Goal: Information Seeking & Learning: Find contact information

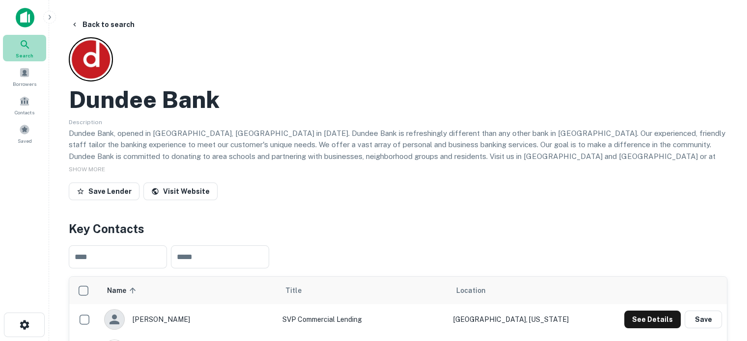
click at [26, 55] on span "Search" at bounding box center [25, 56] width 18 height 8
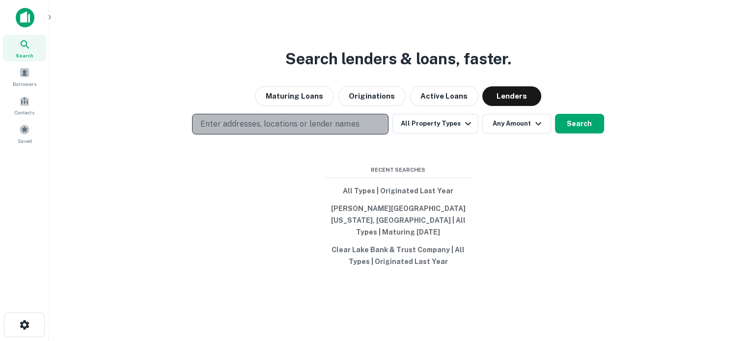
click at [258, 130] on p "Enter addresses, locations or lender names" at bounding box center [279, 124] width 159 height 12
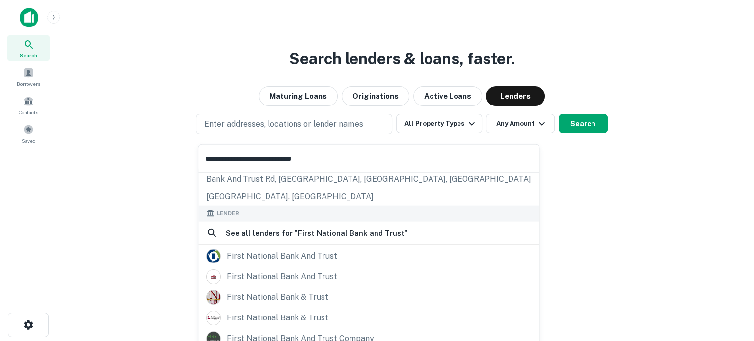
scroll to position [121, 0]
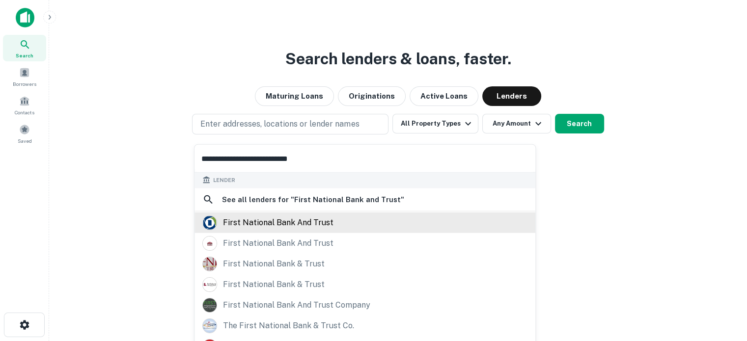
type input "**********"
click at [270, 220] on div "first national bank and trust" at bounding box center [278, 222] width 110 height 15
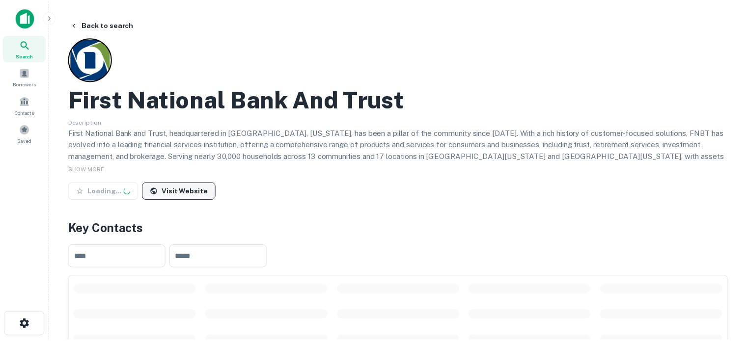
scroll to position [147, 0]
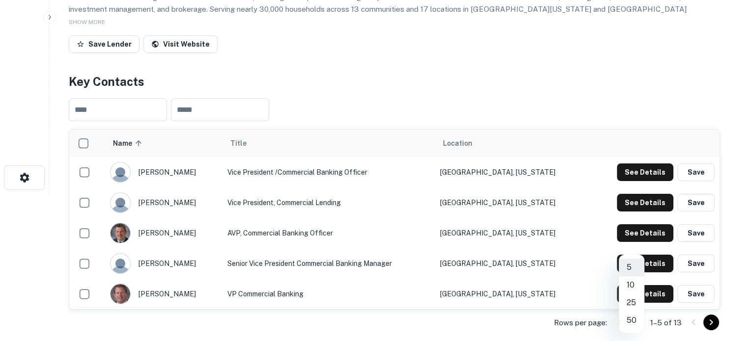
click at [631, 194] on body "Search Borrowers Contacts Saved Back to search First National Bank And Trust De…" at bounding box center [373, 23] width 747 height 341
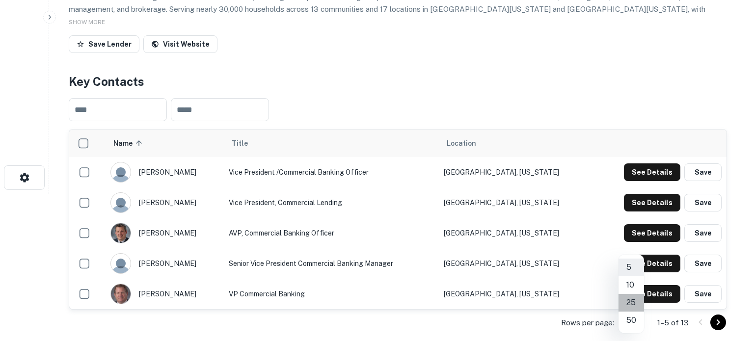
click at [636, 301] on li "25" at bounding box center [632, 303] width 26 height 18
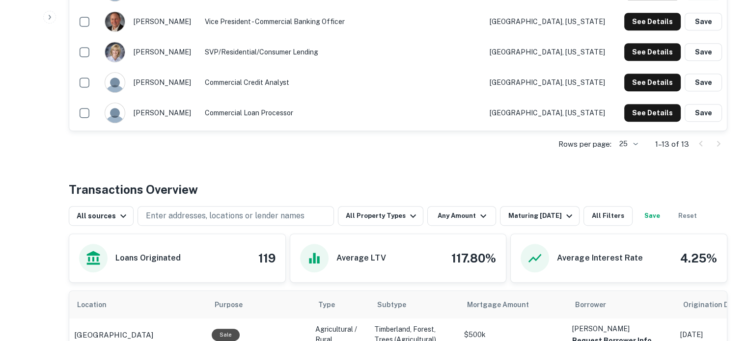
scroll to position [541, 0]
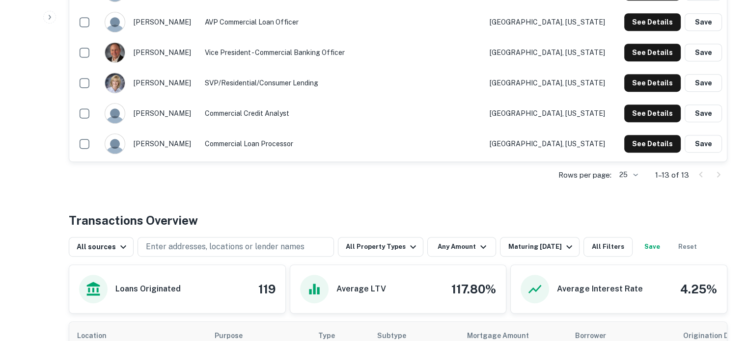
click at [560, 204] on div "Back to search First National Bank And Trust Description First National Bank an…" at bounding box center [398, 320] width 682 height 1691
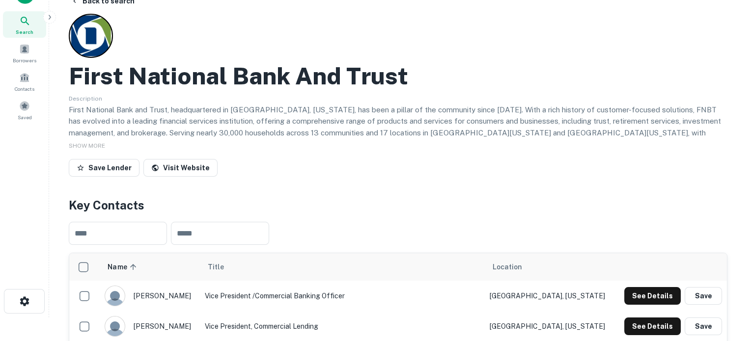
scroll to position [0, 0]
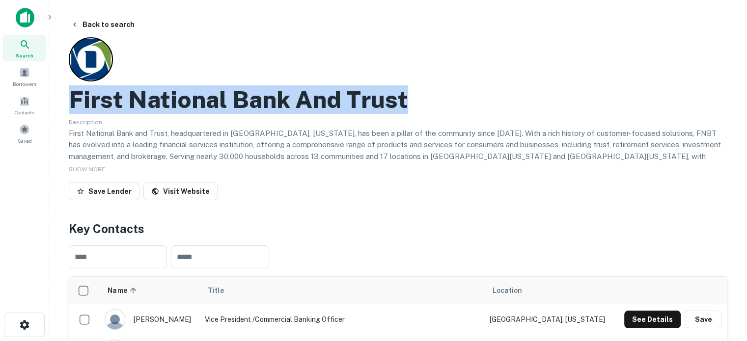
drag, startPoint x: 75, startPoint y: 96, endPoint x: 426, endPoint y: 109, distance: 351.4
click at [426, 109] on div "First National Bank And Trust" at bounding box center [398, 99] width 659 height 28
copy h2 "First National Bank And Trust"
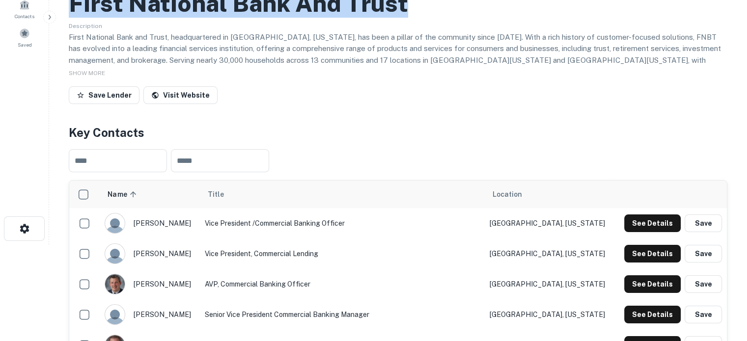
scroll to position [196, 0]
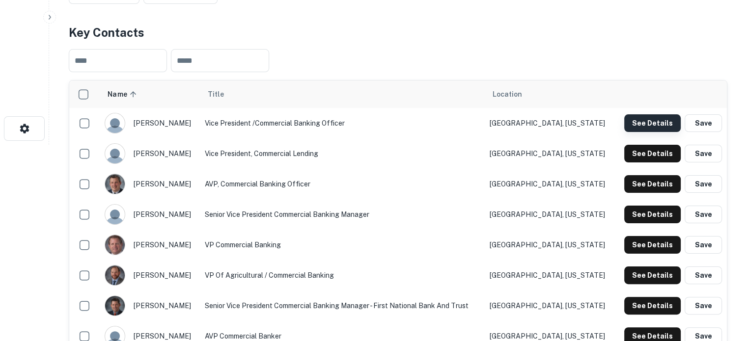
click at [652, 123] on button "See Details" at bounding box center [652, 123] width 56 height 18
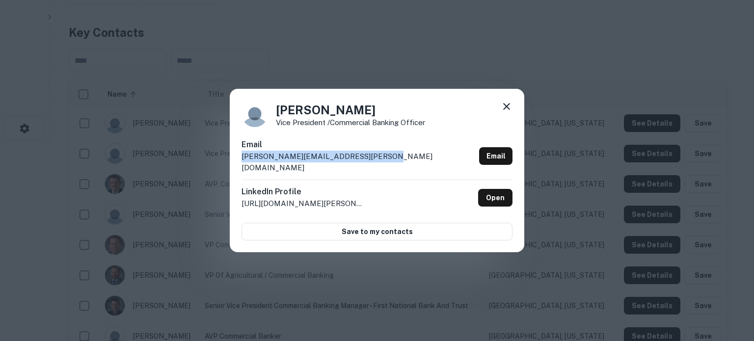
drag, startPoint x: 378, startPoint y: 167, endPoint x: 240, endPoint y: 167, distance: 138.0
click at [240, 167] on div "Aron Bussan Vice President /Commercial Banking Officer Email aron.bussan@bankat…" at bounding box center [377, 171] width 295 height 164
copy p "aron.bussan@bankatfirstnational.com"
click at [509, 110] on icon at bounding box center [506, 106] width 7 height 7
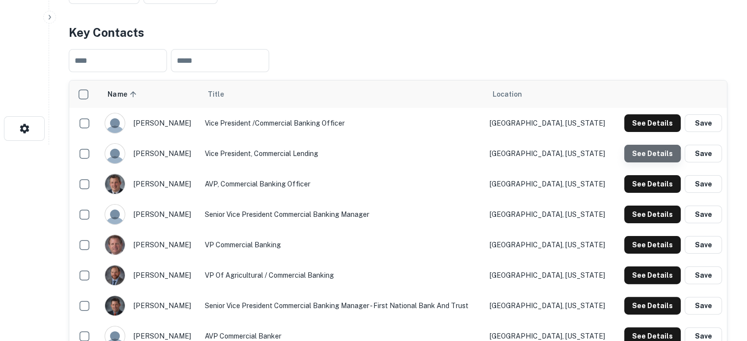
click at [649, 159] on button "See Details" at bounding box center [652, 154] width 56 height 18
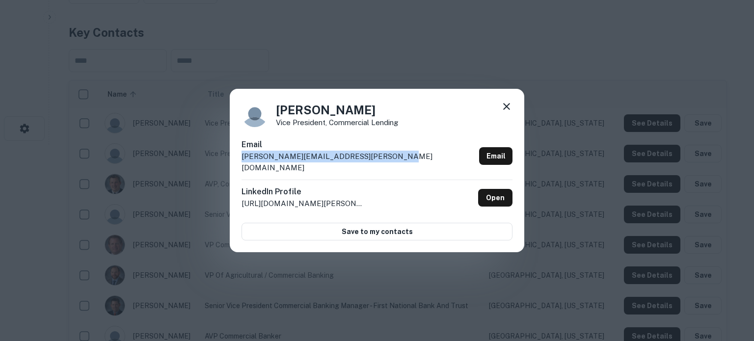
drag, startPoint x: 395, startPoint y: 163, endPoint x: 241, endPoint y: 172, distance: 154.5
click at [239, 172] on div "Brian Anderson Vice President, Commercial Lending Email brian.anderson@bankatfi…" at bounding box center [377, 171] width 295 height 164
copy p "brian.anderson@bankatfirstnational.com"
click at [509, 112] on icon at bounding box center [507, 107] width 12 height 12
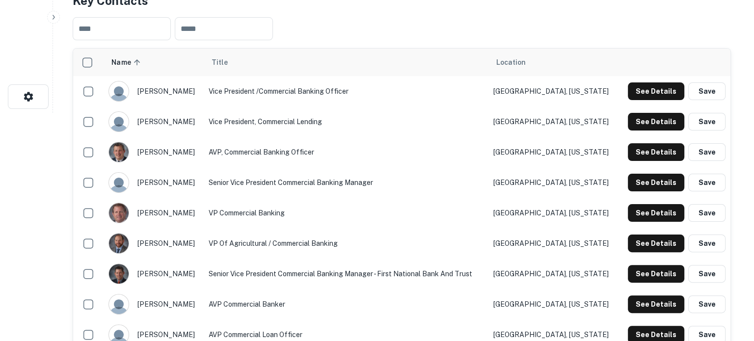
scroll to position [246, 0]
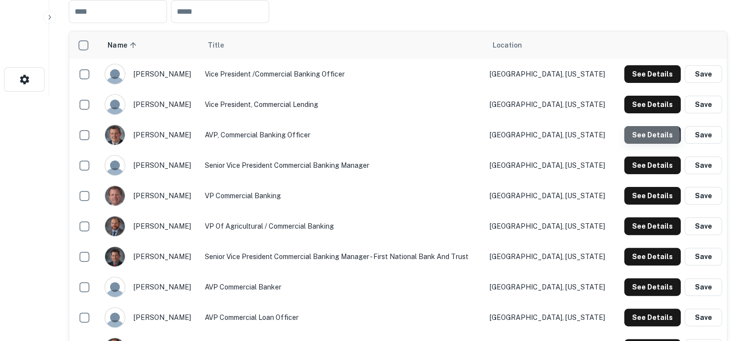
click at [630, 137] on button "See Details" at bounding box center [652, 135] width 56 height 18
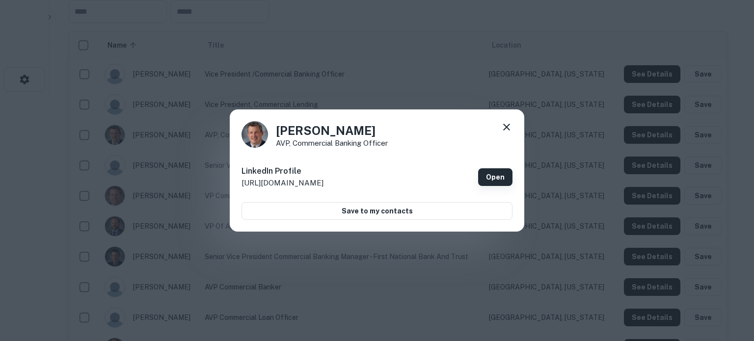
click at [507, 178] on link "Open" at bounding box center [495, 177] width 34 height 18
click at [511, 126] on icon at bounding box center [507, 127] width 12 height 12
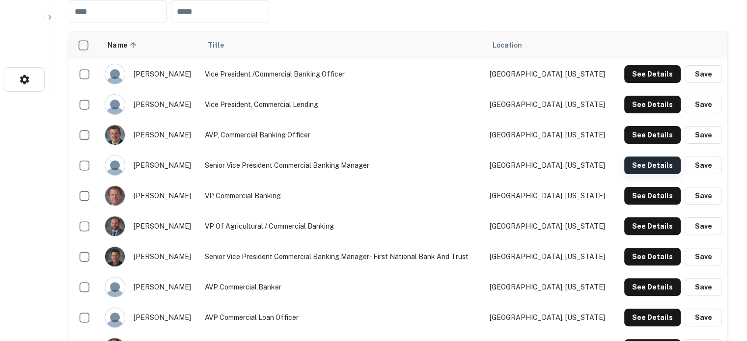
click at [644, 162] on button "See Details" at bounding box center [652, 166] width 56 height 18
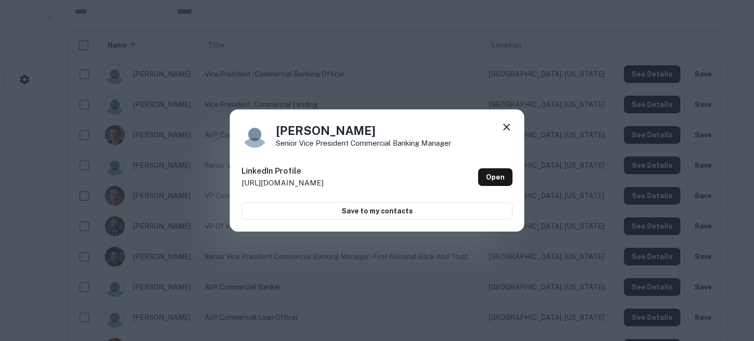
click at [490, 173] on link "Open" at bounding box center [495, 177] width 34 height 18
click at [509, 130] on icon at bounding box center [507, 127] width 12 height 12
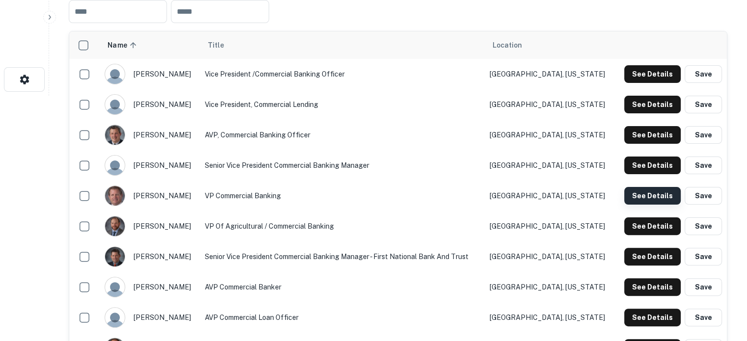
click at [658, 202] on button "See Details" at bounding box center [652, 196] width 56 height 18
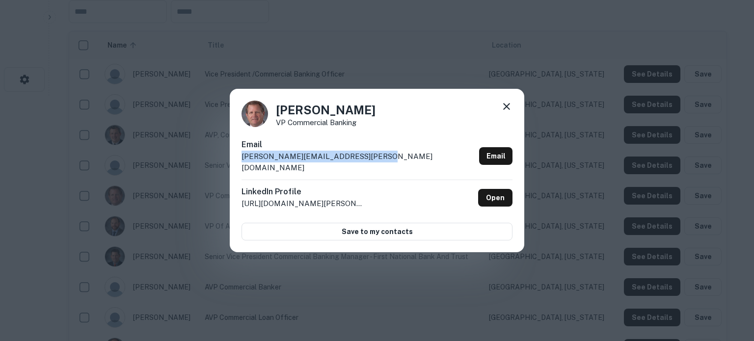
drag, startPoint x: 373, startPoint y: 165, endPoint x: 238, endPoint y: 168, distance: 135.6
click at [238, 168] on div "Gregg Rice VP Commercial Banking Email gregg.rice@bankatfirstnational.com Email…" at bounding box center [377, 171] width 295 height 164
copy p "gregg.rice@bankatfirstnational.com"
click at [509, 112] on icon at bounding box center [507, 107] width 12 height 12
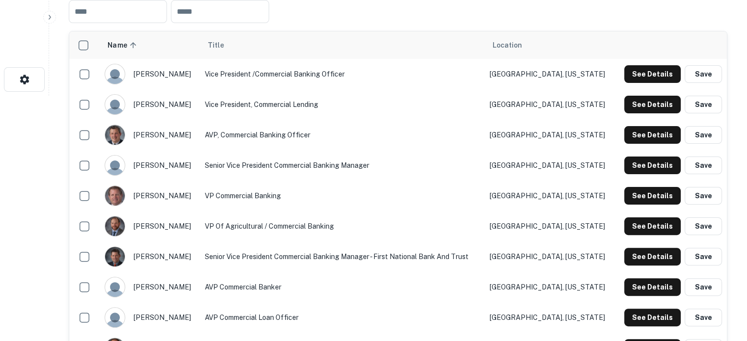
click at [625, 226] on div "See Details Save" at bounding box center [671, 227] width 102 height 18
click at [623, 225] on div "See Details Save" at bounding box center [671, 227] width 102 height 18
click at [635, 226] on button "See Details" at bounding box center [652, 227] width 56 height 18
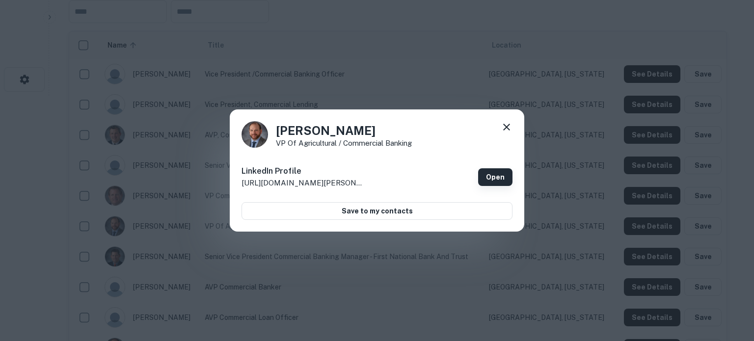
click at [497, 176] on link "Open" at bounding box center [495, 177] width 34 height 18
click at [499, 121] on div "John Alf VP of Agricultural / Commercial Banking LinkedIn Profile http://www.li…" at bounding box center [377, 171] width 295 height 123
click at [503, 127] on icon at bounding box center [507, 127] width 12 height 12
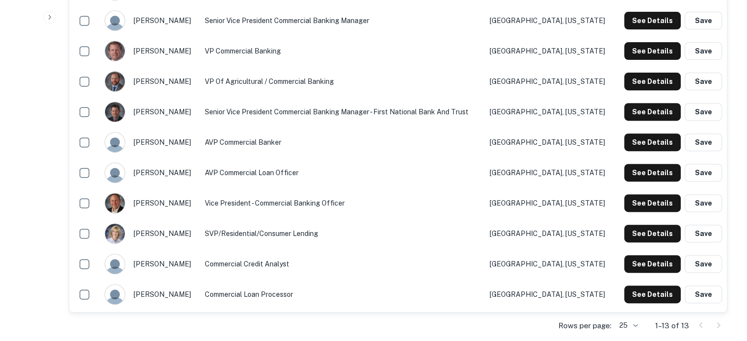
scroll to position [442, 0]
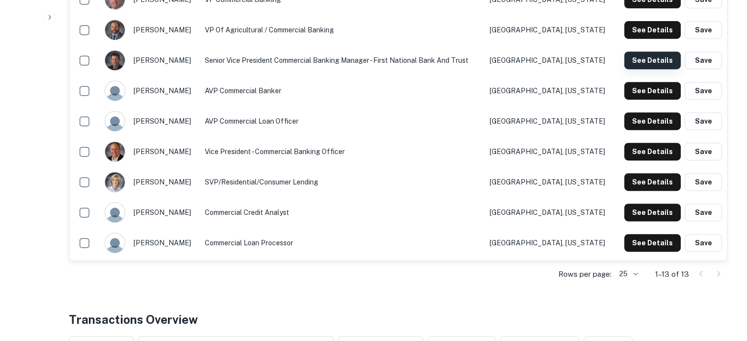
click at [650, 65] on button "See Details" at bounding box center [652, 61] width 56 height 18
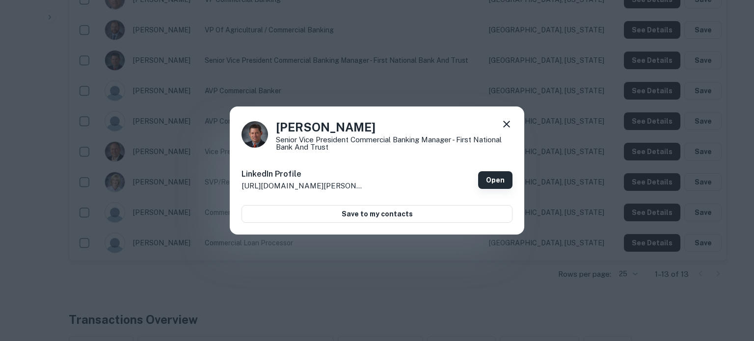
click at [490, 180] on link "Open" at bounding box center [495, 180] width 34 height 18
click at [505, 119] on icon at bounding box center [507, 124] width 12 height 12
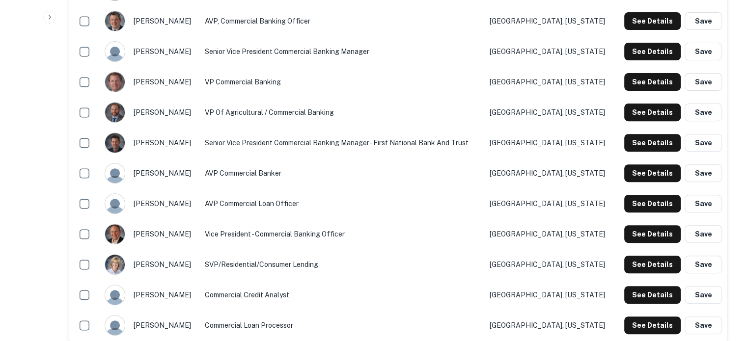
scroll to position [344, 0]
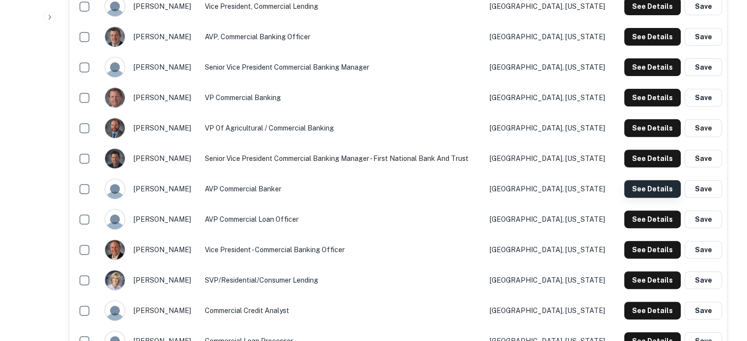
click at [646, 188] on button "See Details" at bounding box center [652, 189] width 56 height 18
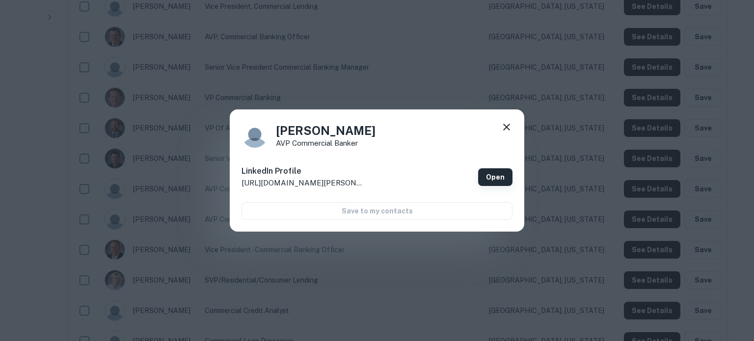
click at [495, 176] on link "Open" at bounding box center [495, 177] width 34 height 18
drag, startPoint x: 508, startPoint y: 128, endPoint x: 488, endPoint y: 165, distance: 42.2
click at [508, 128] on icon at bounding box center [507, 127] width 12 height 12
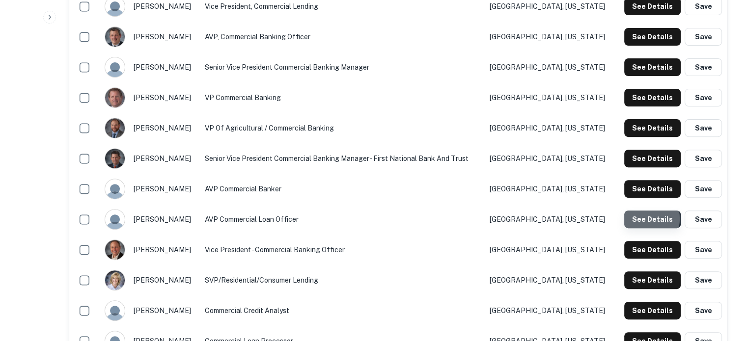
click at [641, 220] on button "See Details" at bounding box center [652, 220] width 56 height 18
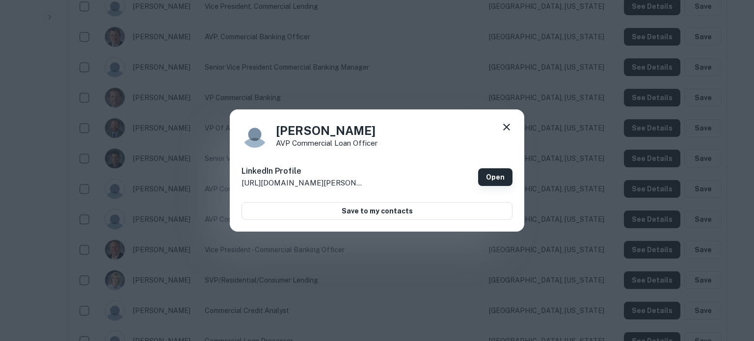
click at [501, 172] on link "Open" at bounding box center [495, 177] width 34 height 18
click at [509, 128] on icon at bounding box center [507, 127] width 12 height 12
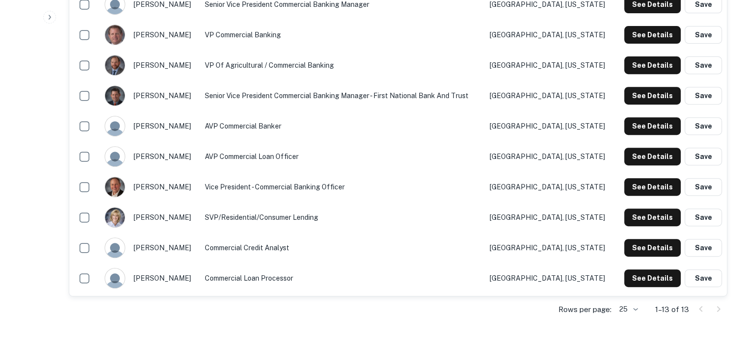
scroll to position [442, 0]
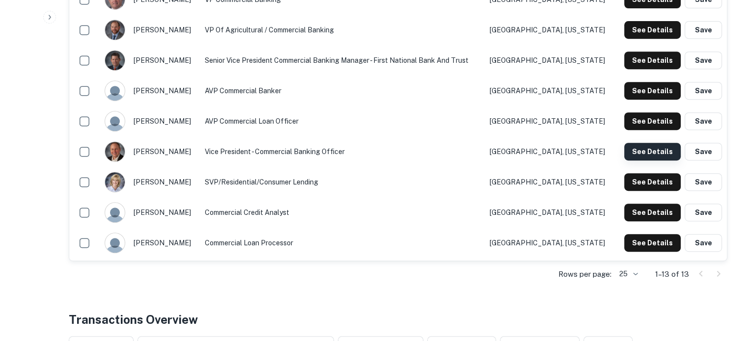
click at [659, 154] on button "See Details" at bounding box center [652, 152] width 56 height 18
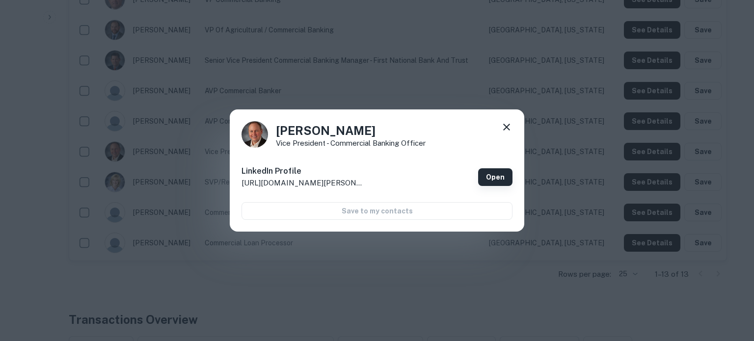
click at [497, 181] on link "Open" at bounding box center [495, 177] width 34 height 18
click at [509, 121] on icon at bounding box center [507, 127] width 12 height 12
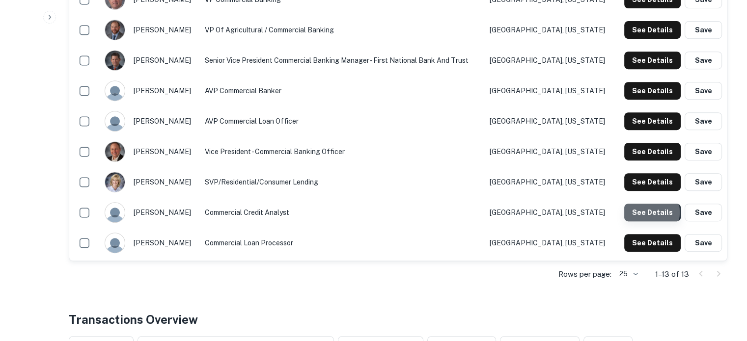
click at [642, 213] on button "See Details" at bounding box center [652, 213] width 56 height 18
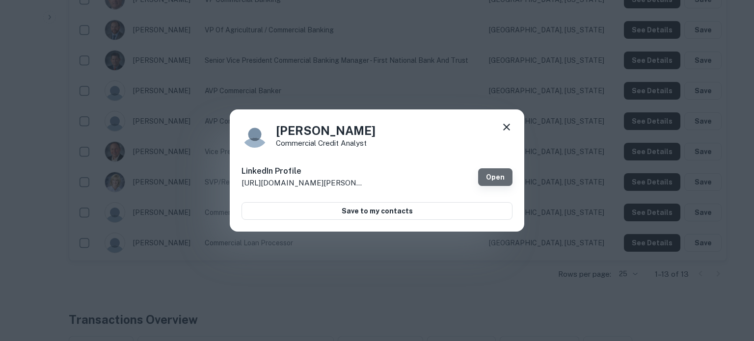
click at [491, 173] on link "Open" at bounding box center [495, 177] width 34 height 18
click at [508, 127] on icon at bounding box center [507, 127] width 12 height 12
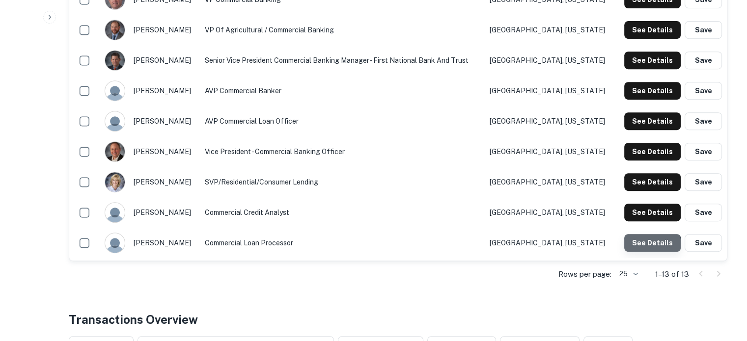
click at [652, 246] on button "See Details" at bounding box center [652, 243] width 56 height 18
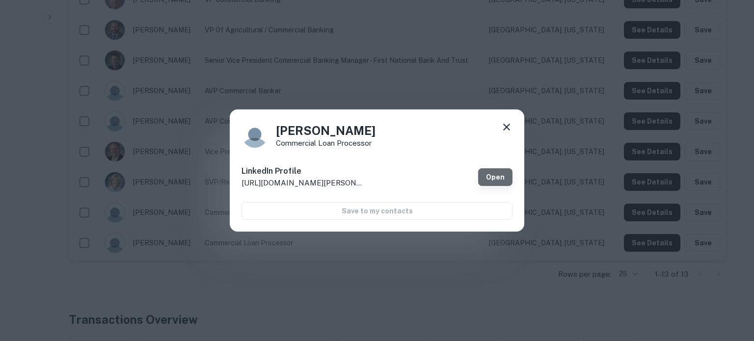
click at [500, 176] on link "Open" at bounding box center [495, 177] width 34 height 18
click at [508, 125] on icon at bounding box center [507, 127] width 12 height 12
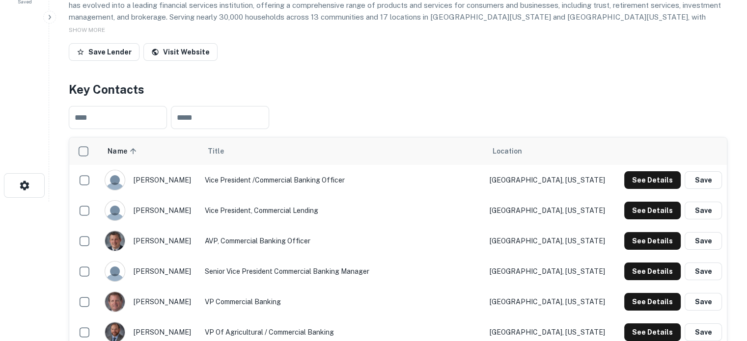
scroll to position [0, 0]
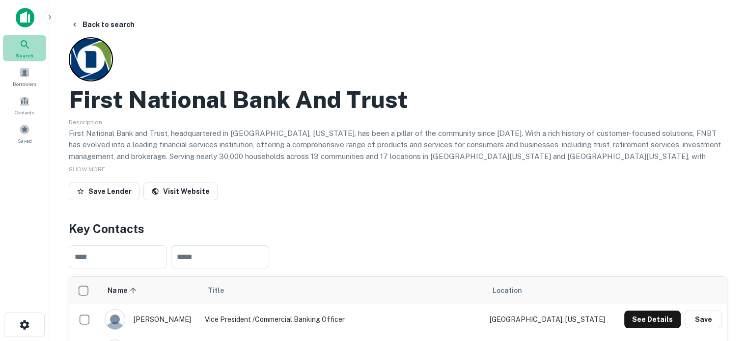
click at [31, 53] on span "Search" at bounding box center [25, 56] width 18 height 8
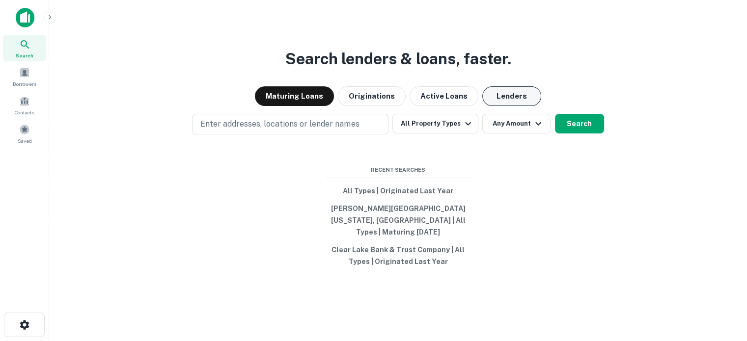
click at [504, 96] on button "Lenders" at bounding box center [511, 96] width 59 height 20
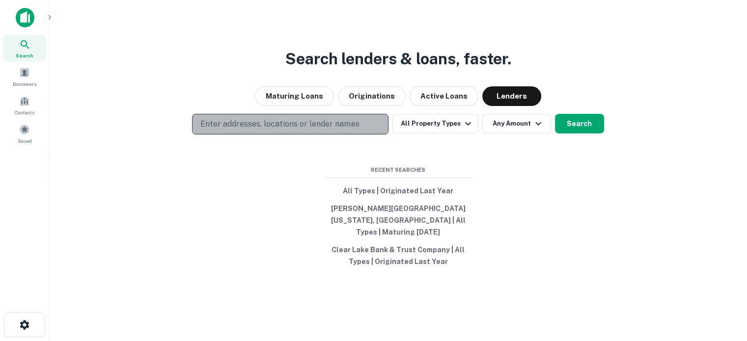
click at [327, 128] on p "Enter addresses, locations or lender names" at bounding box center [279, 124] width 159 height 12
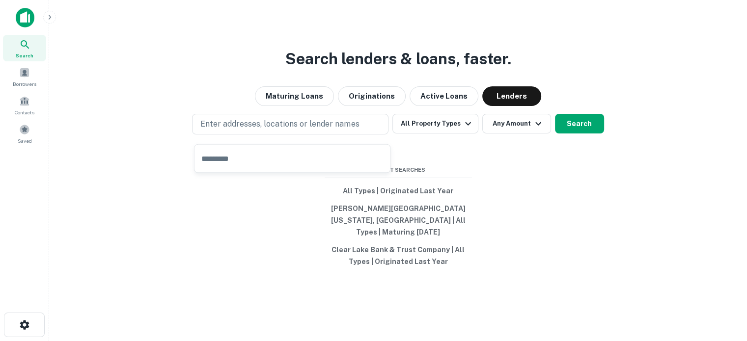
click at [31, 54] on span "Search" at bounding box center [25, 56] width 18 height 8
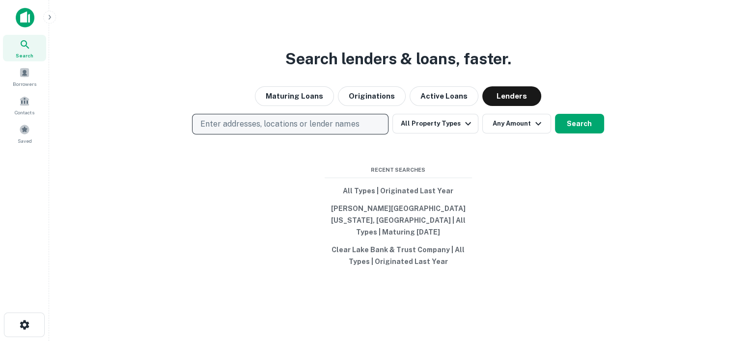
click at [255, 122] on button "Enter addresses, locations or lender names" at bounding box center [290, 124] width 196 height 21
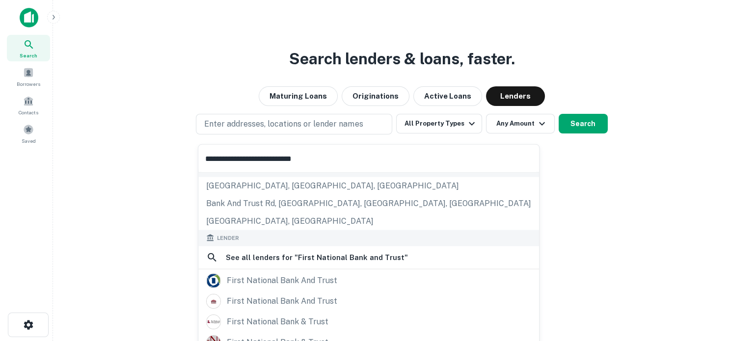
scroll to position [121, 0]
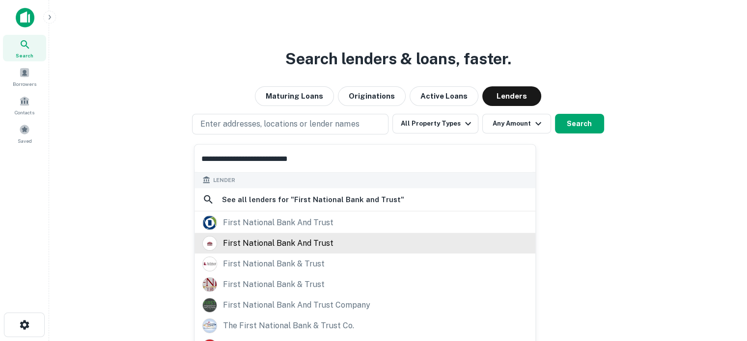
type input "**********"
click at [261, 243] on div "first national bank and trust" at bounding box center [278, 243] width 110 height 15
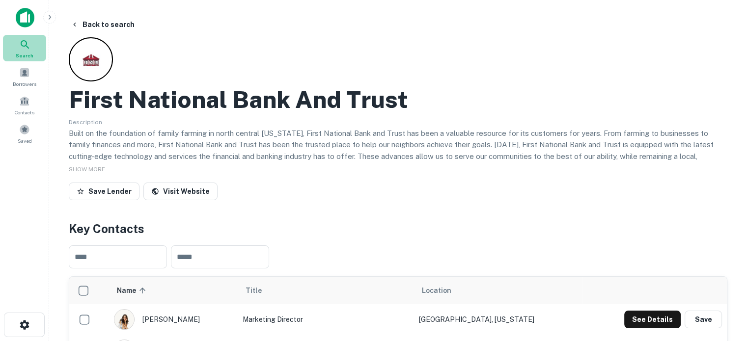
click at [29, 53] on span "Search" at bounding box center [25, 56] width 18 height 8
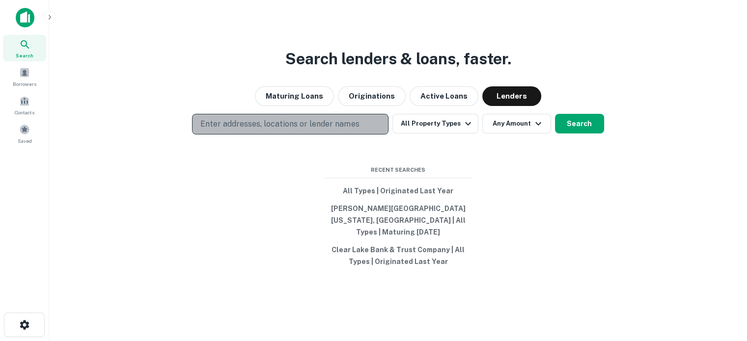
click at [336, 128] on p "Enter addresses, locations or lender names" at bounding box center [279, 124] width 159 height 12
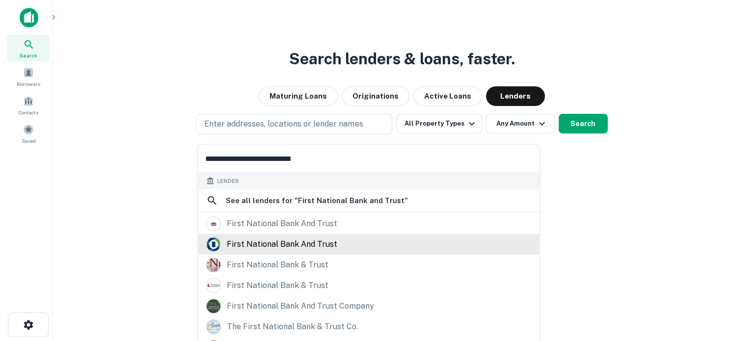
scroll to position [121, 0]
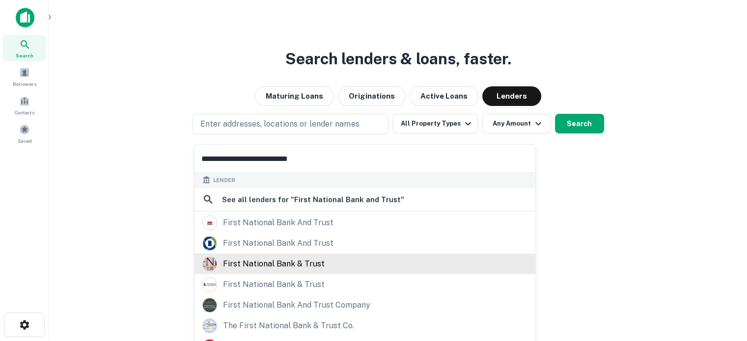
type input "**********"
click at [245, 266] on div "first national bank & trust" at bounding box center [274, 263] width 102 height 15
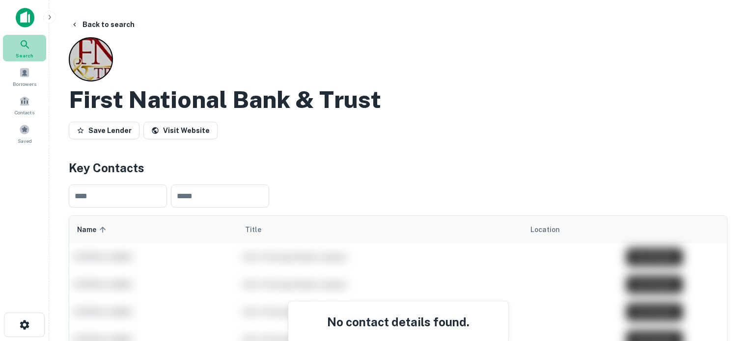
click at [24, 49] on icon at bounding box center [25, 45] width 12 height 12
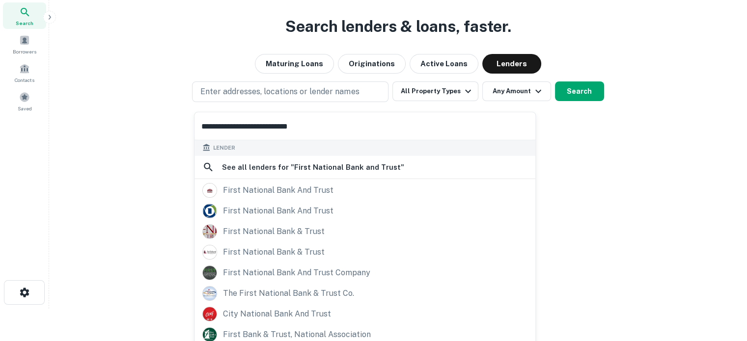
scroll to position [49, 0]
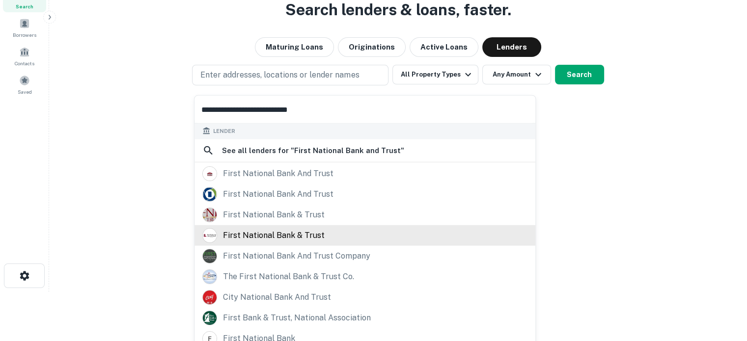
type input "**********"
click at [299, 240] on div "first national bank & trust" at bounding box center [274, 235] width 102 height 15
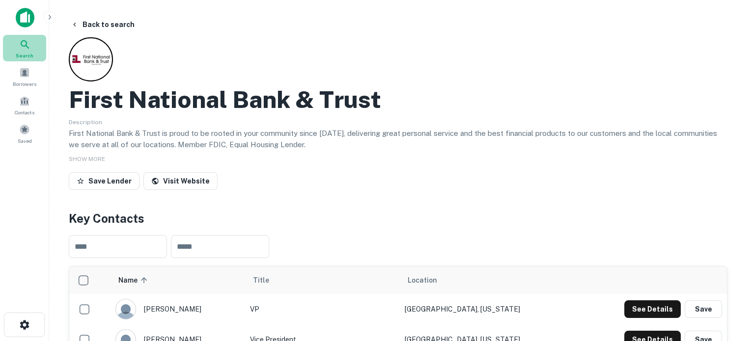
click at [26, 49] on icon at bounding box center [25, 45] width 12 height 12
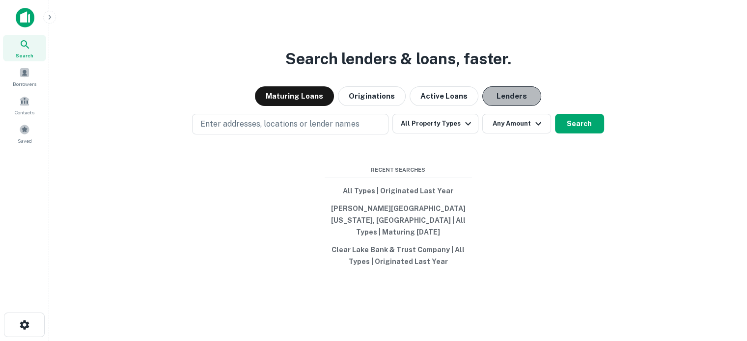
click at [506, 106] on button "Lenders" at bounding box center [511, 96] width 59 height 20
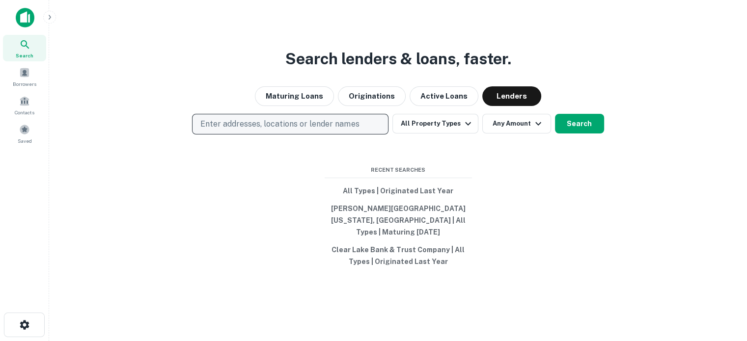
click at [343, 130] on p "Enter addresses, locations or lender names" at bounding box center [279, 124] width 159 height 12
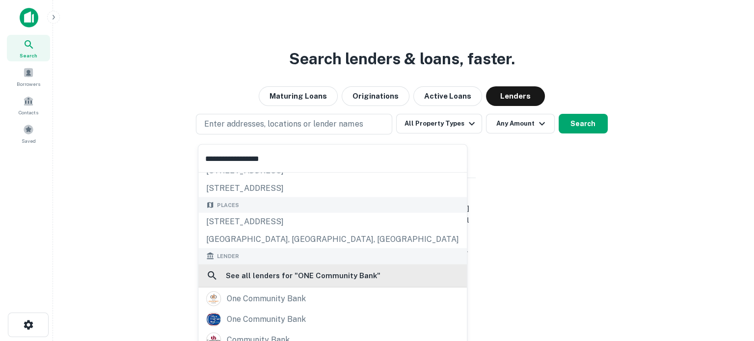
scroll to position [98, 0]
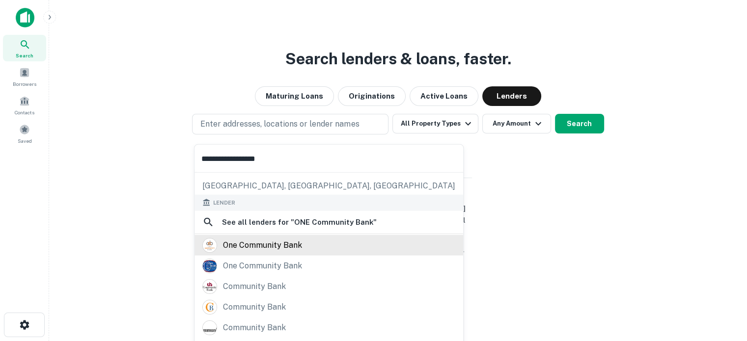
type input "**********"
click at [250, 243] on div "one community bank" at bounding box center [262, 245] width 79 height 15
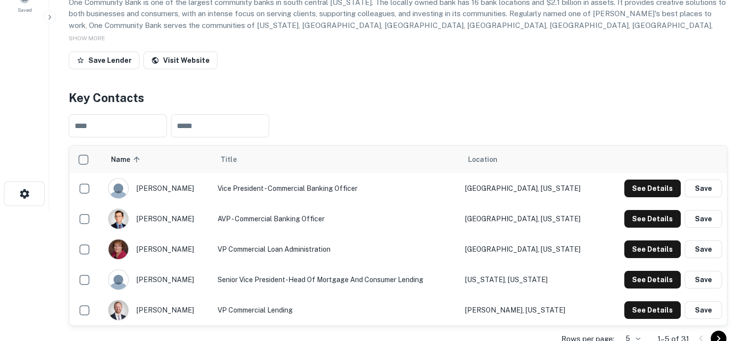
scroll to position [196, 0]
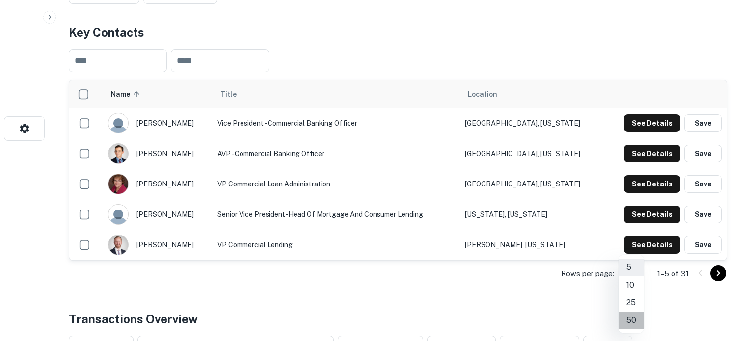
click at [635, 317] on li "50" at bounding box center [632, 321] width 26 height 18
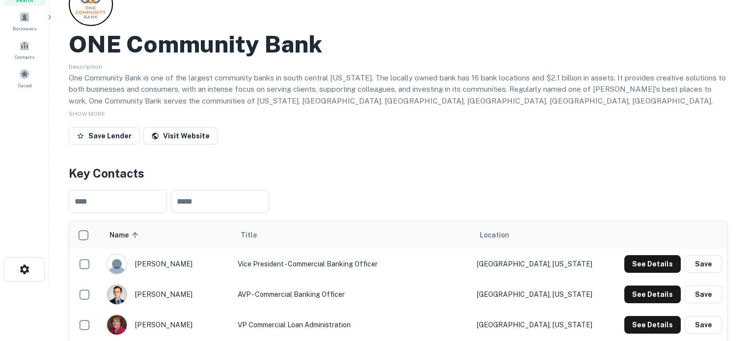
scroll to position [98, 0]
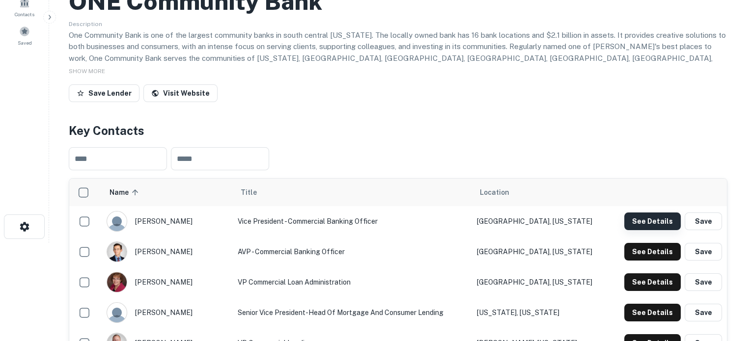
click at [648, 227] on button "See Details" at bounding box center [652, 222] width 56 height 18
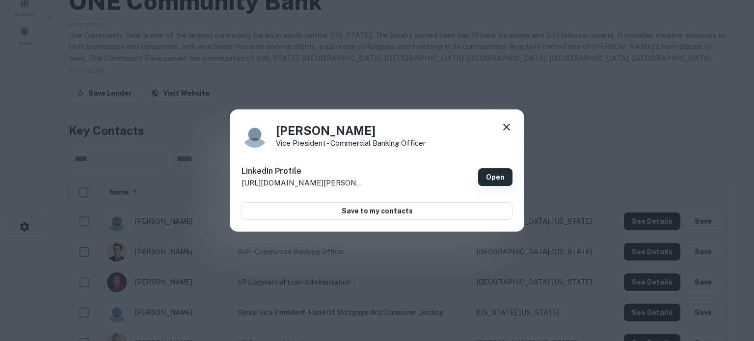
click at [502, 179] on link "Open" at bounding box center [495, 177] width 34 height 18
click at [507, 124] on icon at bounding box center [507, 127] width 12 height 12
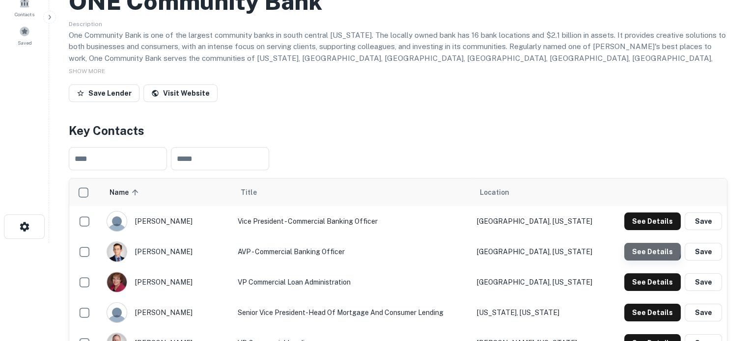
click at [636, 247] on button "See Details" at bounding box center [652, 252] width 56 height 18
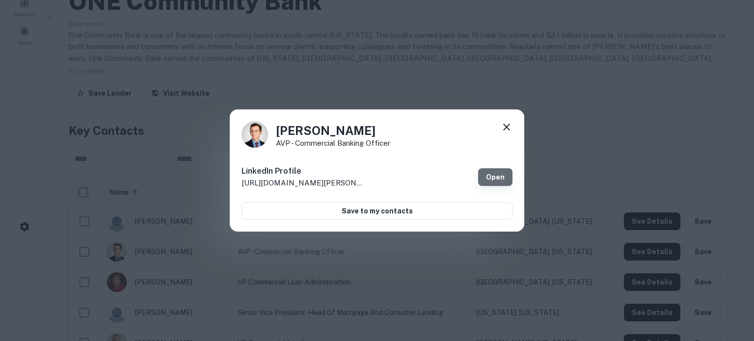
click at [501, 185] on link "Open" at bounding box center [495, 177] width 34 height 18
click at [506, 123] on icon at bounding box center [507, 127] width 12 height 12
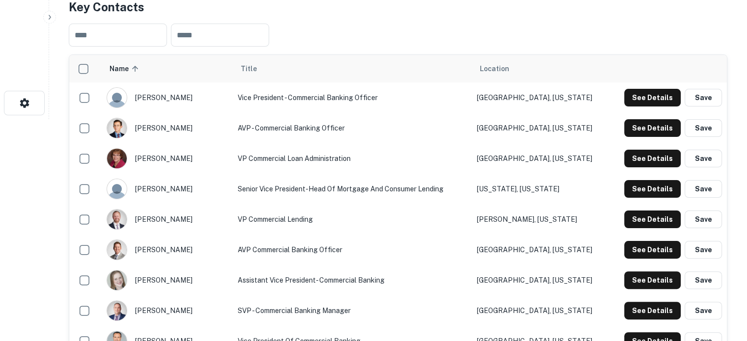
scroll to position [246, 0]
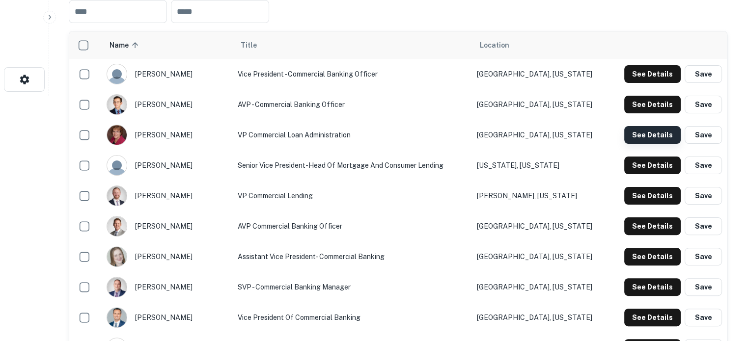
click at [636, 140] on button "See Details" at bounding box center [652, 135] width 56 height 18
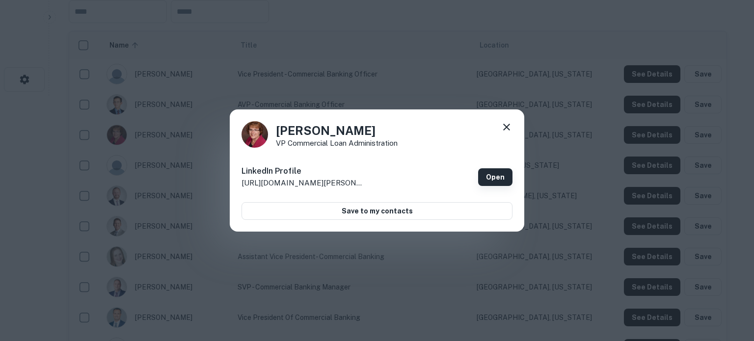
click at [501, 177] on link "Open" at bounding box center [495, 177] width 34 height 18
click at [510, 128] on icon at bounding box center [507, 127] width 12 height 12
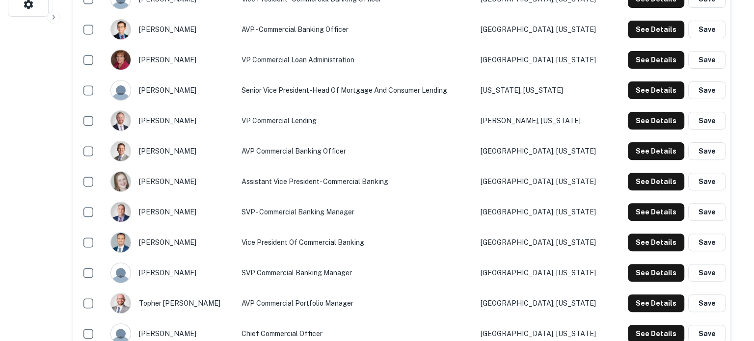
scroll to position [344, 0]
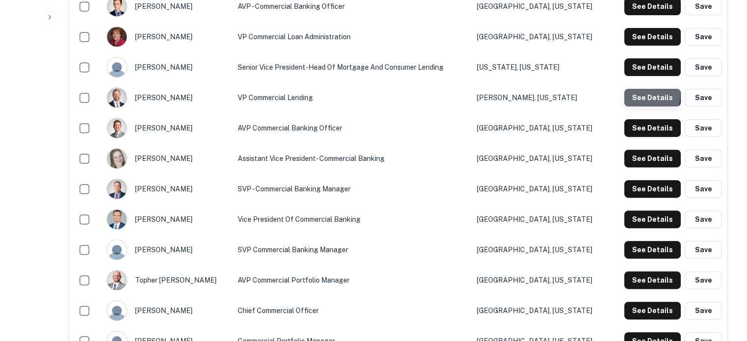
click at [636, 95] on button "See Details" at bounding box center [652, 98] width 56 height 18
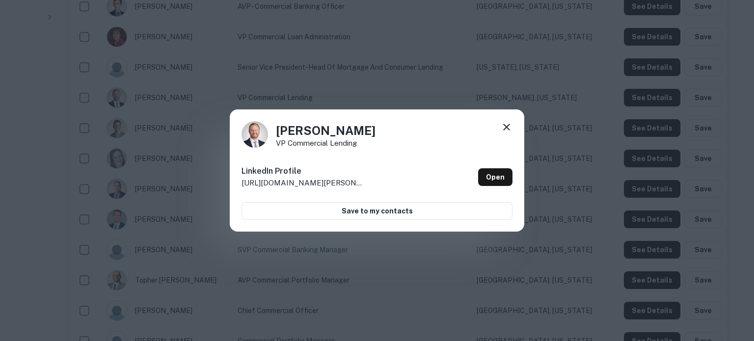
click at [510, 125] on icon at bounding box center [507, 127] width 12 height 12
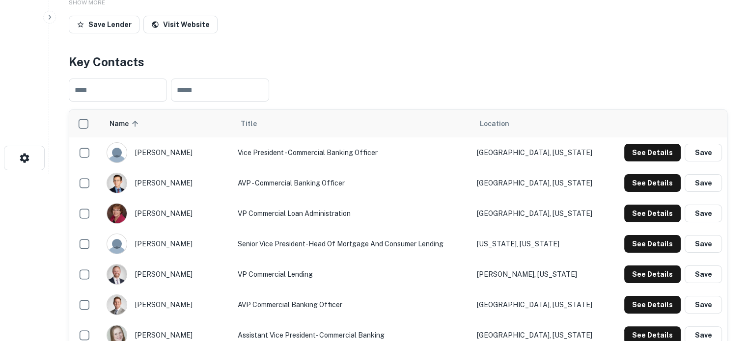
scroll to position [49, 0]
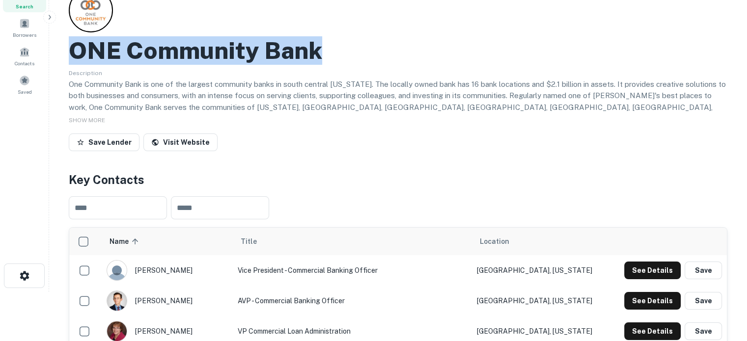
drag, startPoint x: 67, startPoint y: 47, endPoint x: 317, endPoint y: 64, distance: 250.6
copy h2 "ONE Community Bank"
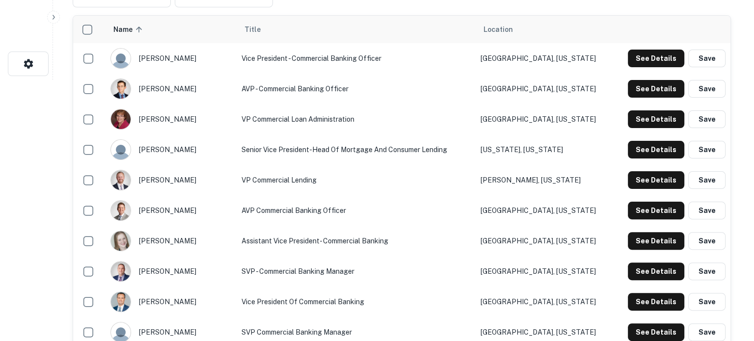
scroll to position [295, 0]
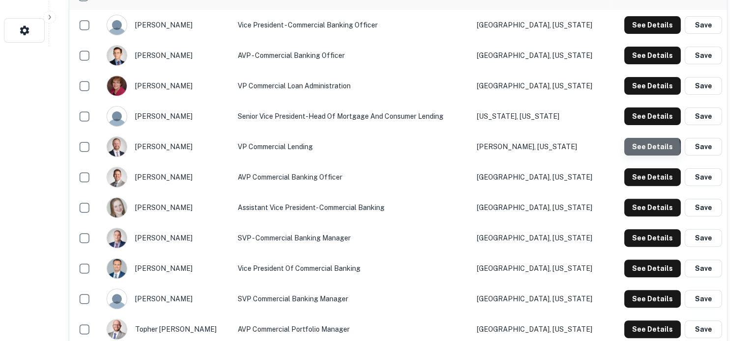
click at [640, 149] on button "See Details" at bounding box center [652, 147] width 56 height 18
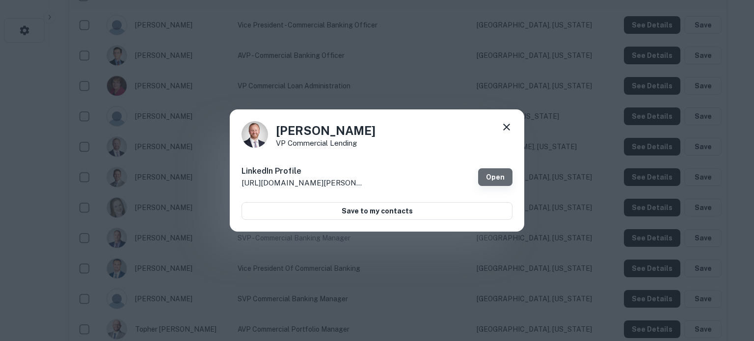
click at [487, 174] on link "Open" at bounding box center [495, 177] width 34 height 18
click at [501, 119] on div "John Kramper VP Commercial Lending LinkedIn Profile http://www.linkedin.com/in/…" at bounding box center [377, 171] width 295 height 123
click at [504, 121] on icon at bounding box center [507, 127] width 12 height 12
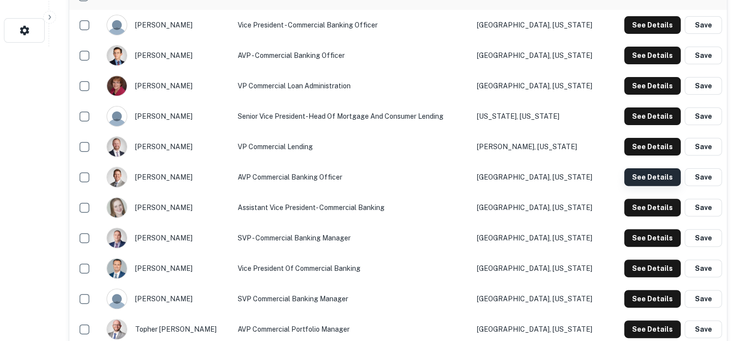
click at [645, 176] on button "See Details" at bounding box center [652, 177] width 56 height 18
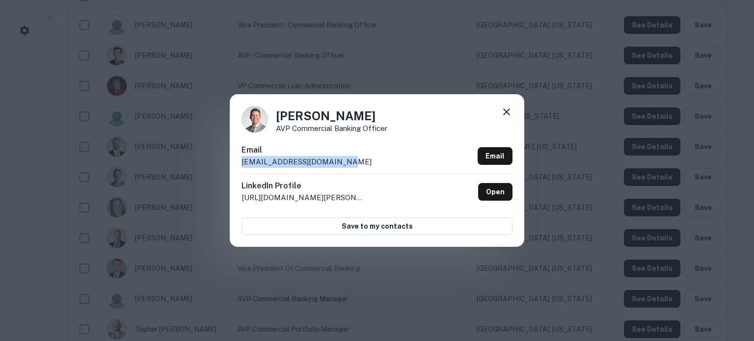
drag, startPoint x: 346, startPoint y: 161, endPoint x: 241, endPoint y: 168, distance: 105.4
click at [241, 168] on div "Justin Hanson AVP Commercial Banking Officer Email jhanson@onecommunity.bank Em…" at bounding box center [377, 170] width 295 height 152
copy p "jhanson@onecommunity.bank"
click at [497, 188] on link "Open" at bounding box center [495, 192] width 34 height 18
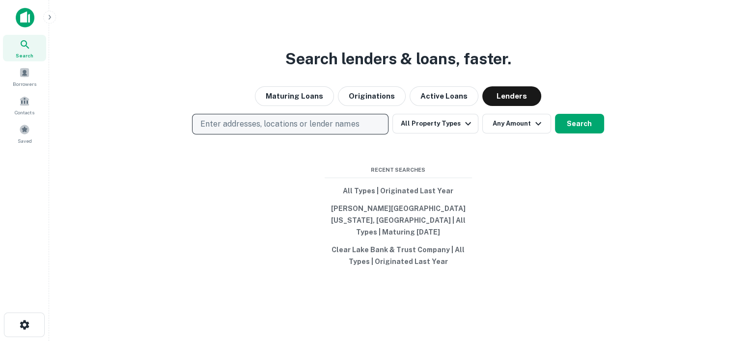
click at [343, 128] on p "Enter addresses, locations or lender names" at bounding box center [279, 124] width 159 height 12
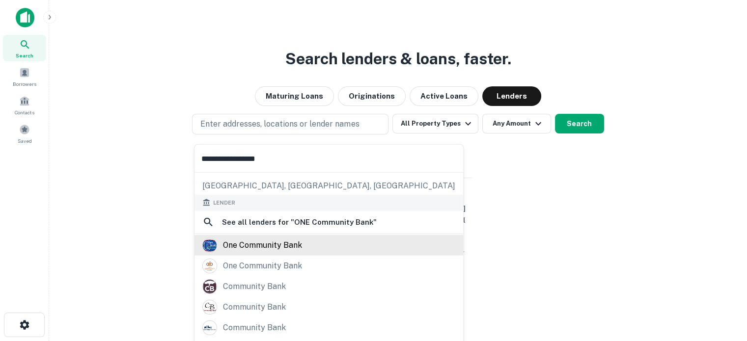
scroll to position [121, 0]
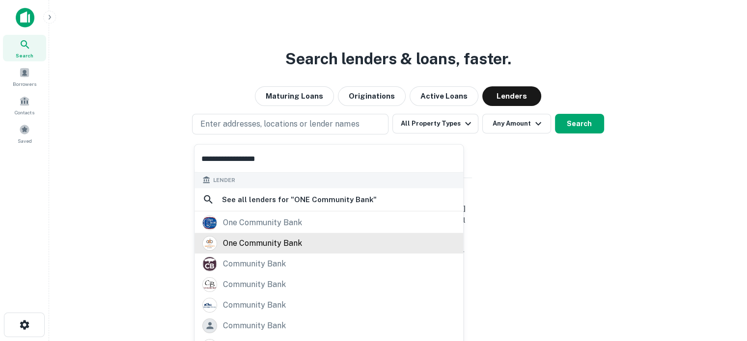
type input "**********"
click at [249, 241] on div "one community bank" at bounding box center [262, 243] width 79 height 15
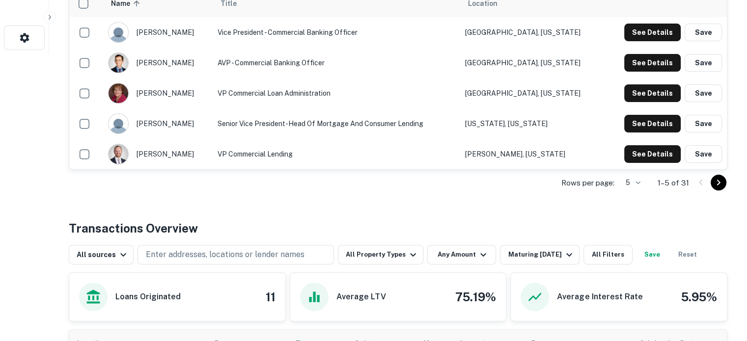
scroll to position [344, 0]
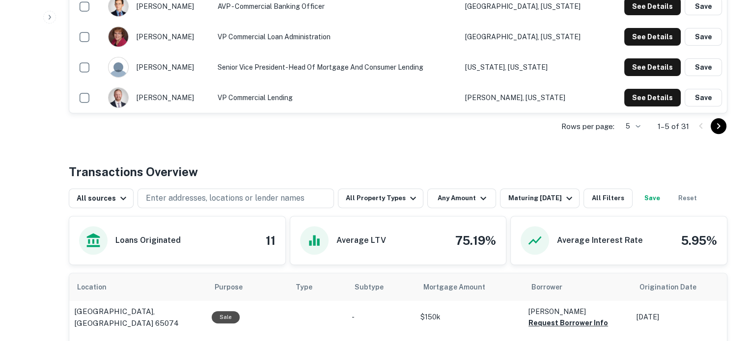
click at [633, 134] on div "Rows per page: 5 * 1–5 of 31" at bounding box center [398, 126] width 659 height 27
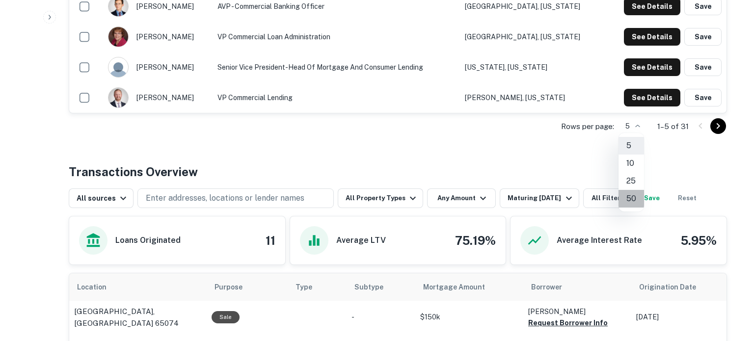
click at [630, 192] on li "50" at bounding box center [632, 199] width 26 height 18
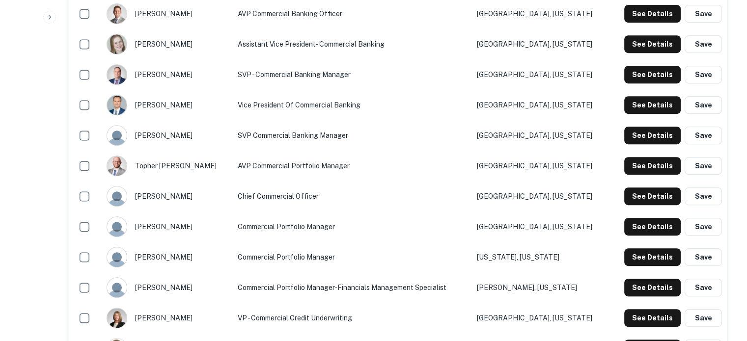
scroll to position [442, 0]
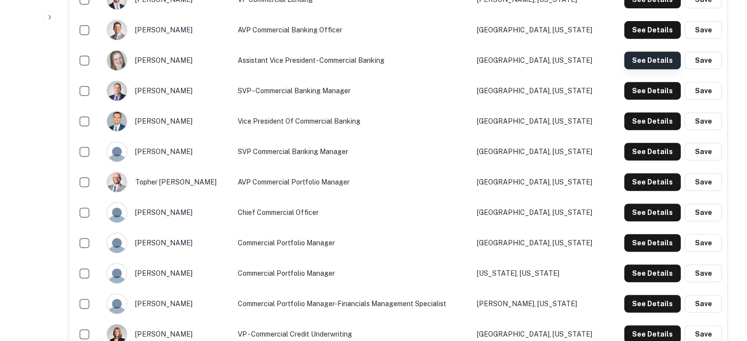
click at [644, 58] on button "See Details" at bounding box center [652, 61] width 56 height 18
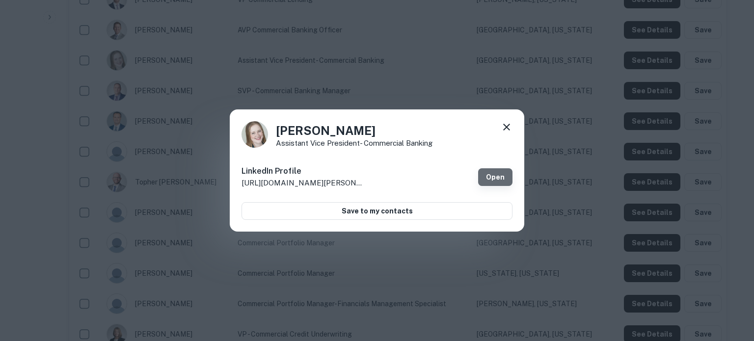
click at [496, 168] on link "Open" at bounding box center [495, 177] width 34 height 18
click at [509, 126] on icon at bounding box center [507, 127] width 12 height 12
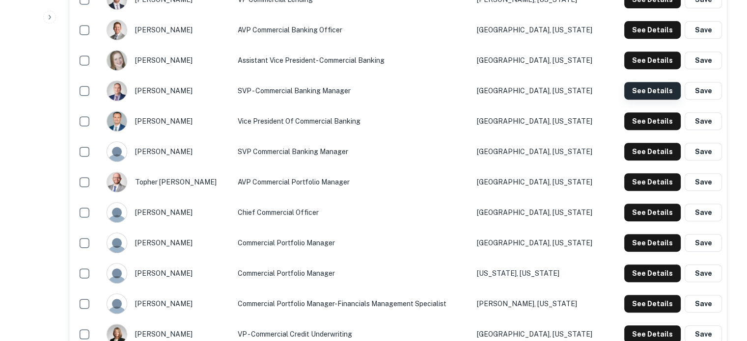
click at [660, 92] on button "See Details" at bounding box center [652, 91] width 56 height 18
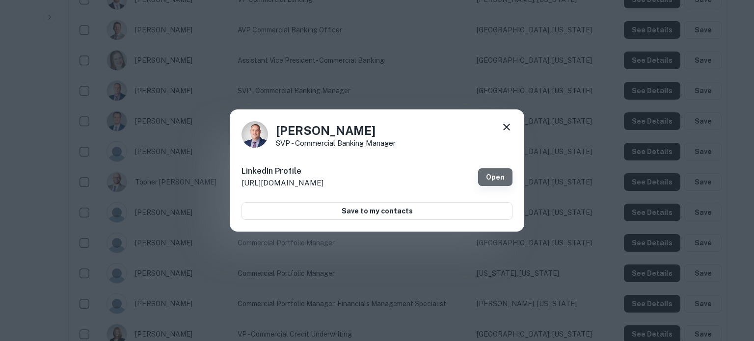
click at [489, 182] on link "Open" at bounding box center [495, 177] width 34 height 18
click at [506, 121] on icon at bounding box center [507, 127] width 12 height 12
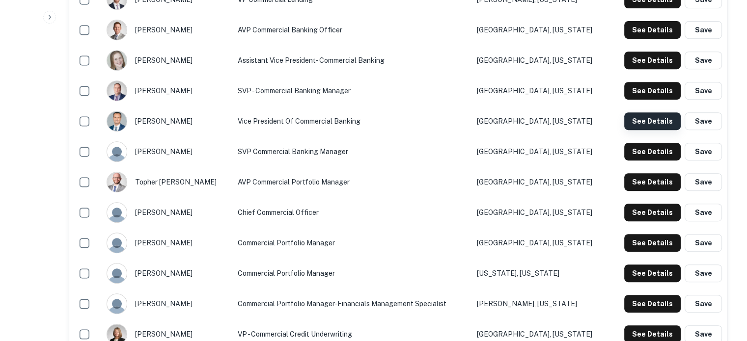
click at [646, 123] on button "See Details" at bounding box center [652, 121] width 56 height 18
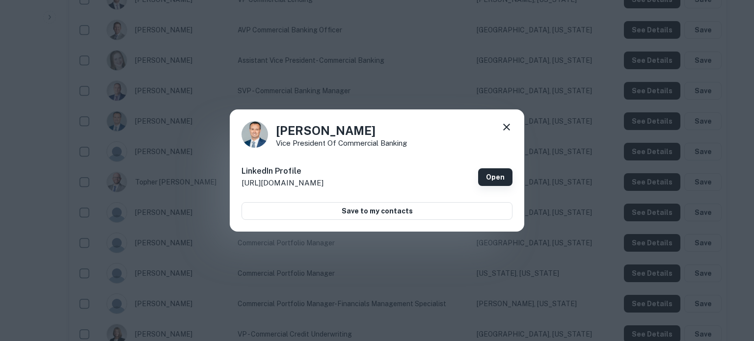
click at [500, 176] on link "Open" at bounding box center [495, 177] width 34 height 18
click at [504, 129] on icon at bounding box center [506, 127] width 7 height 7
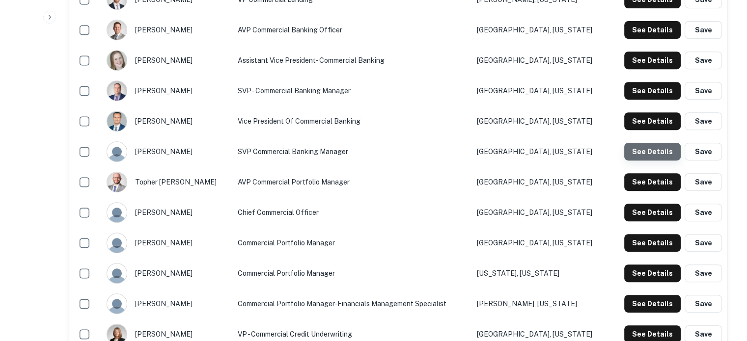
click at [657, 154] on button "See Details" at bounding box center [652, 152] width 56 height 18
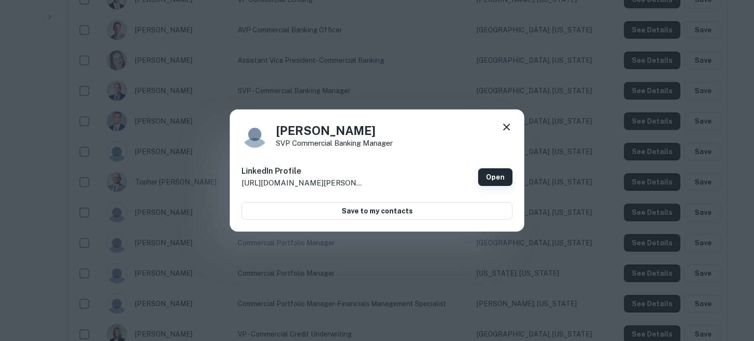
click at [509, 183] on link "Open" at bounding box center [495, 177] width 34 height 18
click at [507, 131] on icon at bounding box center [507, 127] width 12 height 12
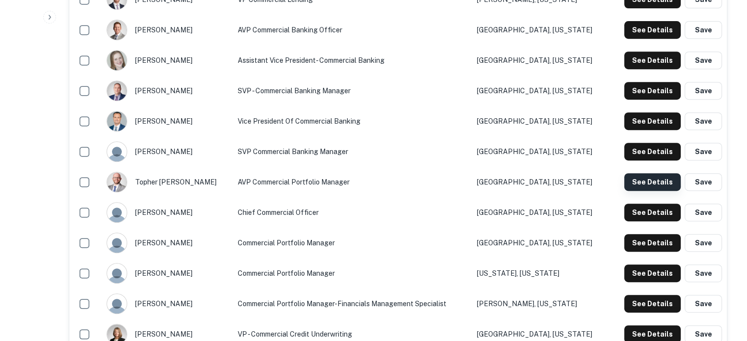
click at [651, 180] on button "See Details" at bounding box center [652, 182] width 56 height 18
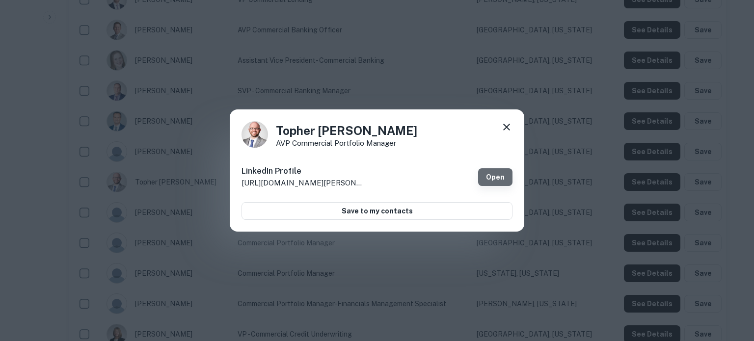
click at [490, 178] on link "Open" at bounding box center [495, 177] width 34 height 18
click at [505, 126] on icon at bounding box center [507, 127] width 12 height 12
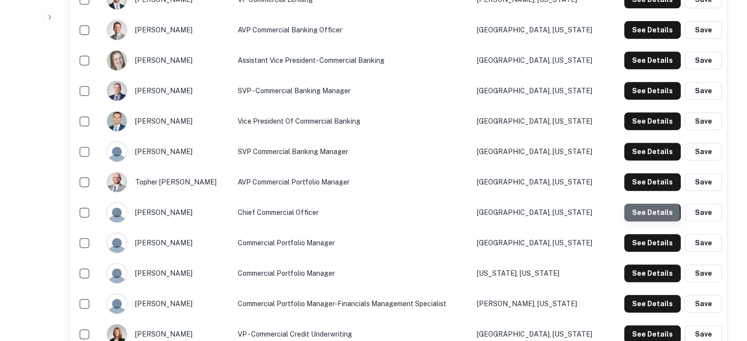
click at [633, 214] on button "See Details" at bounding box center [652, 213] width 56 height 18
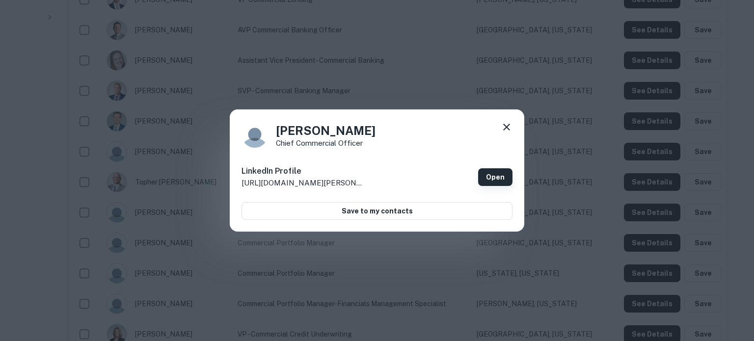
click at [494, 174] on link "Open" at bounding box center [495, 177] width 34 height 18
click at [505, 131] on icon at bounding box center [507, 127] width 12 height 12
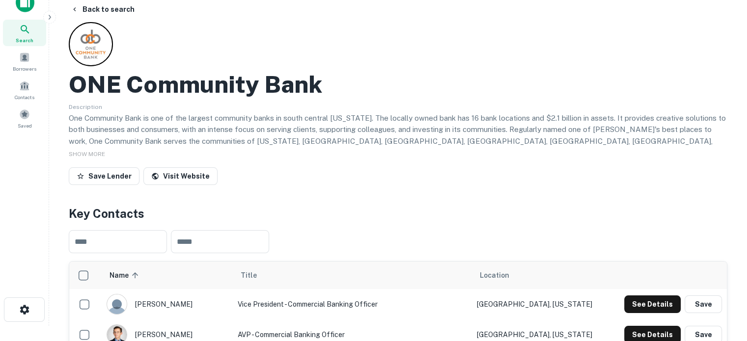
scroll to position [0, 0]
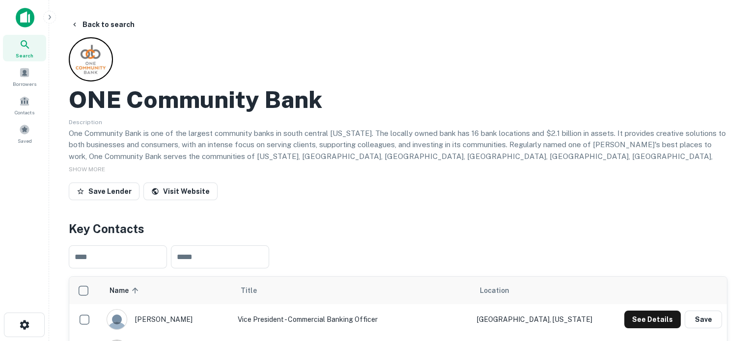
click at [40, 49] on div "Search" at bounding box center [24, 48] width 43 height 27
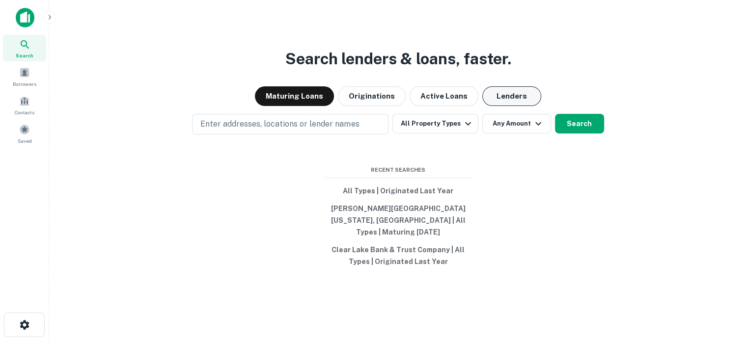
click at [502, 100] on button "Lenders" at bounding box center [511, 96] width 59 height 20
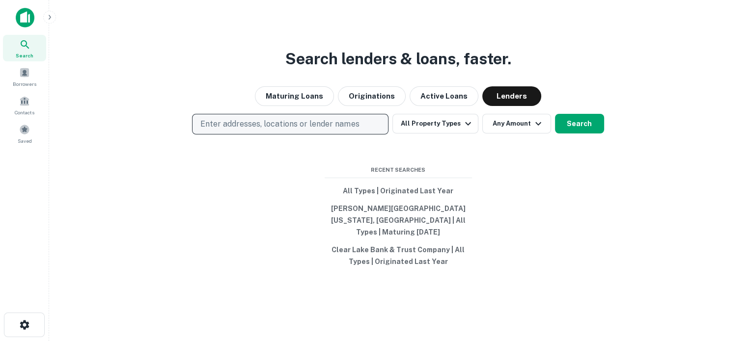
click at [244, 130] on p "Enter addresses, locations or lender names" at bounding box center [279, 124] width 159 height 12
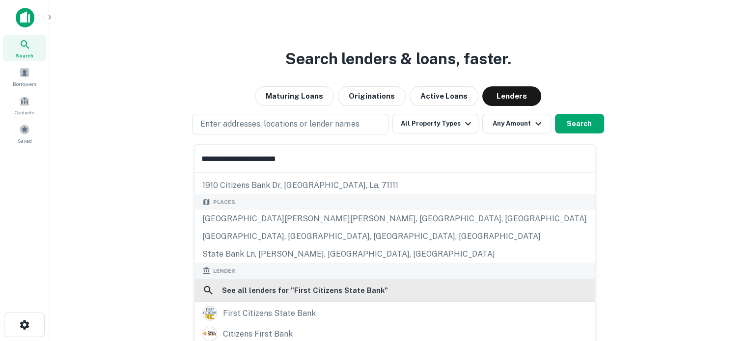
scroll to position [98, 0]
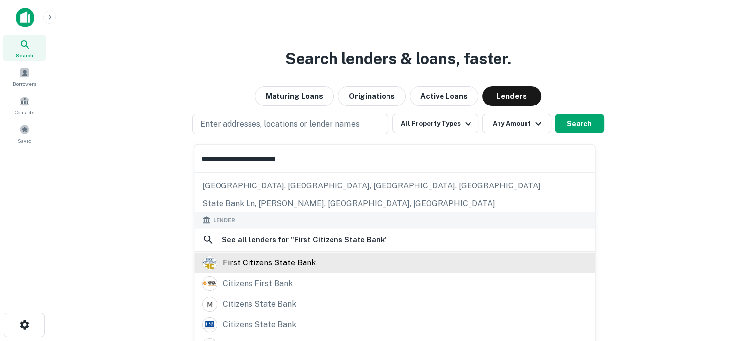
type input "**********"
click at [289, 258] on div "first citizens state bank" at bounding box center [269, 262] width 93 height 15
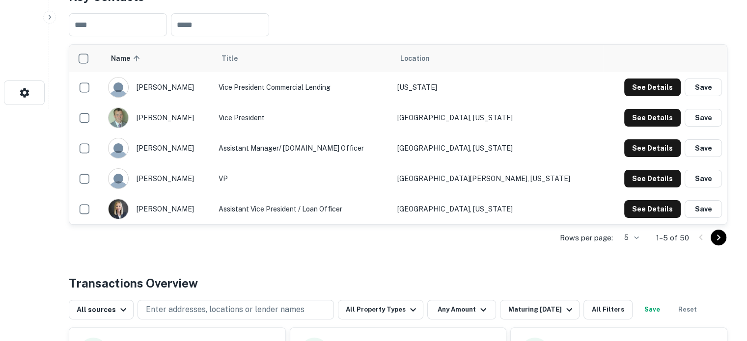
scroll to position [246, 0]
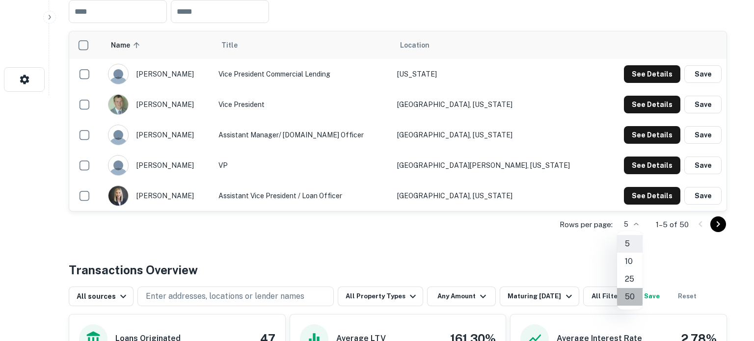
click at [630, 297] on li "50" at bounding box center [630, 297] width 26 height 18
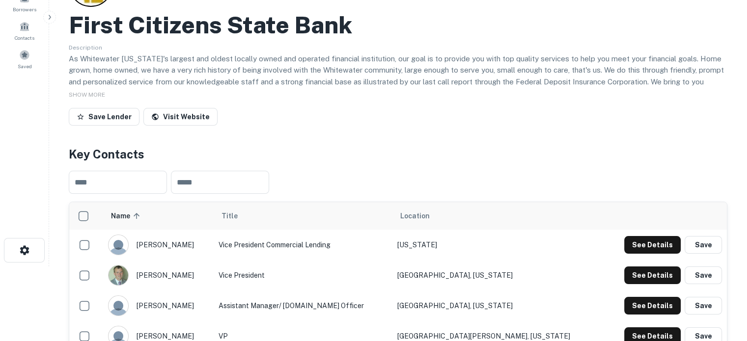
scroll to position [0, 0]
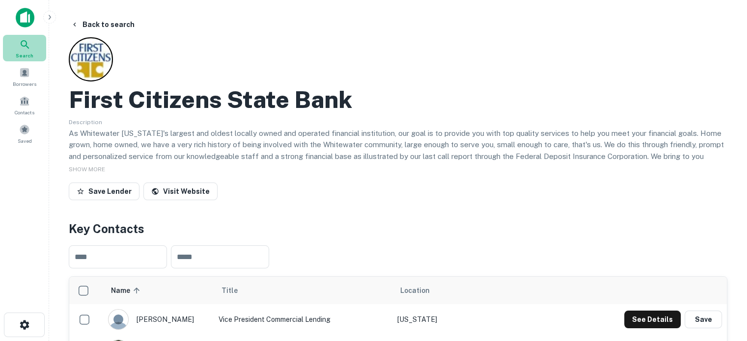
click at [32, 51] on div "Search" at bounding box center [24, 48] width 43 height 27
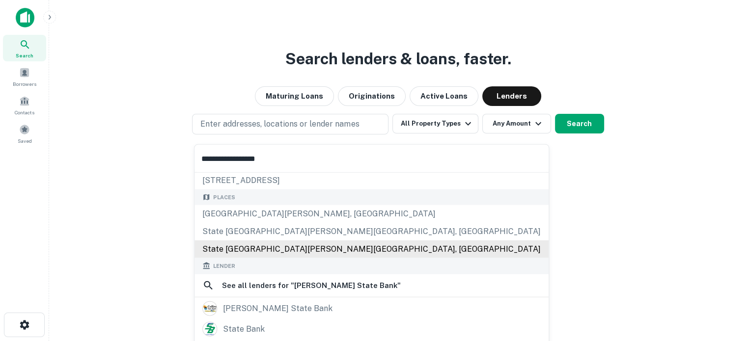
scroll to position [121, 0]
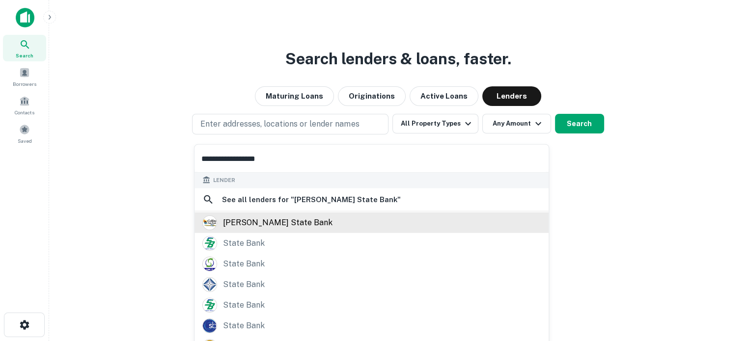
type input "**********"
click at [292, 226] on div "[PERSON_NAME] state bank" at bounding box center [371, 222] width 338 height 15
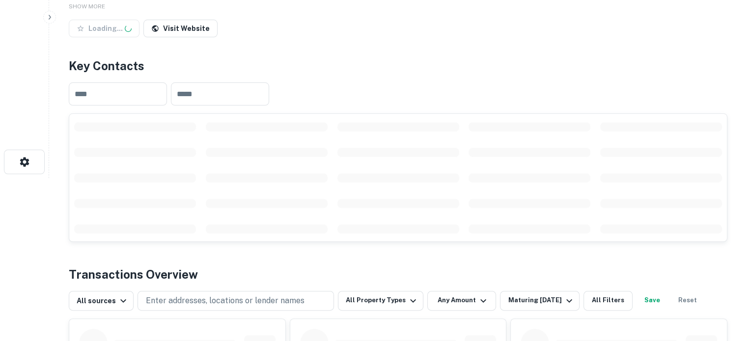
scroll to position [196, 0]
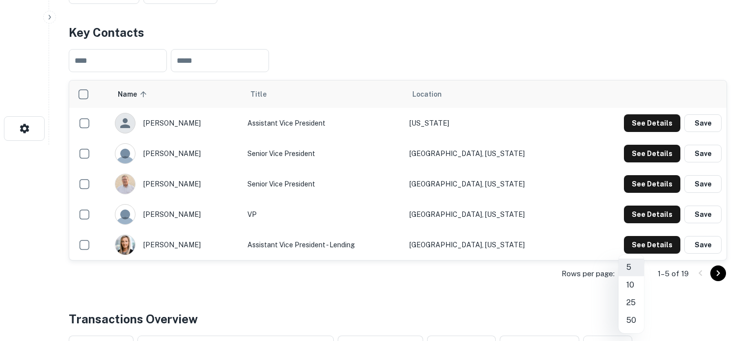
click at [634, 299] on li "25" at bounding box center [632, 303] width 26 height 18
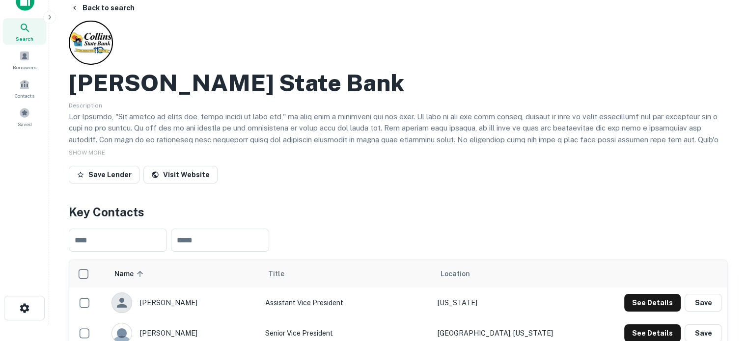
scroll to position [0, 0]
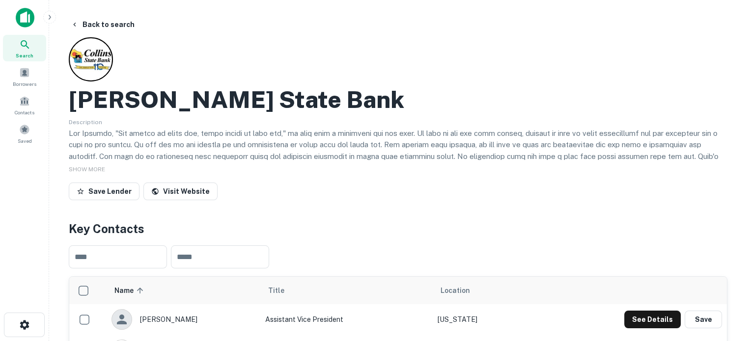
click at [22, 43] on icon at bounding box center [25, 45] width 12 height 12
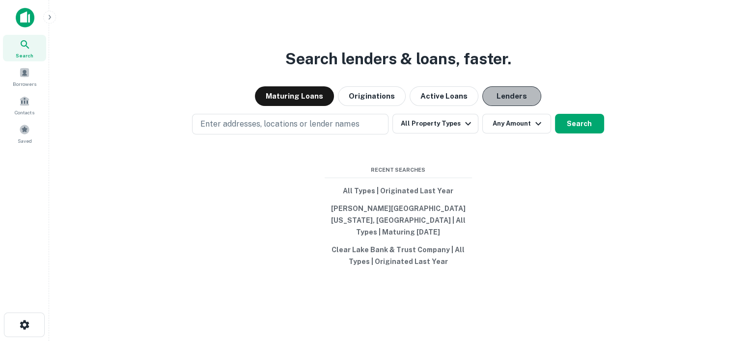
click at [513, 100] on button "Lenders" at bounding box center [511, 96] width 59 height 20
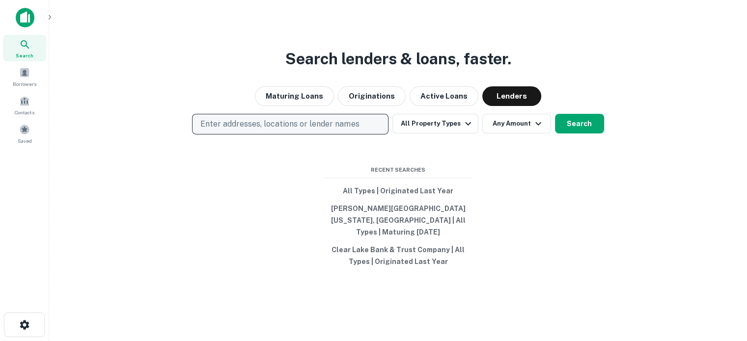
click at [361, 126] on button "Enter addresses, locations or lender names" at bounding box center [290, 124] width 196 height 21
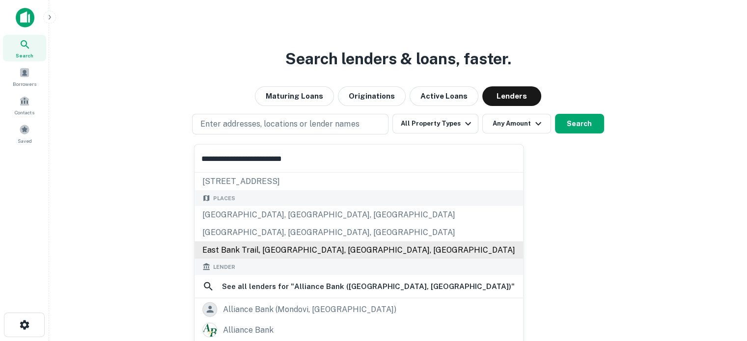
scroll to position [49, 0]
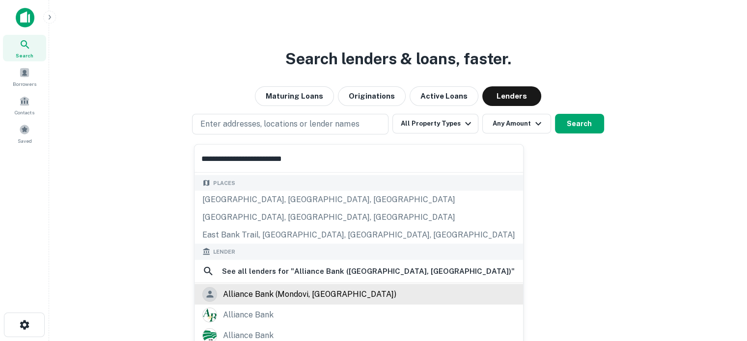
type input "**********"
click at [275, 294] on div "alliance bank (mondovi, [GEOGRAPHIC_DATA])" at bounding box center [309, 294] width 173 height 15
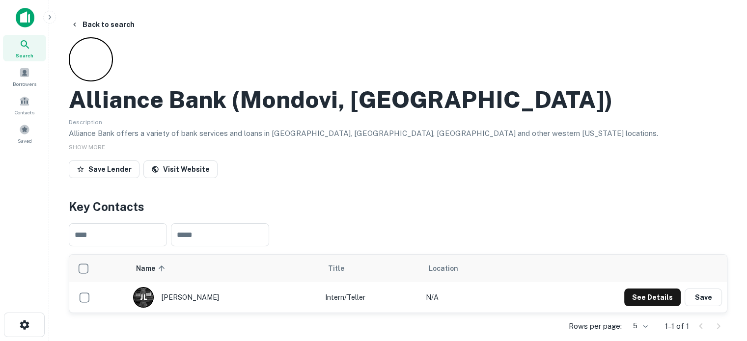
click at [22, 52] on span "Search" at bounding box center [25, 56] width 18 height 8
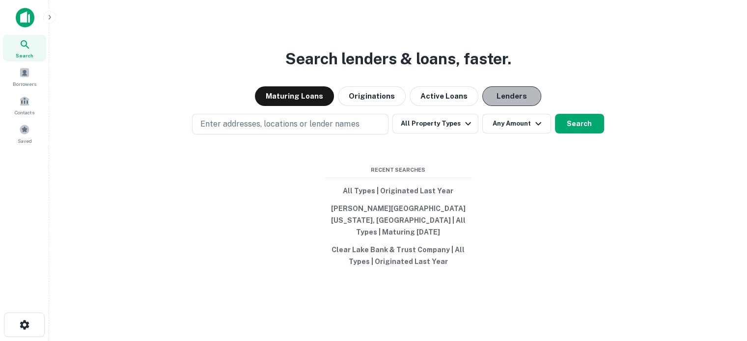
click at [515, 100] on button "Lenders" at bounding box center [511, 96] width 59 height 20
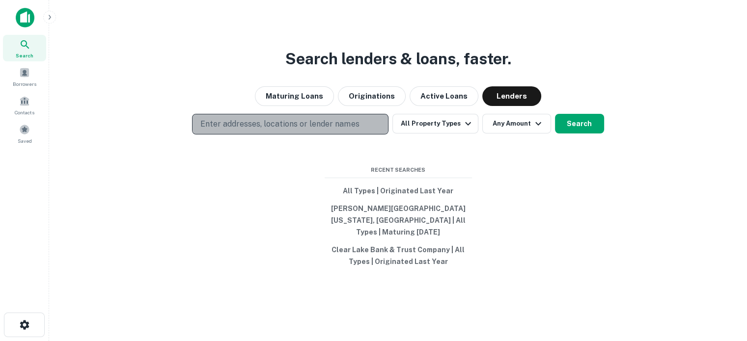
click at [345, 130] on p "Enter addresses, locations or lender names" at bounding box center [279, 124] width 159 height 12
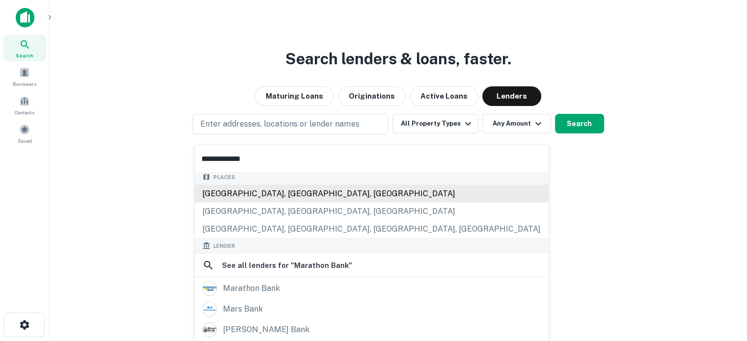
scroll to position [121, 0]
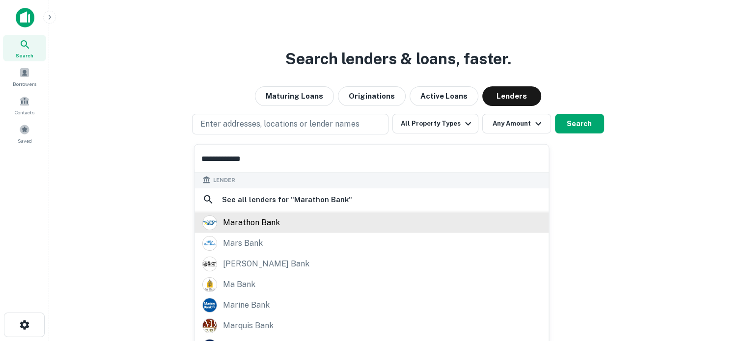
type input "**********"
click at [272, 223] on div "marathon bank" at bounding box center [251, 222] width 57 height 15
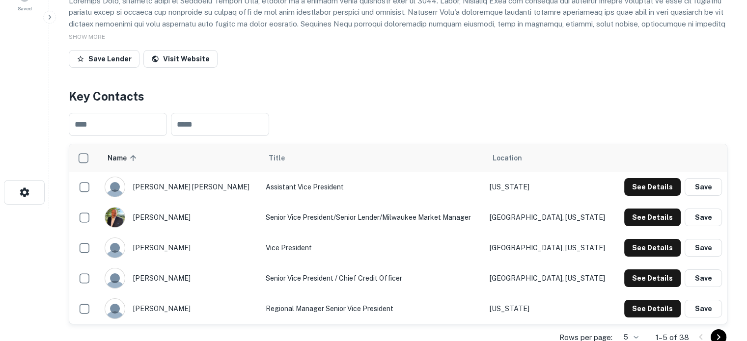
scroll to position [196, 0]
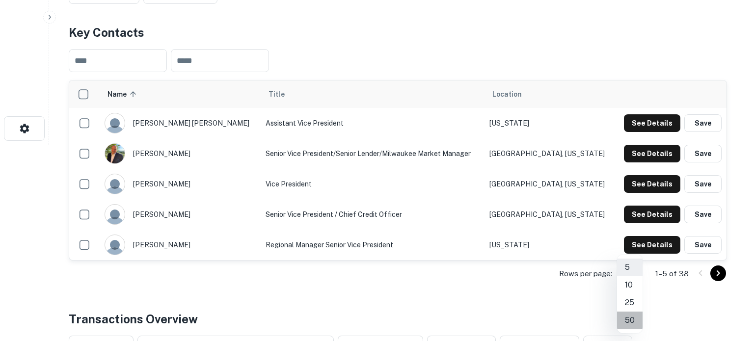
click at [630, 317] on li "50" at bounding box center [630, 321] width 26 height 18
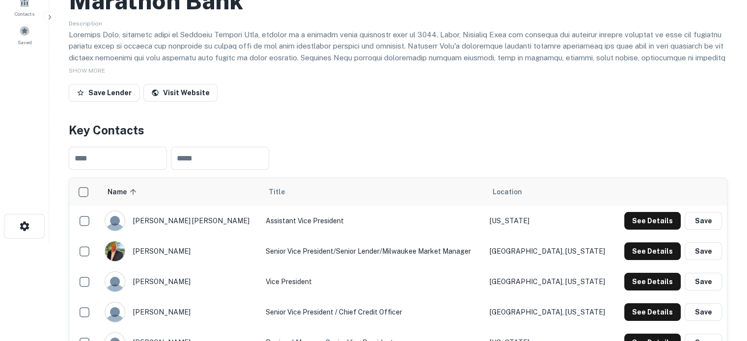
scroll to position [0, 0]
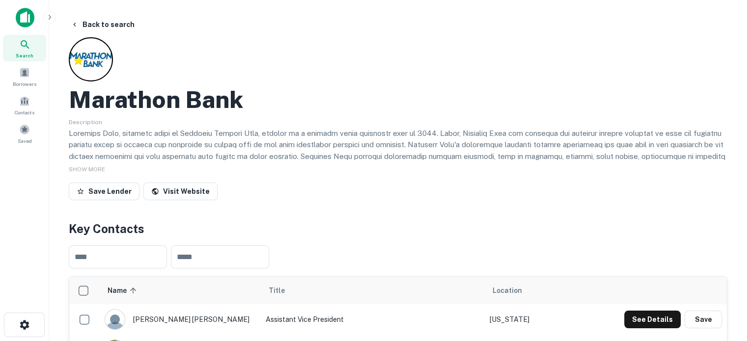
click at [23, 52] on span "Search" at bounding box center [25, 56] width 18 height 8
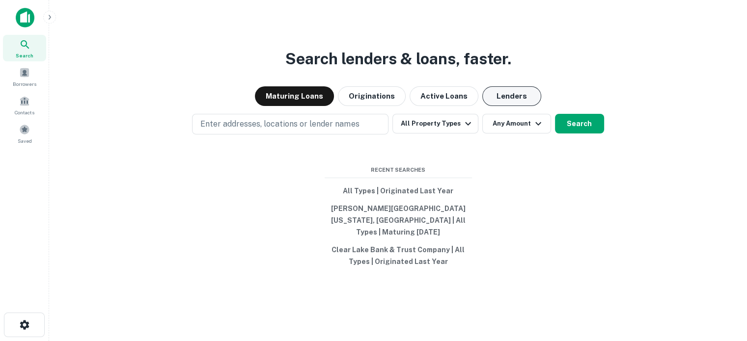
click at [491, 106] on button "Lenders" at bounding box center [511, 96] width 59 height 20
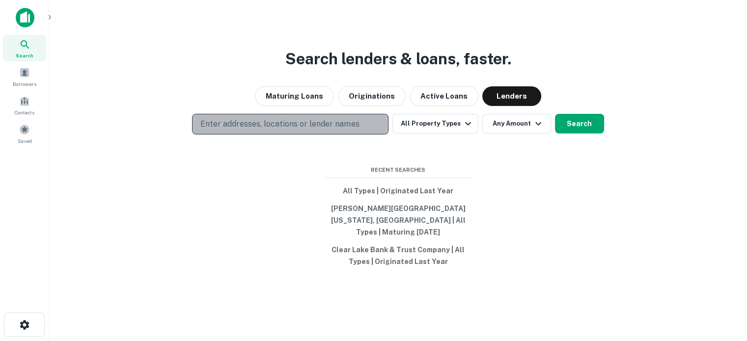
click at [330, 130] on p "Enter addresses, locations or lender names" at bounding box center [279, 124] width 159 height 12
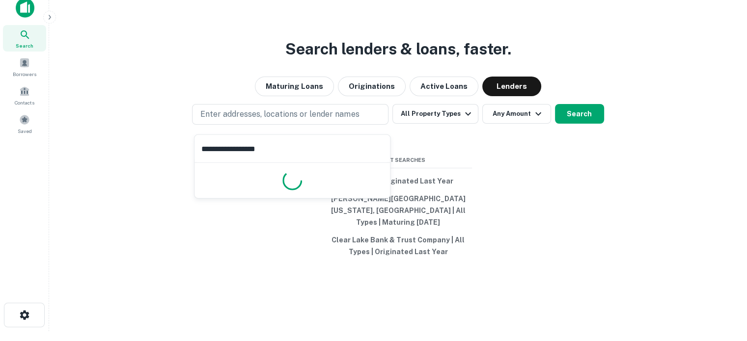
scroll to position [16, 0]
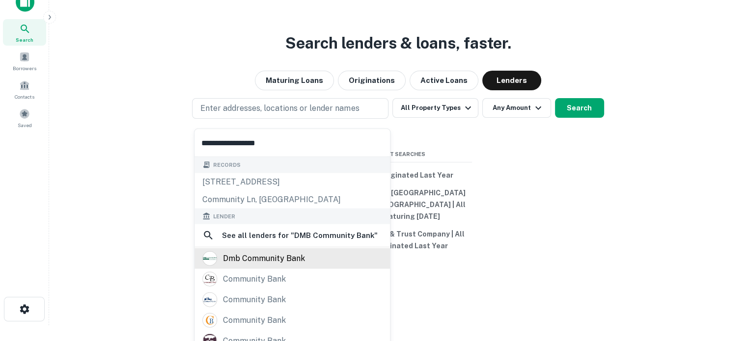
type input "**********"
click at [265, 262] on div "dmb community bank" at bounding box center [264, 258] width 82 height 15
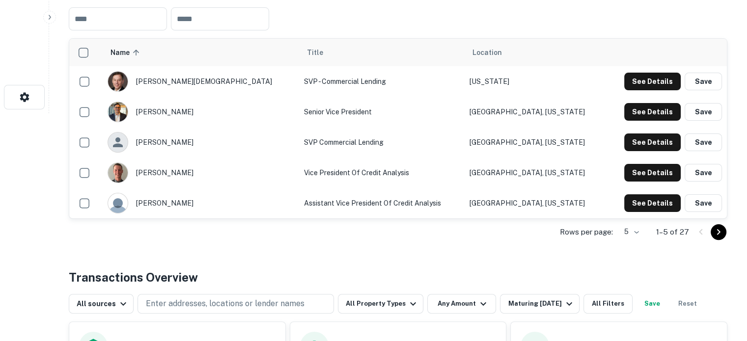
scroll to position [246, 0]
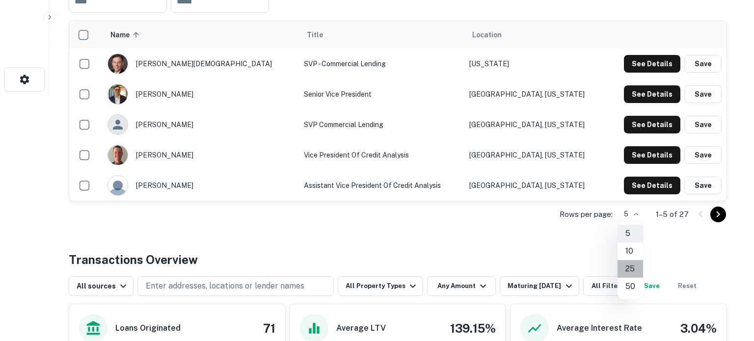
click at [632, 271] on li "25" at bounding box center [631, 269] width 26 height 18
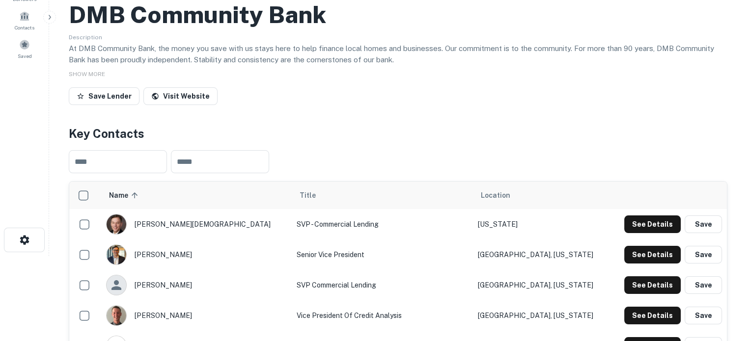
scroll to position [0, 0]
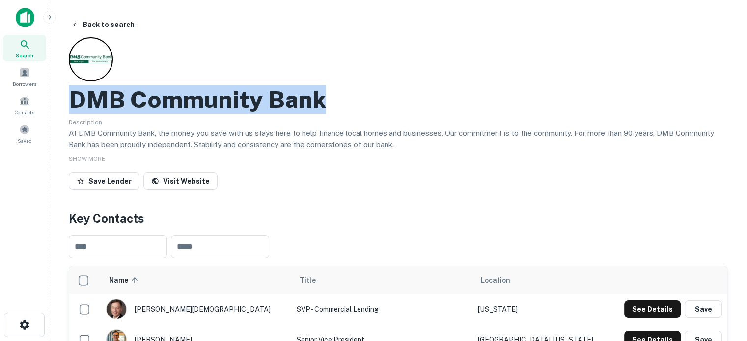
drag, startPoint x: 161, startPoint y: 111, endPoint x: 355, endPoint y: 108, distance: 194.5
click at [355, 108] on div "DMB Community Bank" at bounding box center [398, 99] width 659 height 28
copy h2 "DMB Community Bank"
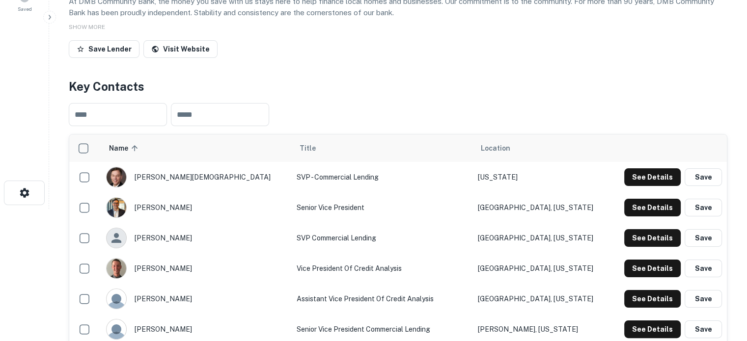
scroll to position [147, 0]
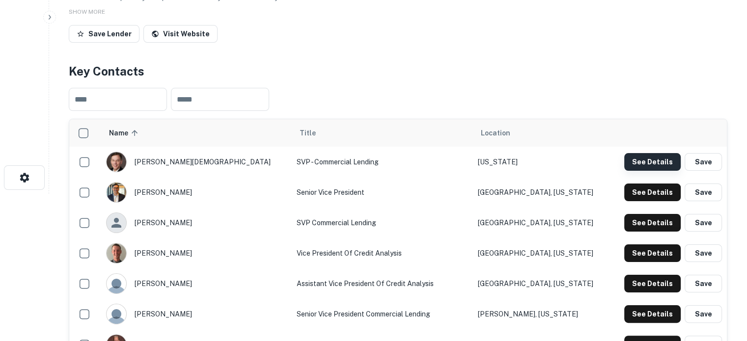
click at [640, 165] on button "See Details" at bounding box center [652, 162] width 56 height 18
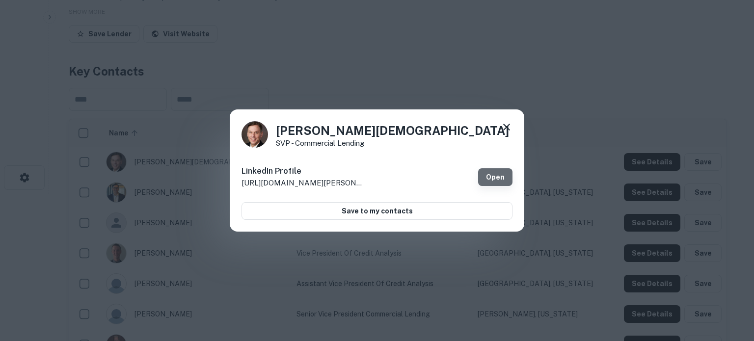
click at [492, 172] on link "Open" at bounding box center [495, 177] width 34 height 18
click at [501, 129] on icon at bounding box center [507, 127] width 12 height 12
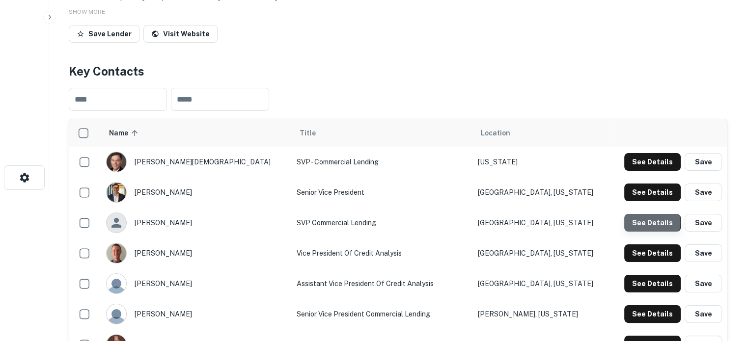
click at [643, 223] on button "See Details" at bounding box center [652, 223] width 56 height 18
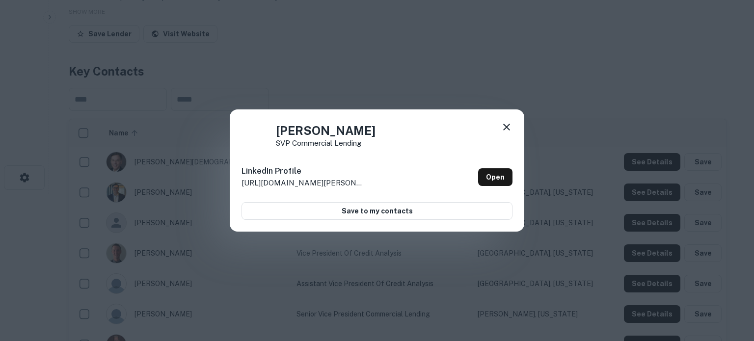
click at [515, 171] on div "Lawrence Schwenn SVP Commercial Lending LinkedIn Profile http://www.linkedin.co…" at bounding box center [377, 171] width 295 height 123
click at [506, 179] on link "Open" at bounding box center [495, 177] width 34 height 18
click at [510, 125] on icon at bounding box center [507, 127] width 12 height 12
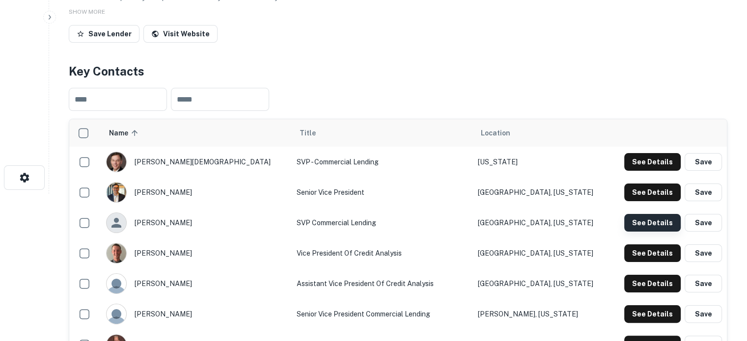
click at [648, 224] on button "See Details" at bounding box center [652, 223] width 56 height 18
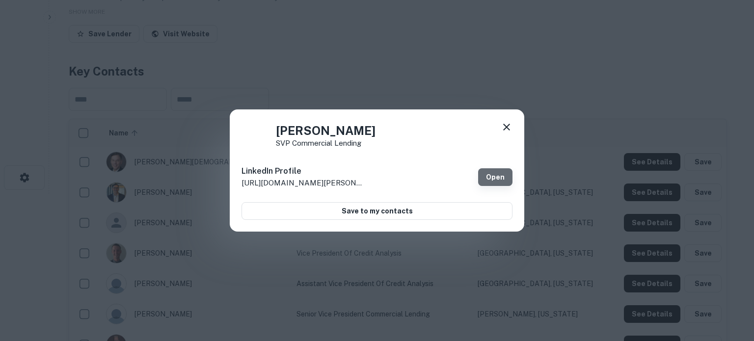
click at [488, 175] on link "Open" at bounding box center [495, 177] width 34 height 18
click at [511, 127] on icon at bounding box center [507, 127] width 12 height 12
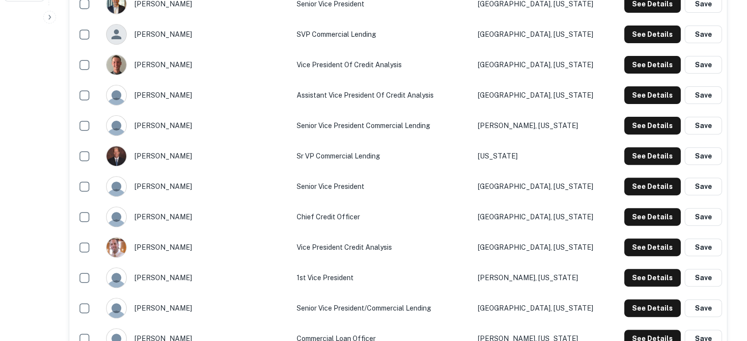
scroll to position [393, 0]
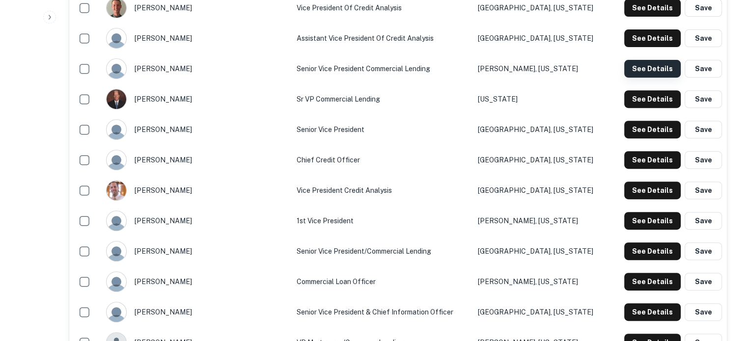
click at [644, 72] on button "See Details" at bounding box center [652, 69] width 56 height 18
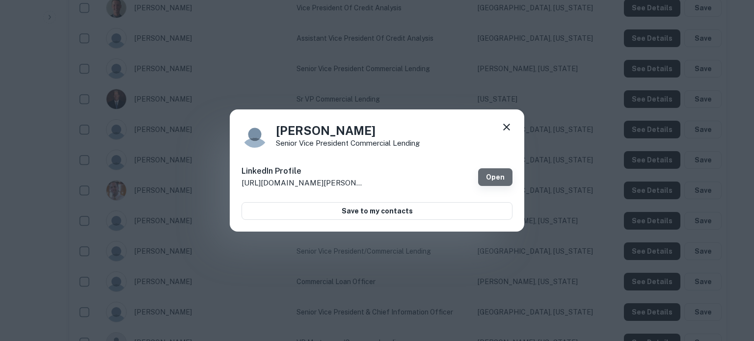
click at [489, 176] on link "Open" at bounding box center [495, 177] width 34 height 18
click at [508, 125] on icon at bounding box center [506, 127] width 7 height 7
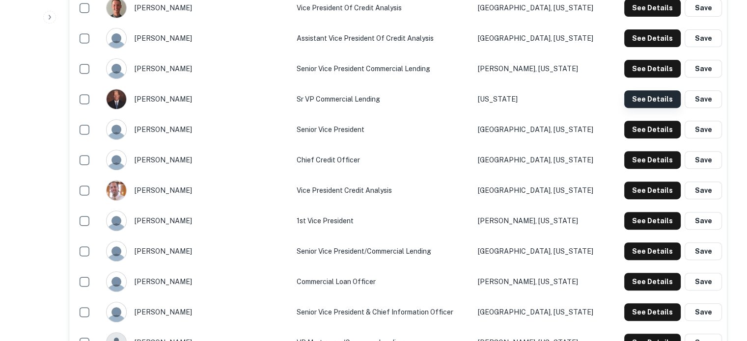
click at [637, 101] on button "See Details" at bounding box center [652, 99] width 56 height 18
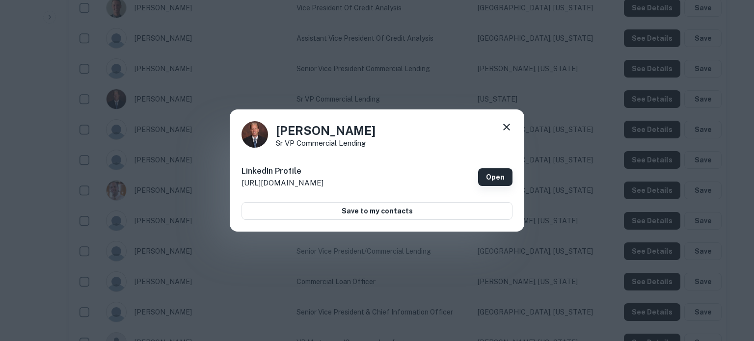
click at [501, 177] on link "Open" at bounding box center [495, 177] width 34 height 18
click at [507, 126] on icon at bounding box center [507, 127] width 12 height 12
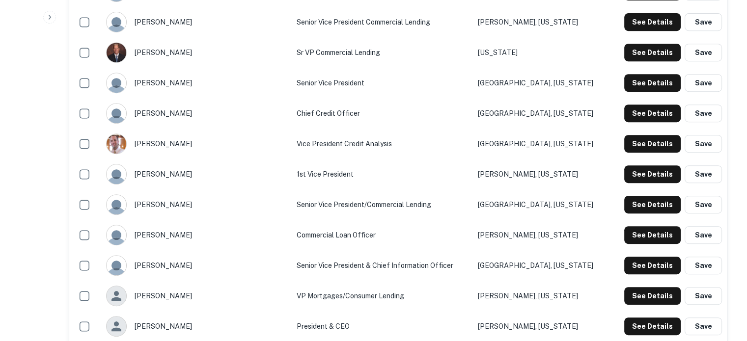
scroll to position [491, 0]
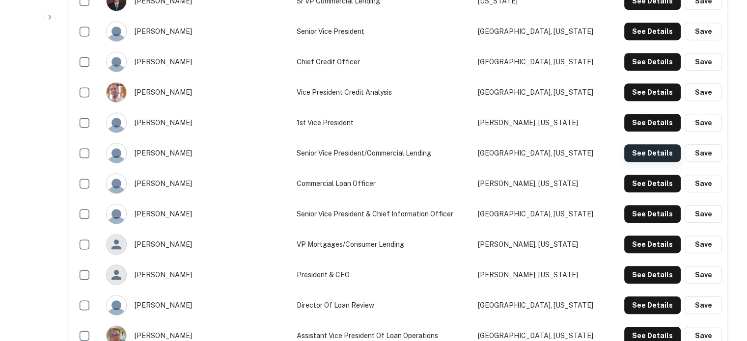
click at [660, 151] on button "See Details" at bounding box center [652, 153] width 56 height 18
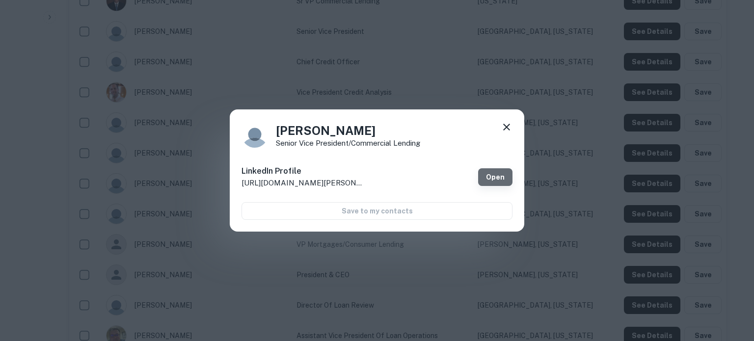
click at [502, 175] on link "Open" at bounding box center [495, 177] width 34 height 18
click at [504, 131] on icon at bounding box center [507, 127] width 12 height 12
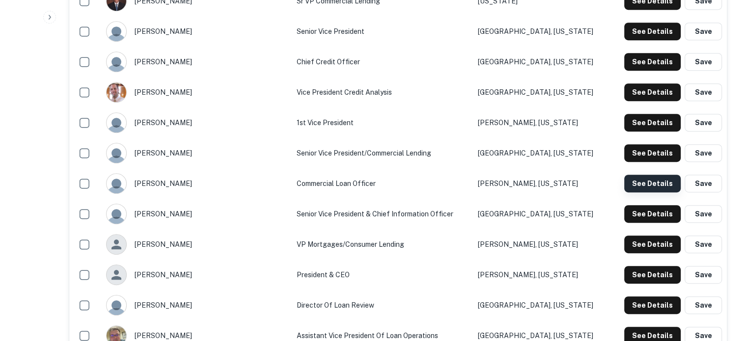
click at [648, 183] on button "See Details" at bounding box center [652, 184] width 56 height 18
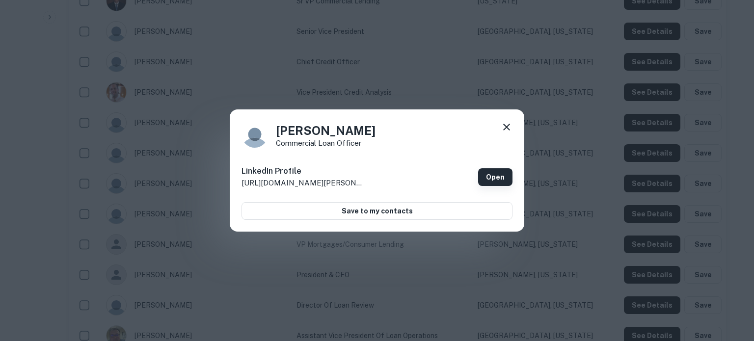
click at [498, 176] on link "Open" at bounding box center [495, 177] width 34 height 18
click at [503, 129] on icon at bounding box center [507, 127] width 12 height 12
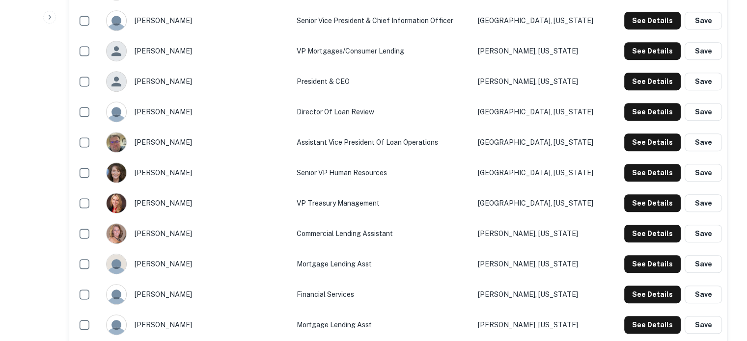
scroll to position [737, 0]
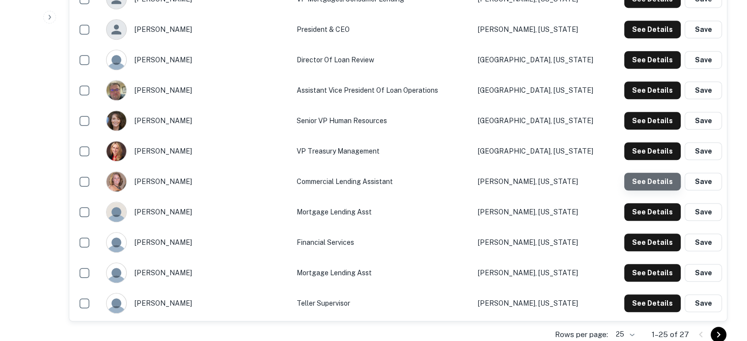
click at [656, 182] on button "See Details" at bounding box center [652, 182] width 56 height 18
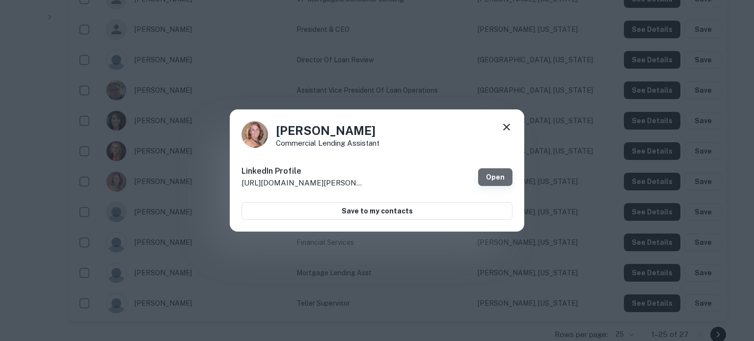
click at [489, 178] on link "Open" at bounding box center [495, 177] width 34 height 18
click at [505, 124] on icon at bounding box center [507, 127] width 12 height 12
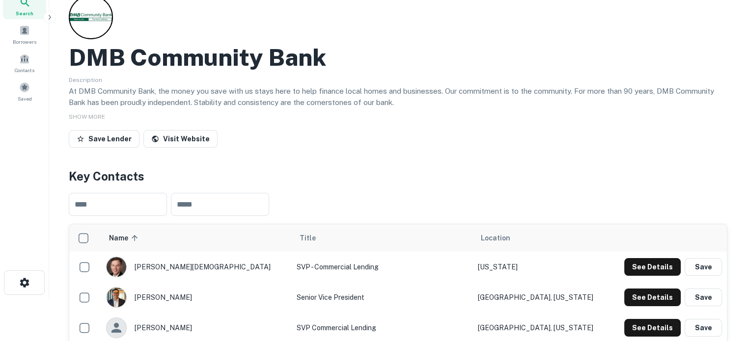
scroll to position [0, 0]
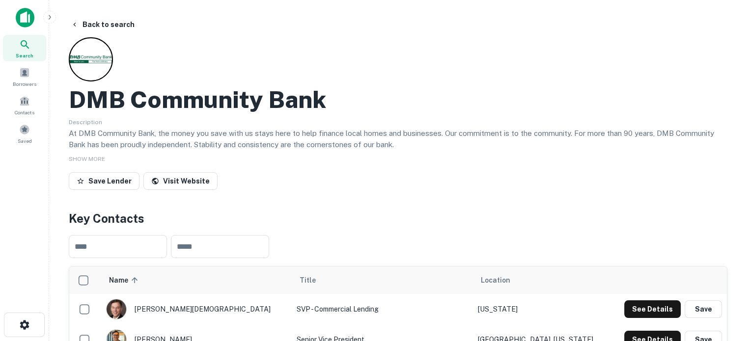
click at [28, 52] on span "Search" at bounding box center [25, 56] width 18 height 8
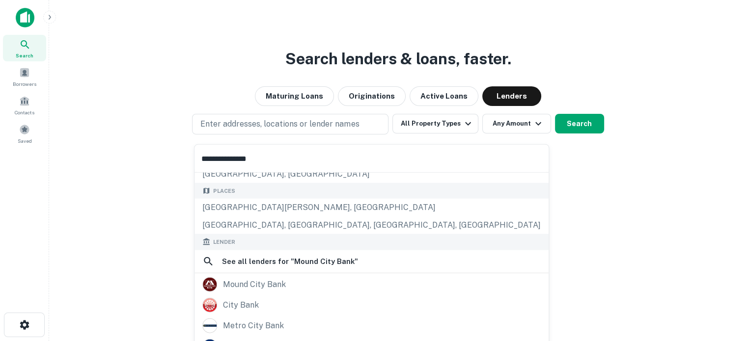
scroll to position [98, 0]
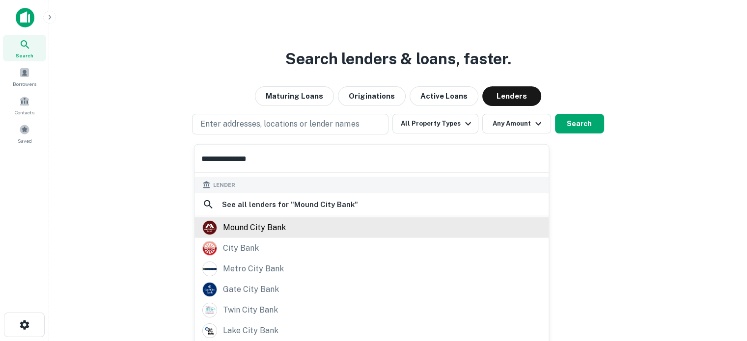
type input "**********"
click at [282, 224] on div "mound city bank" at bounding box center [254, 227] width 63 height 15
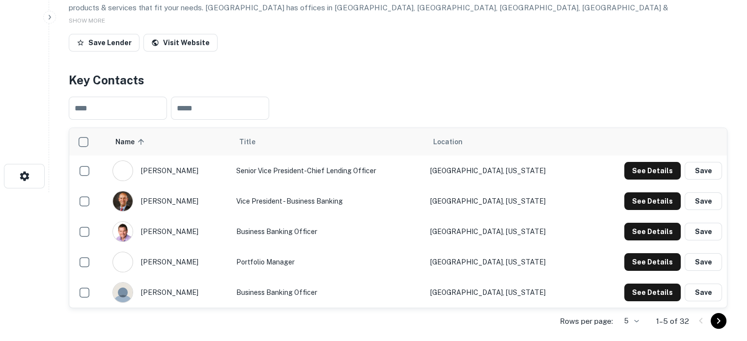
scroll to position [246, 0]
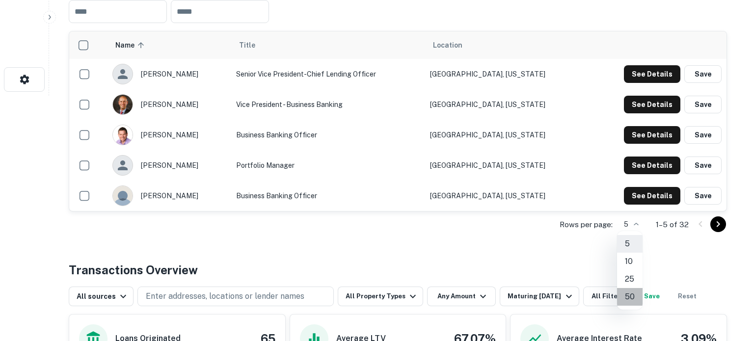
click at [627, 294] on li "50" at bounding box center [630, 297] width 26 height 18
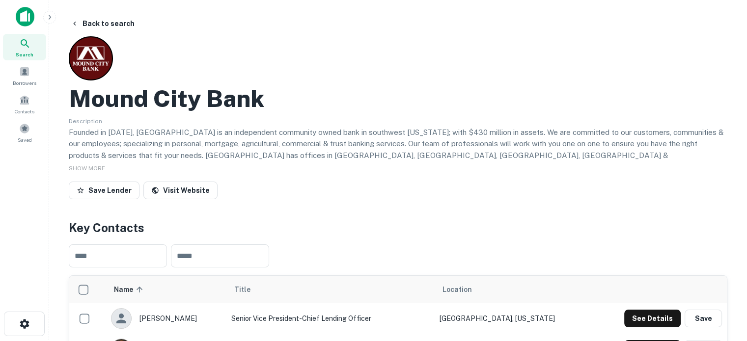
scroll to position [0, 0]
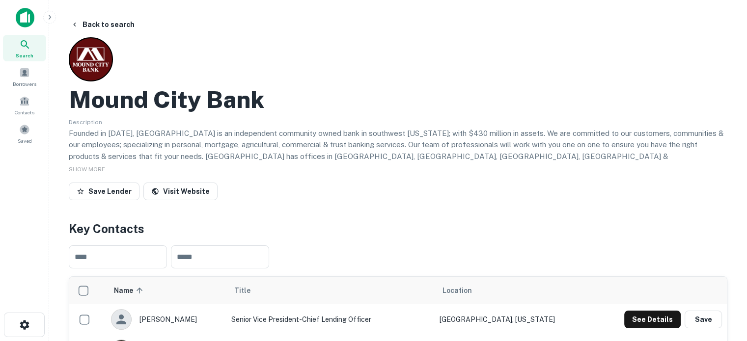
click at [33, 49] on div "Search" at bounding box center [24, 48] width 43 height 27
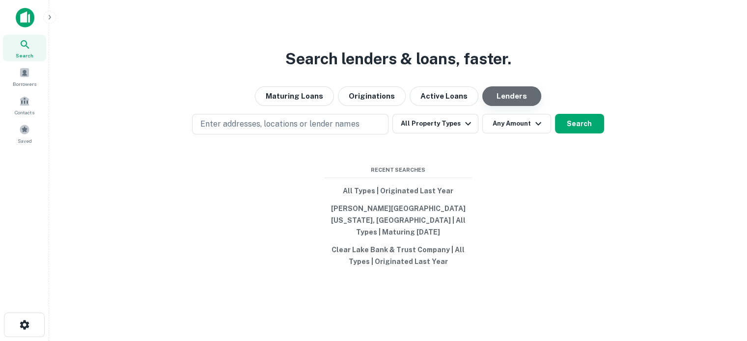
click at [487, 106] on button "Lenders" at bounding box center [511, 96] width 59 height 20
click at [308, 130] on p "Enter addresses, locations or lender names" at bounding box center [279, 124] width 159 height 12
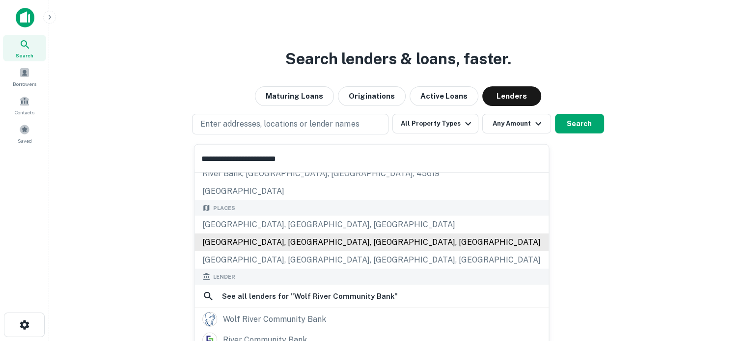
scroll to position [98, 0]
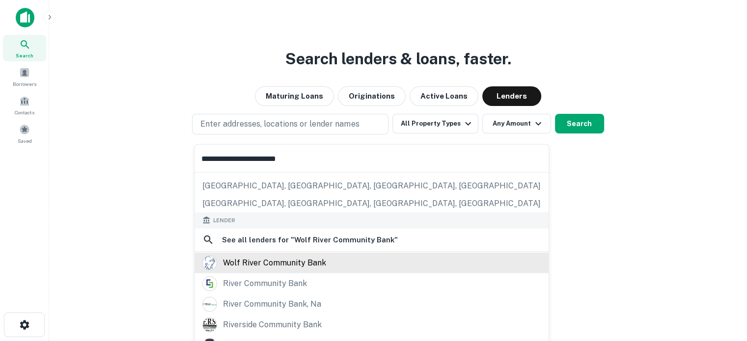
type input "**********"
click at [301, 259] on div "wolf river community bank" at bounding box center [274, 262] width 103 height 15
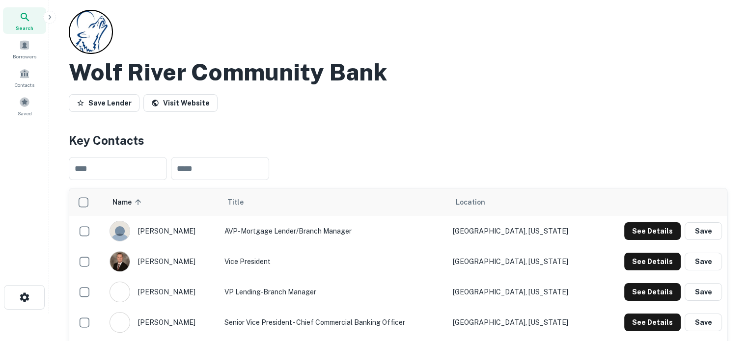
scroll to position [98, 0]
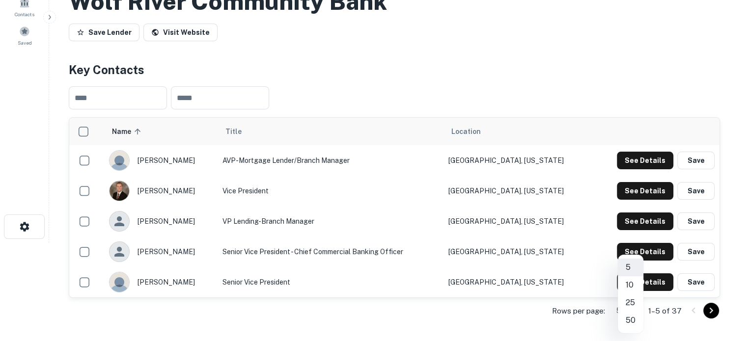
click at [634, 243] on body "Search Borrowers Contacts Saved Back to search Wolf River Community Bank Save L…" at bounding box center [373, 72] width 747 height 341
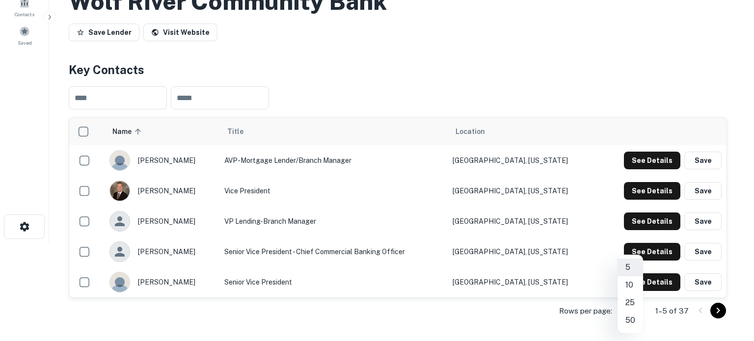
click at [632, 328] on li "50" at bounding box center [631, 321] width 26 height 18
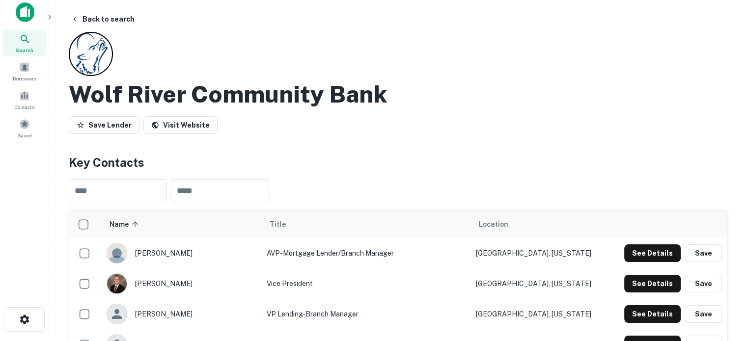
scroll to position [0, 0]
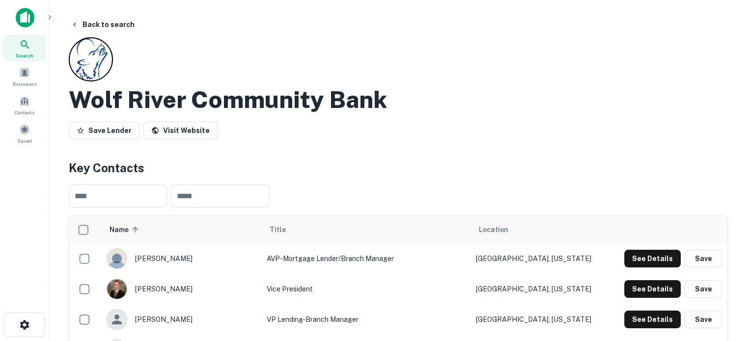
click at [40, 56] on div "Search" at bounding box center [24, 48] width 43 height 27
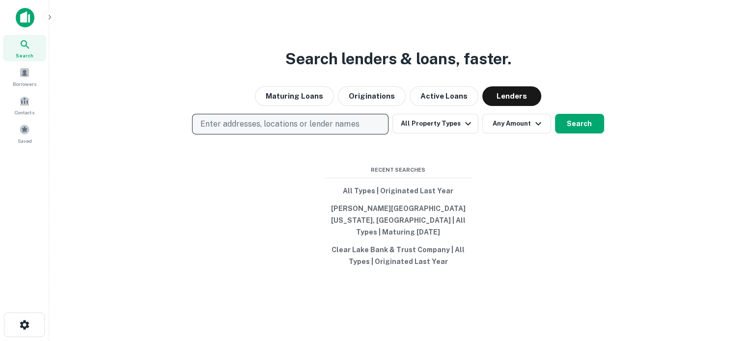
click at [320, 135] on button "Enter addresses, locations or lender names" at bounding box center [290, 124] width 196 height 21
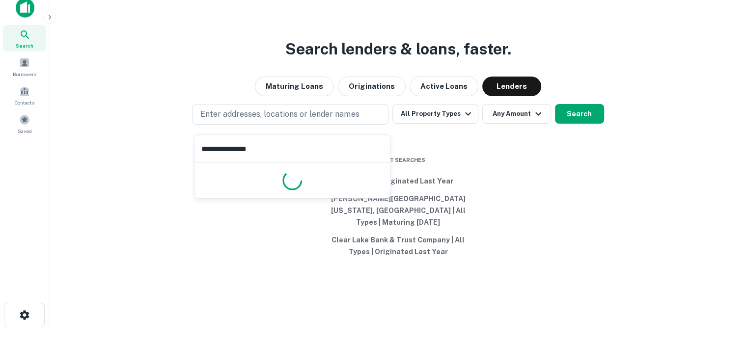
scroll to position [16, 0]
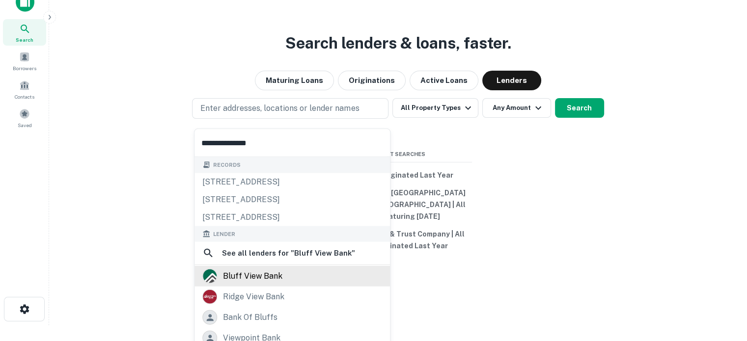
type input "**********"
click at [263, 271] on div "bluff view bank" at bounding box center [252, 276] width 59 height 15
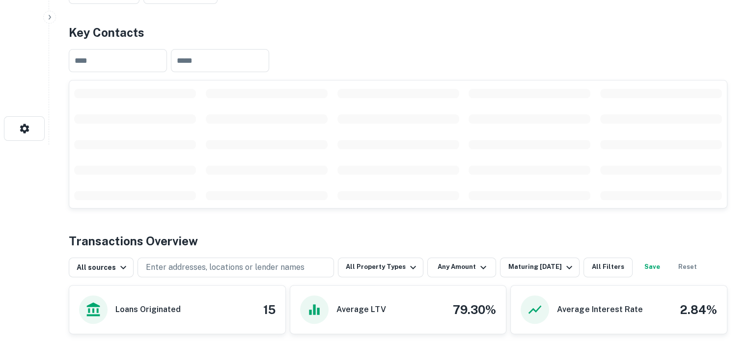
scroll to position [246, 0]
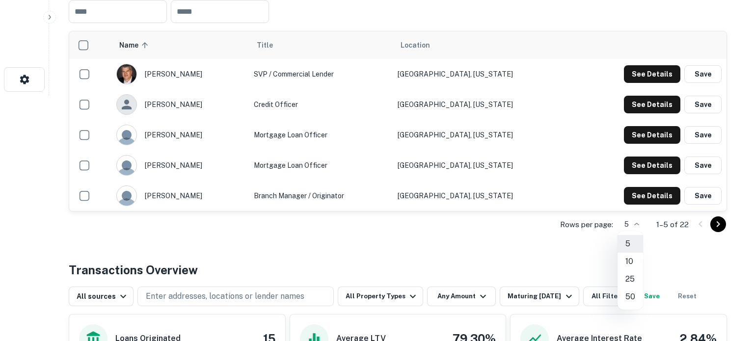
click at [631, 294] on li "50" at bounding box center [631, 297] width 26 height 18
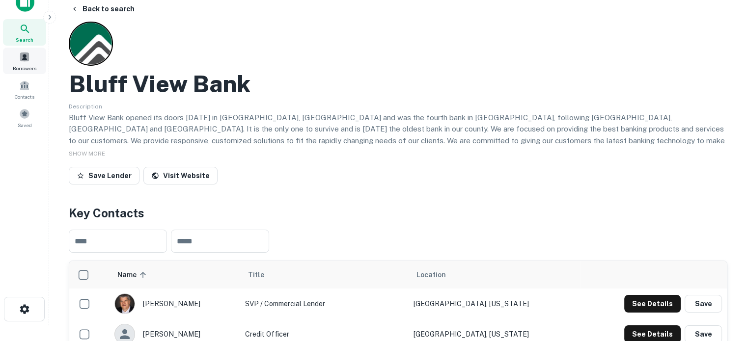
scroll to position [0, 0]
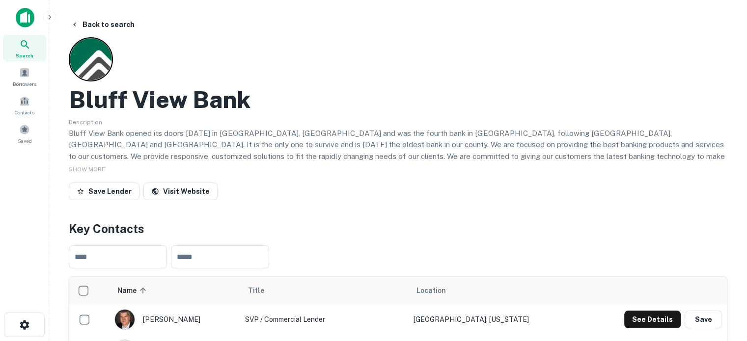
click at [14, 48] on div "Search" at bounding box center [24, 48] width 43 height 27
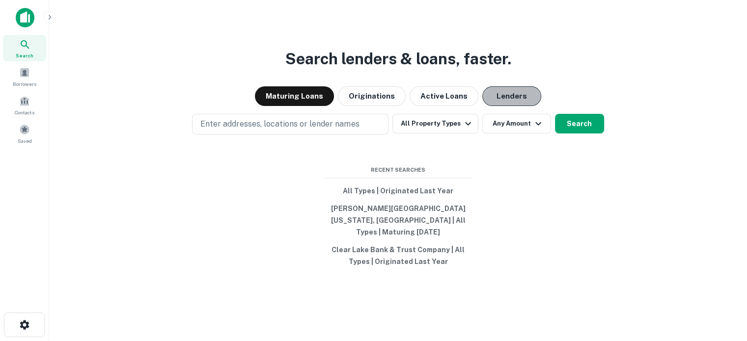
click at [505, 106] on button "Lenders" at bounding box center [511, 96] width 59 height 20
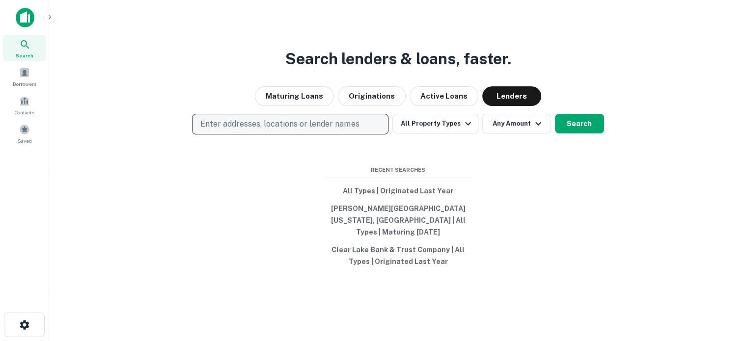
click at [359, 124] on button "Enter addresses, locations or lender names" at bounding box center [290, 124] width 196 height 21
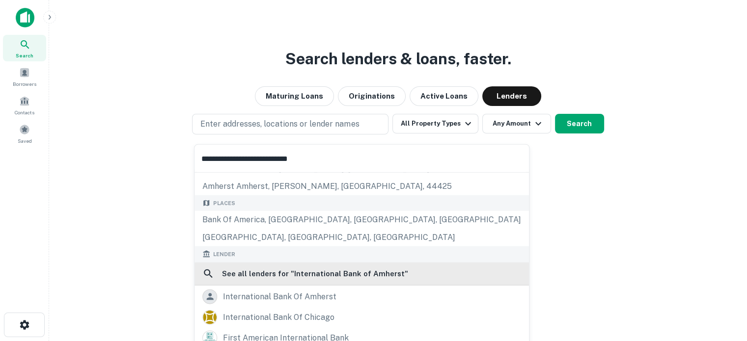
scroll to position [98, 0]
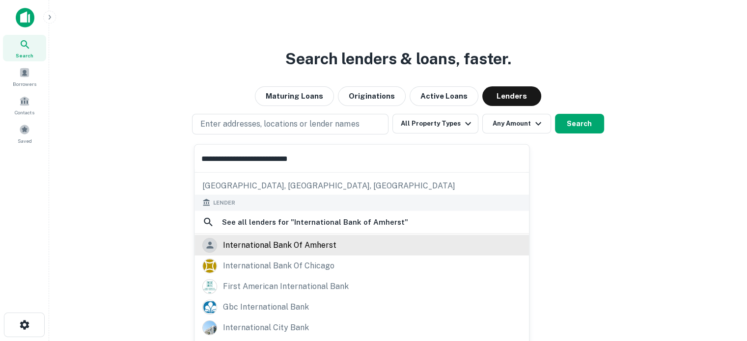
type input "**********"
click at [305, 241] on div "international bank of amherst" at bounding box center [279, 245] width 113 height 15
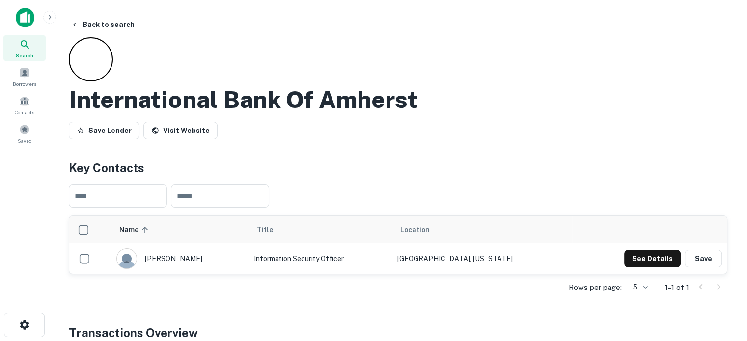
click at [25, 55] on span "Search" at bounding box center [25, 56] width 18 height 8
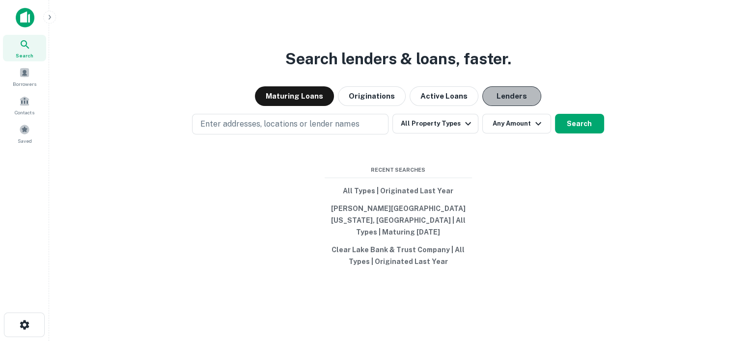
click at [514, 104] on button "Lenders" at bounding box center [511, 96] width 59 height 20
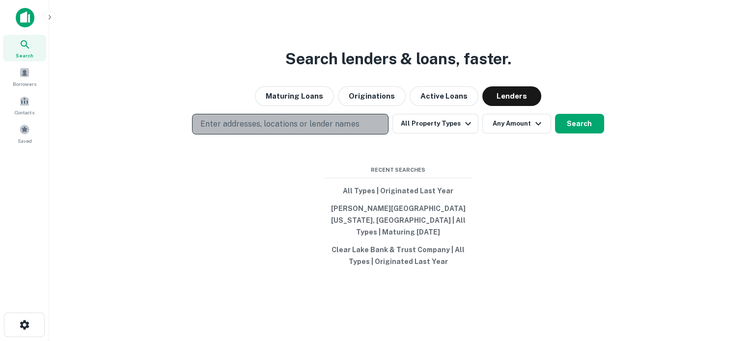
click at [379, 133] on button "Enter addresses, locations or lender names" at bounding box center [290, 124] width 196 height 21
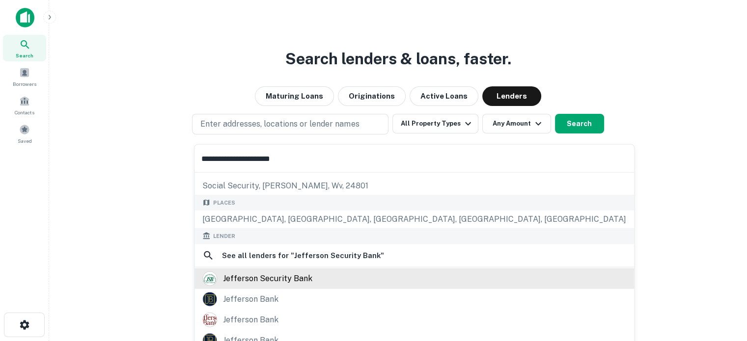
scroll to position [49, 0]
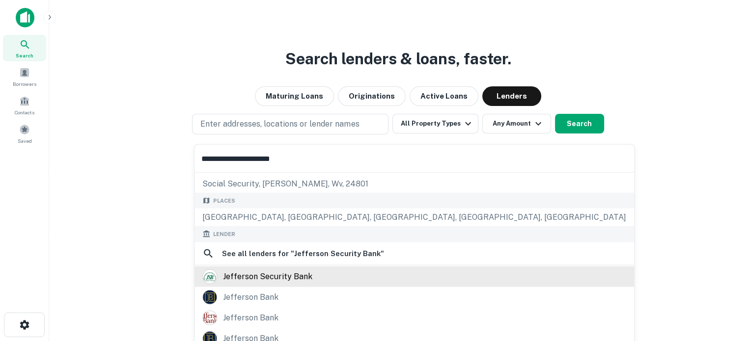
type input "**********"
click at [283, 274] on div "jefferson security bank" at bounding box center [267, 276] width 89 height 15
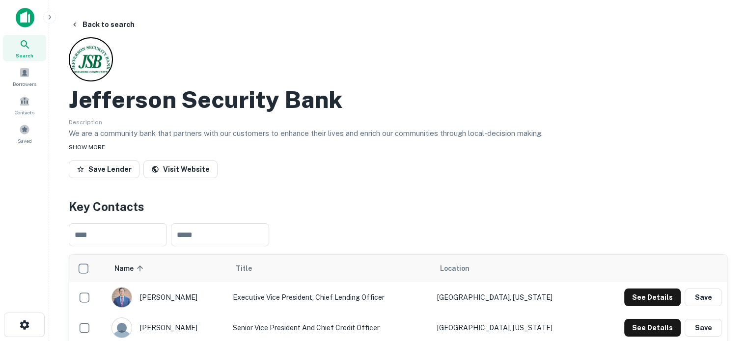
scroll to position [147, 0]
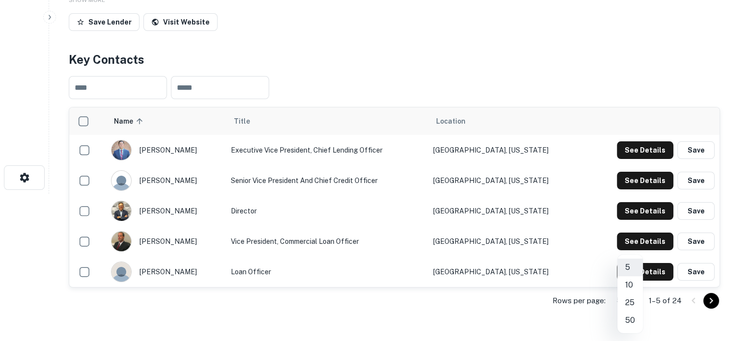
click at [635, 194] on body "Search Borrowers Contacts Saved Back to search Jefferson Security Bank Descript…" at bounding box center [373, 23] width 747 height 341
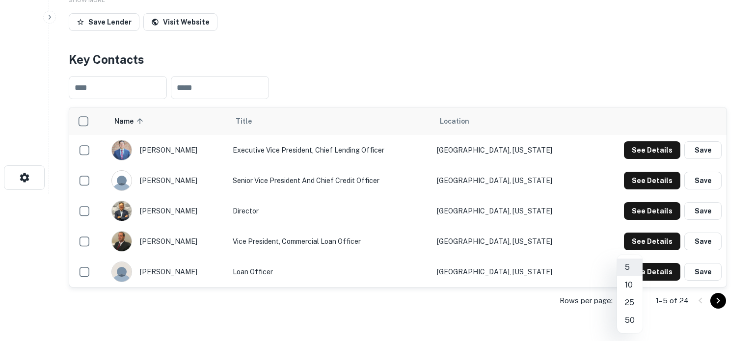
click at [633, 305] on li "25" at bounding box center [630, 303] width 26 height 18
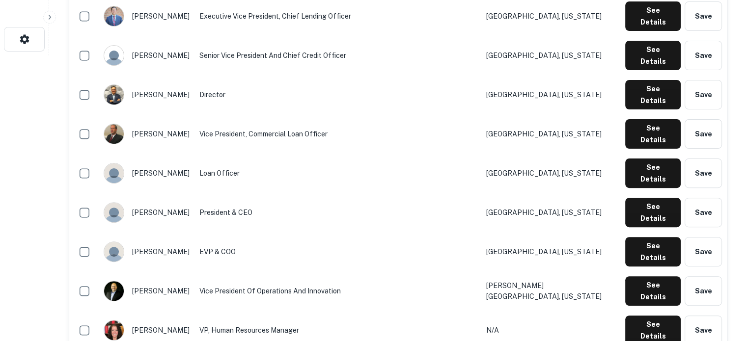
scroll to position [196, 0]
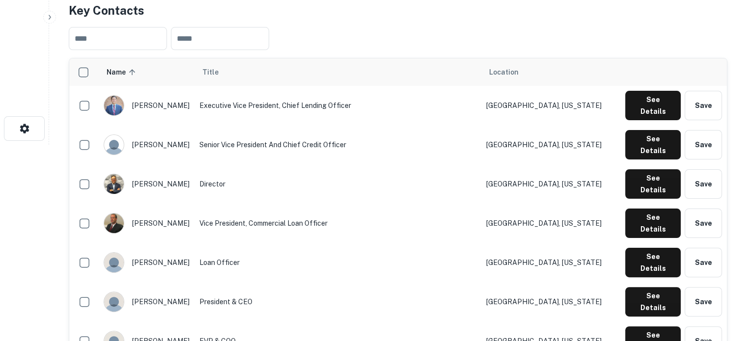
click at [620, 204] on td "Winchester, Virginia" at bounding box center [550, 223] width 139 height 39
click at [639, 209] on button "See Details" at bounding box center [652, 223] width 55 height 29
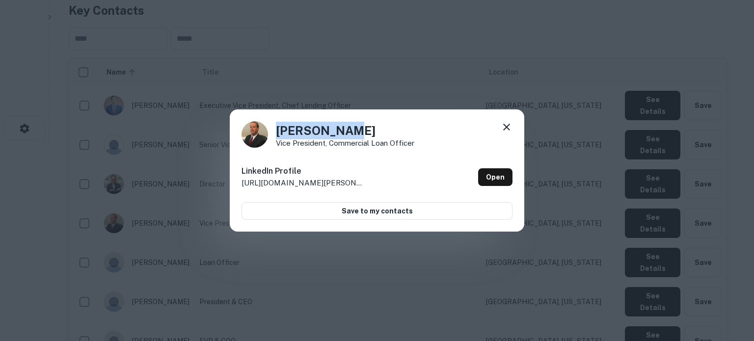
drag, startPoint x: 295, startPoint y: 131, endPoint x: 346, endPoint y: 131, distance: 51.6
click at [346, 131] on h4 "Mike Miller" at bounding box center [345, 131] width 138 height 18
copy h4 "Mike Miller"
drag, startPoint x: 276, startPoint y: 148, endPoint x: 413, endPoint y: 142, distance: 137.6
click at [413, 142] on div "Mike Miller Vice President, Commercial Loan Officer LinkedIn Profile http://www…" at bounding box center [377, 171] width 295 height 123
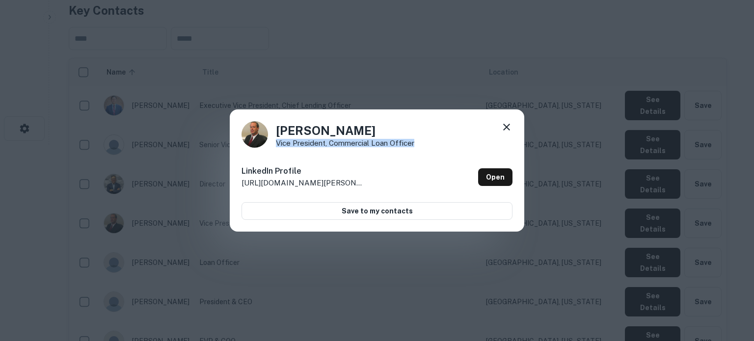
copy p "Vice President, Commercial Loan Officer"
click at [490, 178] on link "Open" at bounding box center [495, 177] width 34 height 18
click at [507, 127] on icon at bounding box center [506, 127] width 7 height 7
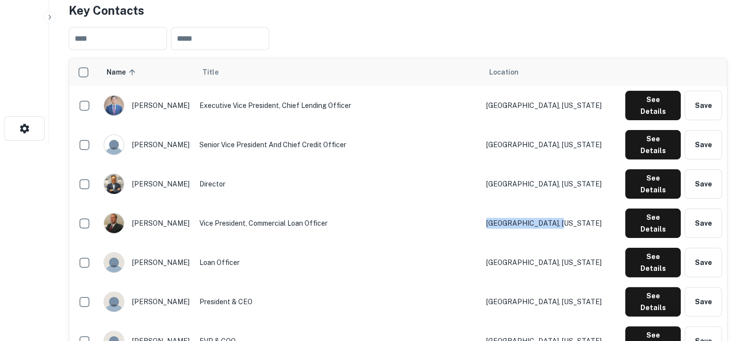
drag, startPoint x: 599, startPoint y: 193, endPoint x: 525, endPoint y: 195, distance: 73.2
click at [524, 204] on tr "mike miller Vice President, Commercial Loan Officer Winchester, Virginia See De…" at bounding box center [398, 223] width 658 height 39
copy tr "Winchester, Virginia"
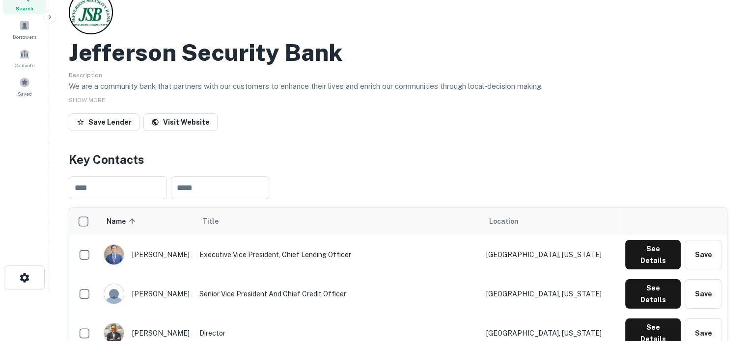
scroll to position [0, 0]
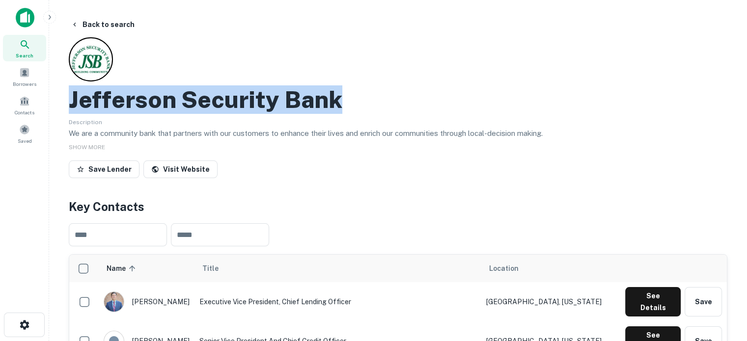
drag, startPoint x: 66, startPoint y: 96, endPoint x: 397, endPoint y: 106, distance: 331.6
copy h2 "Jefferson Security Bank"
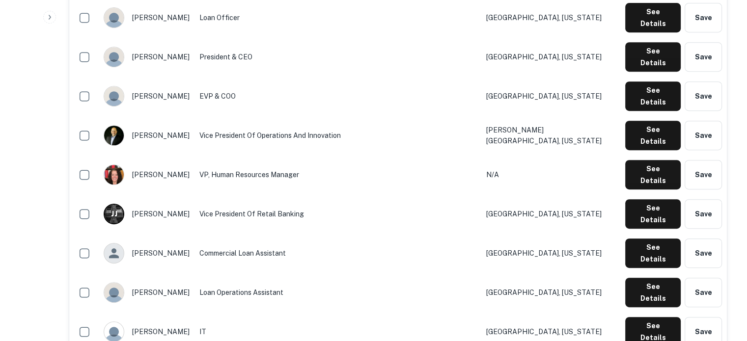
scroll to position [442, 0]
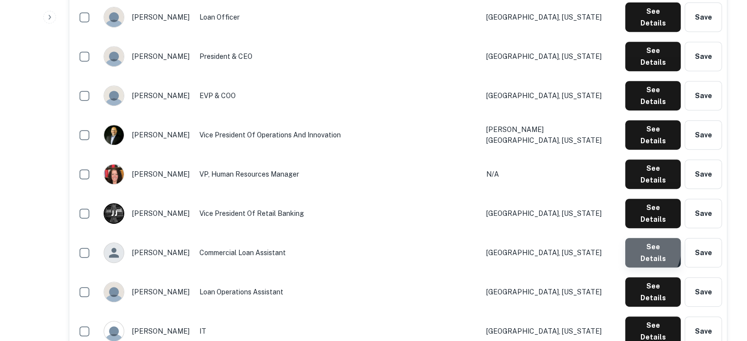
click at [637, 238] on button "See Details" at bounding box center [652, 252] width 55 height 29
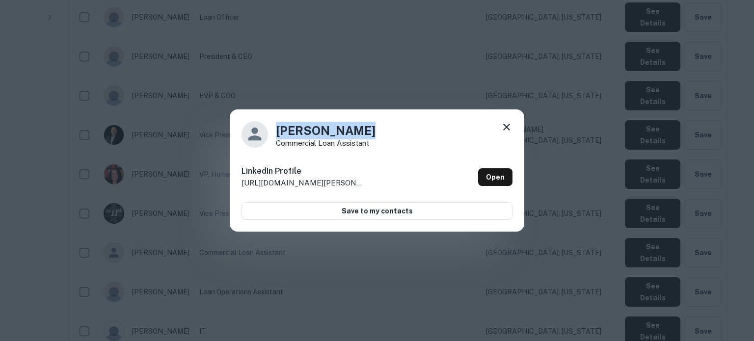
drag, startPoint x: 365, startPoint y: 134, endPoint x: 275, endPoint y: 131, distance: 90.4
click at [275, 131] on div "Alexis Gaynor Commercial Loan Assistant" at bounding box center [377, 134] width 271 height 27
copy h4 "Alexis Gaynor"
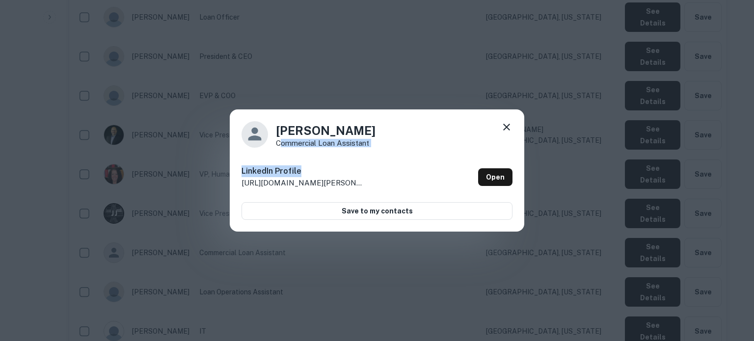
drag, startPoint x: 279, startPoint y: 145, endPoint x: 364, endPoint y: 148, distance: 85.0
click at [364, 148] on div "Alexis Gaynor Commercial Loan Assistant LinkedIn Profile http://www.linkedin.co…" at bounding box center [377, 171] width 295 height 123
click at [358, 148] on div "Alexis Gaynor Commercial Loan Assistant LinkedIn Profile http://www.linkedin.co…" at bounding box center [377, 171] width 295 height 123
drag, startPoint x: 275, startPoint y: 139, endPoint x: 373, endPoint y: 145, distance: 97.9
click at [373, 145] on div "Alexis Gaynor Commercial Loan Assistant" at bounding box center [377, 134] width 271 height 27
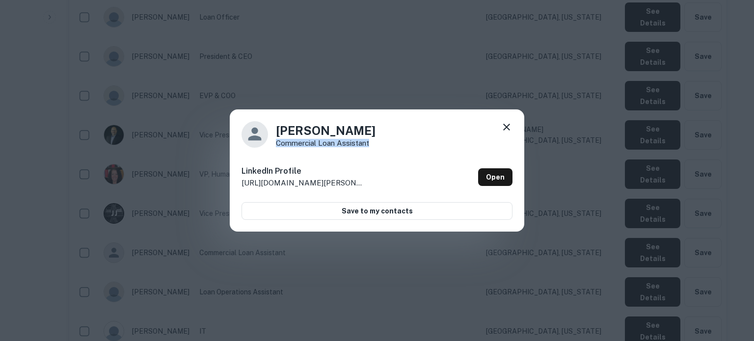
copy p "Commercial Loan Assistant"
click at [499, 180] on link "Open" at bounding box center [495, 177] width 34 height 18
click at [511, 124] on icon at bounding box center [507, 127] width 12 height 12
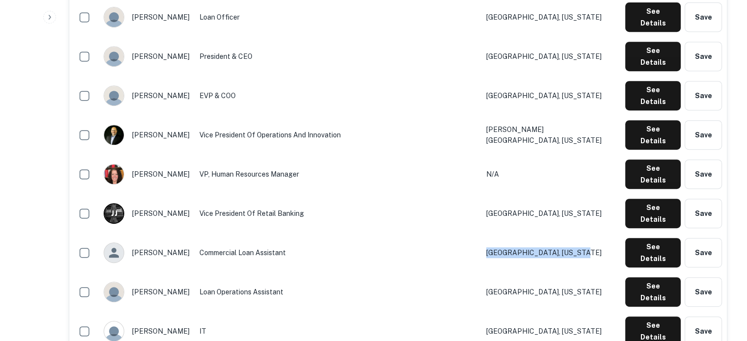
drag, startPoint x: 583, startPoint y: 174, endPoint x: 532, endPoint y: 162, distance: 52.5
click at [532, 233] on td "Hedgesville, West Virginia" at bounding box center [550, 252] width 139 height 39
copy td "Hedgesville, West Virginia"
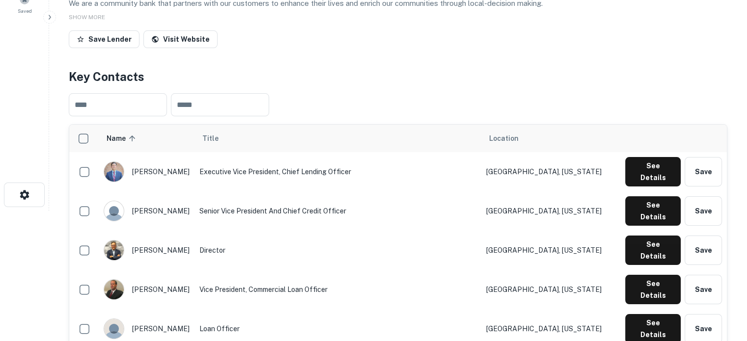
scroll to position [0, 0]
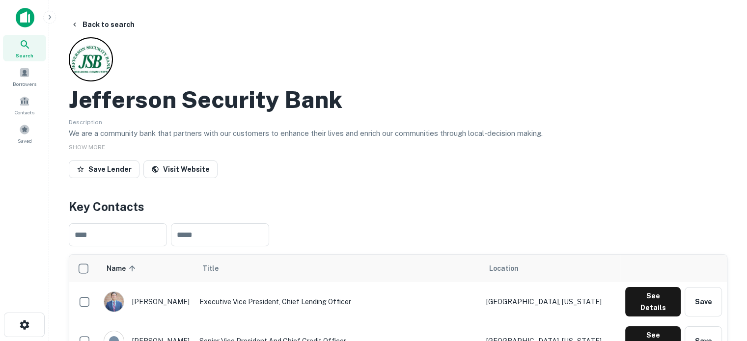
click at [30, 43] on icon at bounding box center [25, 45] width 12 height 12
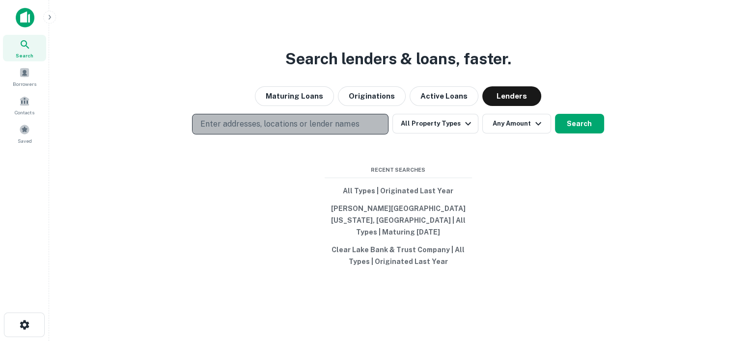
click at [274, 129] on p "Enter addresses, locations or lender names" at bounding box center [279, 124] width 159 height 12
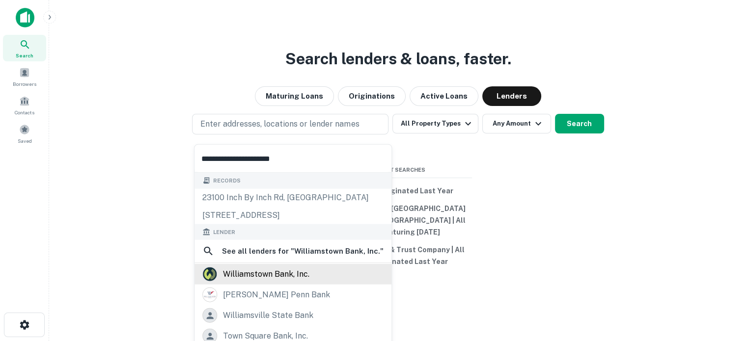
type input "**********"
click at [275, 271] on div "williamstown bank, inc." at bounding box center [266, 274] width 86 height 15
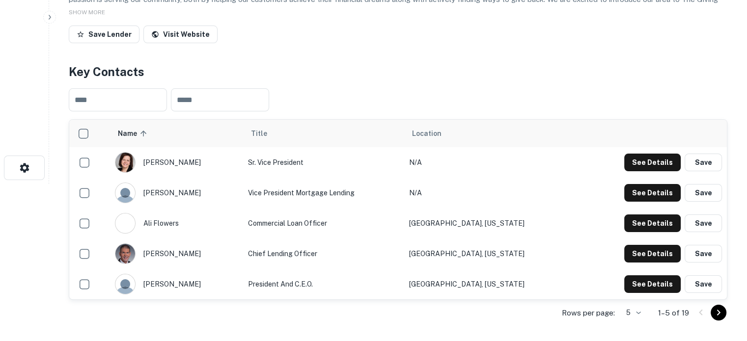
scroll to position [246, 0]
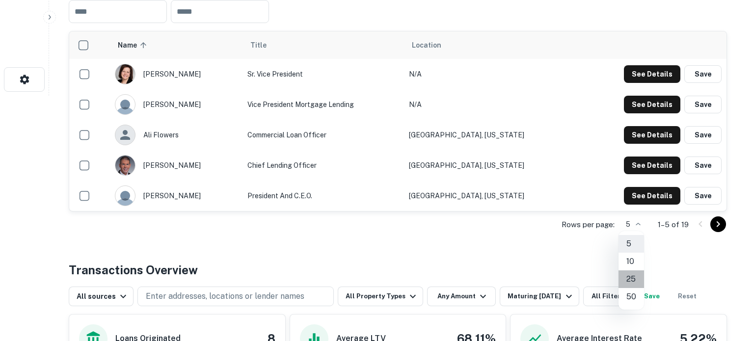
click at [631, 282] on li "25" at bounding box center [632, 280] width 26 height 18
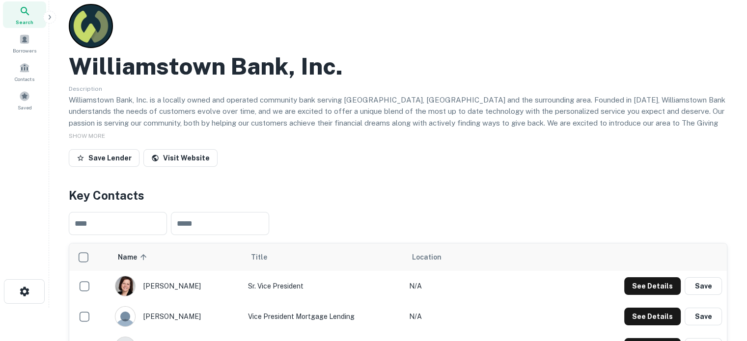
scroll to position [0, 0]
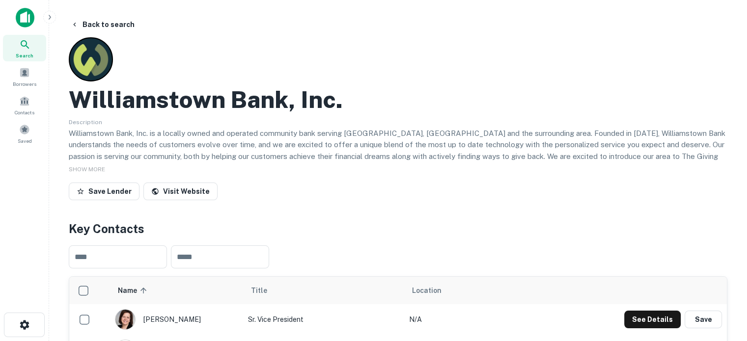
drag, startPoint x: 38, startPoint y: 52, endPoint x: 189, endPoint y: 128, distance: 169.5
click at [38, 52] on div "Search" at bounding box center [24, 48] width 43 height 27
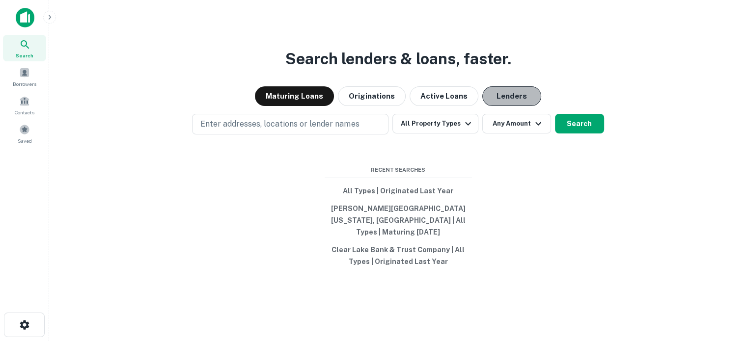
click at [513, 106] on button "Lenders" at bounding box center [511, 96] width 59 height 20
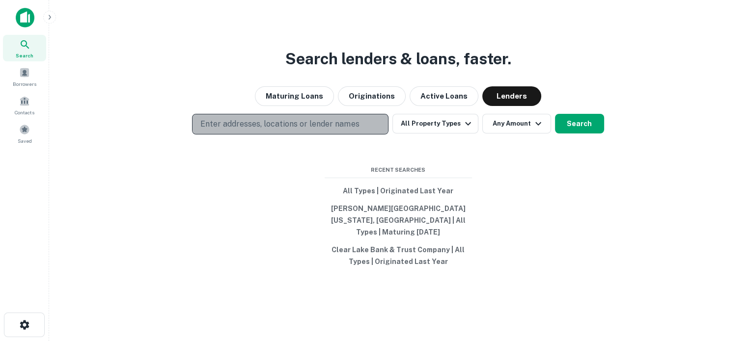
click at [321, 128] on p "Enter addresses, locations or lender names" at bounding box center [279, 124] width 159 height 12
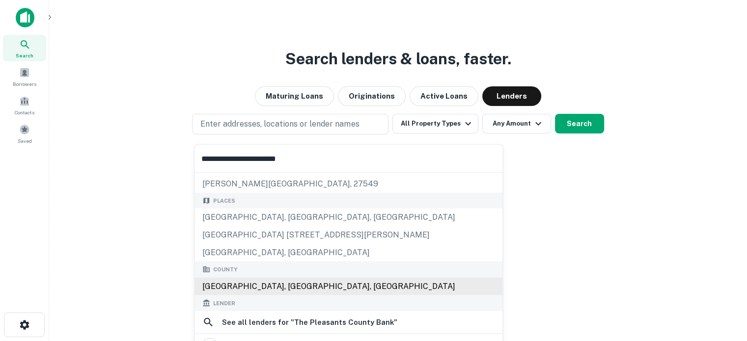
scroll to position [98, 0]
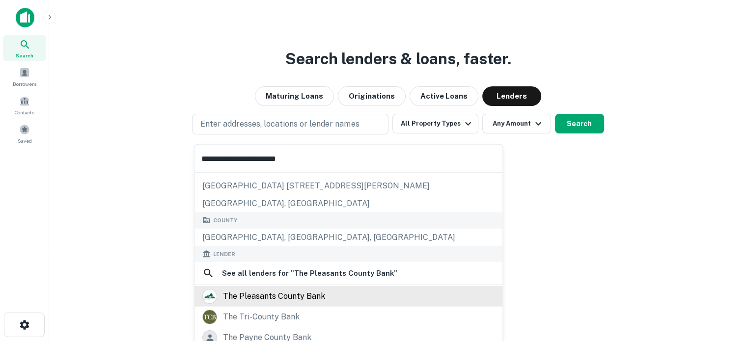
type input "**********"
click at [285, 295] on div "the pleasants county bank" at bounding box center [274, 296] width 102 height 15
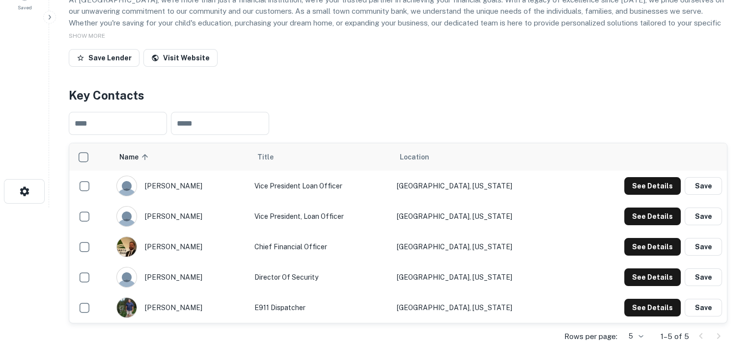
scroll to position [147, 0]
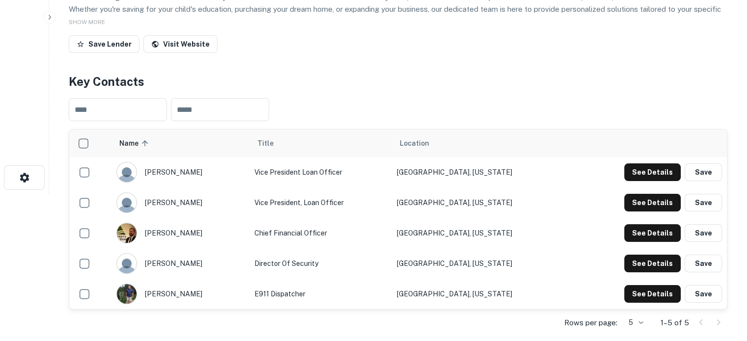
click at [634, 194] on body "Search Borrowers Contacts Saved Back to search The Pleasants County Bank Descri…" at bounding box center [373, 23] width 747 height 341
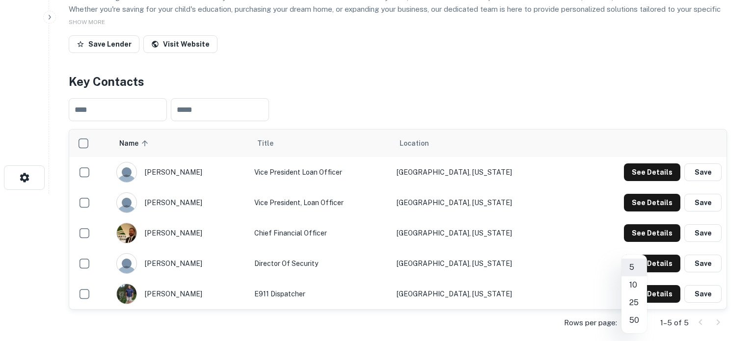
click at [352, 111] on div at bounding box center [377, 170] width 754 height 341
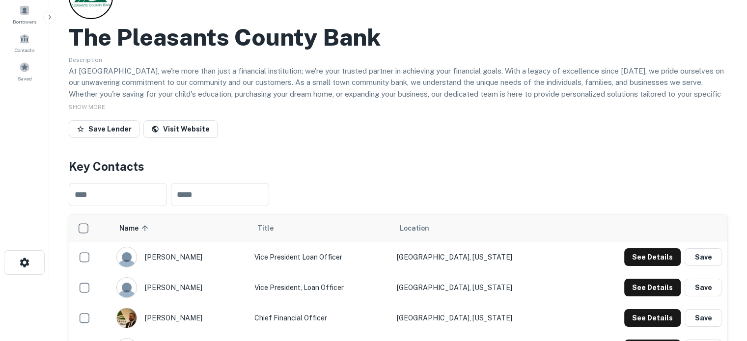
scroll to position [0, 0]
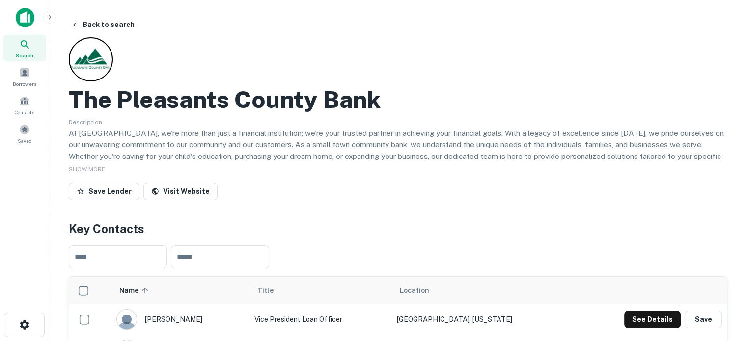
drag, startPoint x: 30, startPoint y: 45, endPoint x: 44, endPoint y: 46, distance: 13.8
click at [30, 45] on icon at bounding box center [25, 45] width 12 height 12
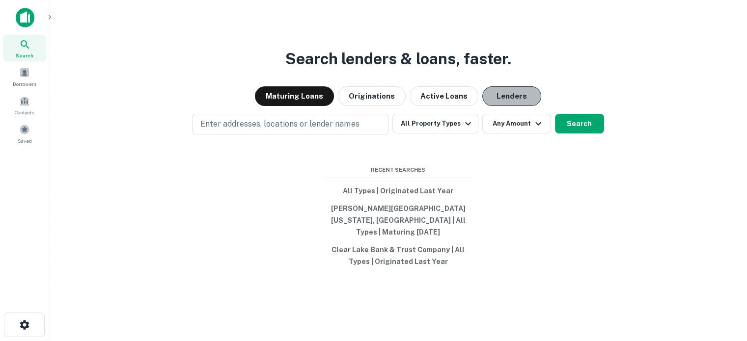
click at [506, 106] on button "Lenders" at bounding box center [511, 96] width 59 height 20
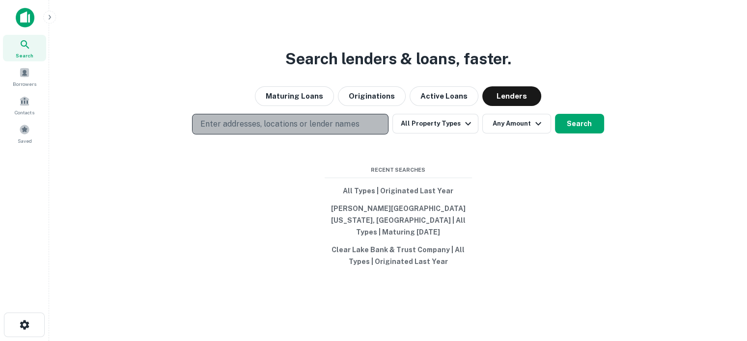
click at [333, 130] on p "Enter addresses, locations or lender names" at bounding box center [279, 124] width 159 height 12
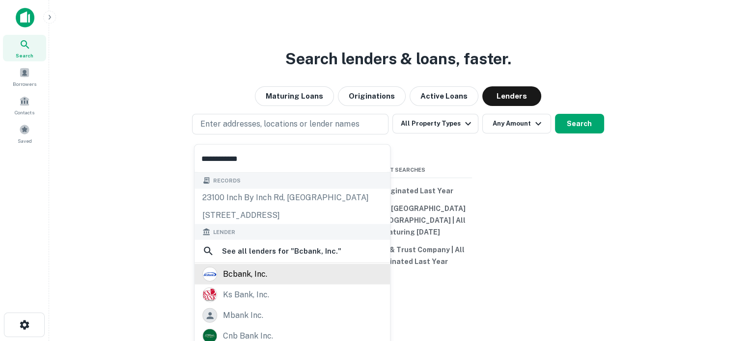
type input "**********"
click at [281, 279] on div "bcbank, inc." at bounding box center [292, 274] width 180 height 15
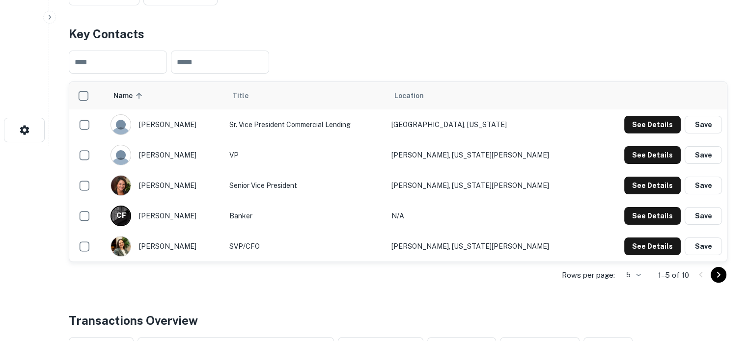
scroll to position [196, 0]
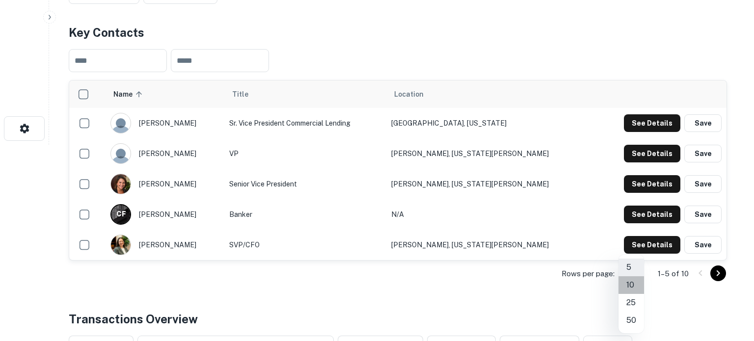
click at [633, 287] on li "10" at bounding box center [632, 285] width 26 height 18
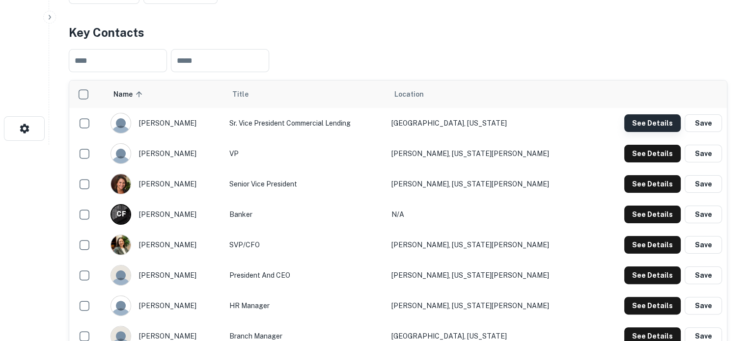
click at [637, 115] on button "See Details" at bounding box center [652, 123] width 56 height 18
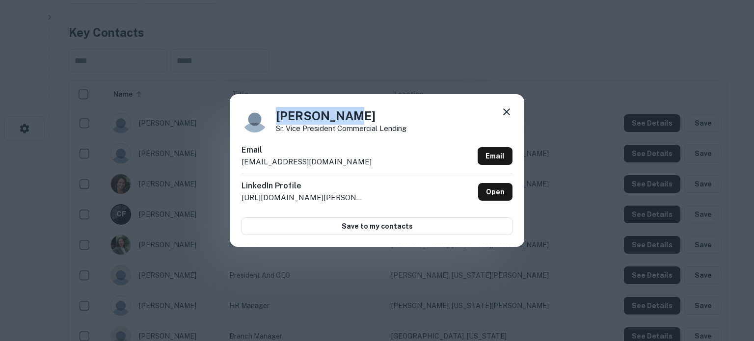
drag, startPoint x: 276, startPoint y: 119, endPoint x: 351, endPoint y: 116, distance: 74.7
click at [351, 116] on h4 "Greg Nestor" at bounding box center [341, 116] width 131 height 18
copy h4 "Greg Nestor"
drag, startPoint x: 275, startPoint y: 131, endPoint x: 409, endPoint y: 130, distance: 134.1
click at [409, 130] on div "Greg Nestor Sr. Vice President Commercial Lending" at bounding box center [377, 119] width 271 height 27
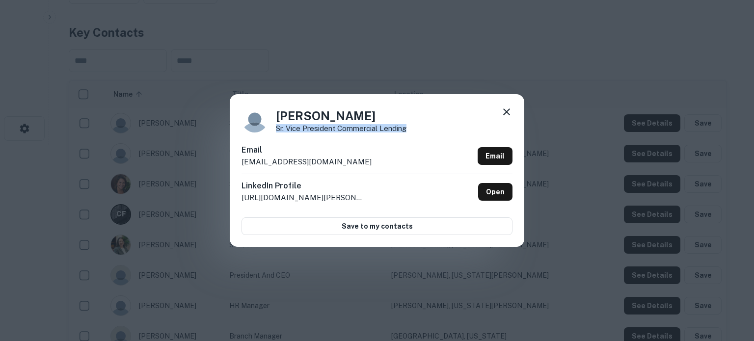
copy p "Sr. Vice President Commercial Lending"
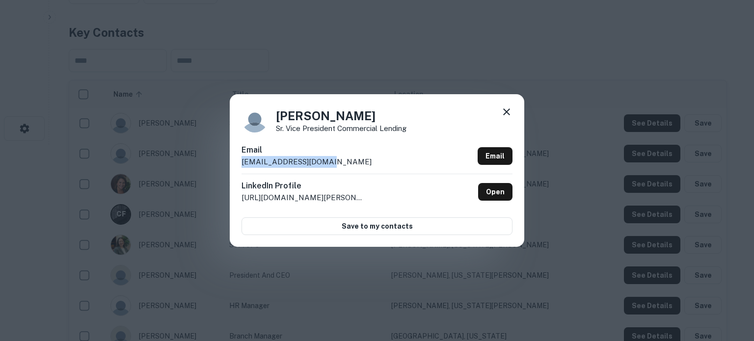
drag, startPoint x: 238, startPoint y: 163, endPoint x: 326, endPoint y: 165, distance: 87.4
click at [326, 165] on div "Greg Nestor Sr. Vice President Commercial Lending Email gnestor@bcbankinc.com E…" at bounding box center [377, 170] width 295 height 152
copy p "gnestor@bcbankinc.com"
click at [502, 113] on icon at bounding box center [507, 112] width 12 height 12
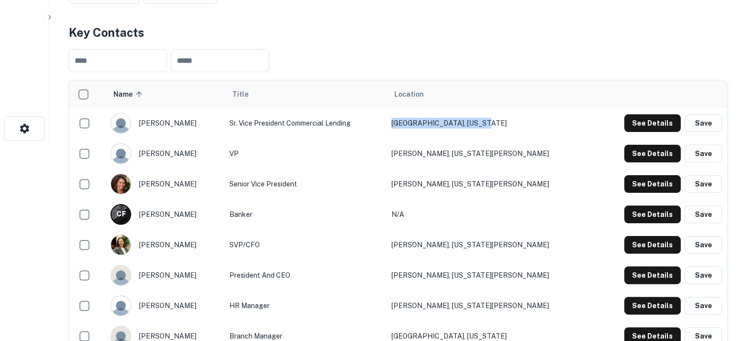
drag, startPoint x: 539, startPoint y: 123, endPoint x: 439, endPoint y: 127, distance: 99.8
click at [439, 127] on td "Morgantown, West Virginia" at bounding box center [489, 123] width 207 height 30
copy td "Morgantown, West Virginia"
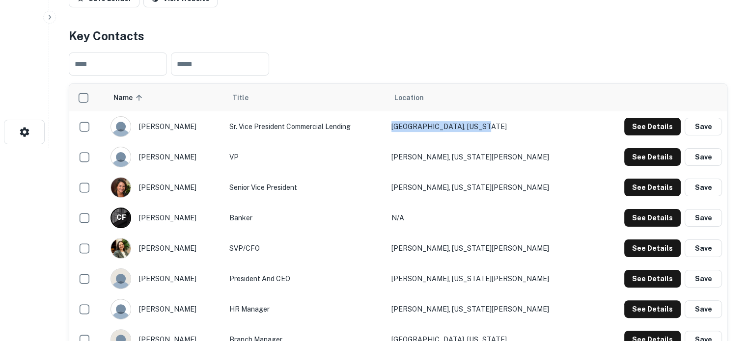
scroll to position [0, 0]
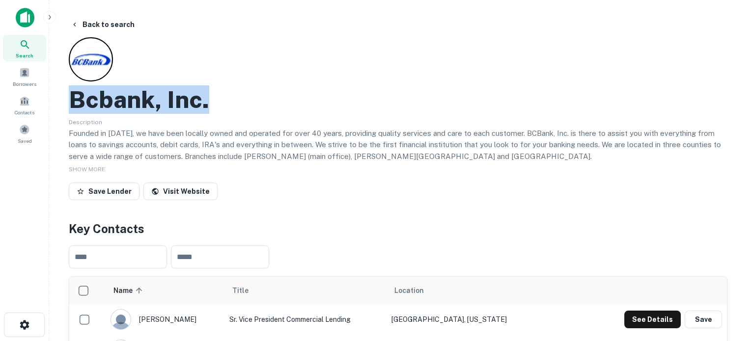
drag, startPoint x: 71, startPoint y: 104, endPoint x: 212, endPoint y: 104, distance: 140.9
click at [212, 104] on div "Bcbank, Inc." at bounding box center [398, 99] width 659 height 28
copy h2 "Bcbank, Inc."
click at [24, 53] on span "Search" at bounding box center [25, 56] width 18 height 8
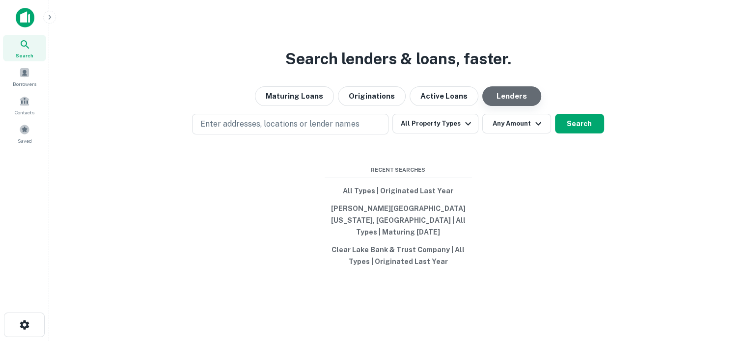
click at [510, 106] on button "Lenders" at bounding box center [511, 96] width 59 height 20
click at [518, 102] on button "Lenders" at bounding box center [511, 96] width 59 height 20
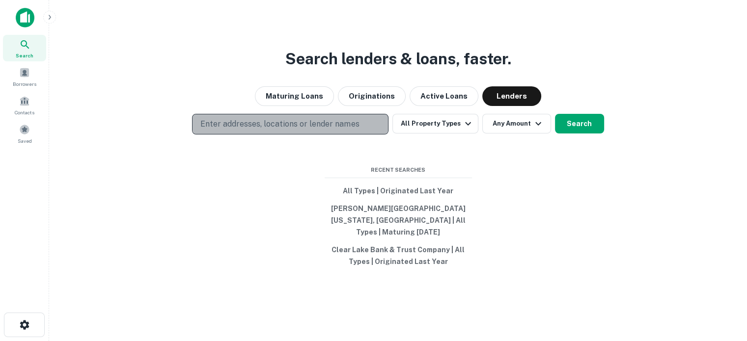
click at [303, 126] on p "Enter addresses, locations or lender names" at bounding box center [279, 124] width 159 height 12
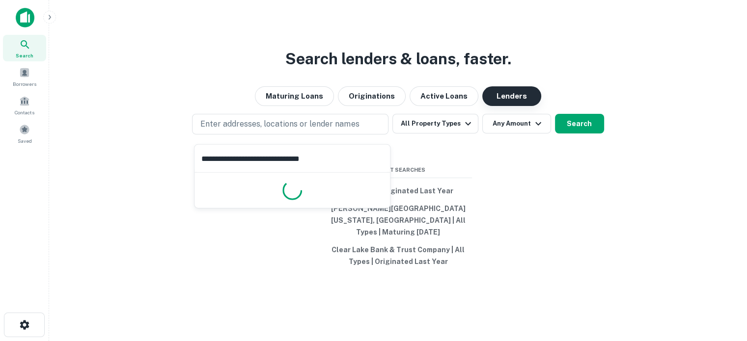
type input "**********"
click at [504, 106] on button "Lenders" at bounding box center [511, 96] width 59 height 20
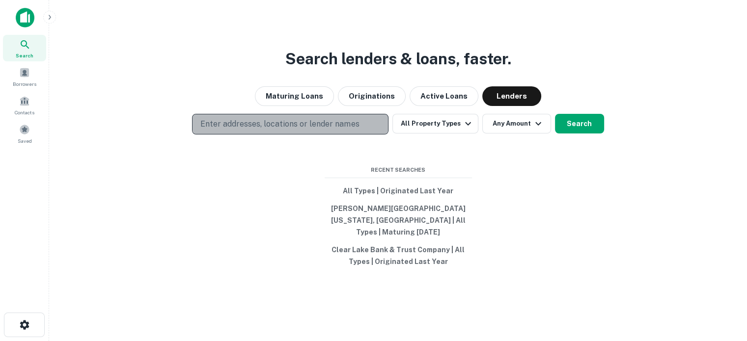
click at [324, 130] on p "Enter addresses, locations or lender names" at bounding box center [279, 124] width 159 height 12
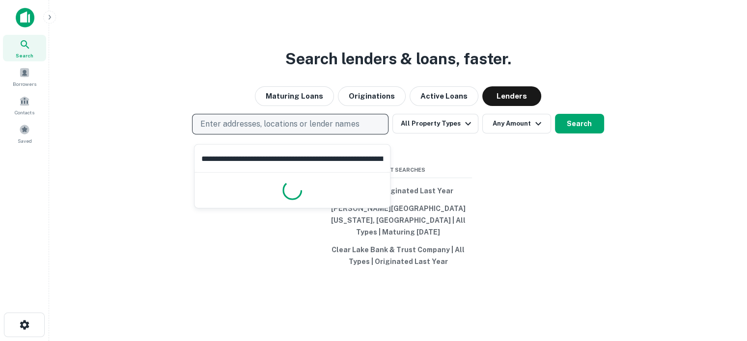
scroll to position [0, 57]
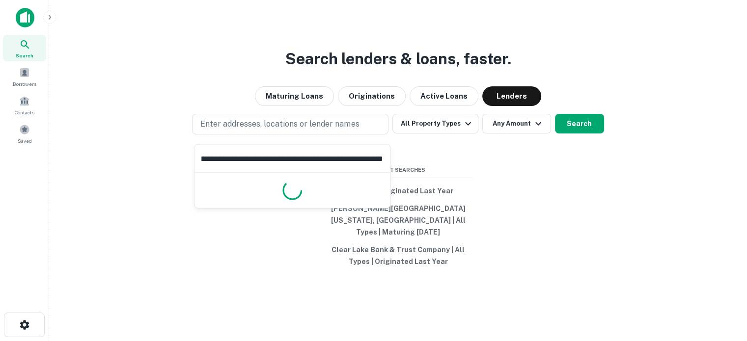
type input "**********"
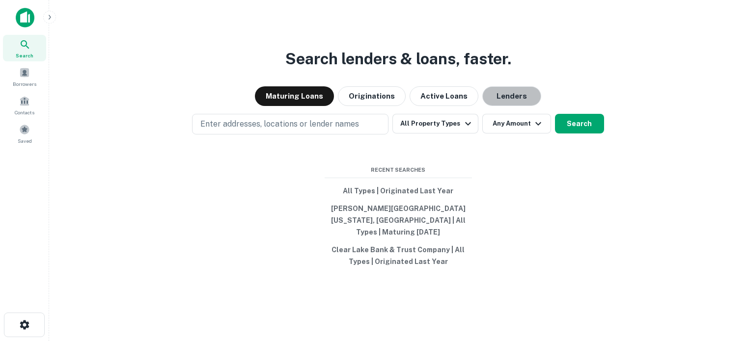
click at [491, 106] on button "Lenders" at bounding box center [511, 96] width 59 height 20
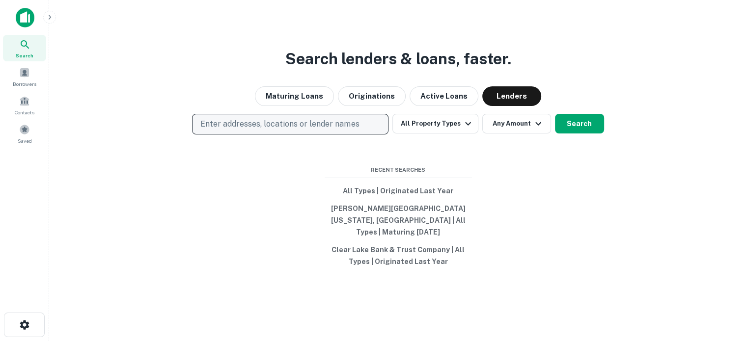
click at [365, 135] on button "Enter addresses, locations or lender names" at bounding box center [290, 124] width 196 height 21
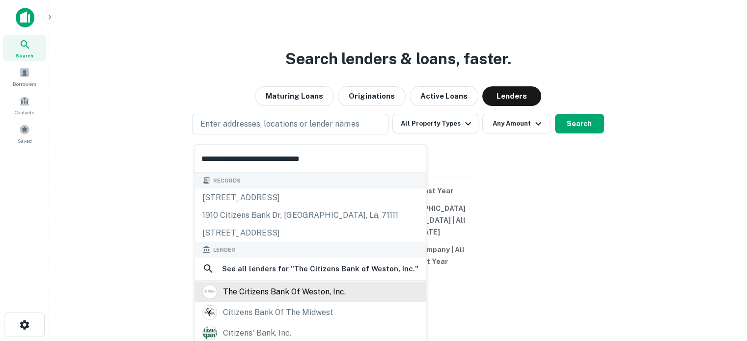
type input "**********"
click at [306, 288] on div "the citizens bank of weston, inc." at bounding box center [284, 292] width 123 height 15
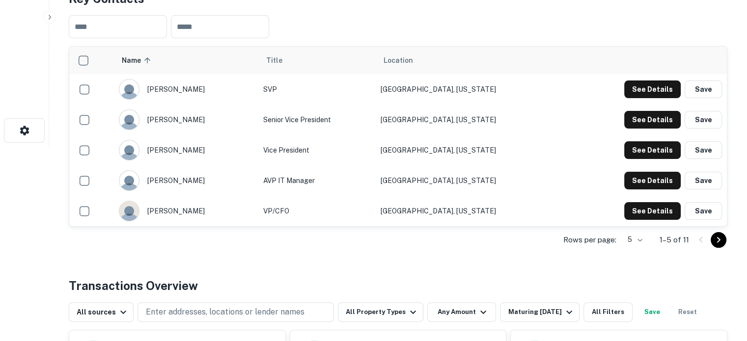
scroll to position [196, 0]
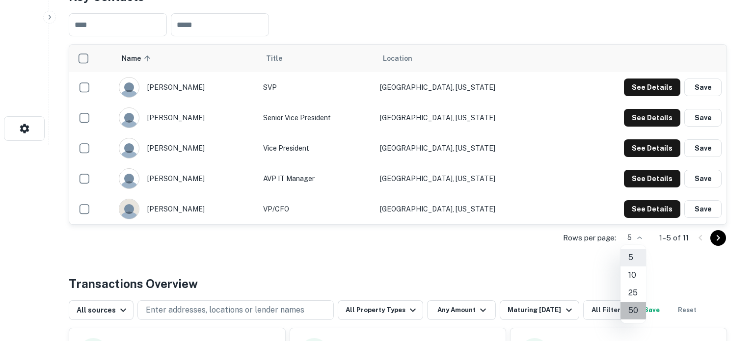
click at [634, 310] on li "50" at bounding box center [634, 311] width 26 height 18
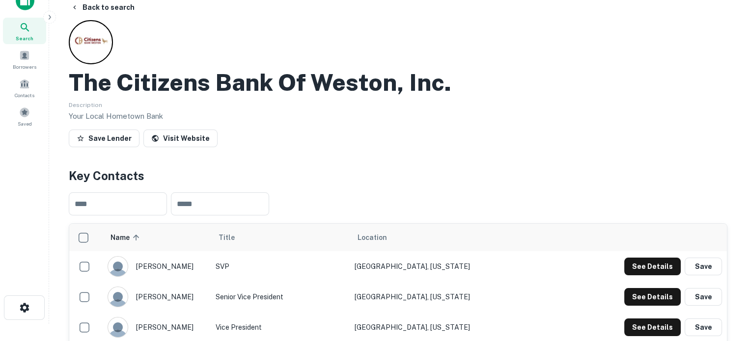
scroll to position [0, 0]
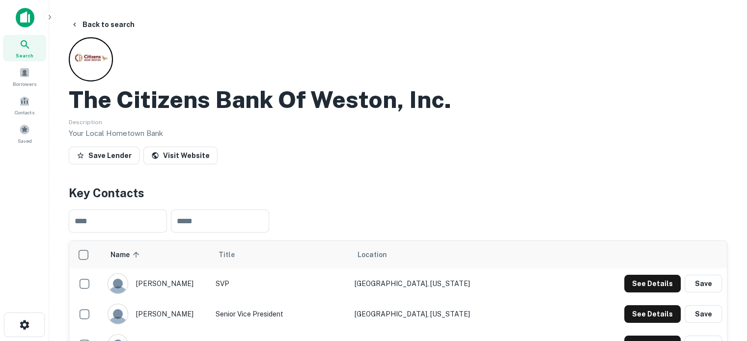
click at [21, 57] on span "Search" at bounding box center [25, 56] width 18 height 8
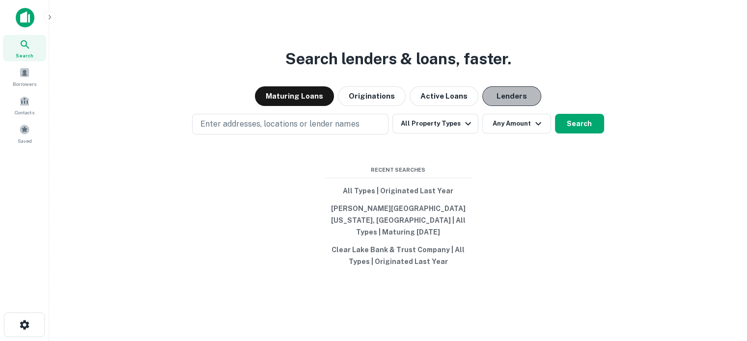
click at [512, 103] on button "Lenders" at bounding box center [511, 96] width 59 height 20
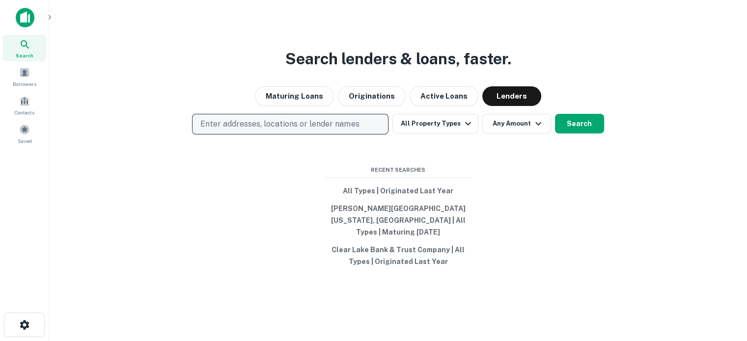
click at [343, 127] on p "Enter addresses, locations or lender names" at bounding box center [279, 124] width 159 height 12
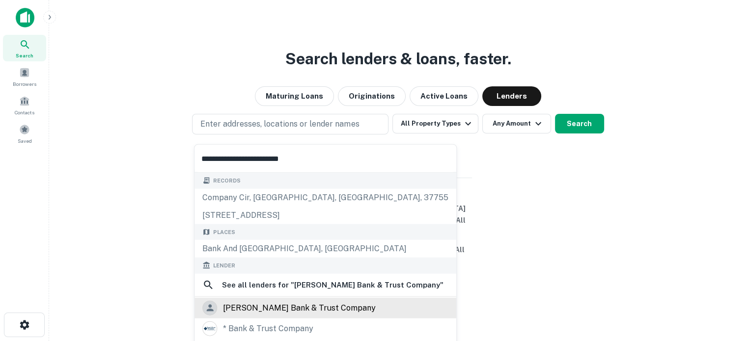
type input "**********"
click at [289, 308] on div "[PERSON_NAME] bank & trust company" at bounding box center [299, 308] width 153 height 15
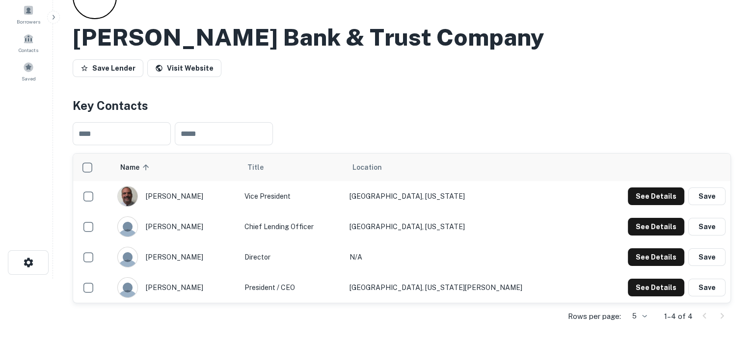
scroll to position [98, 0]
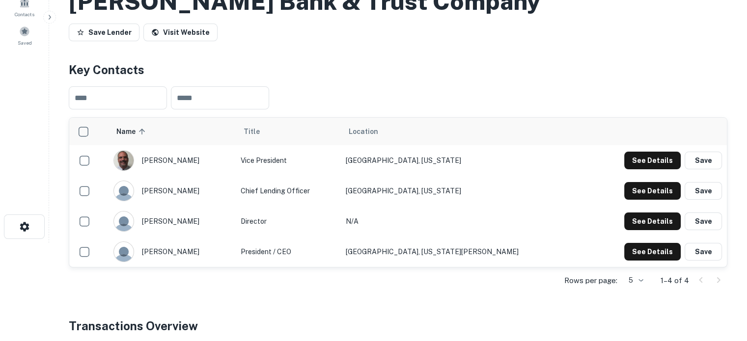
click at [648, 282] on div "Rows per page: 5 * 1–4 of 4" at bounding box center [398, 281] width 659 height 27
click at [639, 243] on body "Search Borrowers Contacts Saved Back to search Logan Bank & Trust Company Save …" at bounding box center [373, 72] width 747 height 341
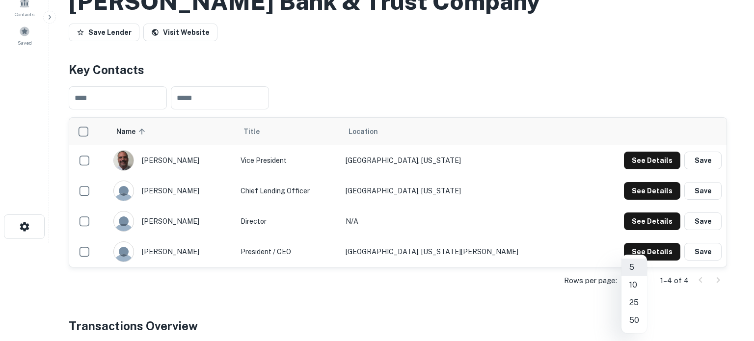
click at [636, 318] on li "50" at bounding box center [635, 321] width 26 height 18
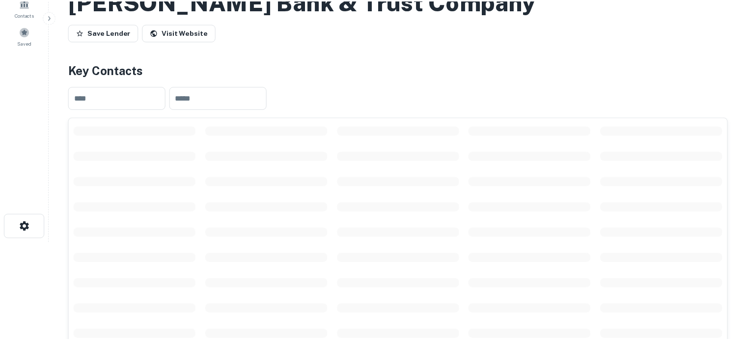
scroll to position [0, 0]
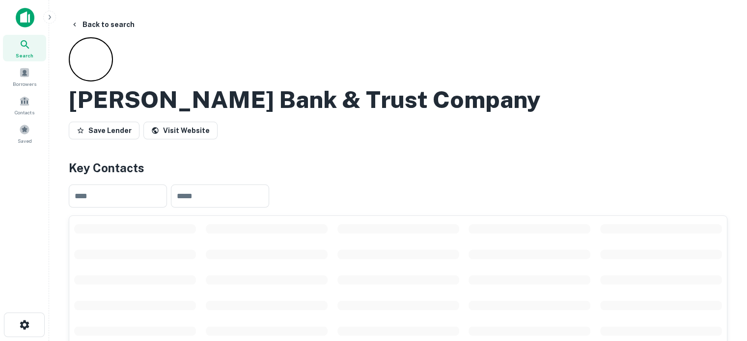
click at [21, 56] on span "Search" at bounding box center [25, 56] width 18 height 8
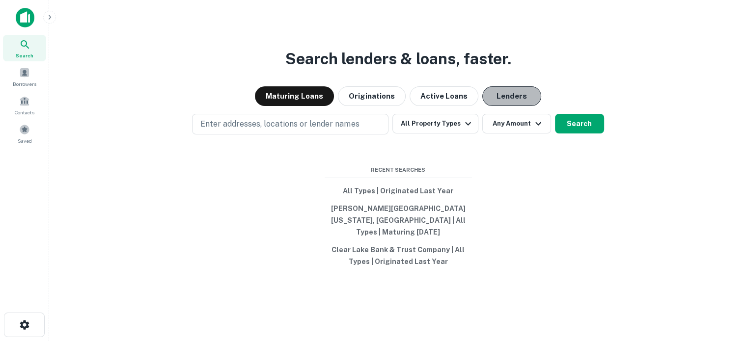
click at [505, 103] on button "Lenders" at bounding box center [511, 96] width 59 height 20
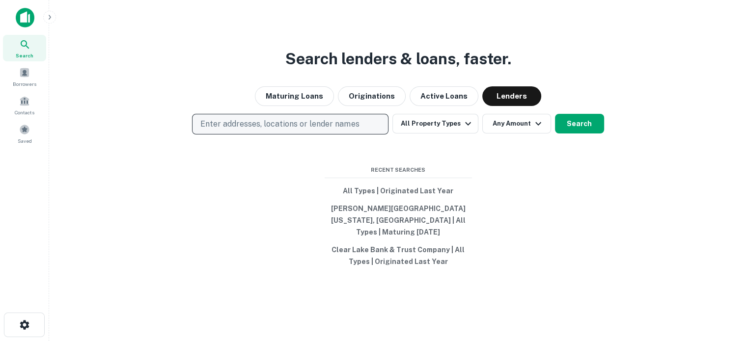
click at [307, 130] on p "Enter addresses, locations or lender names" at bounding box center [279, 124] width 159 height 12
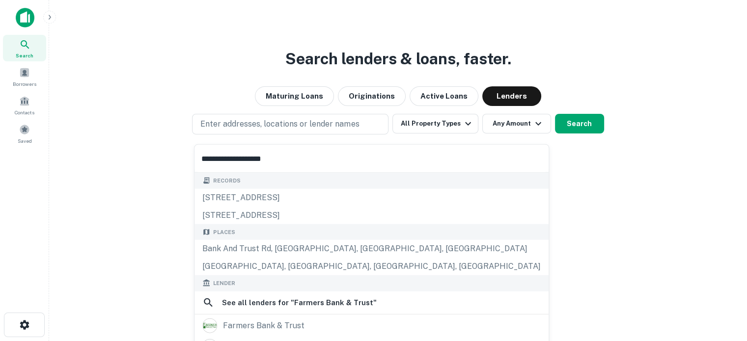
type input "**********"
drag, startPoint x: 315, startPoint y: 156, endPoint x: 161, endPoint y: 150, distance: 154.3
click at [161, 150] on body "**********" at bounding box center [373, 170] width 747 height 341
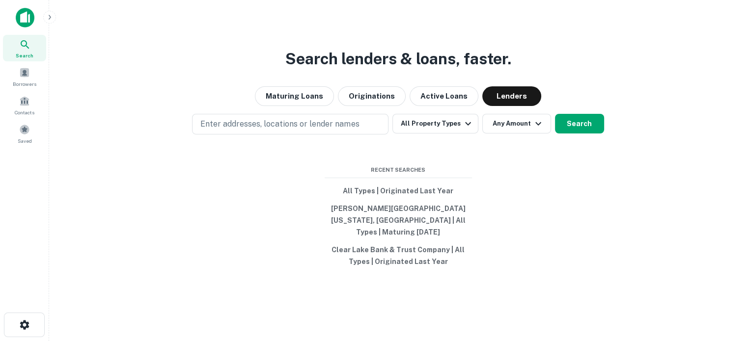
click at [348, 141] on div "Search lenders & loans, faster. Maturing Loans Originations Active Loans Lender…" at bounding box center [398, 194] width 682 height 341
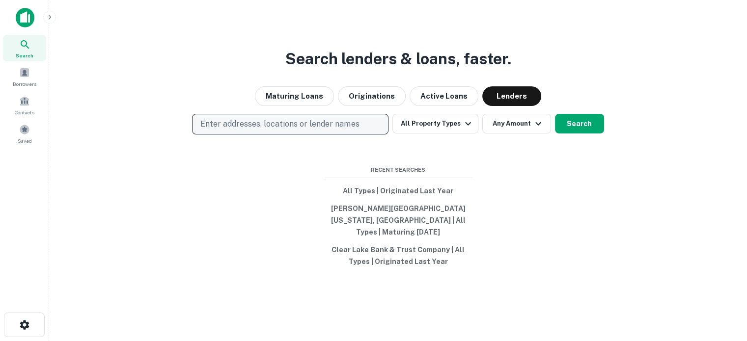
click at [348, 130] on p "Enter addresses, locations or lender names" at bounding box center [279, 124] width 159 height 12
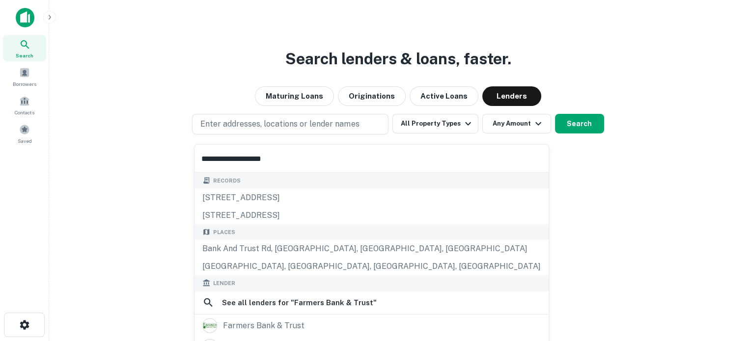
drag, startPoint x: 300, startPoint y: 156, endPoint x: 172, endPoint y: 151, distance: 127.8
click at [172, 151] on body "**********" at bounding box center [373, 170] width 747 height 341
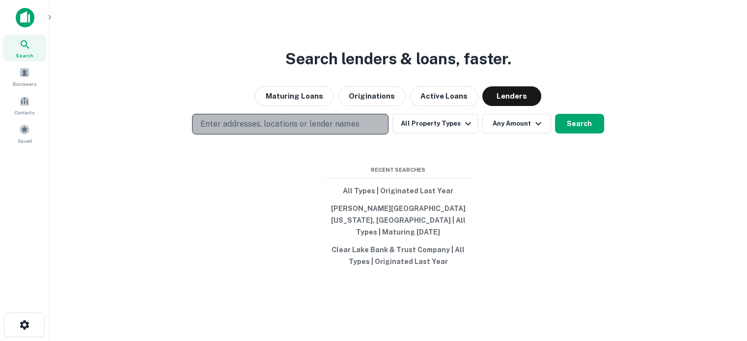
click at [241, 130] on p "Enter addresses, locations or lender names" at bounding box center [279, 124] width 159 height 12
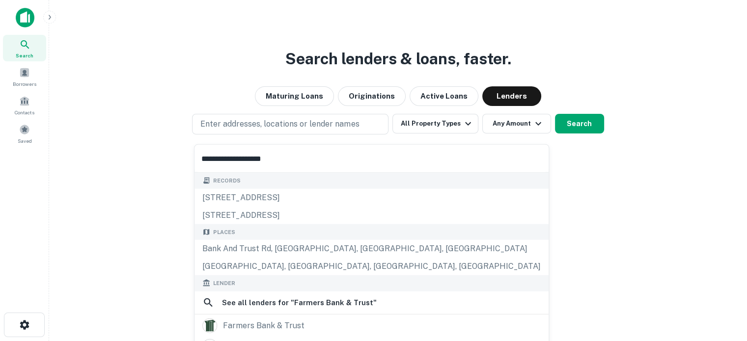
drag, startPoint x: 200, startPoint y: 161, endPoint x: 289, endPoint y: 163, distance: 88.4
click at [289, 163] on input "**********" at bounding box center [371, 159] width 354 height 28
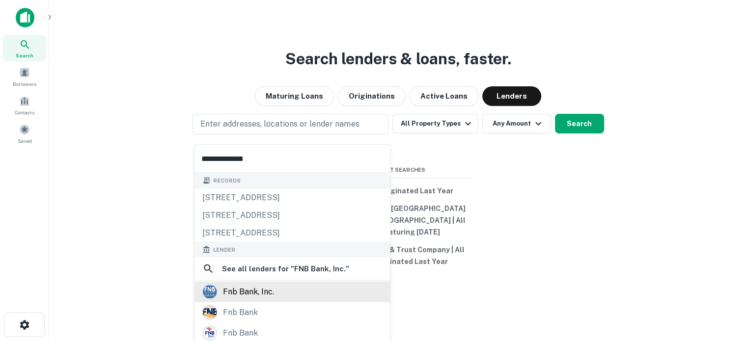
type input "**********"
click at [271, 302] on div "fnb bank, inc." at bounding box center [291, 292] width 195 height 21
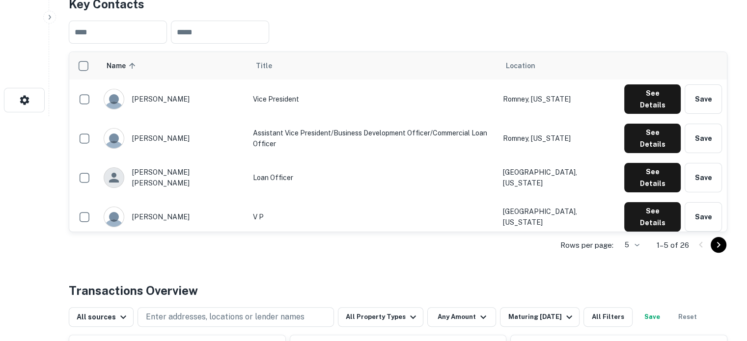
scroll to position [246, 0]
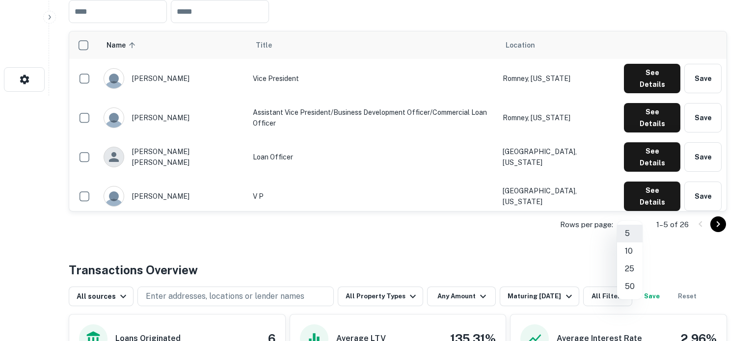
click at [631, 270] on li "25" at bounding box center [630, 269] width 26 height 18
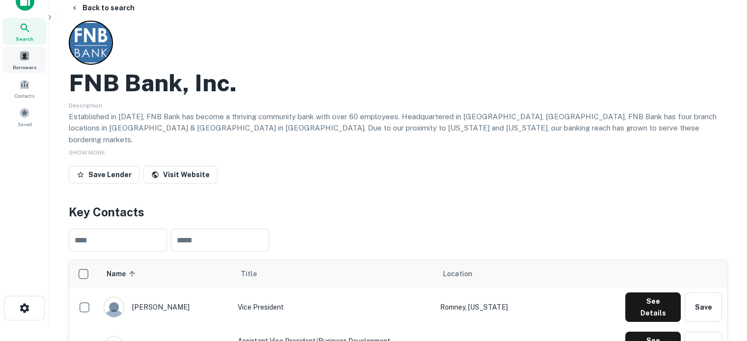
scroll to position [0, 0]
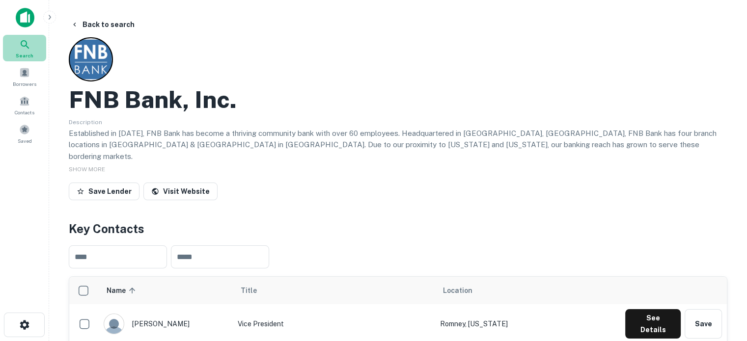
click at [34, 53] on div "Search" at bounding box center [24, 48] width 43 height 27
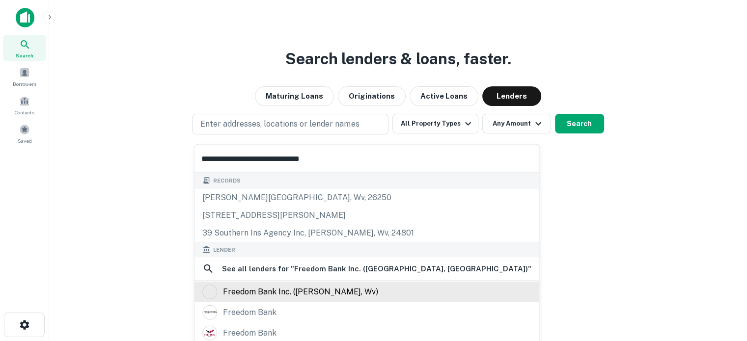
type input "**********"
click at [263, 290] on div "freedom bank inc. ([PERSON_NAME], wv)" at bounding box center [300, 292] width 155 height 15
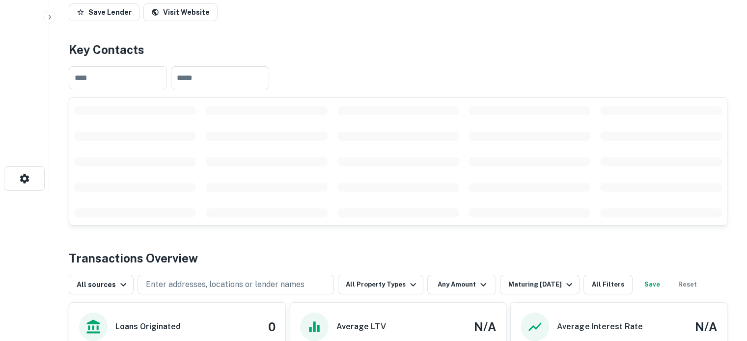
scroll to position [147, 0]
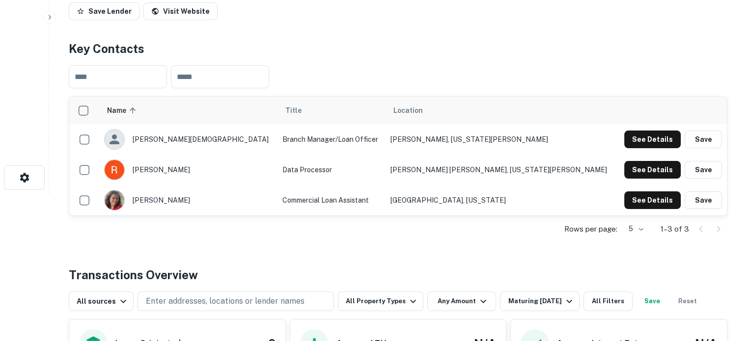
click at [346, 221] on div "Back to search Freedom Bank Inc. (belington, [GEOGRAPHIC_DATA]) Save Lender Vis…" at bounding box center [398, 274] width 682 height 813
click at [642, 192] on button "See Details" at bounding box center [652, 201] width 56 height 18
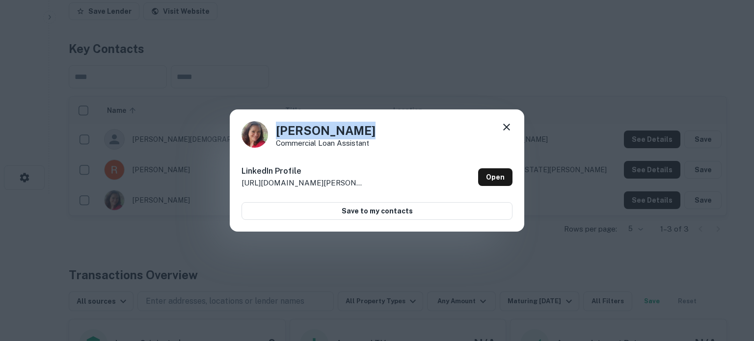
drag, startPoint x: 273, startPoint y: 135, endPoint x: 378, endPoint y: 132, distance: 104.6
click at [378, 132] on div "[PERSON_NAME] Commercial Loan Assistant" at bounding box center [377, 134] width 271 height 27
copy h4 "[PERSON_NAME]"
drag, startPoint x: 277, startPoint y: 146, endPoint x: 380, endPoint y: 147, distance: 102.1
click at [379, 147] on div "[PERSON_NAME] Commercial Loan Assistant" at bounding box center [377, 134] width 271 height 27
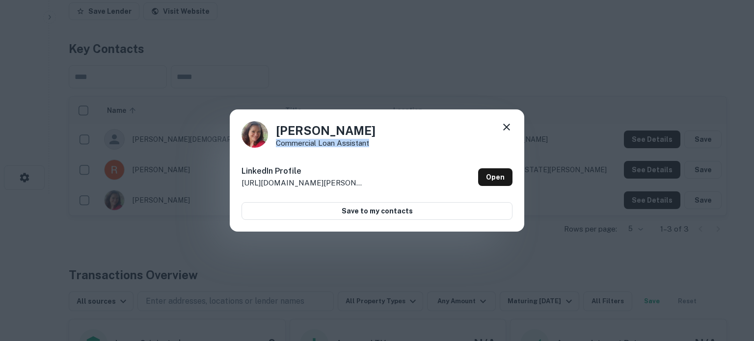
copy p "Commercial Loan Assistant"
click at [493, 180] on link "Open" at bounding box center [495, 177] width 34 height 18
click at [507, 127] on icon at bounding box center [507, 127] width 12 height 12
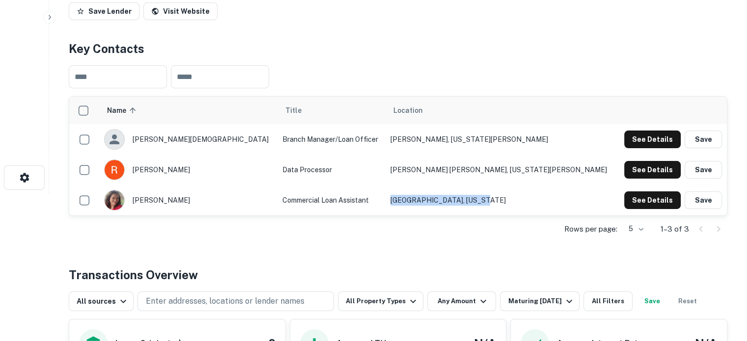
drag, startPoint x: 520, startPoint y: 165, endPoint x: 417, endPoint y: 169, distance: 103.2
click at [417, 185] on tr "[PERSON_NAME] Commercial Loan Assistant [GEOGRAPHIC_DATA], [US_STATE] See Detai…" at bounding box center [398, 200] width 658 height 30
copy tr "[GEOGRAPHIC_DATA], [US_STATE]"
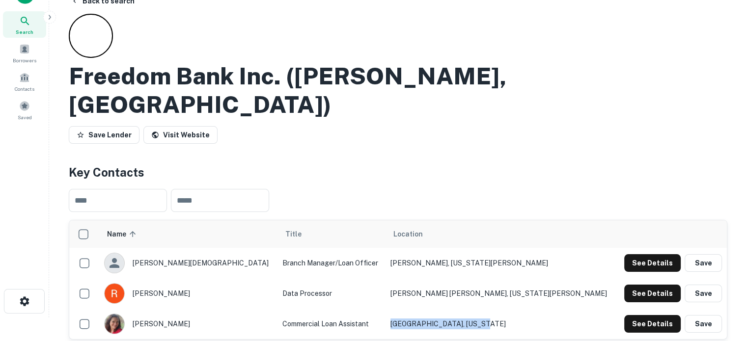
scroll to position [0, 0]
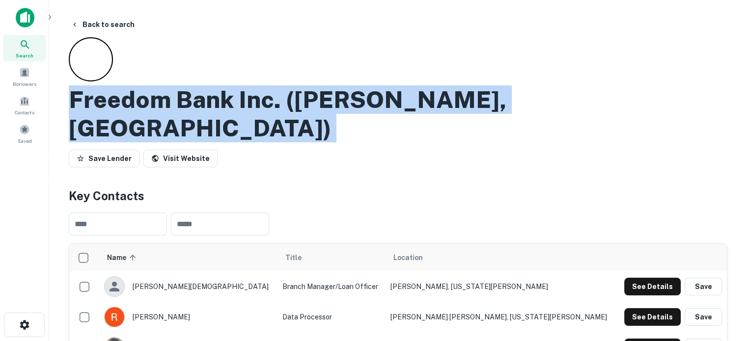
drag, startPoint x: 205, startPoint y: 110, endPoint x: 486, endPoint y: 119, distance: 281.1
click at [486, 119] on div "Freedom Bank Inc. ([PERSON_NAME], WV) Save Lender Visit Website" at bounding box center [398, 104] width 659 height 134
copy div "Freedom Bank Inc. ([PERSON_NAME], WV) Save Lender Visit Website"
click at [32, 51] on div "Search" at bounding box center [24, 48] width 43 height 27
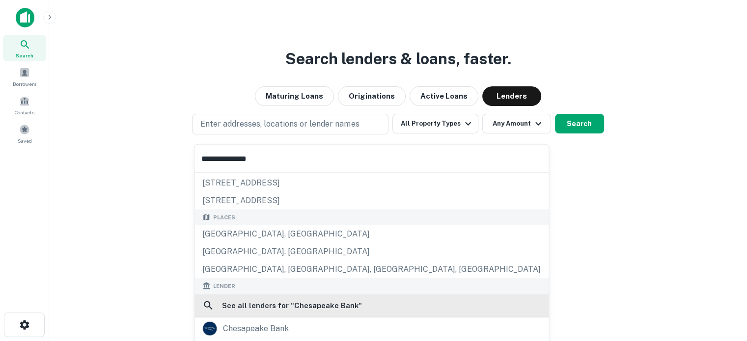
scroll to position [49, 0]
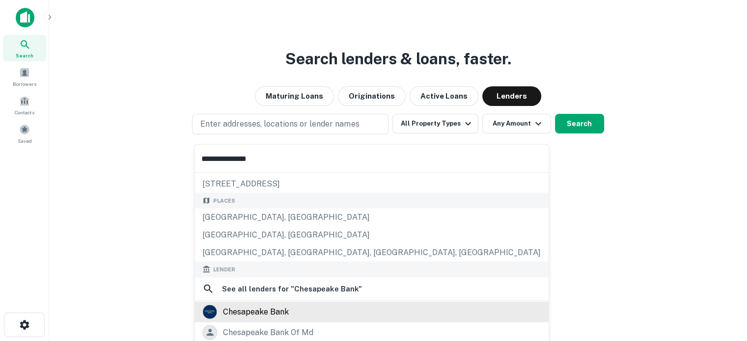
type input "**********"
click at [263, 310] on div "chesapeake bank" at bounding box center [256, 311] width 66 height 15
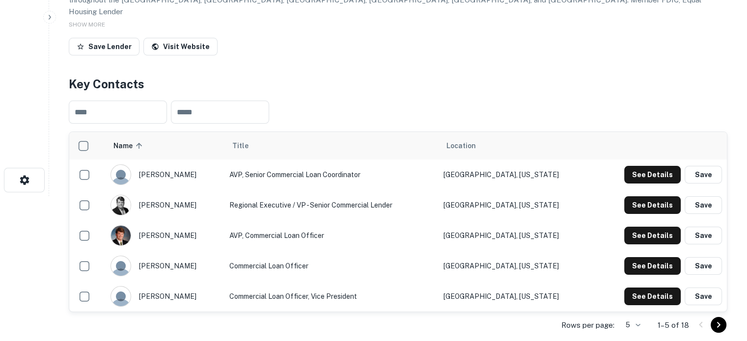
scroll to position [196, 0]
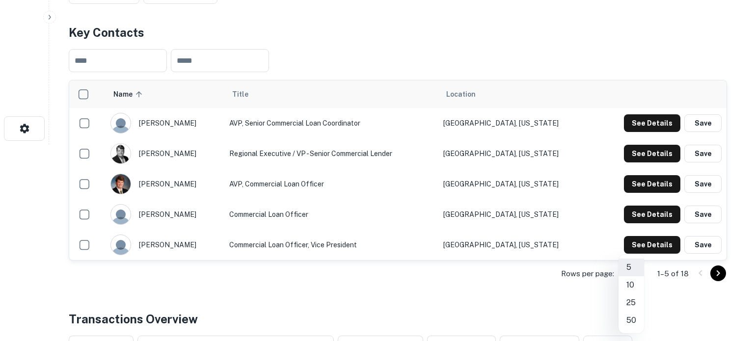
click at [633, 318] on li "50" at bounding box center [632, 321] width 26 height 18
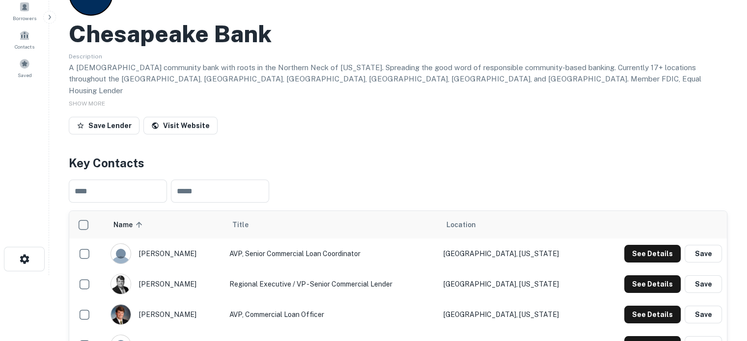
scroll to position [49, 0]
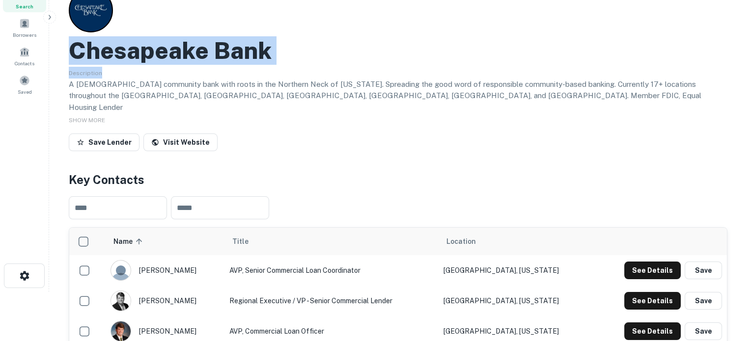
drag, startPoint x: 73, startPoint y: 55, endPoint x: 346, endPoint y: 66, distance: 273.8
click at [346, 66] on div "Chesapeake Bank Description A [DEMOGRAPHIC_DATA] community bank with roots in t…" at bounding box center [398, 71] width 659 height 167
copy div "Chesapeake Bank Description"
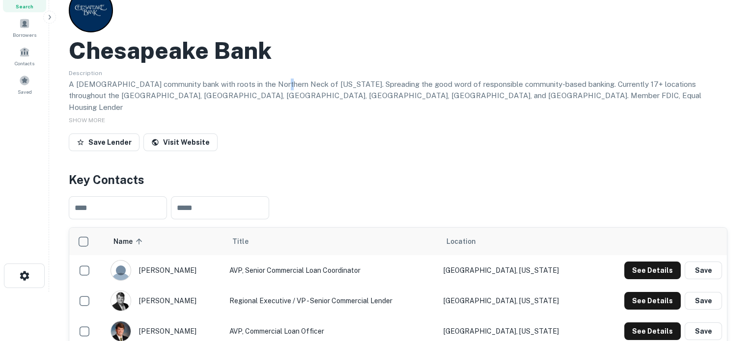
click at [271, 86] on p "A [DEMOGRAPHIC_DATA] community bank with roots in the Northern Neck of [US_STAT…" at bounding box center [398, 96] width 659 height 35
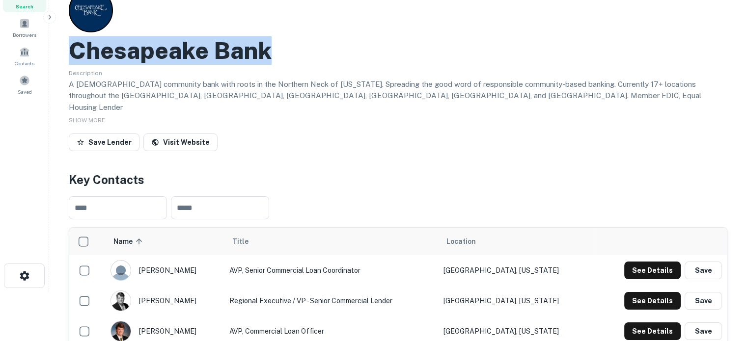
drag, startPoint x: 59, startPoint y: 51, endPoint x: 293, endPoint y: 40, distance: 234.0
copy h2 "Chesapeake Bank"
click at [638, 264] on button "See Details" at bounding box center [652, 271] width 56 height 18
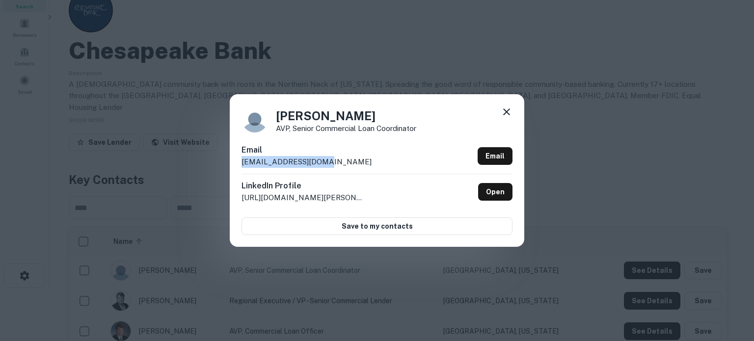
drag, startPoint x: 240, startPoint y: 168, endPoint x: 346, endPoint y: 169, distance: 106.1
click at [346, 169] on div "Ashley Sulick AVP, Senior Commercial Loan Coordinator Email asulick@chesbank.co…" at bounding box center [377, 170] width 295 height 152
copy p "asulick@chesbank.com"
click at [505, 113] on icon at bounding box center [506, 112] width 7 height 7
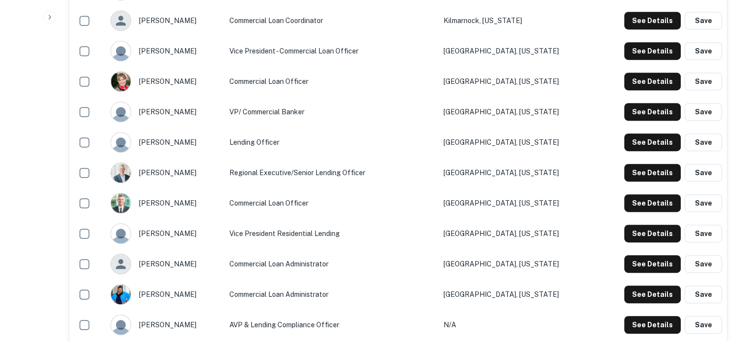
scroll to position [589, 0]
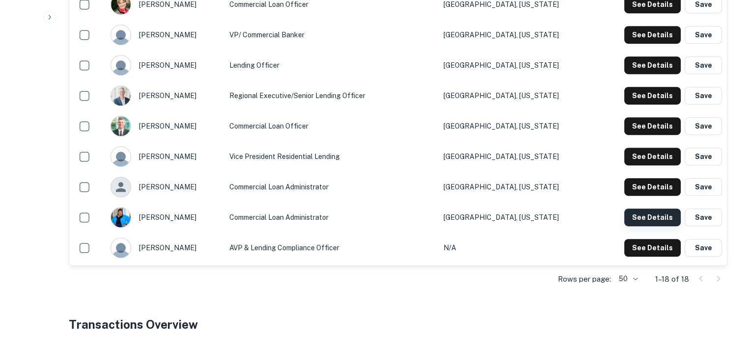
click at [638, 213] on button "See Details" at bounding box center [652, 218] width 56 height 18
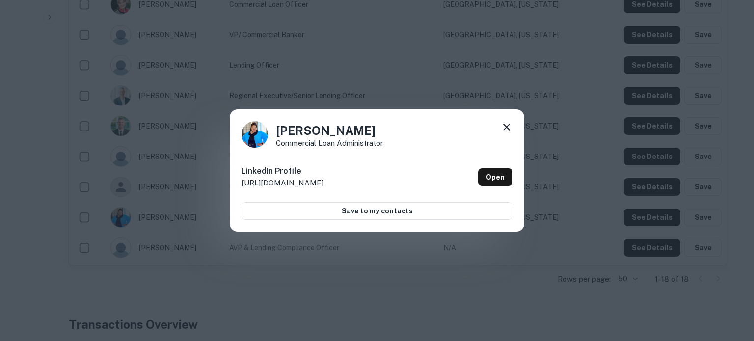
click at [507, 118] on div "Latonya Wallace-Conyers Commercial Loan Administrator LinkedIn Profile http://w…" at bounding box center [377, 171] width 295 height 123
click at [508, 126] on icon at bounding box center [506, 127] width 7 height 7
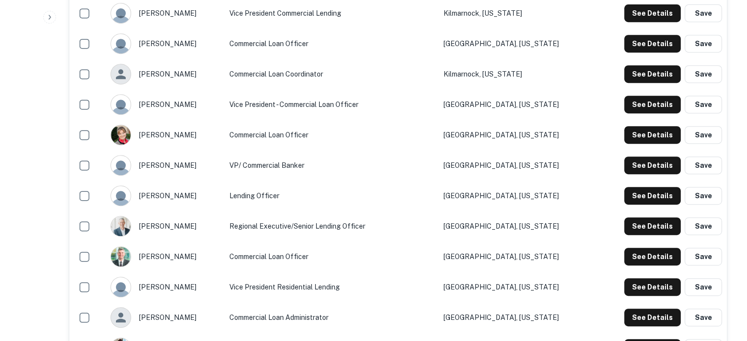
scroll to position [442, 0]
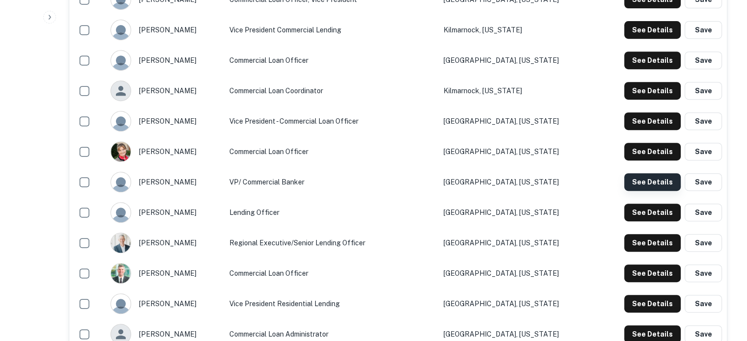
click at [644, 177] on button "See Details" at bounding box center [652, 182] width 56 height 18
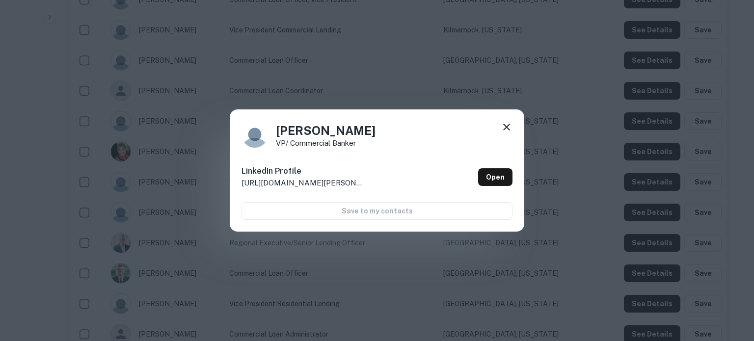
click at [476, 172] on div "LinkedIn Profile http://www.linkedin.com/in/ralph-j-martinez-6802a033 Open" at bounding box center [377, 177] width 271 height 35
click at [494, 178] on link "Open" at bounding box center [495, 177] width 34 height 18
click at [507, 123] on icon at bounding box center [507, 127] width 12 height 12
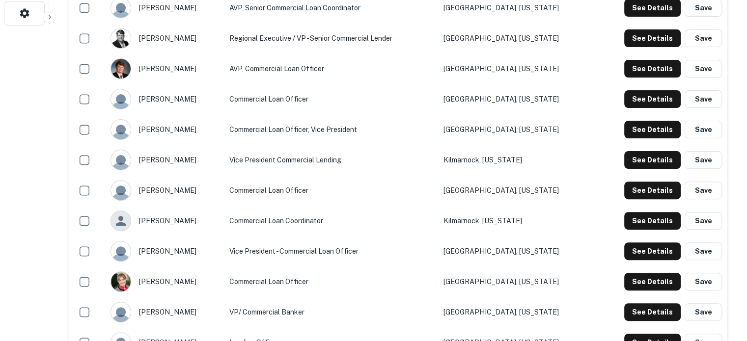
scroll to position [295, 0]
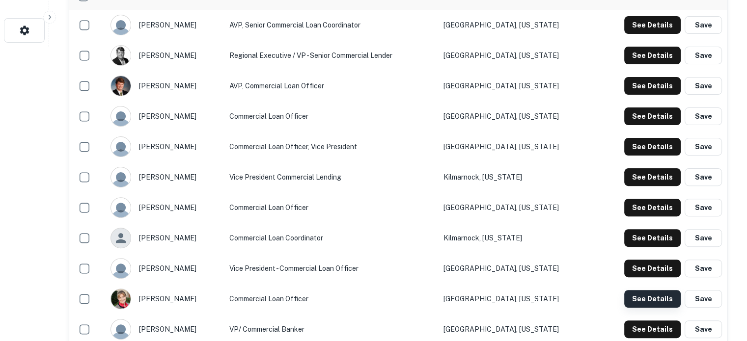
click at [629, 292] on button "See Details" at bounding box center [652, 299] width 56 height 18
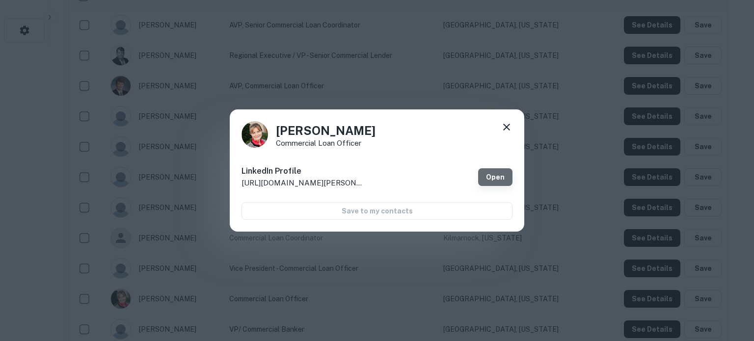
click at [494, 178] on link "Open" at bounding box center [495, 177] width 34 height 18
click at [506, 126] on icon at bounding box center [506, 127] width 7 height 7
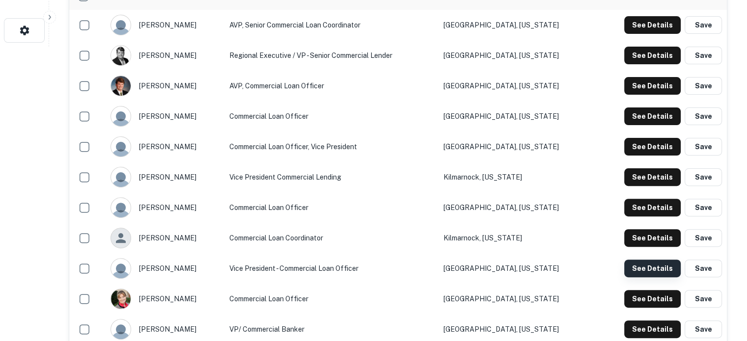
click at [638, 260] on button "See Details" at bounding box center [652, 269] width 56 height 18
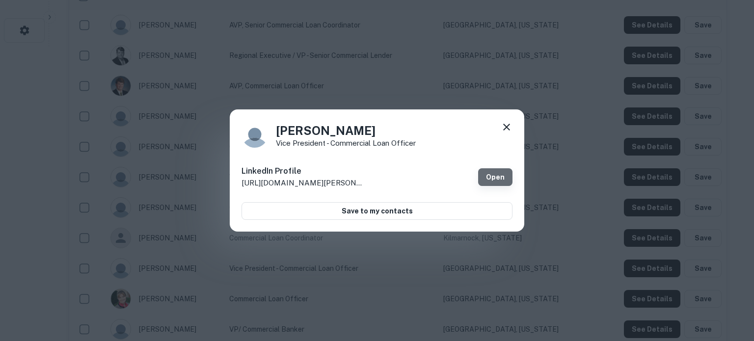
click at [501, 172] on link "Open" at bounding box center [495, 177] width 34 height 18
click at [507, 128] on icon at bounding box center [507, 127] width 12 height 12
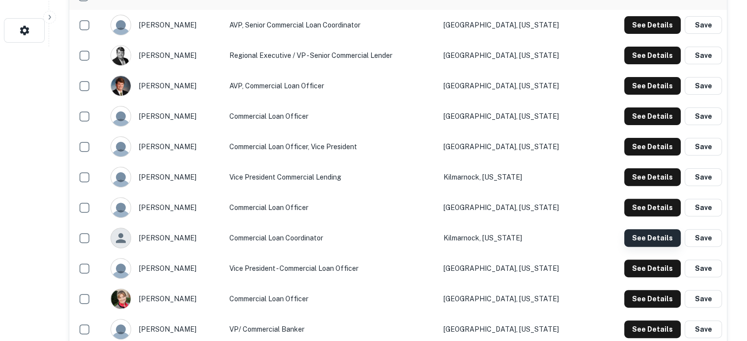
click at [637, 233] on button "See Details" at bounding box center [652, 238] width 56 height 18
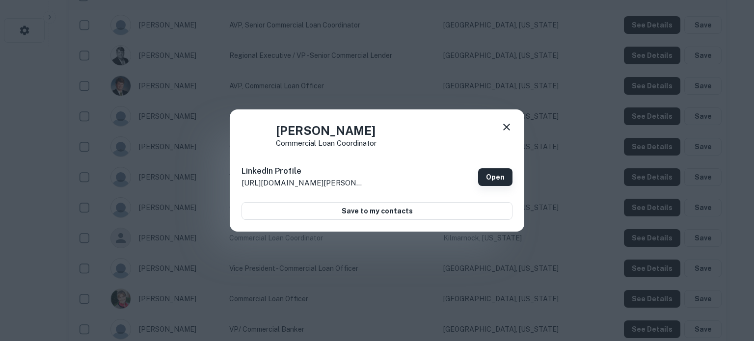
click at [502, 183] on link "Open" at bounding box center [495, 177] width 34 height 18
click at [507, 127] on icon at bounding box center [506, 127] width 7 height 7
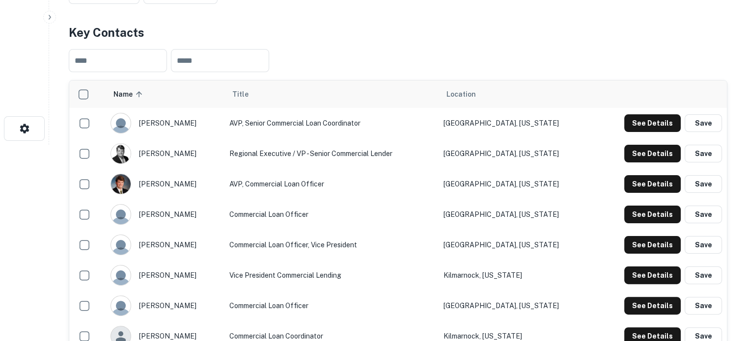
scroll to position [246, 0]
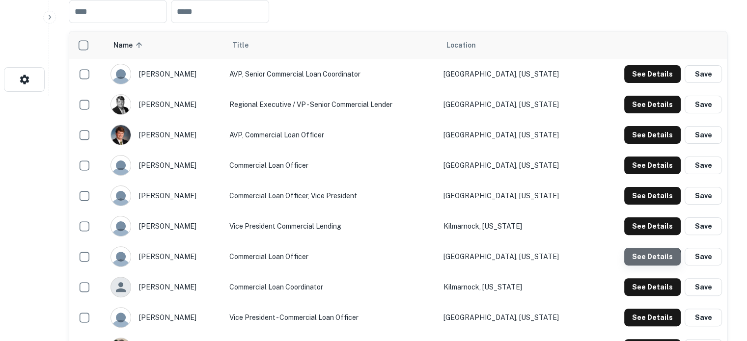
click at [647, 252] on button "See Details" at bounding box center [652, 257] width 56 height 18
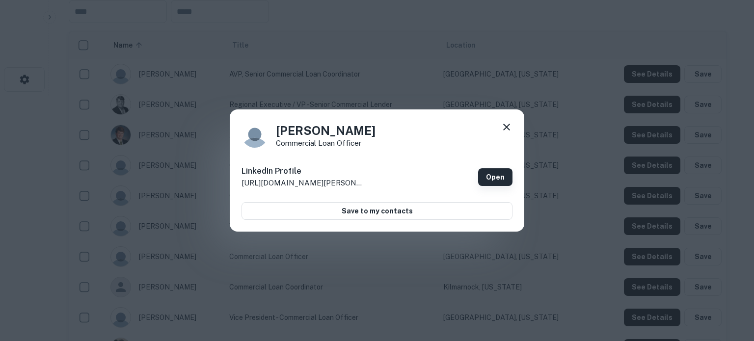
click at [497, 178] on link "Open" at bounding box center [495, 177] width 34 height 18
click at [505, 129] on icon at bounding box center [506, 127] width 7 height 7
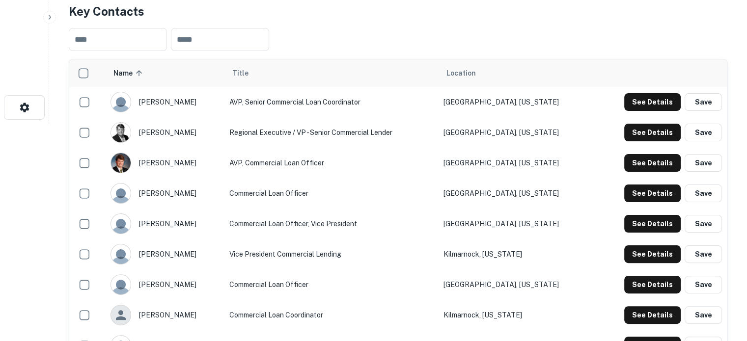
scroll to position [196, 0]
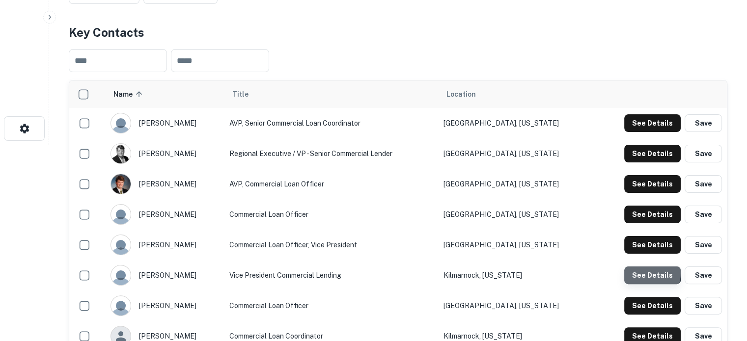
click at [638, 267] on button "See Details" at bounding box center [652, 276] width 56 height 18
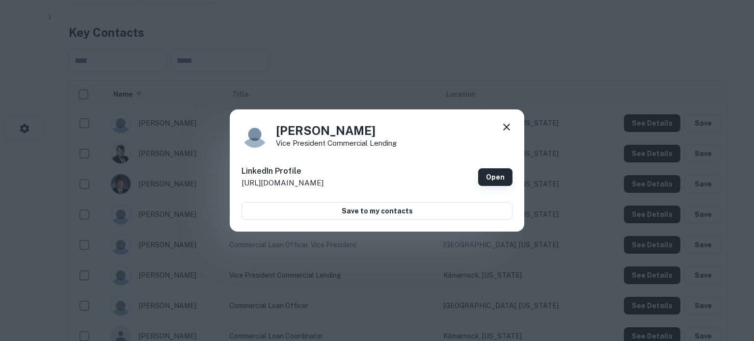
click at [492, 178] on link "Open" at bounding box center [495, 177] width 34 height 18
click at [509, 124] on icon at bounding box center [507, 127] width 12 height 12
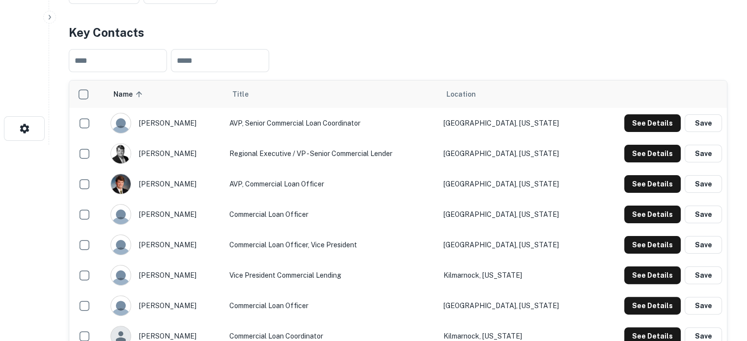
scroll to position [147, 0]
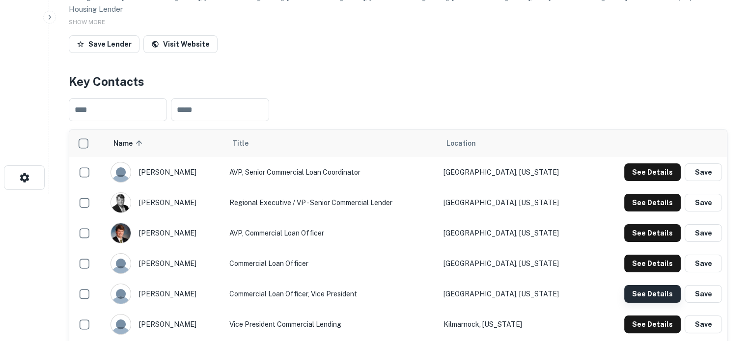
click at [630, 285] on button "See Details" at bounding box center [652, 294] width 56 height 18
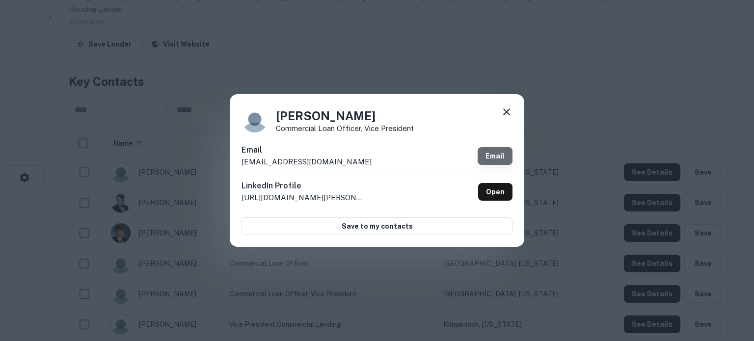
click at [489, 154] on link "Email" at bounding box center [495, 156] width 35 height 18
drag, startPoint x: 336, startPoint y: 163, endPoint x: 245, endPoint y: 173, distance: 91.9
click at [241, 171] on div "Steve Callis Commercial Loan Officer, Vice President Email scallis@chesbank.com…" at bounding box center [377, 170] width 295 height 152
copy p "scallis@chesbank.com"
click at [510, 114] on icon at bounding box center [507, 112] width 12 height 12
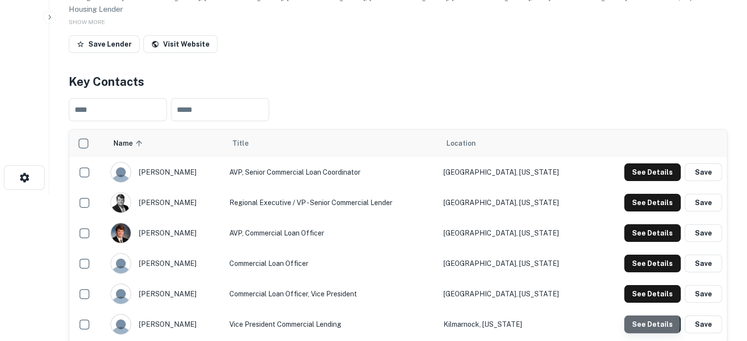
click at [629, 316] on button "See Details" at bounding box center [652, 325] width 56 height 18
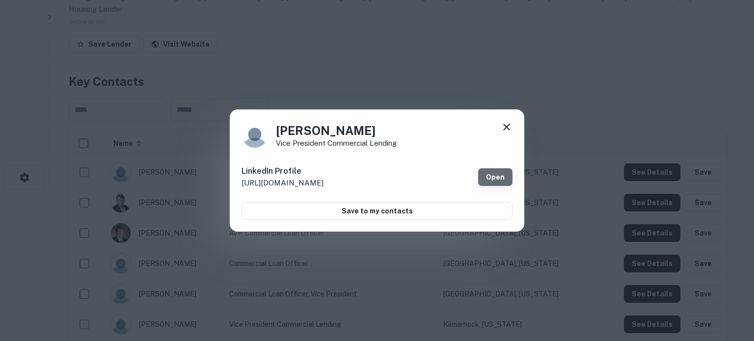
click at [499, 173] on link "Open" at bounding box center [495, 177] width 34 height 18
click at [505, 127] on icon at bounding box center [507, 127] width 12 height 12
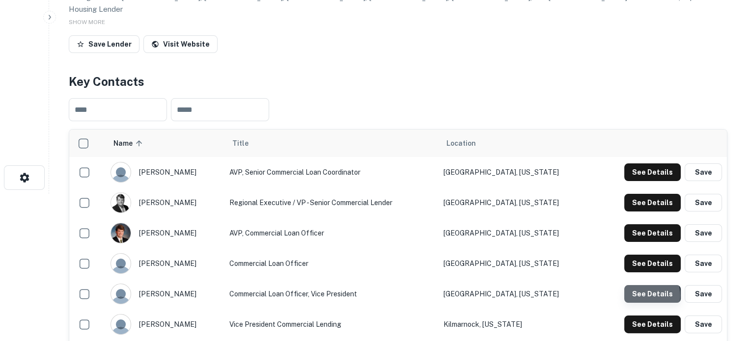
click at [644, 287] on button "See Details" at bounding box center [652, 294] width 56 height 18
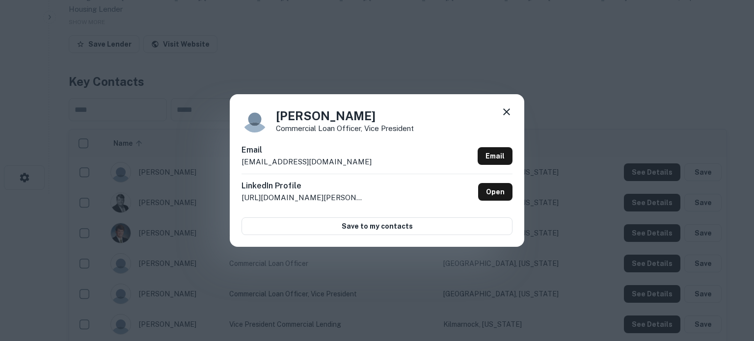
click at [493, 174] on div "LinkedIn Profile http://www.linkedin.com/in/steve-callis-aaa84825 Open" at bounding box center [377, 192] width 271 height 36
click at [506, 114] on icon at bounding box center [507, 112] width 12 height 12
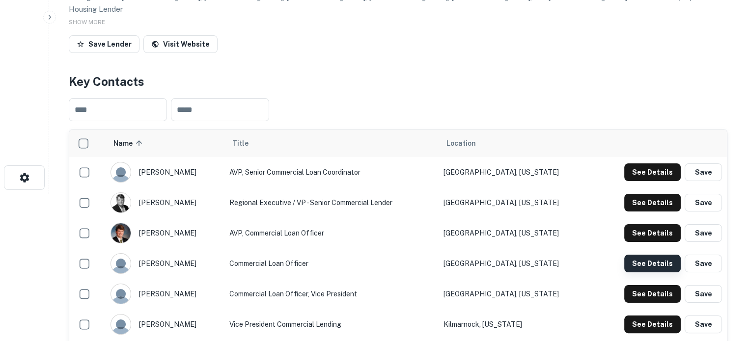
click at [636, 255] on button "See Details" at bounding box center [652, 264] width 56 height 18
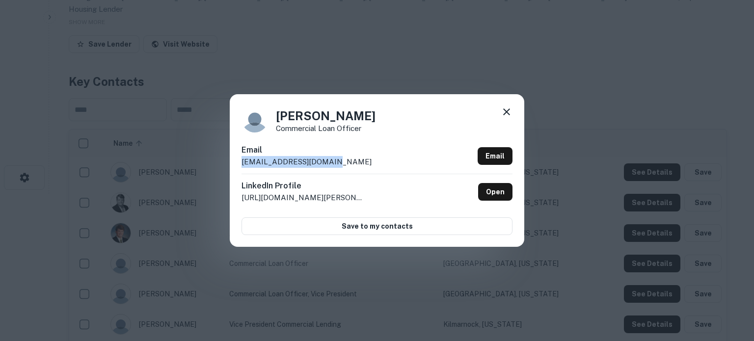
drag, startPoint x: 241, startPoint y: 162, endPoint x: 345, endPoint y: 163, distance: 104.6
click at [345, 163] on div "Peter Hoffmann Commercial Loan Officer Email phoffmann@chesbank.com Email Linke…" at bounding box center [377, 170] width 295 height 152
copy p "phoffmann@chesbank.com"
click at [506, 113] on icon at bounding box center [506, 112] width 7 height 7
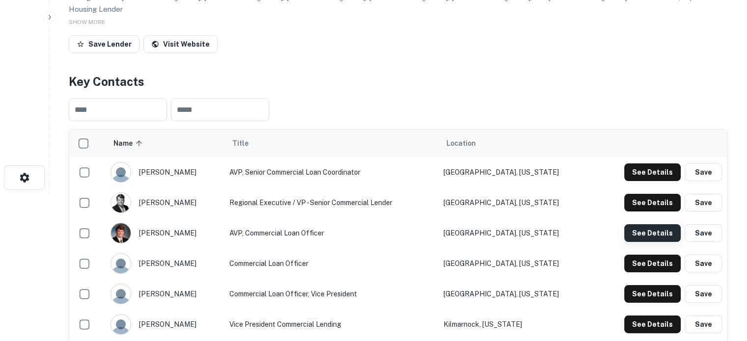
click at [660, 227] on button "See Details" at bounding box center [652, 233] width 56 height 18
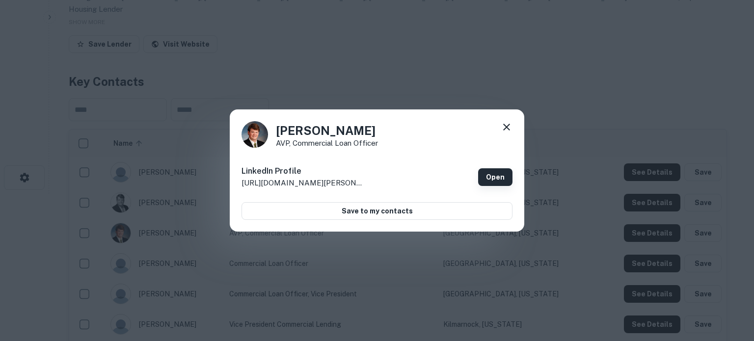
click at [501, 178] on link "Open" at bounding box center [495, 177] width 34 height 18
drag, startPoint x: 507, startPoint y: 125, endPoint x: 428, endPoint y: 153, distance: 83.9
click at [507, 125] on icon at bounding box center [507, 127] width 12 height 12
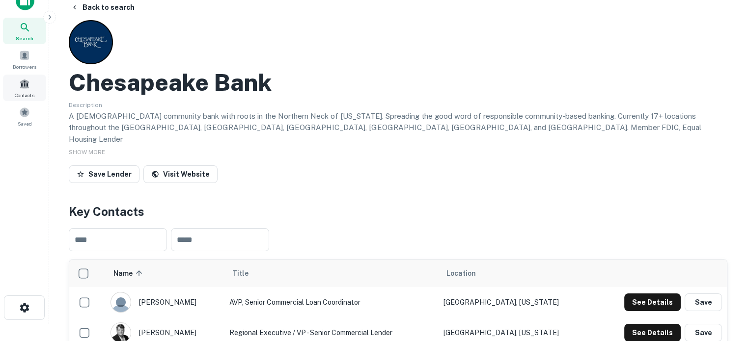
scroll to position [0, 0]
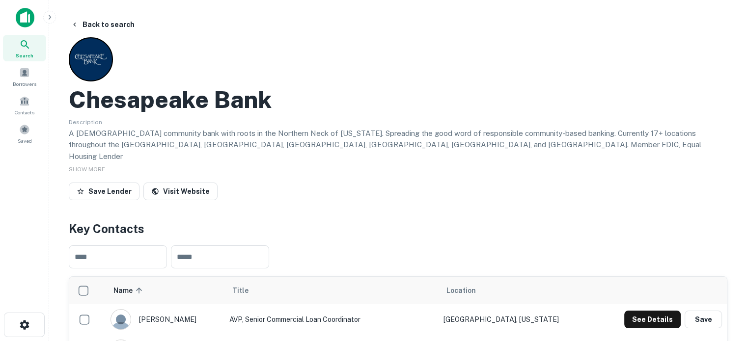
click at [27, 47] on icon at bounding box center [25, 44] width 8 height 8
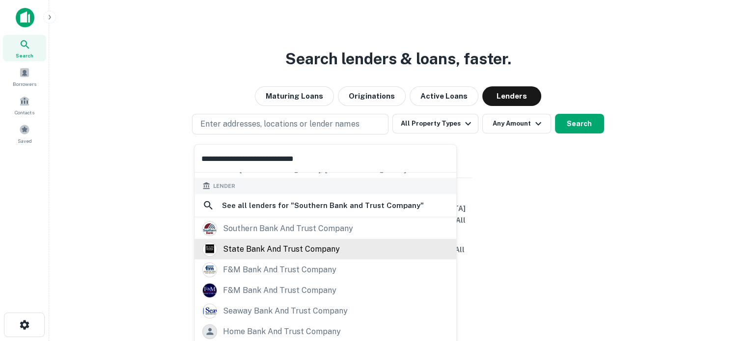
scroll to position [98, 0]
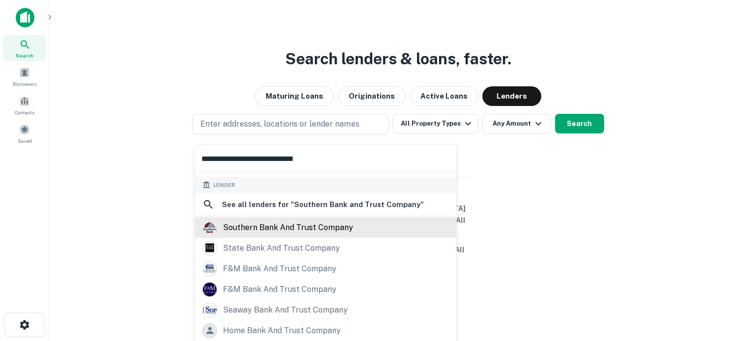
type input "**********"
click at [308, 229] on div "southern bank and trust company" at bounding box center [288, 227] width 130 height 15
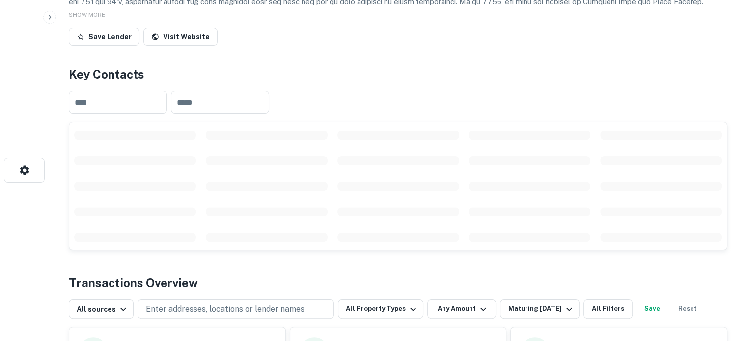
scroll to position [246, 0]
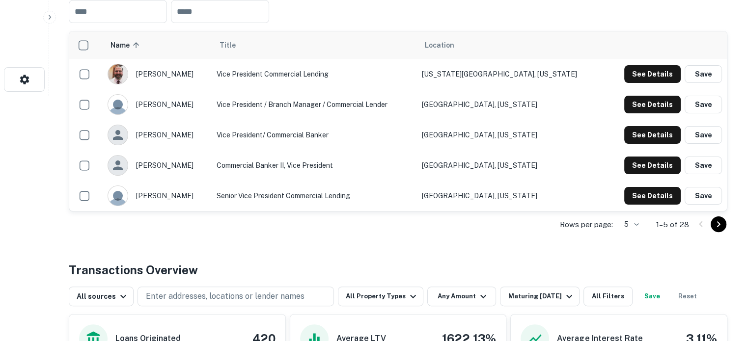
click at [642, 222] on div "Rows per page: 5 * 1–5 of 28" at bounding box center [398, 225] width 659 height 27
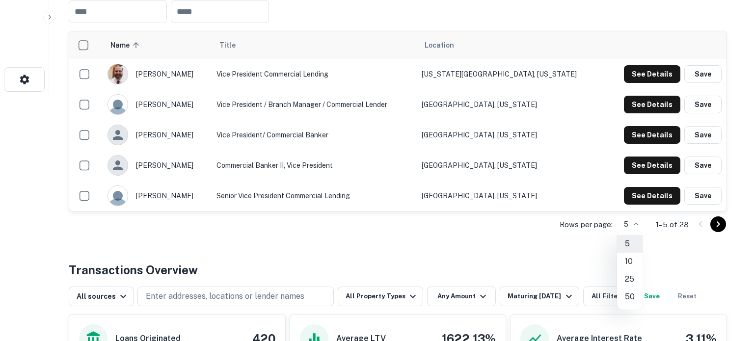
click at [634, 279] on li "25" at bounding box center [630, 280] width 26 height 18
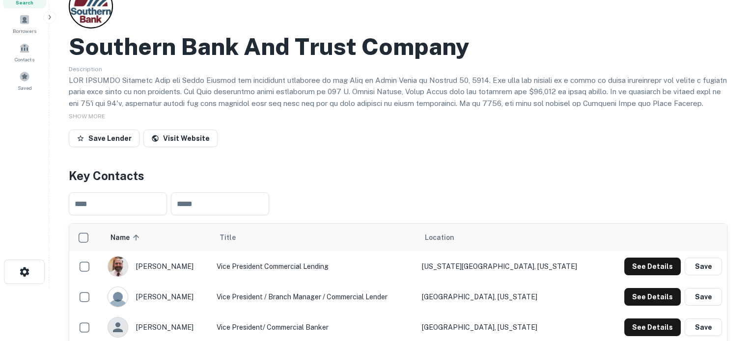
scroll to position [0, 0]
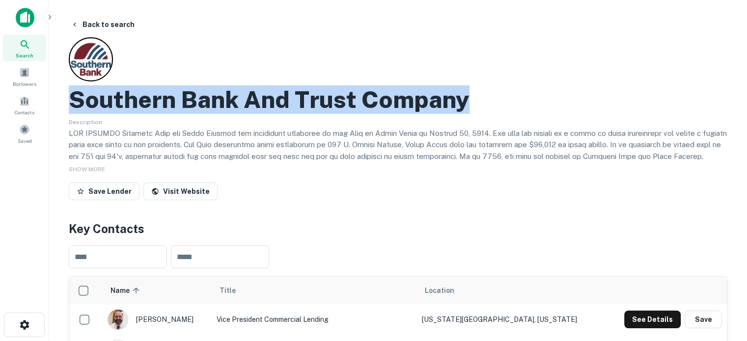
drag, startPoint x: 69, startPoint y: 102, endPoint x: 548, endPoint y: 92, distance: 478.4
click at [548, 92] on div "Southern Bank And Trust Company" at bounding box center [398, 99] width 659 height 28
copy h2 "Southern Bank And Trust Company"
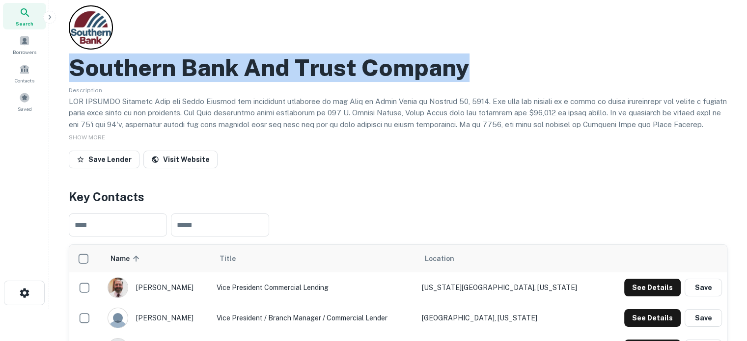
scroll to position [98, 0]
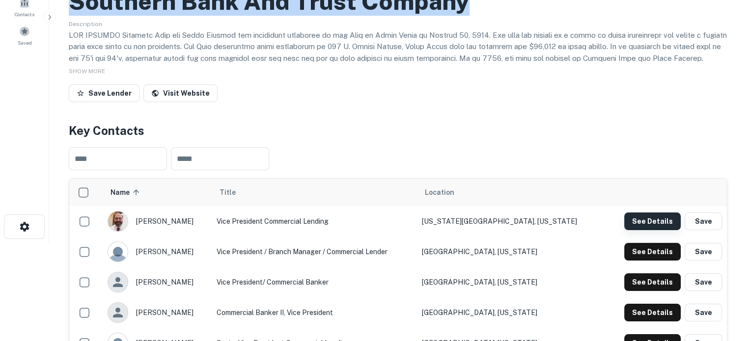
click at [645, 221] on button "See Details" at bounding box center [652, 222] width 56 height 18
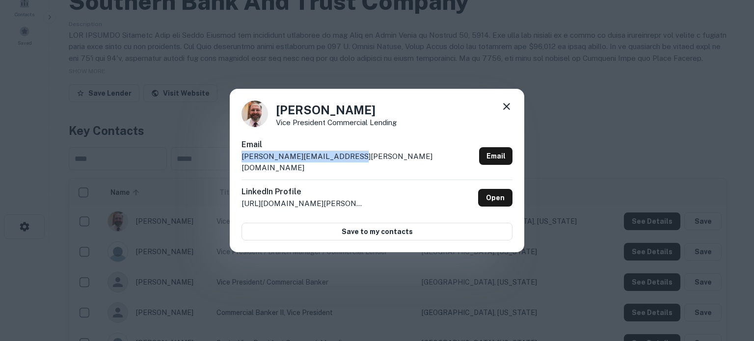
drag, startPoint x: 242, startPoint y: 163, endPoint x: 372, endPoint y: 163, distance: 129.6
click at [372, 163] on div "Email craig.reed@southernbank.com Email" at bounding box center [377, 159] width 271 height 41
copy p "craig.reed@southernbank.com"
click at [508, 112] on icon at bounding box center [507, 107] width 12 height 12
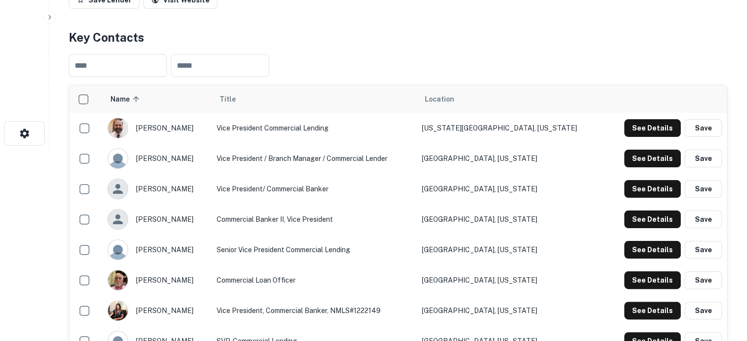
scroll to position [196, 0]
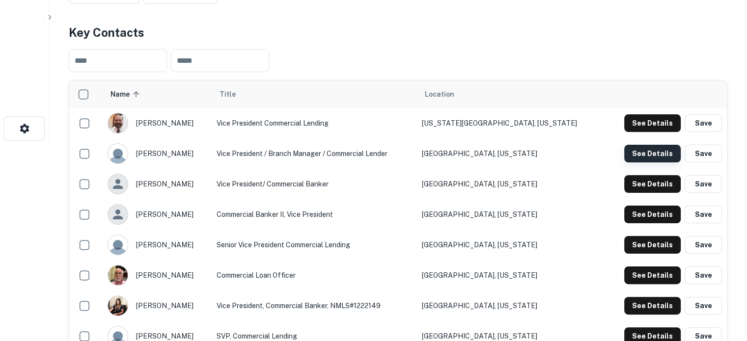
click at [646, 149] on button "See Details" at bounding box center [652, 154] width 56 height 18
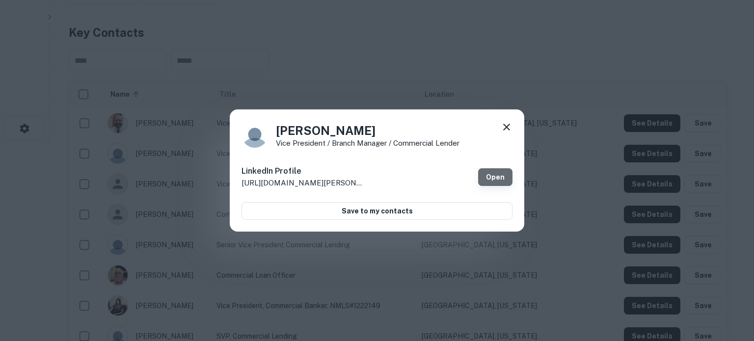
click at [501, 173] on link "Open" at bounding box center [495, 177] width 34 height 18
click at [502, 124] on icon at bounding box center [507, 127] width 12 height 12
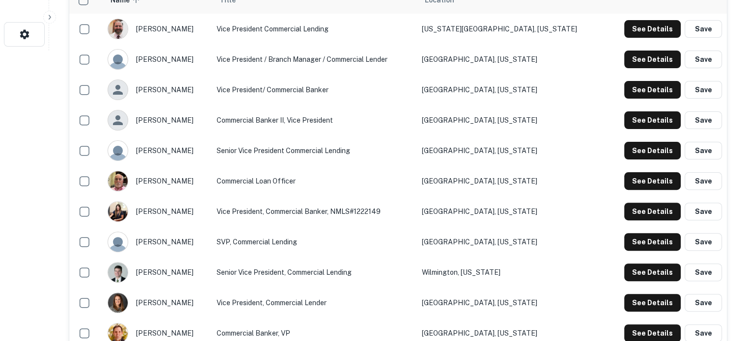
scroll to position [295, 0]
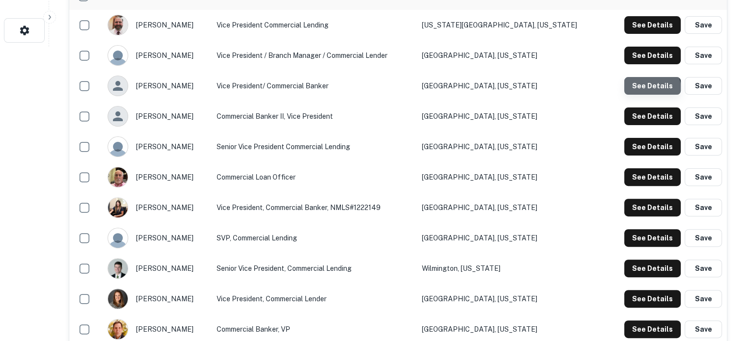
click at [643, 91] on button "See Details" at bounding box center [652, 86] width 56 height 18
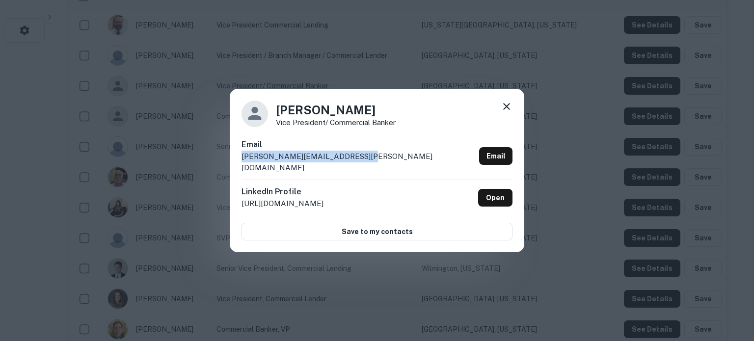
drag, startPoint x: 240, startPoint y: 165, endPoint x: 356, endPoint y: 157, distance: 115.7
click at [356, 157] on div "Darian Fisher Vice President/ Commercial Banker Email darian.fisher@southernban…" at bounding box center [377, 171] width 295 height 164
copy p "darian.fisher@southernbank.com"
click at [505, 111] on icon at bounding box center [507, 107] width 12 height 12
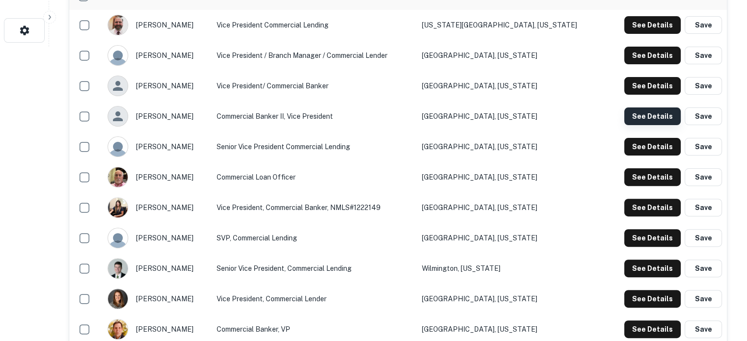
click at [652, 121] on button "See Details" at bounding box center [652, 117] width 56 height 18
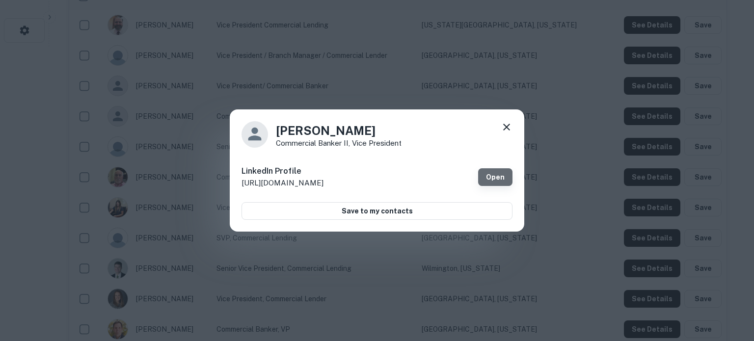
click at [505, 175] on link "Open" at bounding box center [495, 177] width 34 height 18
click at [508, 132] on icon at bounding box center [507, 127] width 12 height 12
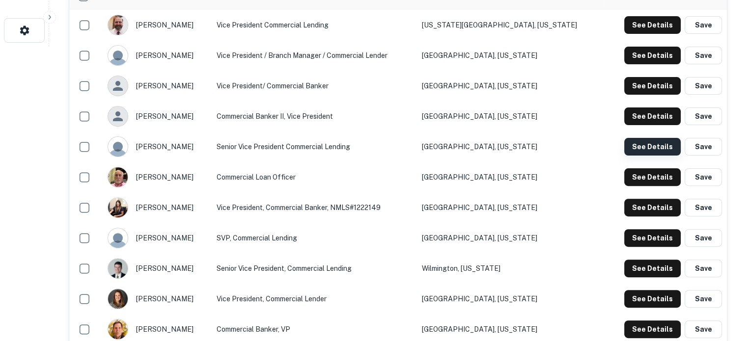
click at [645, 146] on button "See Details" at bounding box center [652, 147] width 56 height 18
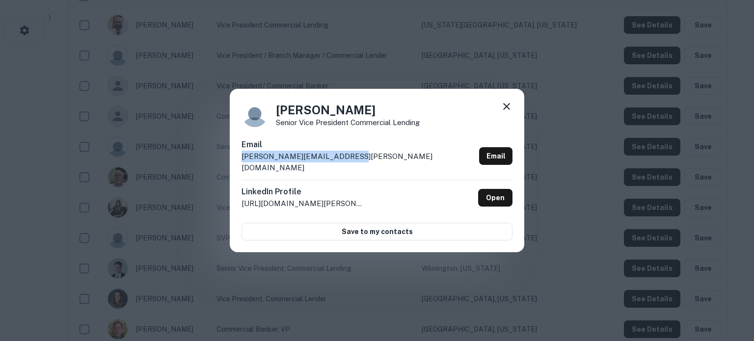
drag, startPoint x: 243, startPoint y: 163, endPoint x: 357, endPoint y: 163, distance: 114.4
click at [357, 163] on div "Email hemang.oza@southernbank.com Email" at bounding box center [377, 159] width 271 height 41
copy p "hemang.oza@southernbank.com"
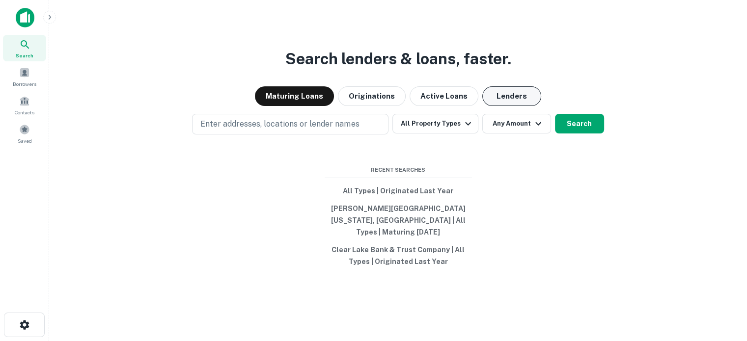
click at [521, 97] on button "Lenders" at bounding box center [511, 96] width 59 height 20
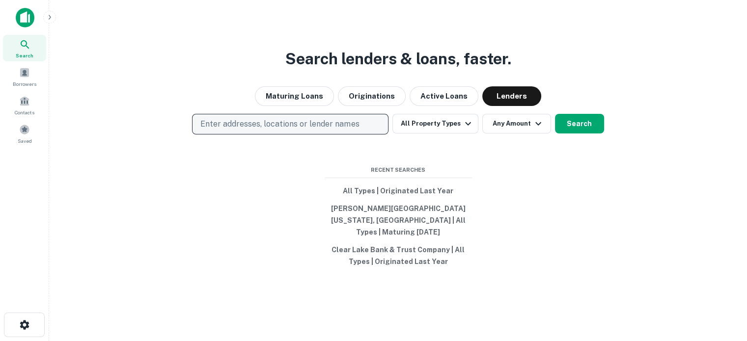
click at [331, 128] on p "Enter addresses, locations or lender names" at bounding box center [279, 124] width 159 height 12
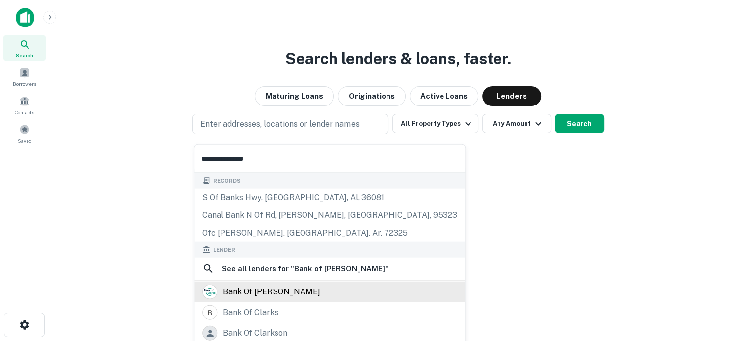
type input "**********"
click at [274, 288] on div "bank of [PERSON_NAME]" at bounding box center [271, 292] width 97 height 15
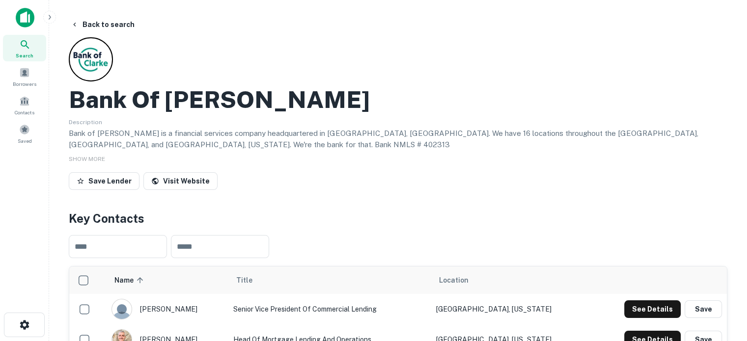
click at [36, 51] on div "Search" at bounding box center [24, 48] width 43 height 27
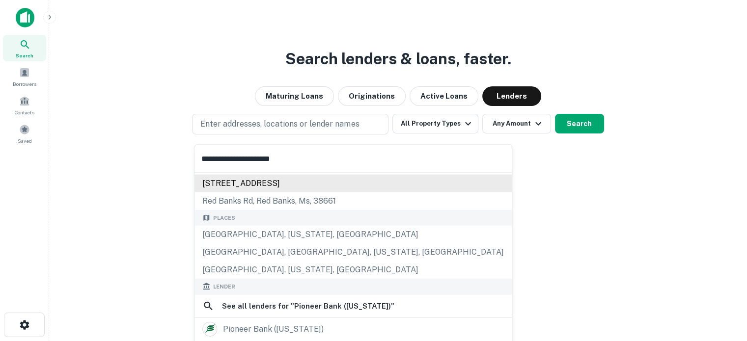
scroll to position [98, 0]
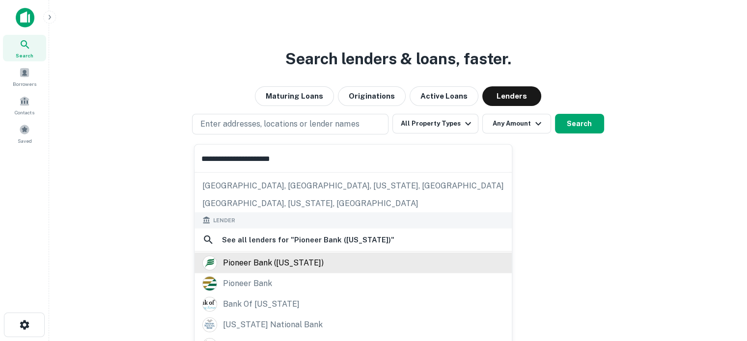
type input "**********"
click at [303, 266] on div "pioneer bank ([US_STATE])" at bounding box center [273, 262] width 101 height 15
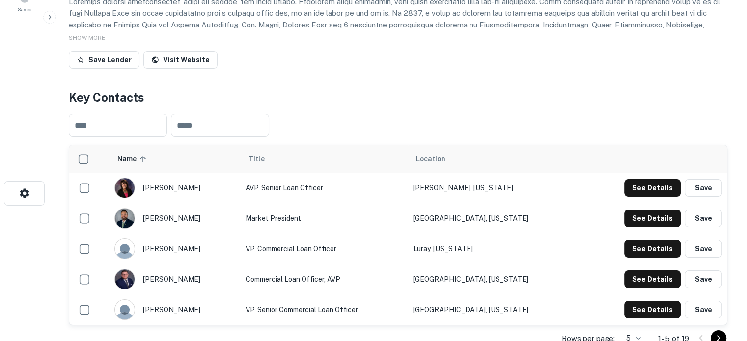
scroll to position [147, 0]
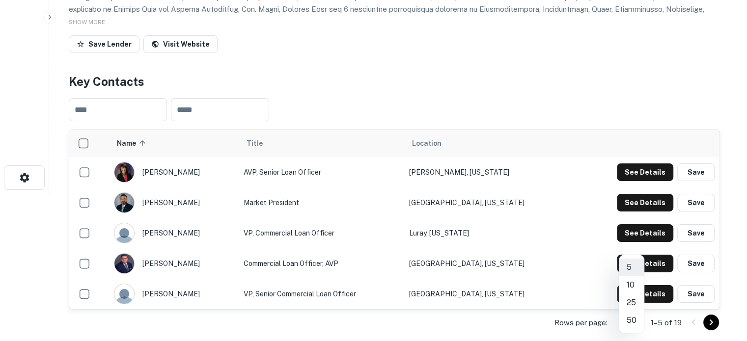
click at [632, 194] on body "Search Borrowers Contacts Saved Back to search Pioneer Bank ([US_STATE]) Descri…" at bounding box center [373, 23] width 747 height 341
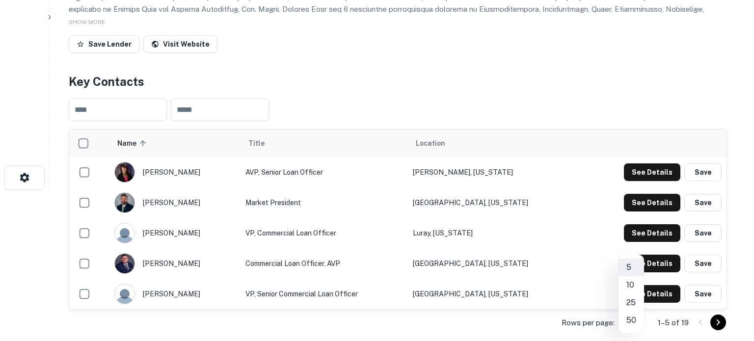
click at [632, 304] on li "25" at bounding box center [632, 303] width 26 height 18
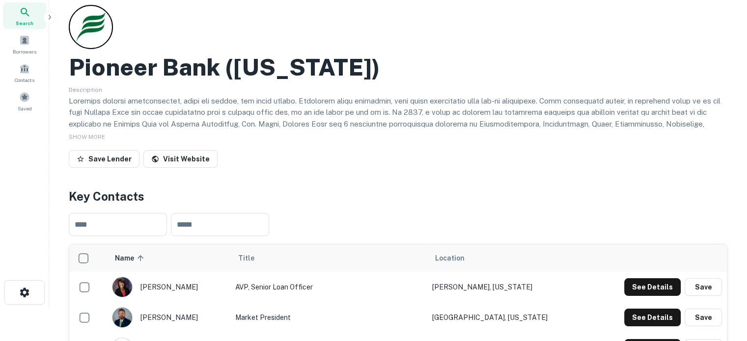
scroll to position [0, 0]
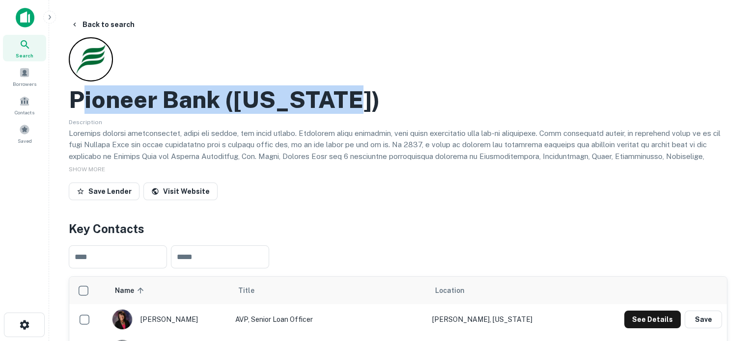
drag, startPoint x: 76, startPoint y: 100, endPoint x: 379, endPoint y: 108, distance: 302.6
click at [379, 108] on div "Pioneer Bank ([US_STATE])" at bounding box center [398, 99] width 659 height 28
click at [354, 106] on div "Pioneer Bank ([US_STATE])" at bounding box center [398, 99] width 659 height 28
drag, startPoint x: 66, startPoint y: 98, endPoint x: 382, endPoint y: 116, distance: 316.3
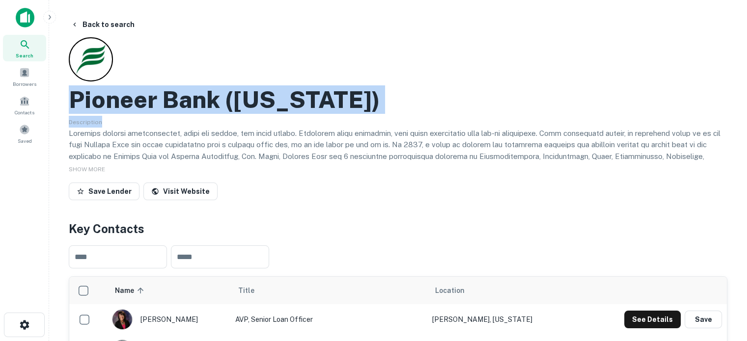
click at [369, 119] on div "Description" at bounding box center [398, 138] width 659 height 45
drag, startPoint x: 67, startPoint y: 95, endPoint x: 360, endPoint y: 108, distance: 293.9
copy h2 "Pioneer Bank ([US_STATE])"
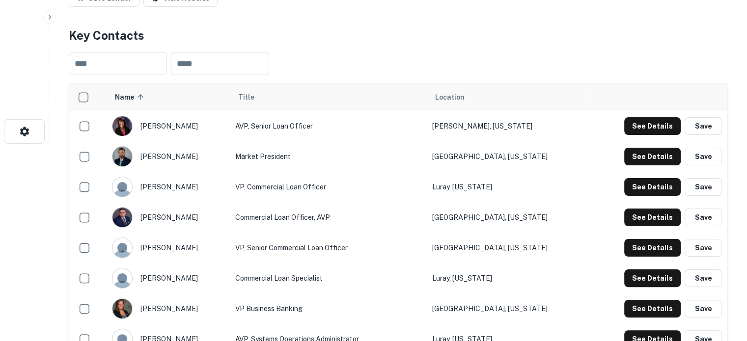
scroll to position [246, 0]
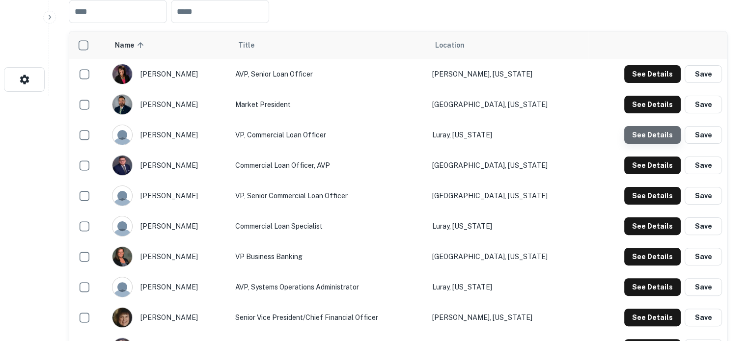
click at [656, 138] on button "See Details" at bounding box center [652, 135] width 56 height 18
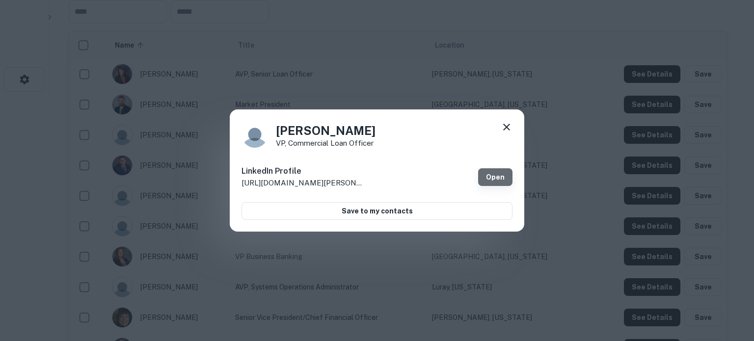
click at [498, 175] on link "Open" at bounding box center [495, 177] width 34 height 18
click at [505, 124] on icon at bounding box center [507, 127] width 12 height 12
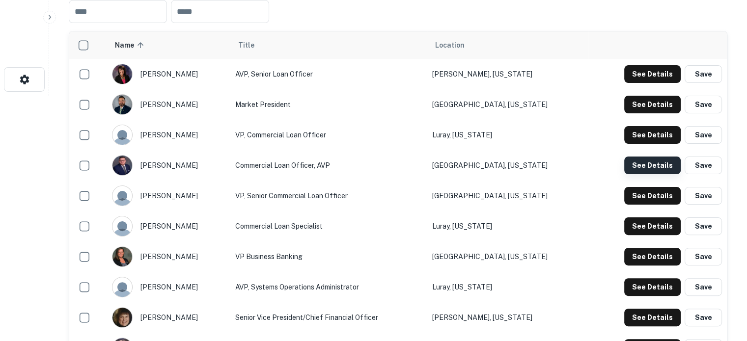
click at [639, 163] on button "See Details" at bounding box center [652, 166] width 56 height 18
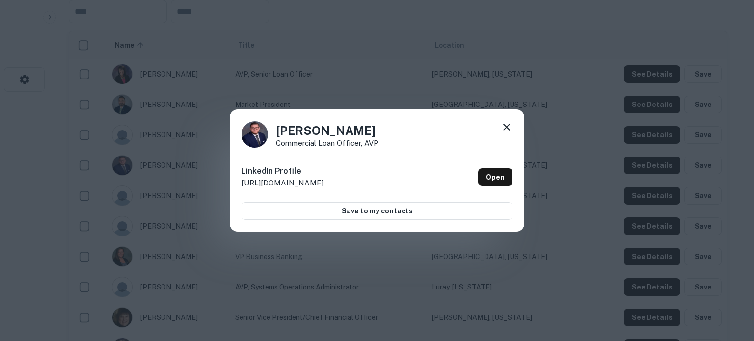
drag, startPoint x: 492, startPoint y: 174, endPoint x: 492, endPoint y: 165, distance: 8.9
click at [492, 174] on link "Open" at bounding box center [495, 177] width 34 height 18
click at [506, 127] on icon at bounding box center [506, 127] width 7 height 7
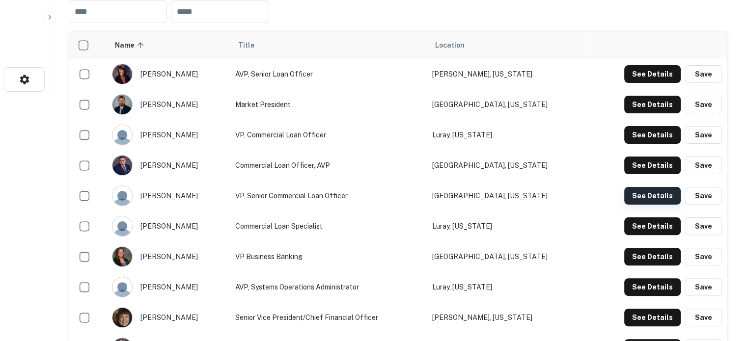
click at [640, 195] on button "See Details" at bounding box center [652, 196] width 56 height 18
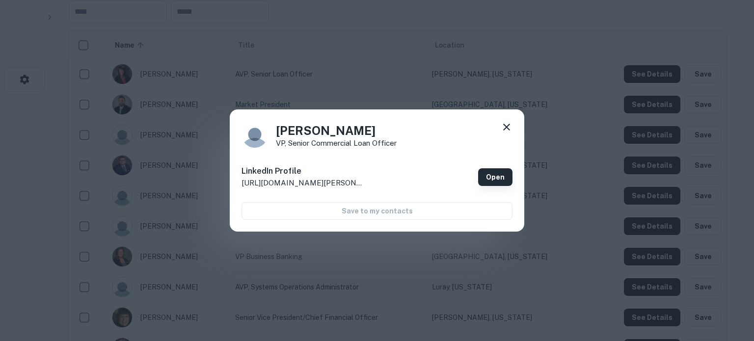
click at [486, 170] on link "Open" at bounding box center [495, 177] width 34 height 18
click at [506, 124] on icon at bounding box center [507, 127] width 12 height 12
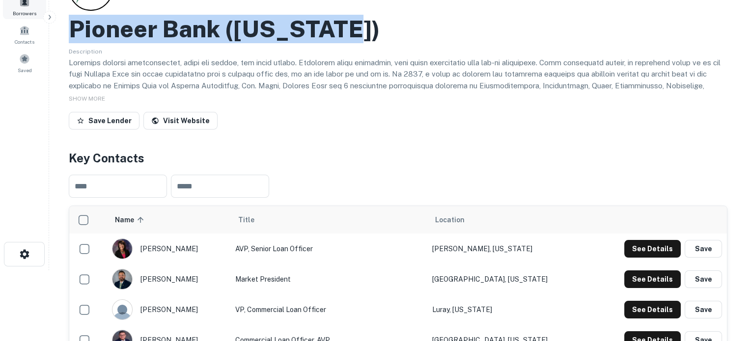
scroll to position [0, 0]
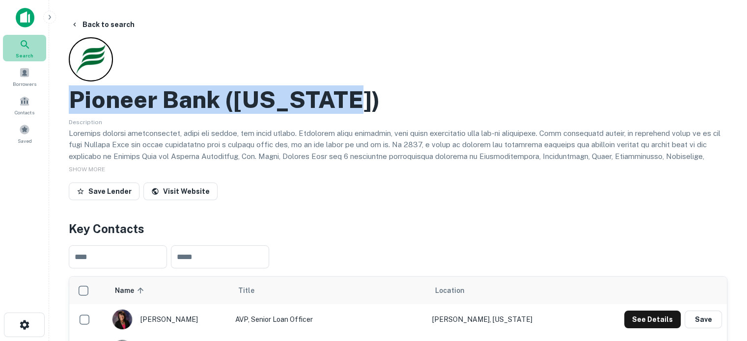
click at [27, 54] on span "Search" at bounding box center [25, 56] width 18 height 8
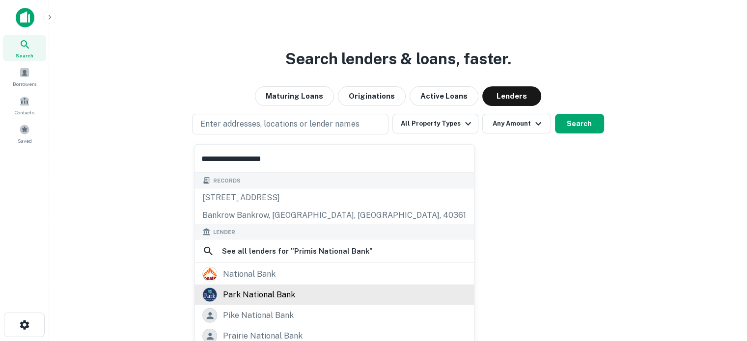
scroll to position [49, 0]
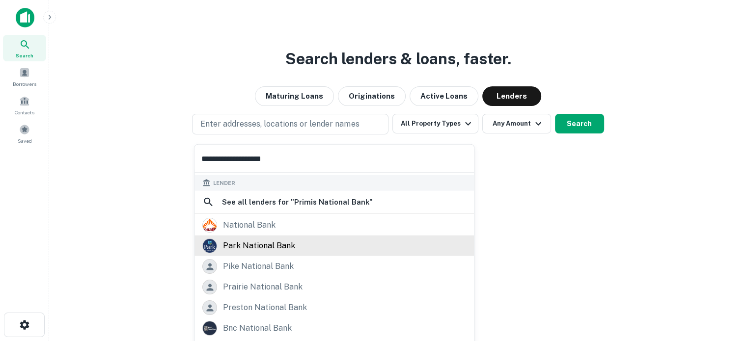
type input "**********"
click at [279, 250] on div "park national bank" at bounding box center [259, 246] width 72 height 15
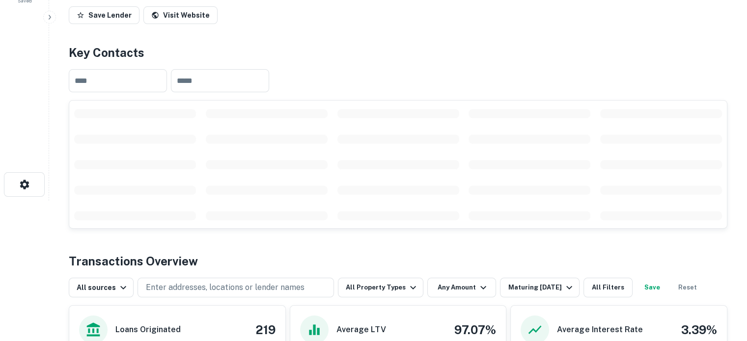
scroll to position [147, 0]
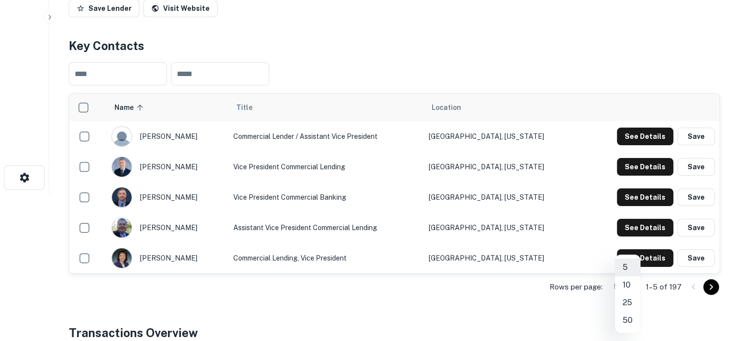
click at [633, 194] on body "Search Borrowers Contacts Saved Back to search Park National Bank Description P…" at bounding box center [373, 23] width 747 height 341
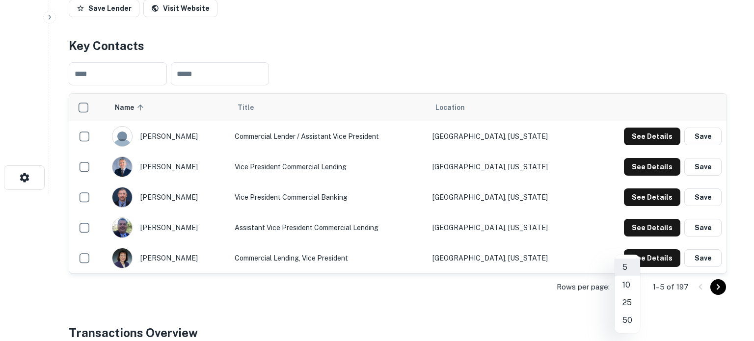
click at [633, 304] on li "25" at bounding box center [628, 303] width 26 height 18
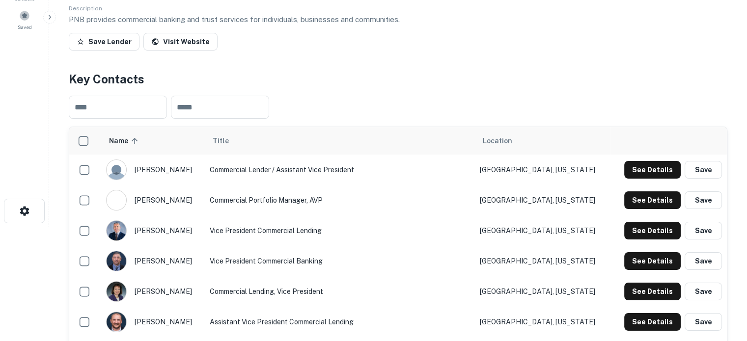
scroll to position [49, 0]
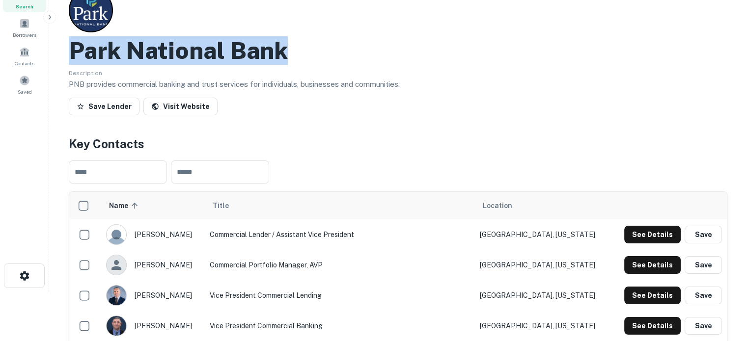
drag, startPoint x: 67, startPoint y: 51, endPoint x: 295, endPoint y: 45, distance: 228.4
copy h2 "Park National Bank"
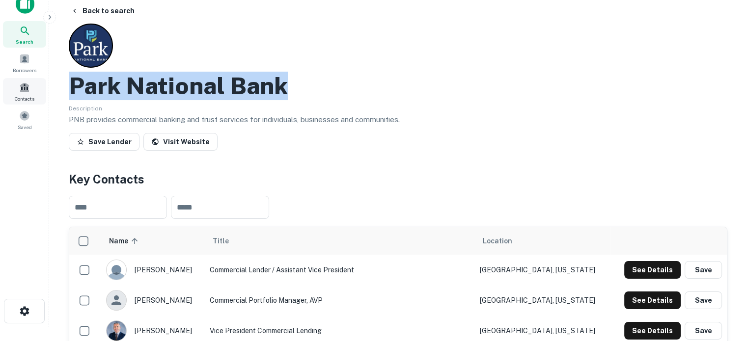
scroll to position [0, 0]
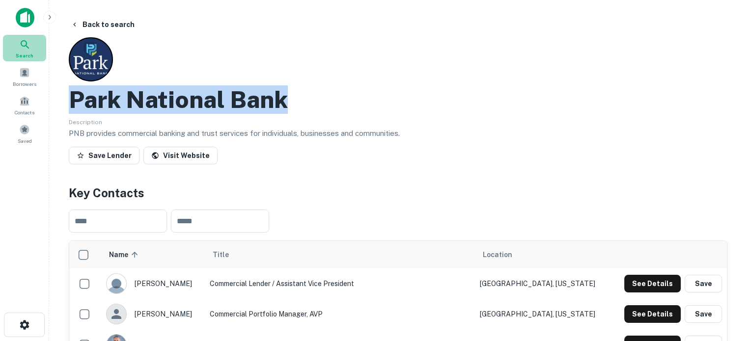
click at [31, 50] on div "Search" at bounding box center [24, 48] width 43 height 27
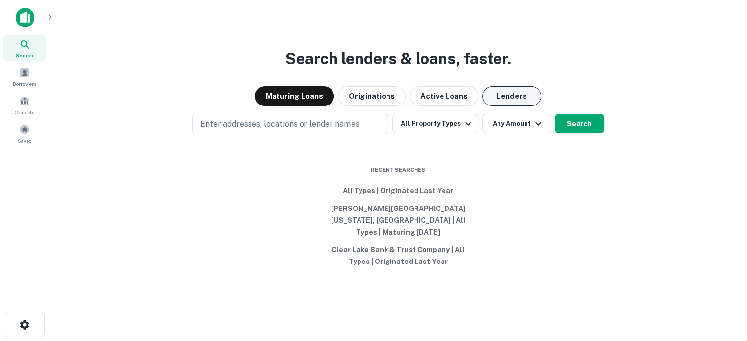
click at [517, 101] on button "Lenders" at bounding box center [511, 96] width 59 height 20
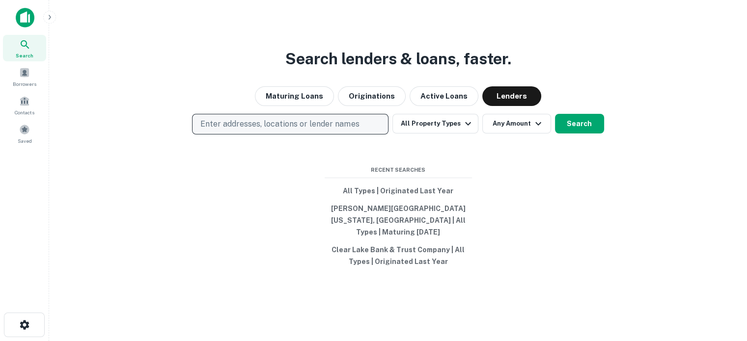
click at [346, 130] on p "Enter addresses, locations or lender names" at bounding box center [279, 124] width 159 height 12
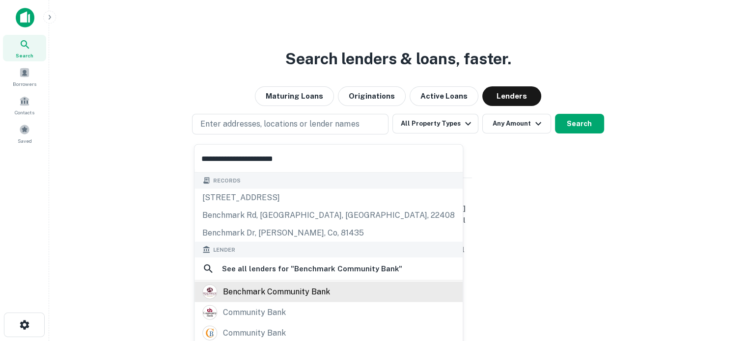
type input "**********"
click at [281, 288] on div "benchmark community bank" at bounding box center [276, 292] width 107 height 15
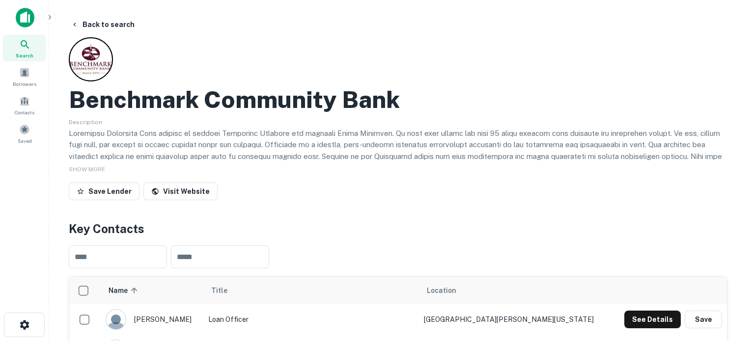
click at [18, 44] on div "Search" at bounding box center [24, 48] width 43 height 27
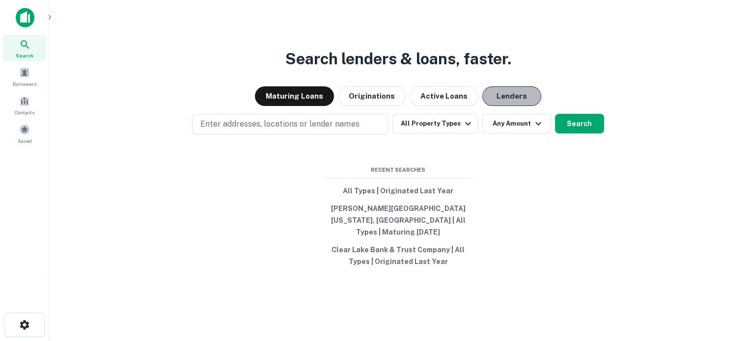
click at [502, 102] on button "Lenders" at bounding box center [511, 96] width 59 height 20
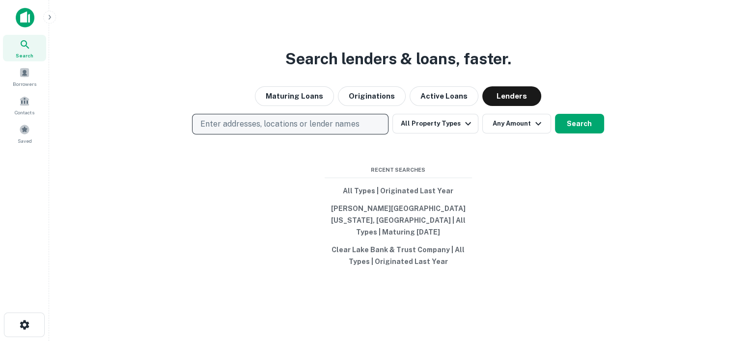
click at [338, 130] on p "Enter addresses, locations or lender names" at bounding box center [279, 124] width 159 height 12
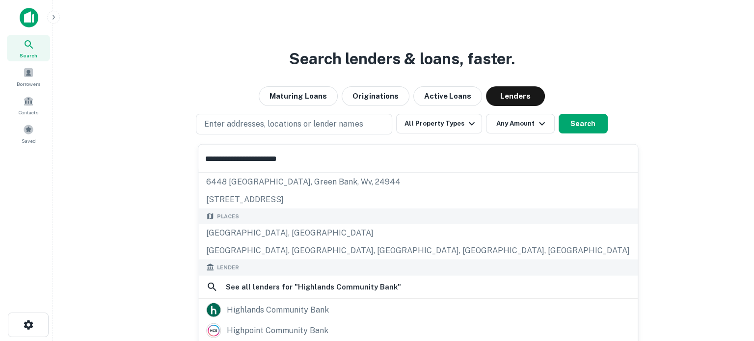
scroll to position [49, 0]
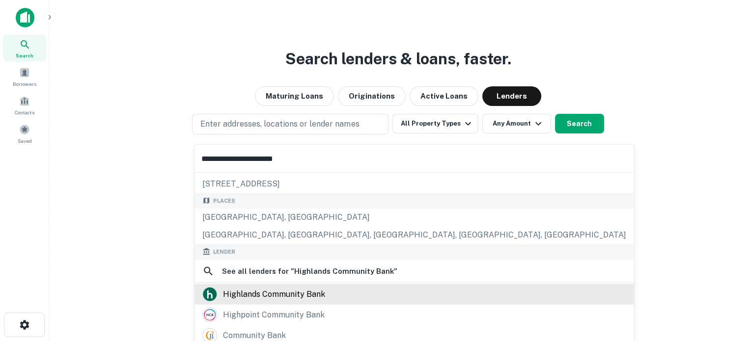
type input "**********"
click at [292, 293] on div "highlands community bank" at bounding box center [274, 294] width 102 height 15
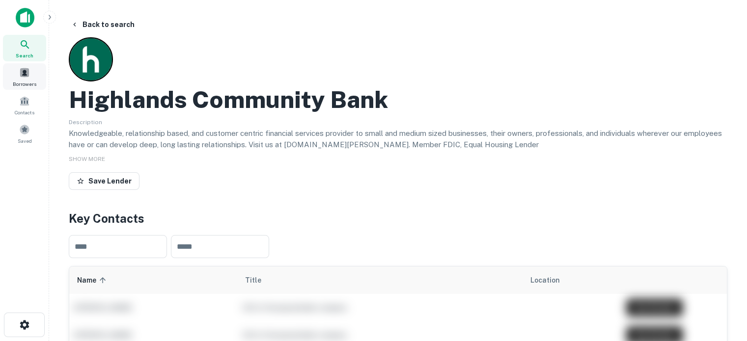
click at [35, 52] on div "Search" at bounding box center [24, 48] width 43 height 27
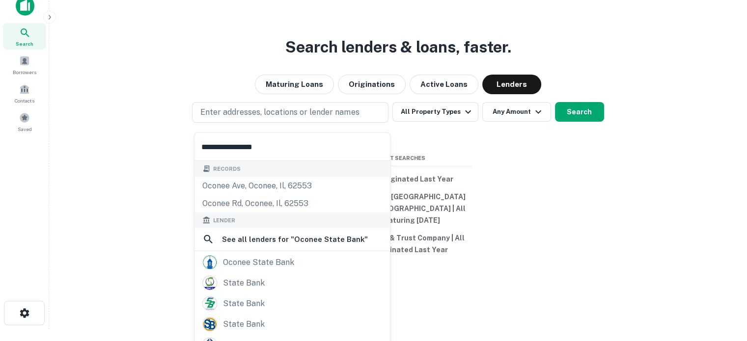
scroll to position [16, 0]
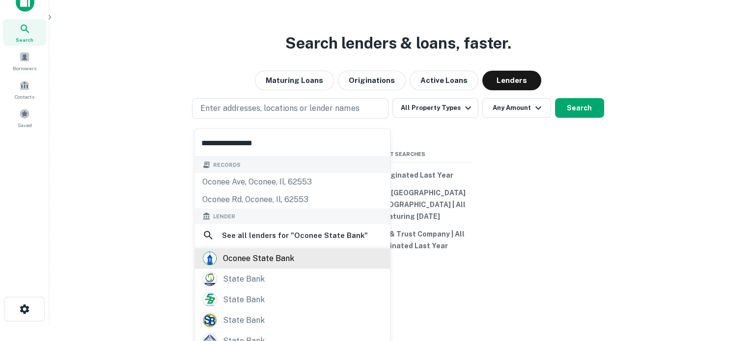
type input "**********"
click at [294, 259] on div "oconee state bank" at bounding box center [292, 258] width 180 height 15
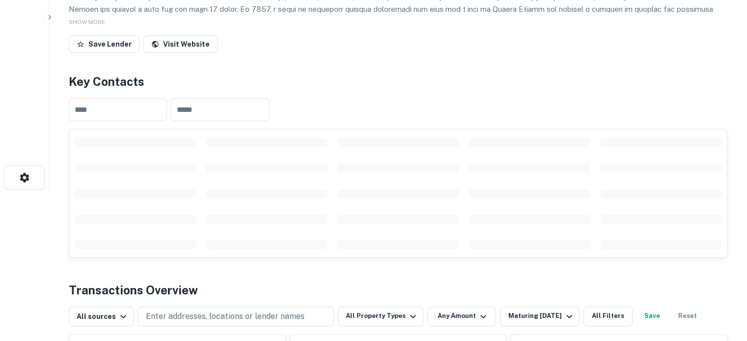
scroll to position [246, 0]
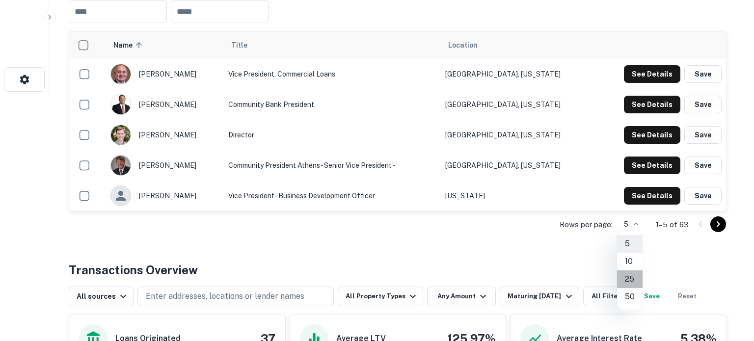
click at [631, 280] on li "25" at bounding box center [630, 280] width 26 height 18
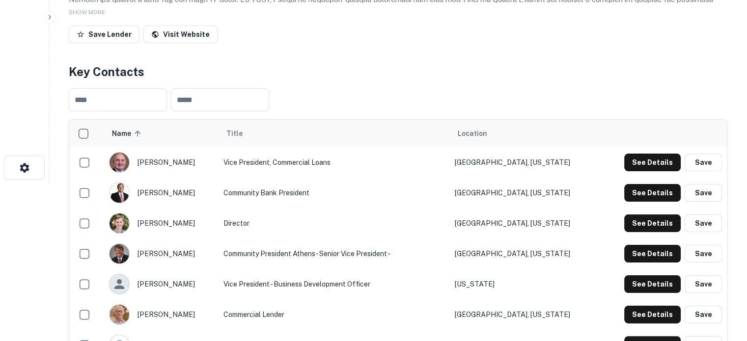
scroll to position [1, 0]
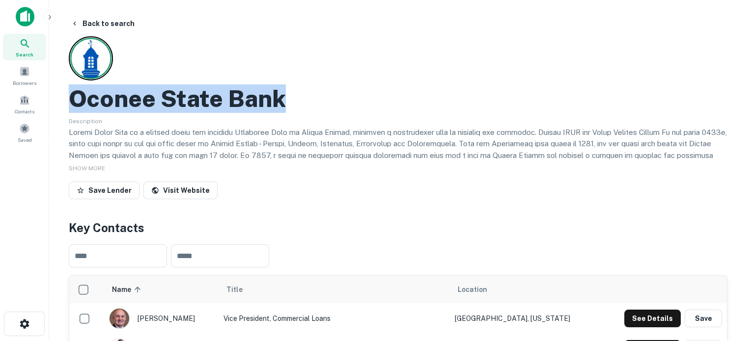
drag, startPoint x: 72, startPoint y: 105, endPoint x: 322, endPoint y: 101, distance: 250.5
click at [322, 101] on div "Oconee State Bank" at bounding box center [398, 98] width 659 height 28
copy h2 "Oconee State Bank"
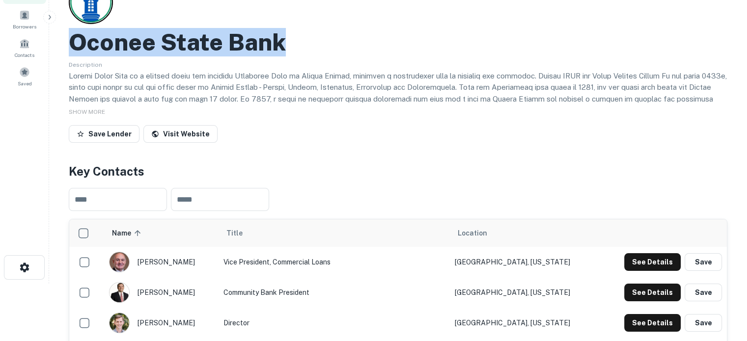
scroll to position [148, 0]
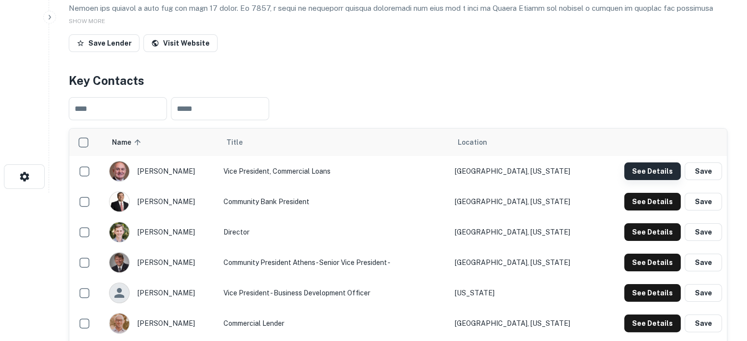
click at [641, 175] on button "See Details" at bounding box center [652, 172] width 56 height 18
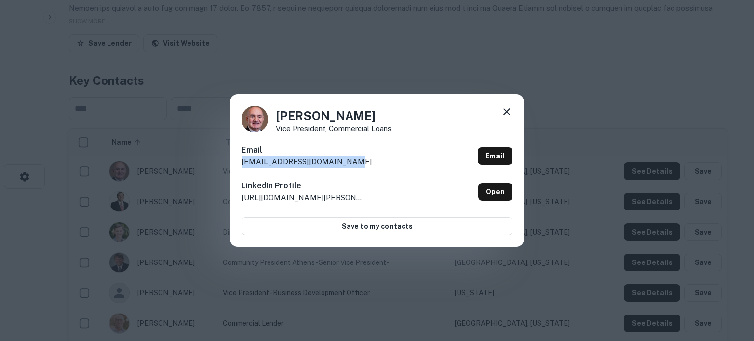
drag, startPoint x: 361, startPoint y: 166, endPoint x: 240, endPoint y: 162, distance: 120.9
click at [241, 162] on div "Alan Brown Vice President, Commercial Loans Email abrown@oconeestatebank.com Em…" at bounding box center [377, 170] width 295 height 152
copy p "abrown@oconeestatebank.com"
click at [510, 114] on icon at bounding box center [507, 112] width 12 height 12
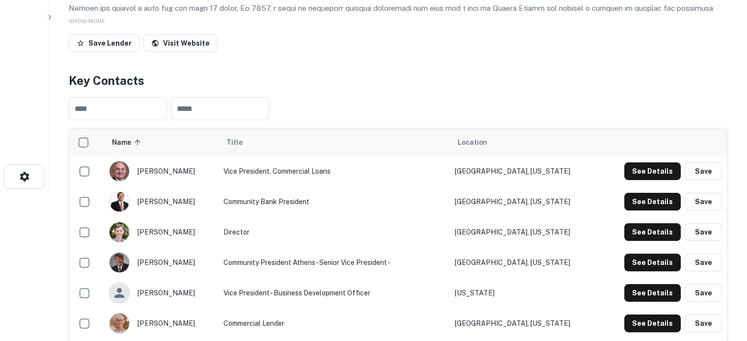
scroll to position [197, 0]
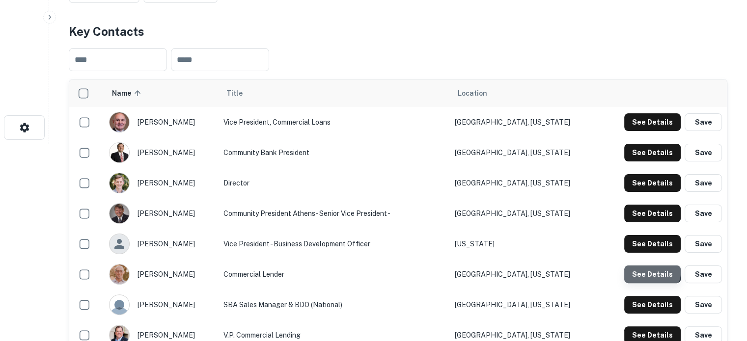
click at [636, 269] on button "See Details" at bounding box center [652, 275] width 56 height 18
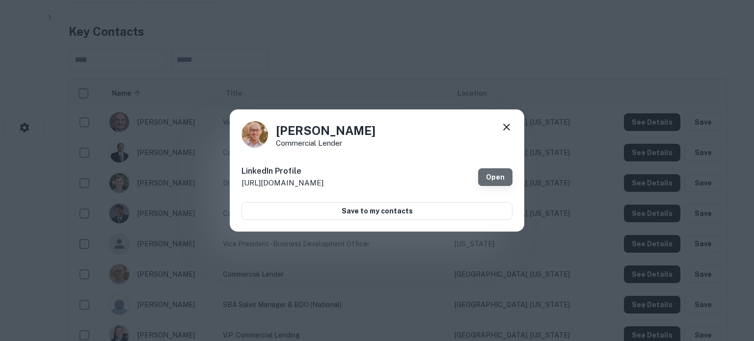
click at [492, 177] on link "Open" at bounding box center [495, 177] width 34 height 18
click at [505, 126] on icon at bounding box center [507, 127] width 12 height 12
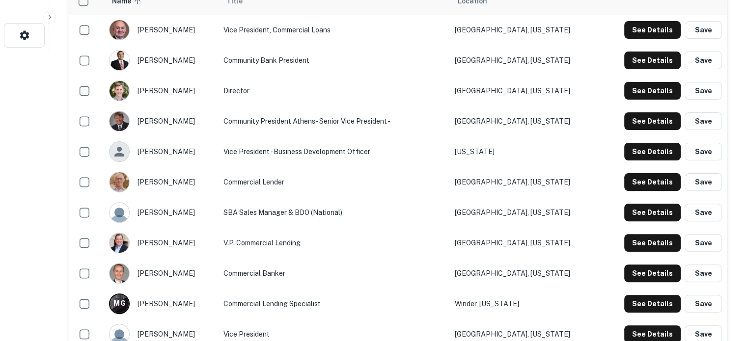
scroll to position [296, 0]
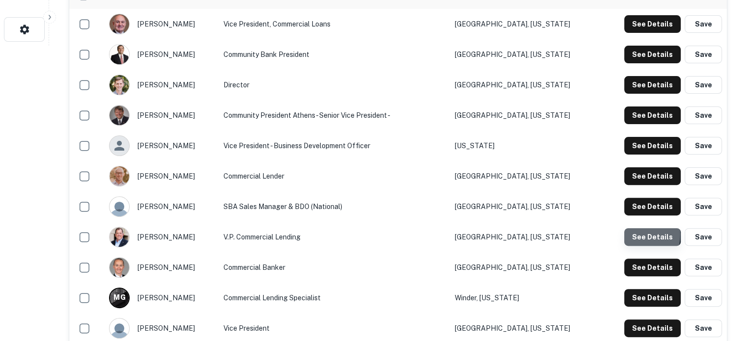
click at [631, 235] on button "See Details" at bounding box center [652, 237] width 56 height 18
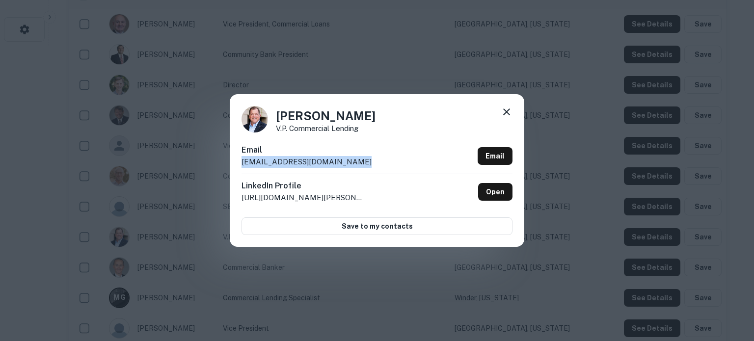
drag, startPoint x: 238, startPoint y: 165, endPoint x: 350, endPoint y: 165, distance: 112.0
click at [350, 165] on div "Joe Godfrey V.P. Commercial Lending Email jgodfrey@oconeestatebank.com Email Li…" at bounding box center [377, 170] width 295 height 152
copy p "jgodfrey@oconeestatebank.com"
click at [506, 115] on icon at bounding box center [507, 112] width 12 height 12
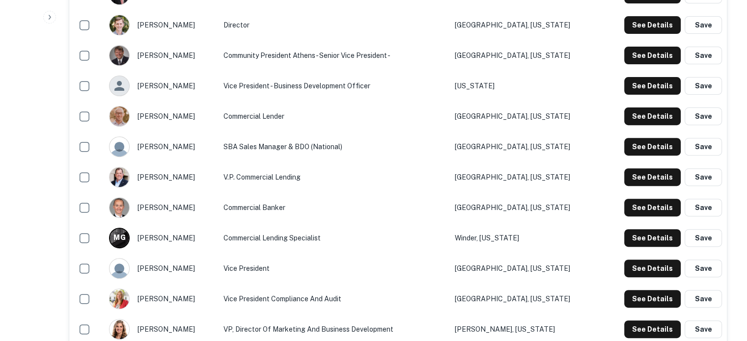
scroll to position [345, 0]
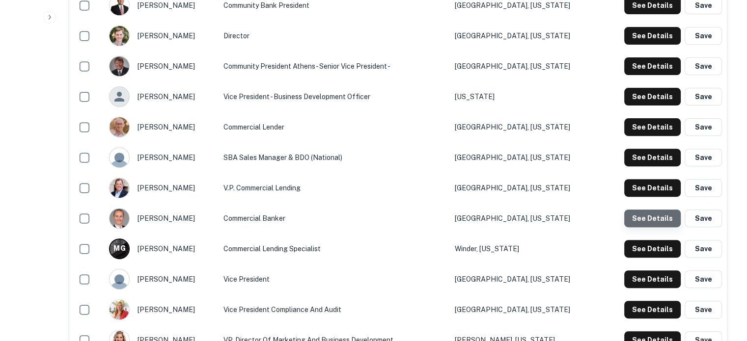
click at [663, 217] on button "See Details" at bounding box center [652, 219] width 56 height 18
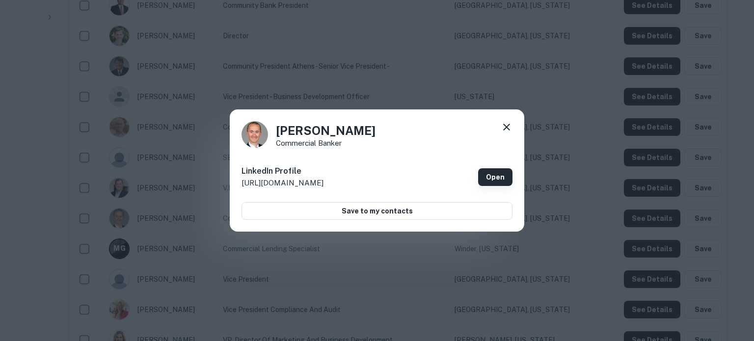
click at [494, 176] on link "Open" at bounding box center [495, 177] width 34 height 18
click at [505, 125] on icon at bounding box center [506, 127] width 7 height 7
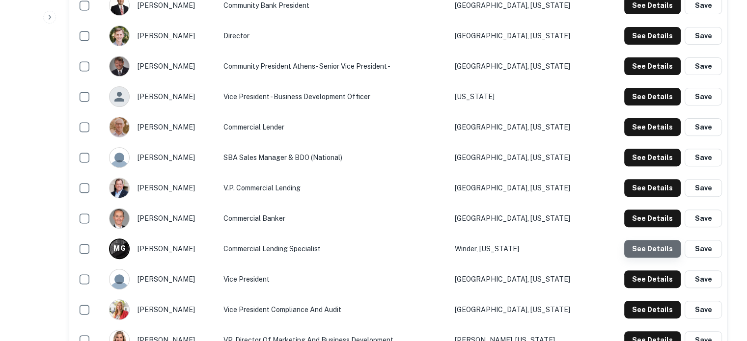
click at [652, 256] on button "See Details" at bounding box center [652, 249] width 56 height 18
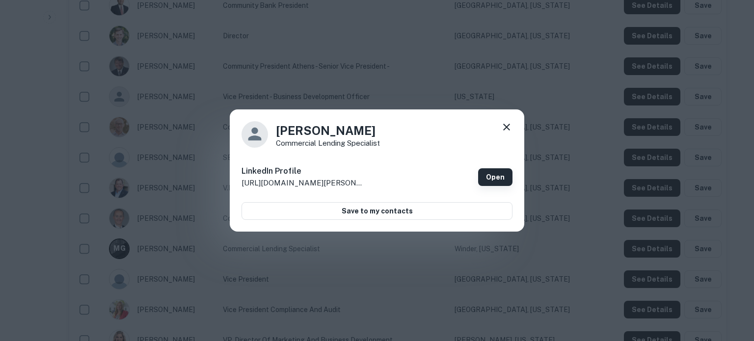
click at [496, 170] on link "Open" at bounding box center [495, 177] width 34 height 18
click at [505, 129] on icon at bounding box center [506, 127] width 7 height 7
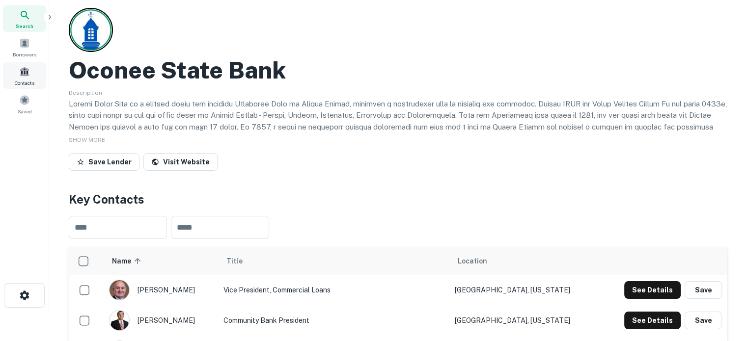
scroll to position [0, 0]
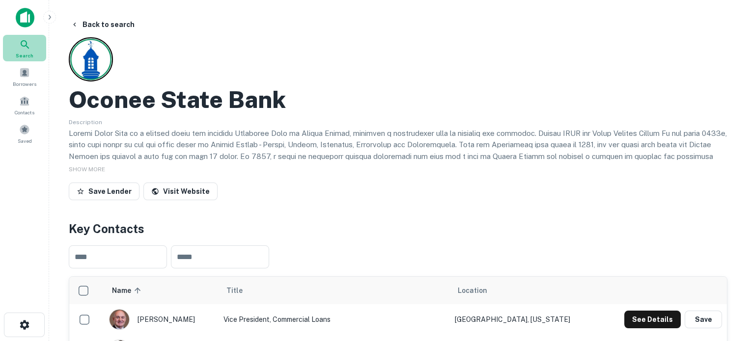
click at [29, 55] on span "Search" at bounding box center [25, 56] width 18 height 8
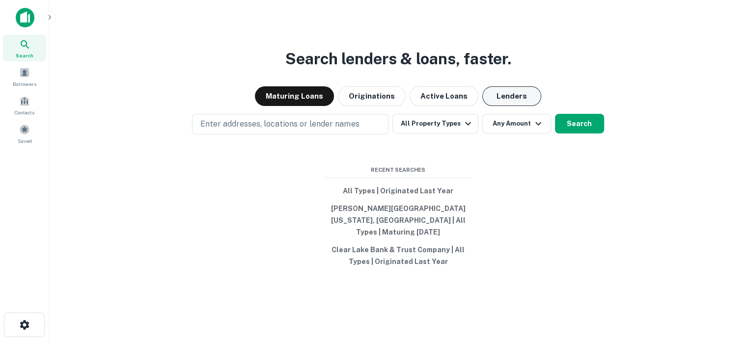
click at [503, 106] on button "Lenders" at bounding box center [511, 96] width 59 height 20
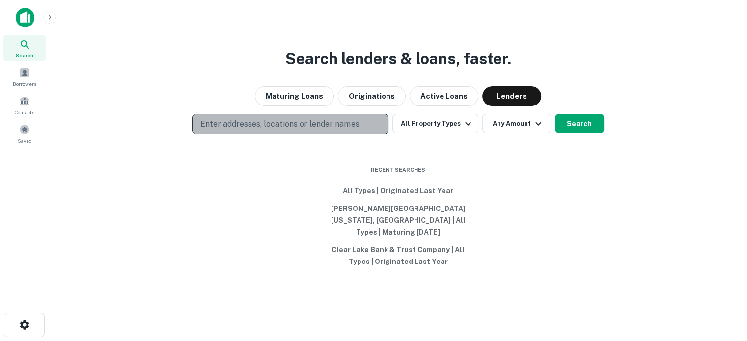
click at [333, 130] on p "Enter addresses, locations or lender names" at bounding box center [279, 124] width 159 height 12
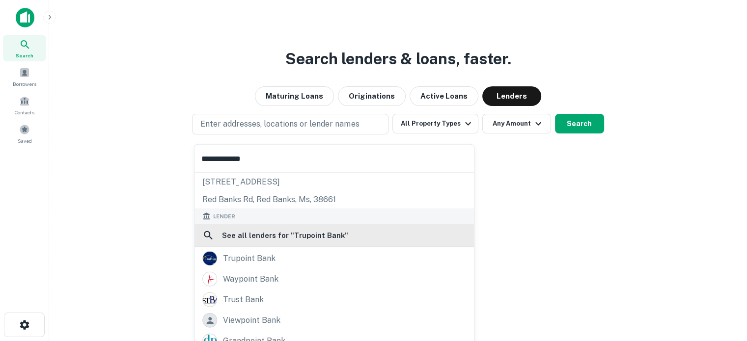
scroll to position [70, 0]
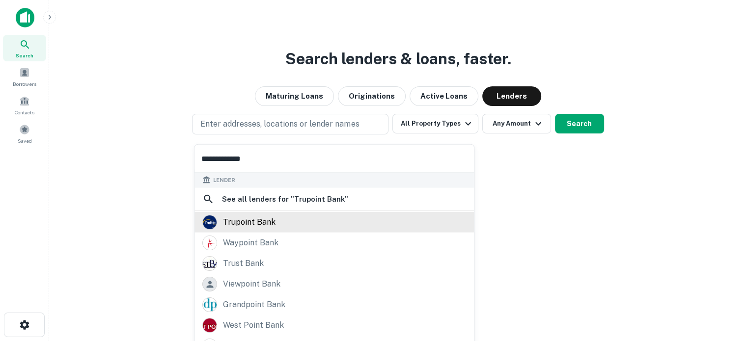
type input "**********"
click at [287, 218] on div "trupoint bank" at bounding box center [334, 222] width 264 height 15
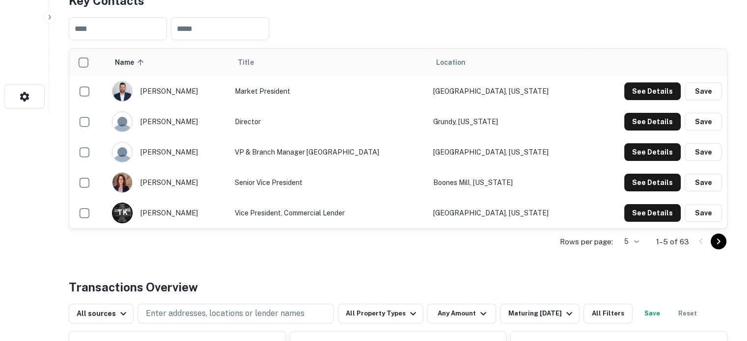
scroll to position [246, 0]
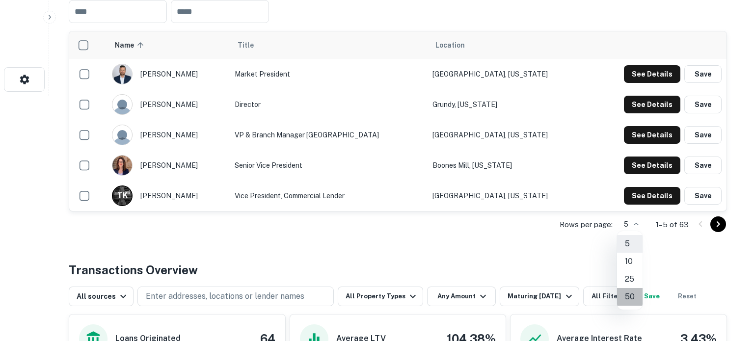
click at [633, 300] on li "50" at bounding box center [630, 297] width 26 height 18
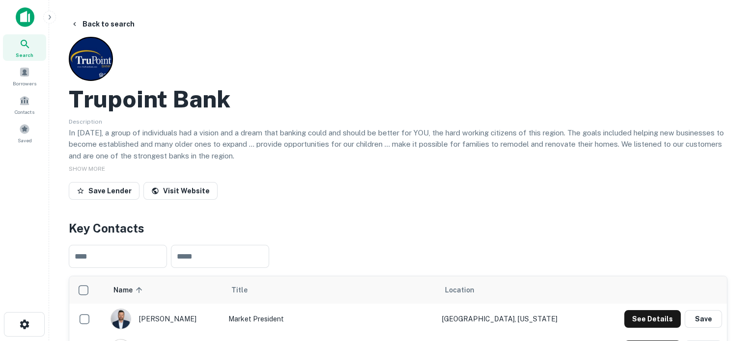
scroll to position [0, 0]
drag, startPoint x: 59, startPoint y: 90, endPoint x: 64, endPoint y: 92, distance: 5.7
click at [81, 98] on h2 "Trupoint Bank" at bounding box center [150, 99] width 162 height 28
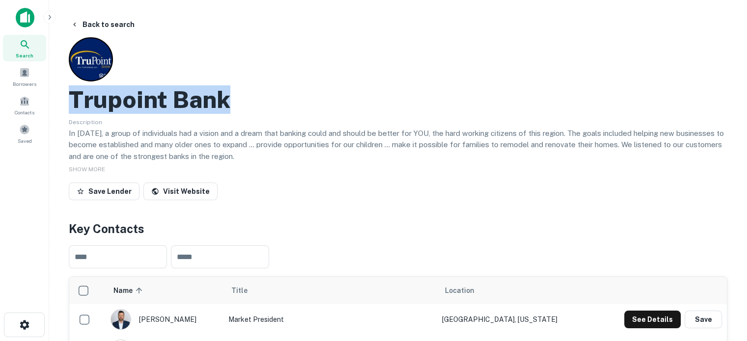
drag, startPoint x: 74, startPoint y: 98, endPoint x: 260, endPoint y: 104, distance: 185.7
click at [260, 104] on div "Trupoint Bank" at bounding box center [398, 99] width 659 height 28
copy h2 "Trupoint Bank"
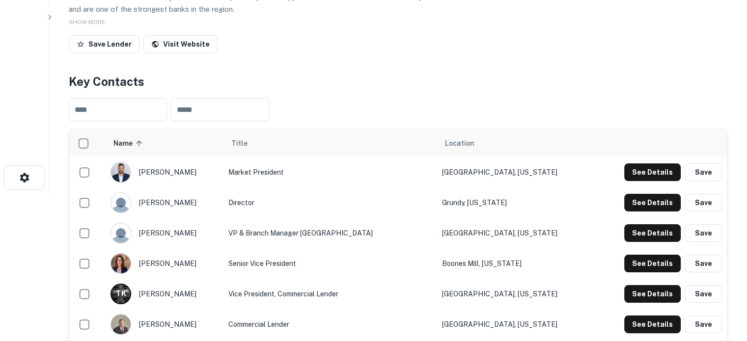
scroll to position [246, 0]
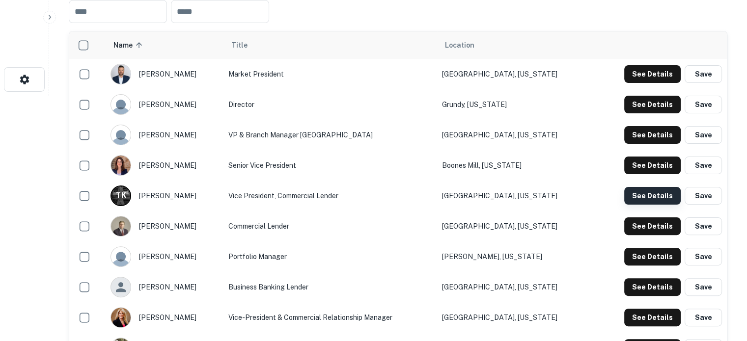
click at [644, 198] on button "See Details" at bounding box center [652, 196] width 56 height 18
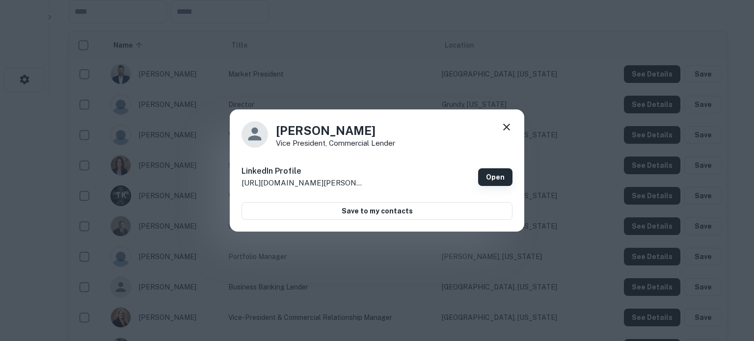
click at [498, 180] on link "Open" at bounding box center [495, 177] width 34 height 18
click at [503, 127] on icon at bounding box center [507, 127] width 12 height 12
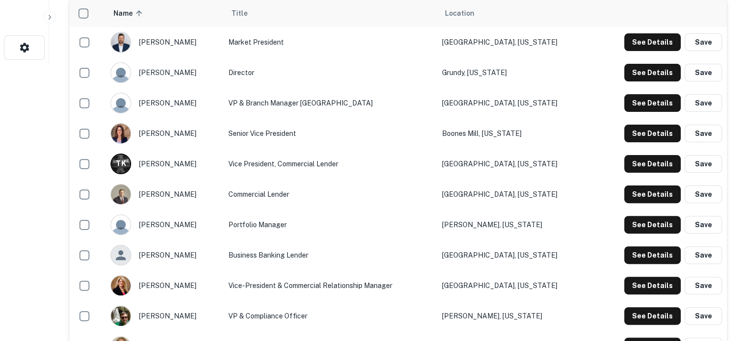
scroll to position [295, 0]
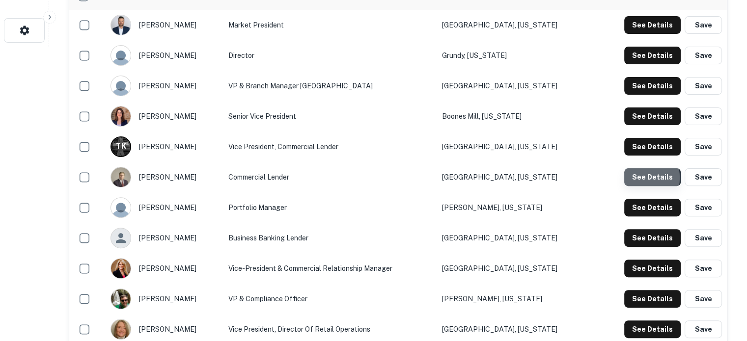
click at [632, 178] on button "See Details" at bounding box center [652, 177] width 56 height 18
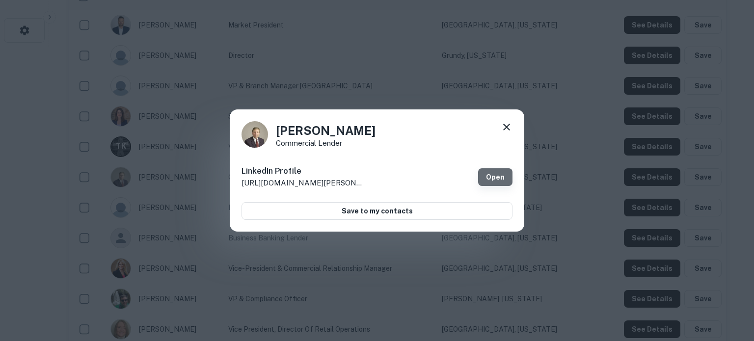
click at [496, 176] on link "Open" at bounding box center [495, 177] width 34 height 18
click at [505, 127] on icon at bounding box center [507, 127] width 12 height 12
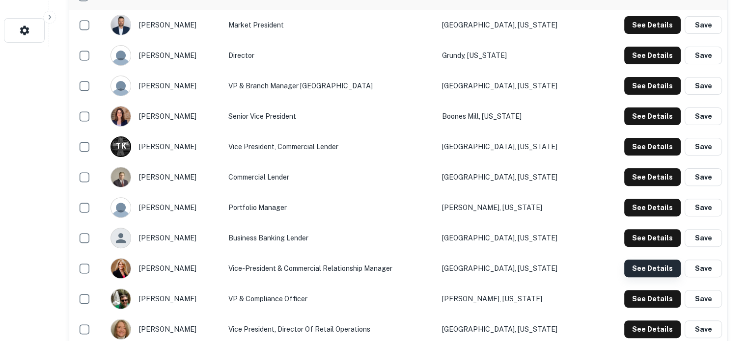
click at [635, 273] on button "See Details" at bounding box center [652, 269] width 56 height 18
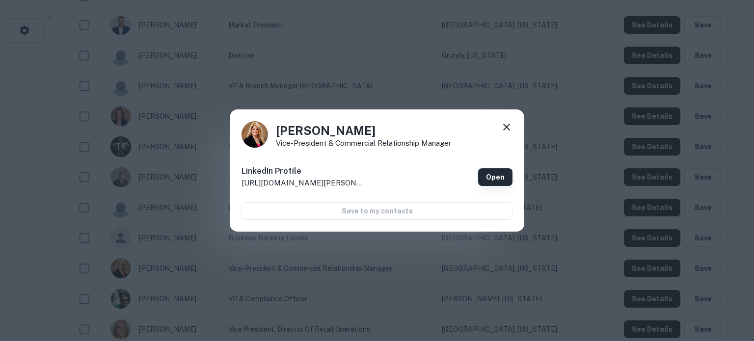
click at [489, 176] on link "Open" at bounding box center [495, 177] width 34 height 18
click at [507, 130] on icon at bounding box center [507, 127] width 12 height 12
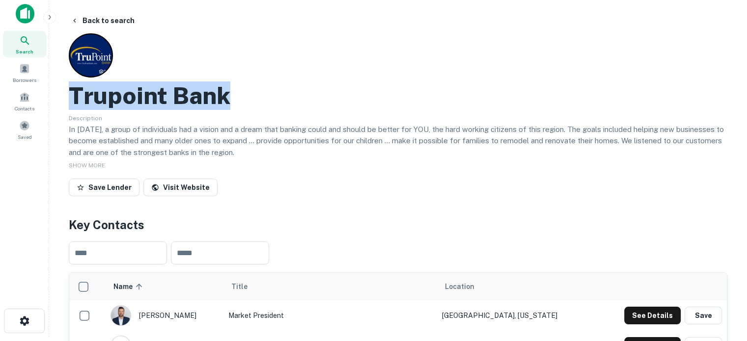
scroll to position [0, 0]
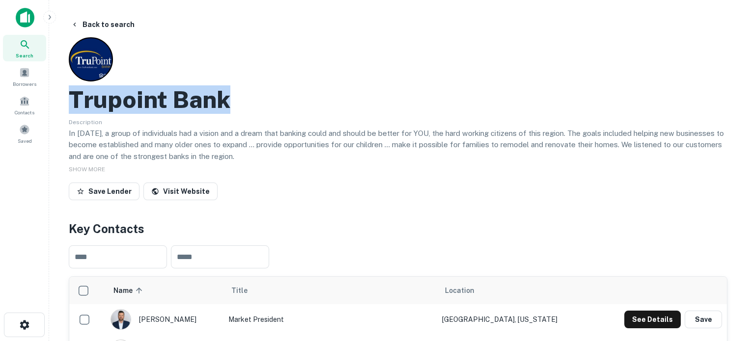
click at [28, 47] on icon at bounding box center [25, 44] width 8 height 8
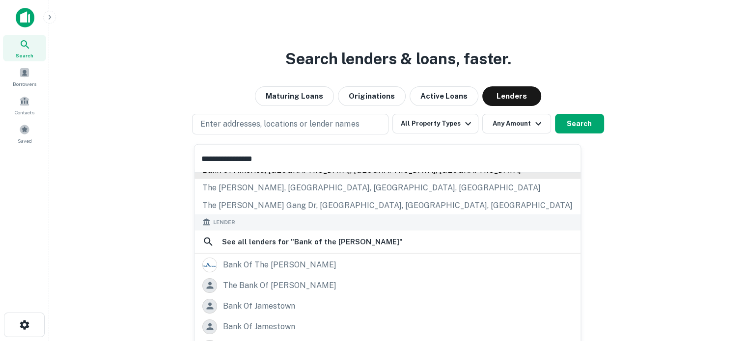
scroll to position [98, 0]
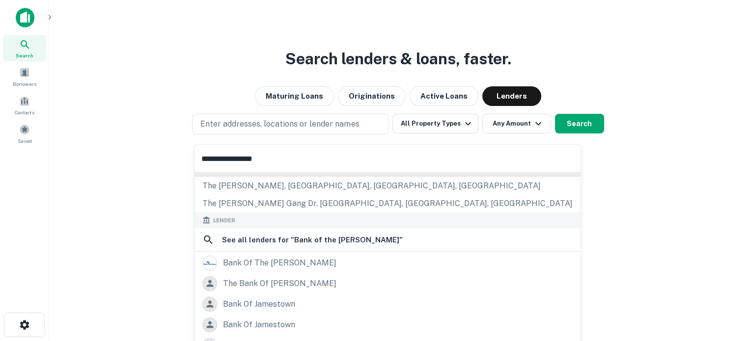
type input "**********"
click at [286, 267] on div "bank of the [PERSON_NAME]" at bounding box center [279, 262] width 113 height 15
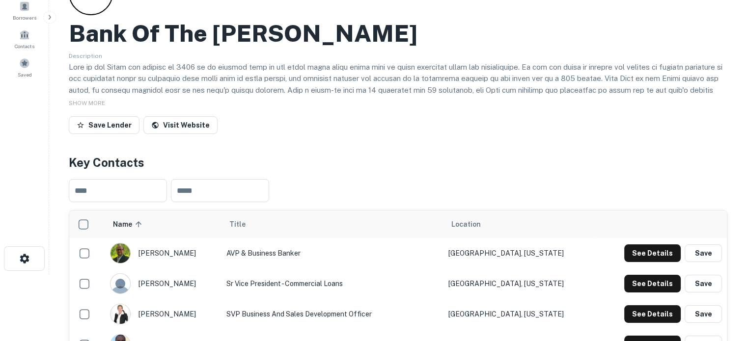
scroll to position [147, 0]
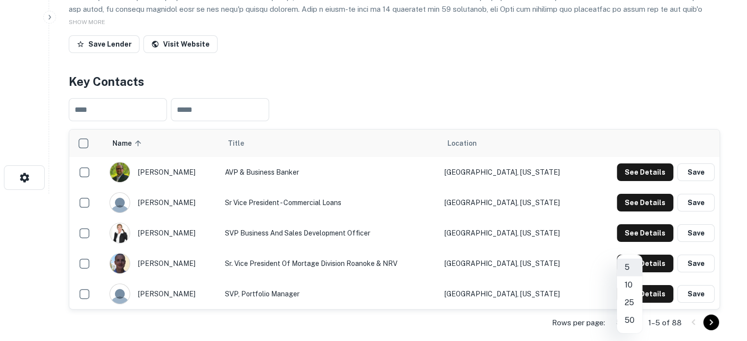
click at [633, 194] on body "Search Borrowers Contacts Saved Back to search Bank Of The [PERSON_NAME] Descri…" at bounding box center [373, 23] width 747 height 341
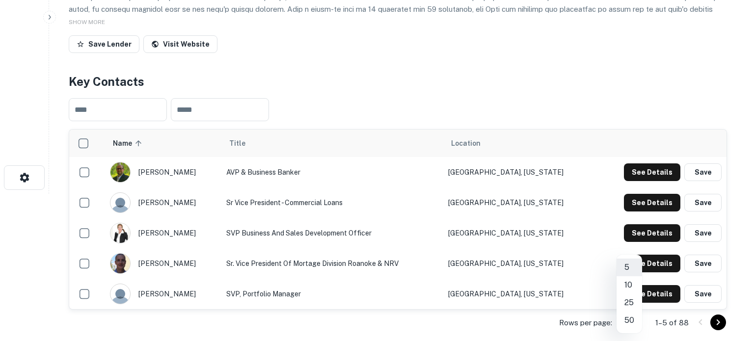
click at [632, 319] on li "50" at bounding box center [630, 321] width 26 height 18
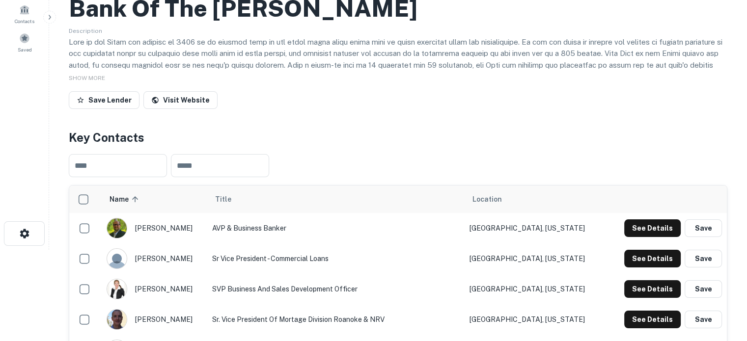
scroll to position [49, 0]
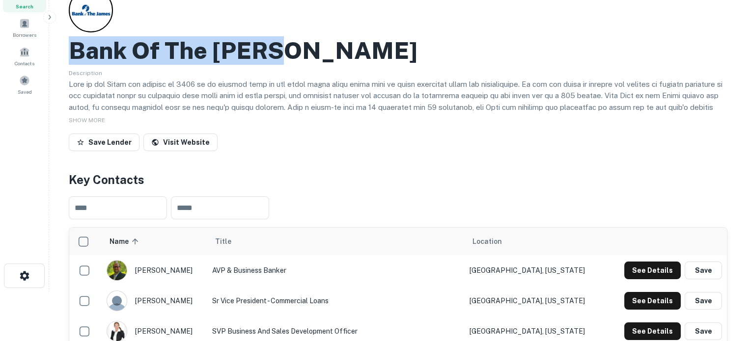
drag, startPoint x: 68, startPoint y: 58, endPoint x: 295, endPoint y: 59, distance: 226.9
copy h2 "Bank Of The [PERSON_NAME]"
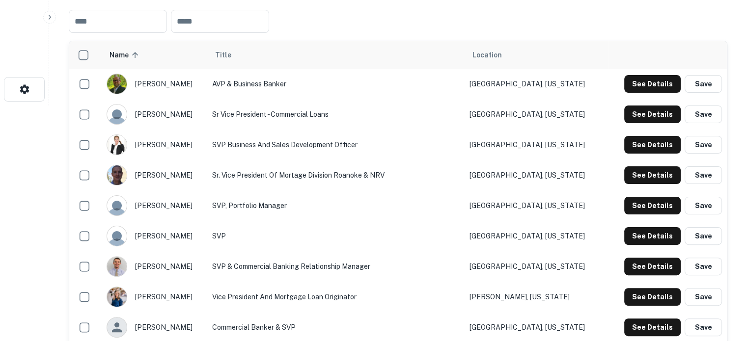
scroll to position [196, 0]
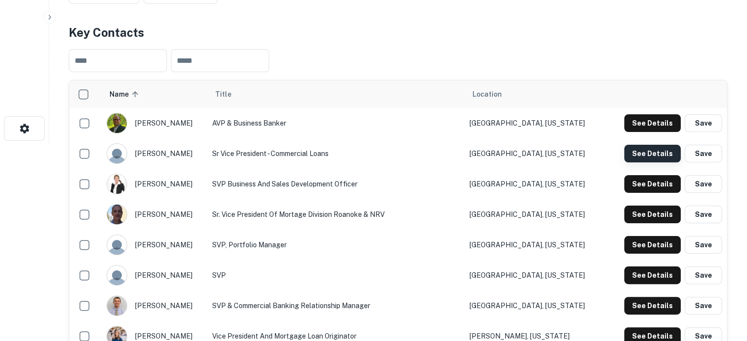
click at [651, 159] on button "See Details" at bounding box center [652, 154] width 56 height 18
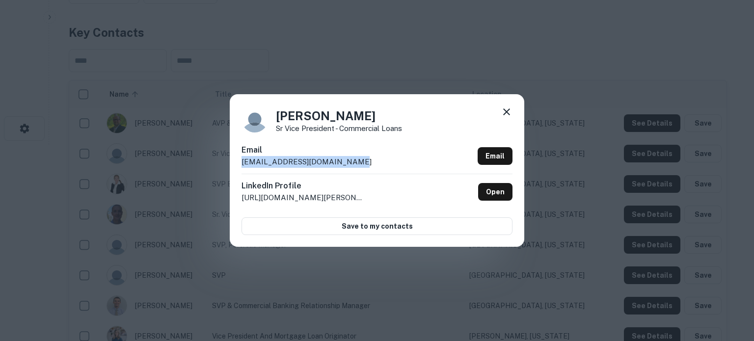
drag, startPoint x: 354, startPoint y: 162, endPoint x: 242, endPoint y: 163, distance: 112.5
click at [242, 163] on div "Email [EMAIL_ADDRESS][DOMAIN_NAME] Email" at bounding box center [377, 158] width 271 height 29
copy p "[EMAIL_ADDRESS][DOMAIN_NAME]"
click at [509, 111] on icon at bounding box center [507, 112] width 12 height 12
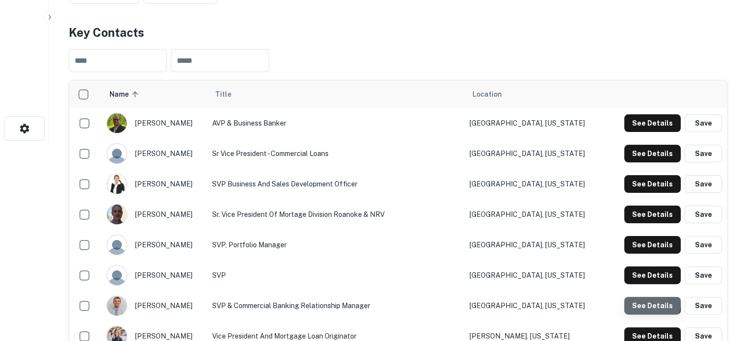
click at [640, 303] on button "See Details" at bounding box center [652, 306] width 56 height 18
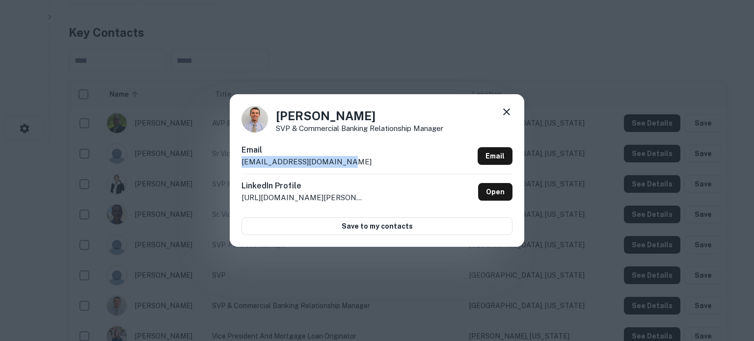
drag, startPoint x: 237, startPoint y: 166, endPoint x: 350, endPoint y: 166, distance: 112.9
click at [350, 166] on div "[PERSON_NAME] SVP & Commercial Banking Relationship Manager Email [EMAIL_ADDRES…" at bounding box center [377, 170] width 295 height 152
copy p "[EMAIL_ADDRESS][DOMAIN_NAME]"
click at [507, 114] on icon at bounding box center [507, 112] width 12 height 12
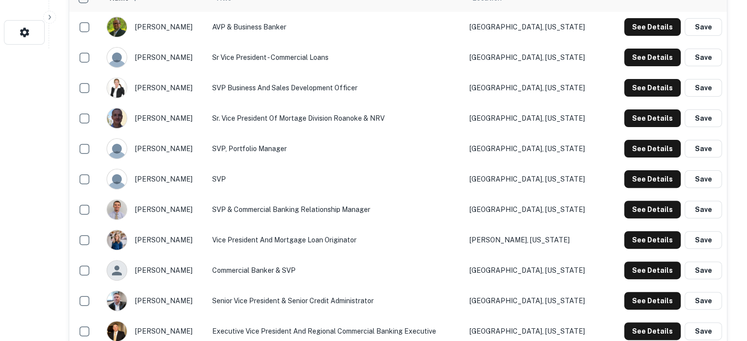
scroll to position [295, 0]
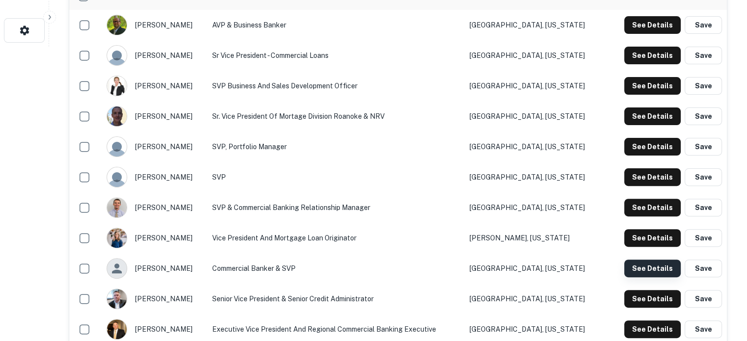
click at [638, 266] on button "See Details" at bounding box center [652, 269] width 56 height 18
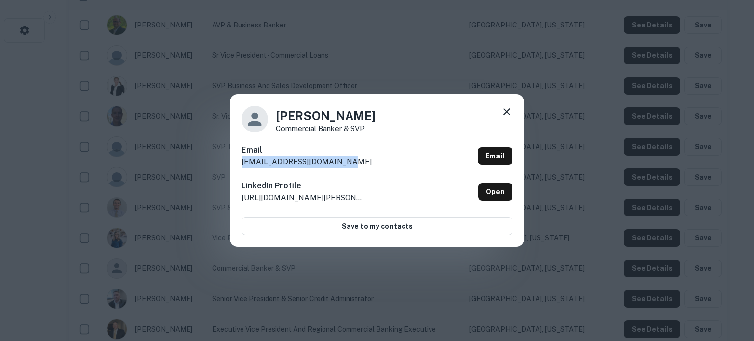
drag, startPoint x: 240, startPoint y: 161, endPoint x: 352, endPoint y: 161, distance: 111.5
click at [352, 161] on div "[PERSON_NAME] Commercial Banker & SVP Email [EMAIL_ADDRESS][DOMAIN_NAME] Email …" at bounding box center [377, 170] width 295 height 152
copy p "[EMAIL_ADDRESS][DOMAIN_NAME]"
click at [507, 112] on icon at bounding box center [506, 112] width 7 height 7
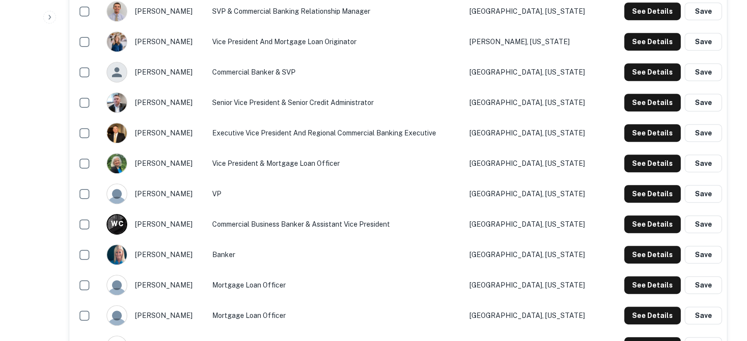
scroll to position [540, 0]
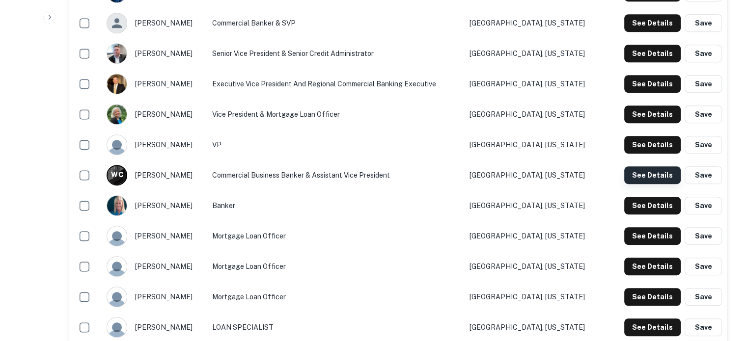
click at [631, 178] on button "See Details" at bounding box center [652, 175] width 56 height 18
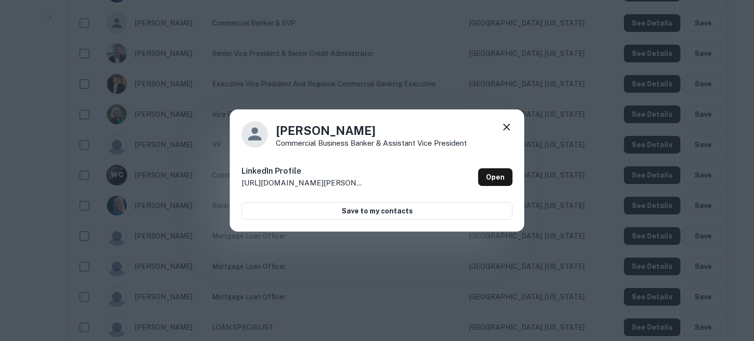
click at [507, 130] on icon at bounding box center [507, 127] width 12 height 12
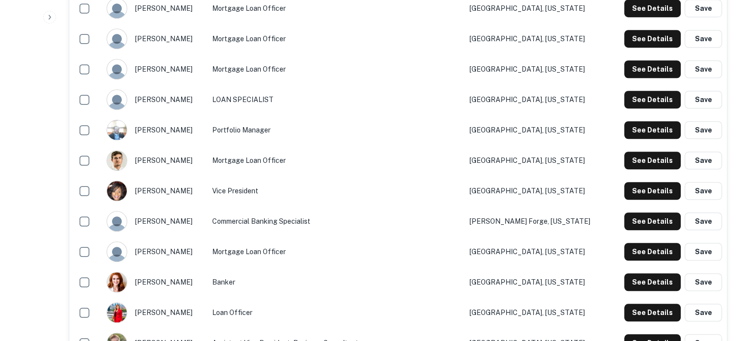
scroll to position [786, 0]
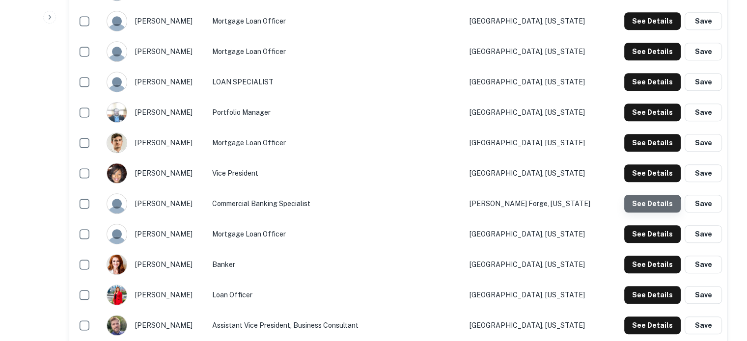
click at [643, 211] on button "See Details" at bounding box center [652, 204] width 56 height 18
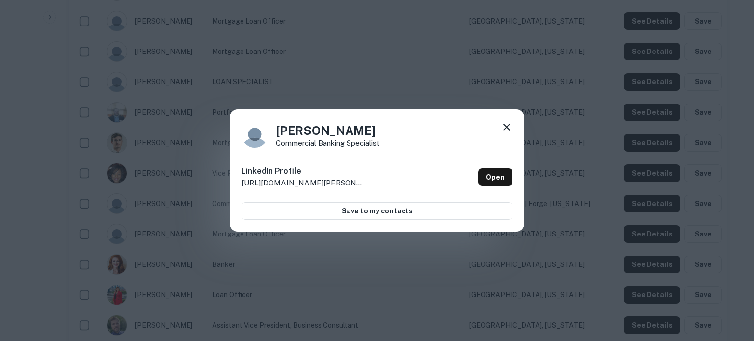
click at [507, 126] on icon at bounding box center [506, 127] width 7 height 7
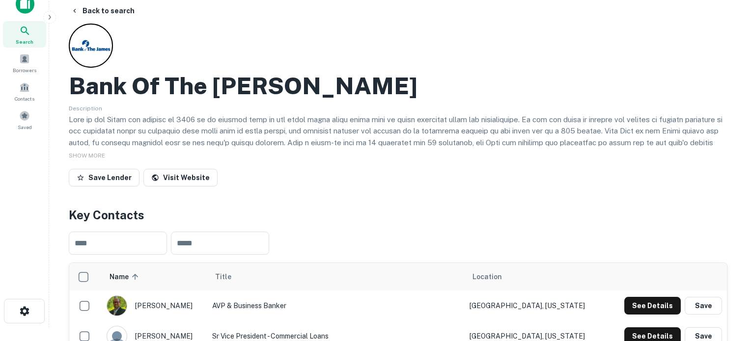
scroll to position [0, 0]
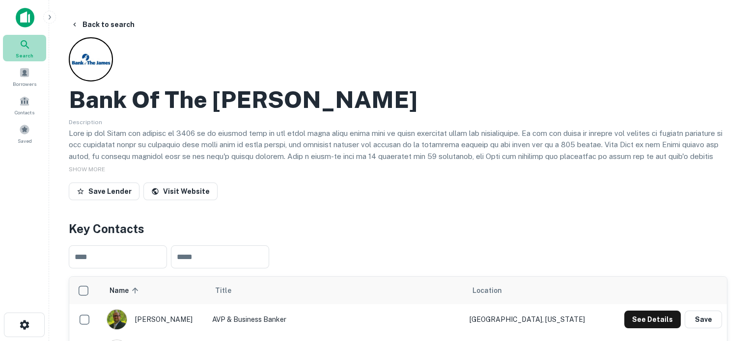
click at [31, 44] on div "Search" at bounding box center [24, 48] width 43 height 27
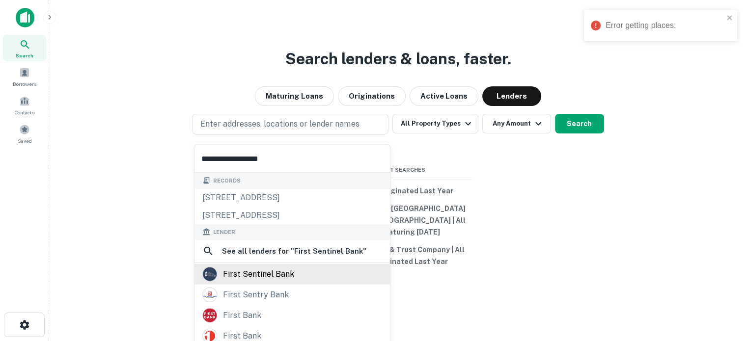
type input "**********"
click at [261, 276] on div "first sentinel bank" at bounding box center [258, 274] width 71 height 15
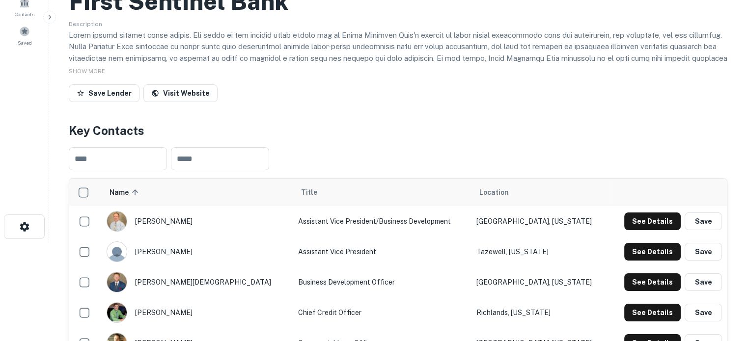
scroll to position [246, 0]
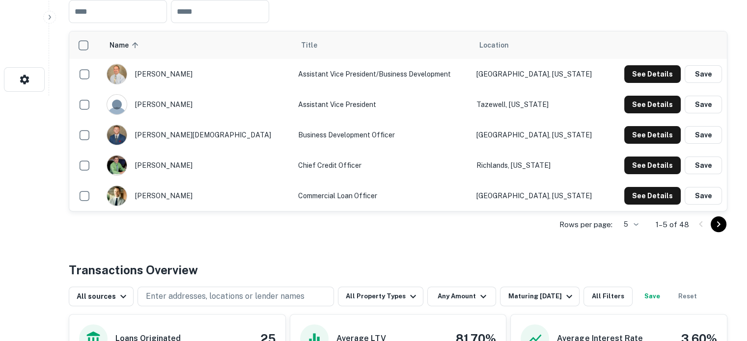
click at [609, 222] on p "Rows per page:" at bounding box center [585, 225] width 53 height 12
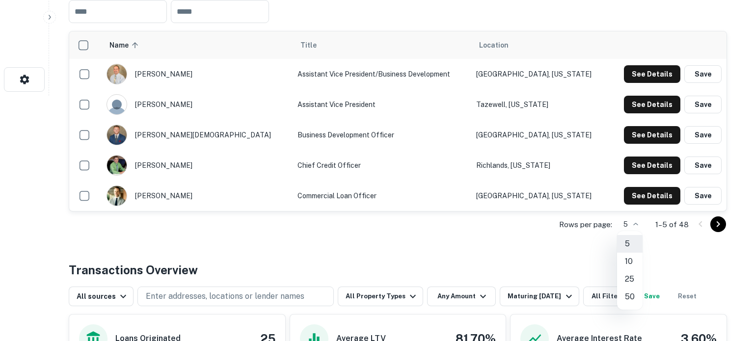
click at [629, 297] on li "50" at bounding box center [630, 297] width 26 height 18
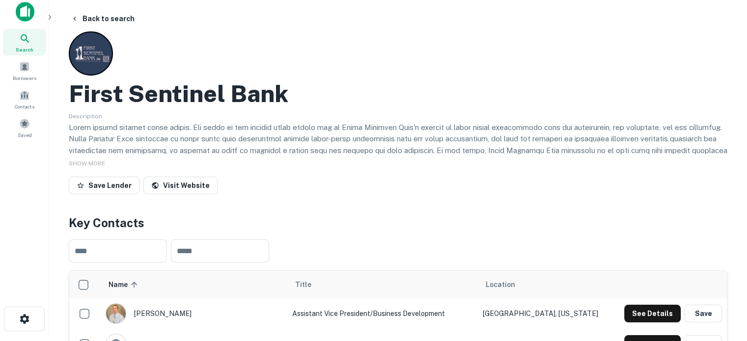
scroll to position [0, 0]
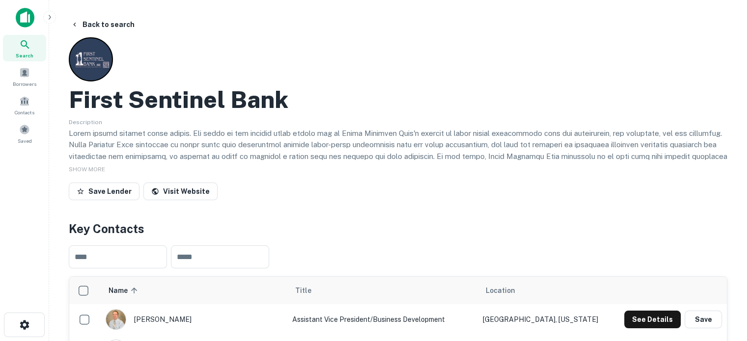
click at [26, 53] on span "Search" at bounding box center [25, 56] width 18 height 8
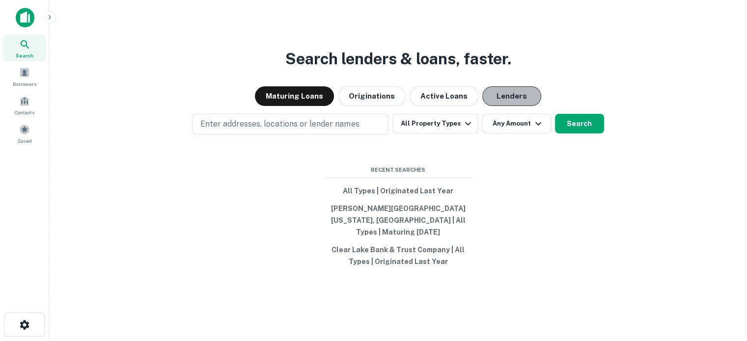
click at [489, 100] on button "Lenders" at bounding box center [511, 96] width 59 height 20
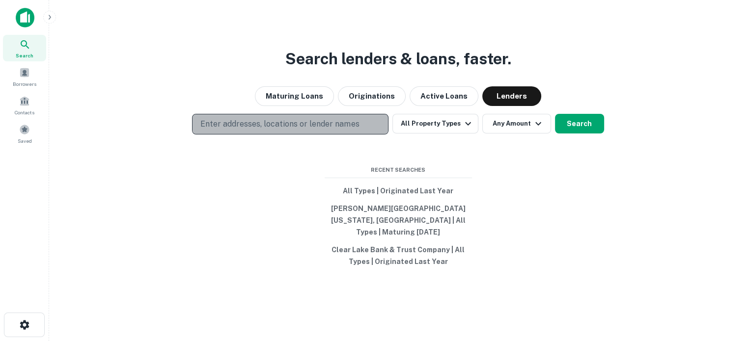
click at [341, 124] on p "Enter addresses, locations or lender names" at bounding box center [279, 124] width 159 height 12
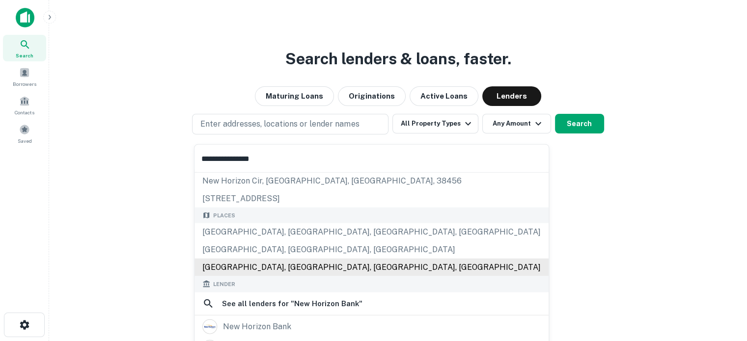
scroll to position [49, 0]
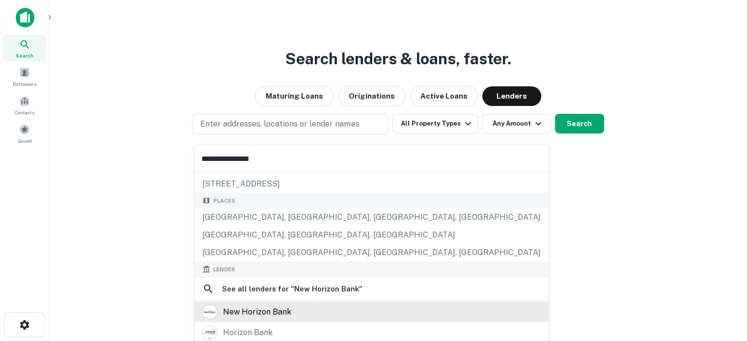
type input "**********"
click at [273, 308] on div "new horizon bank" at bounding box center [257, 311] width 68 height 15
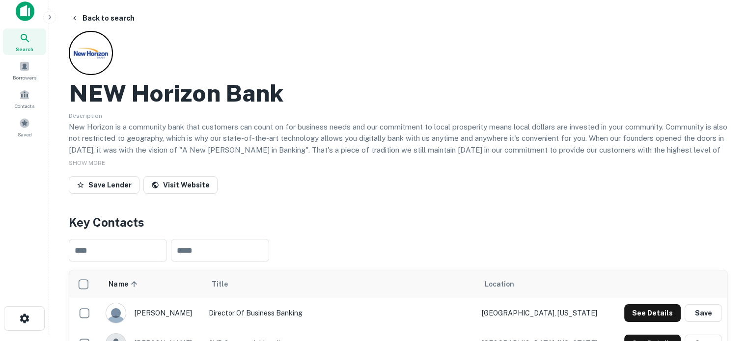
scroll to position [196, 0]
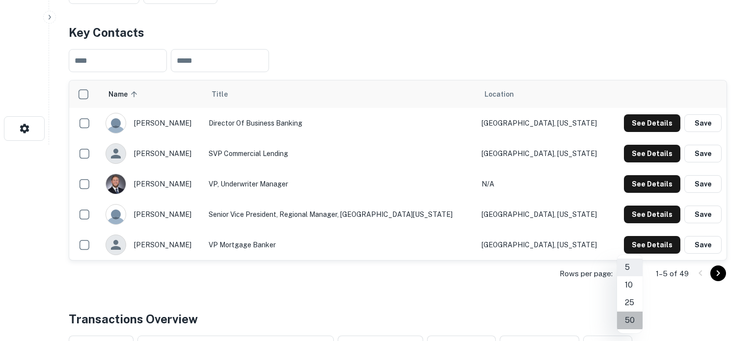
click at [633, 320] on li "50" at bounding box center [630, 321] width 26 height 18
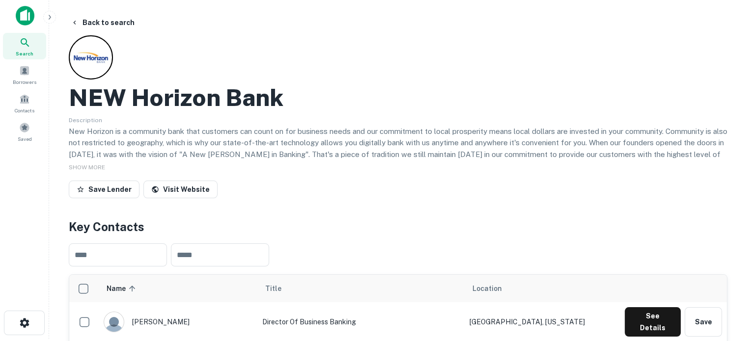
scroll to position [0, 0]
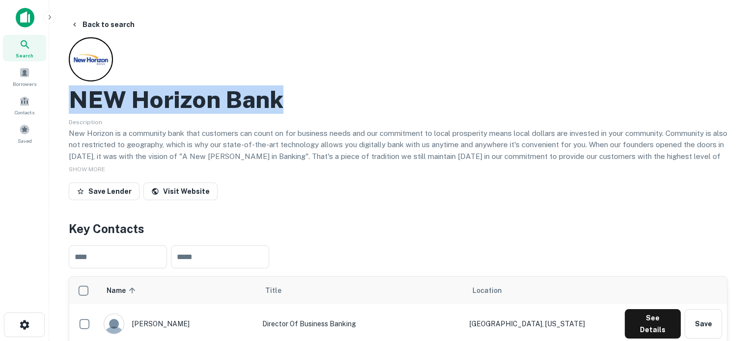
drag, startPoint x: 67, startPoint y: 102, endPoint x: 275, endPoint y: 96, distance: 208.3
copy h2 "NEW Horizon Bank"
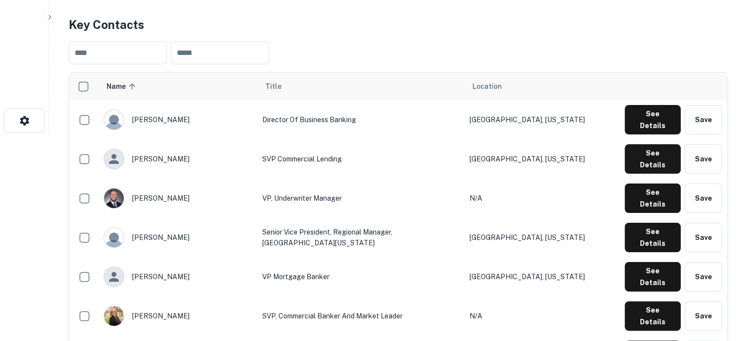
scroll to position [246, 0]
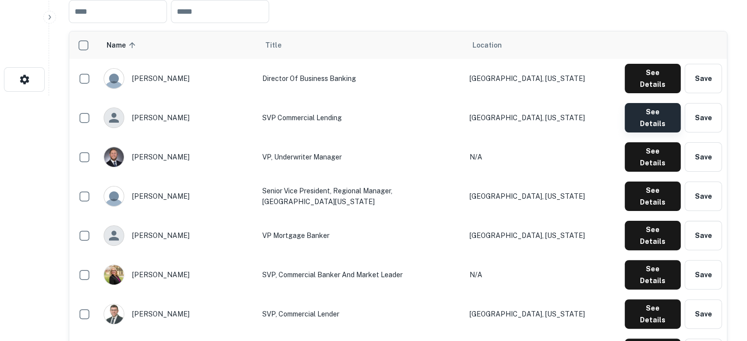
click at [656, 110] on button "See Details" at bounding box center [653, 117] width 56 height 29
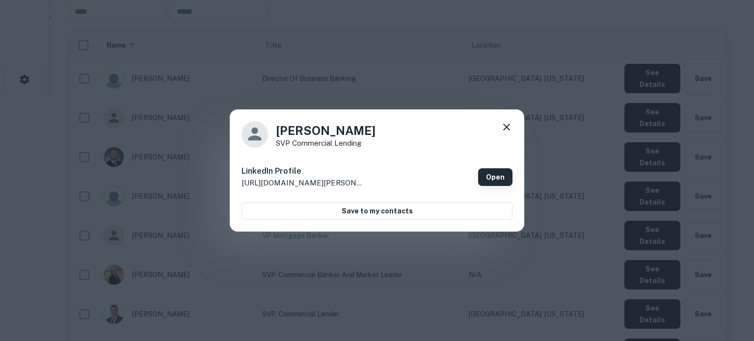
click at [494, 174] on link "Open" at bounding box center [495, 177] width 34 height 18
click at [511, 129] on icon at bounding box center [507, 127] width 12 height 12
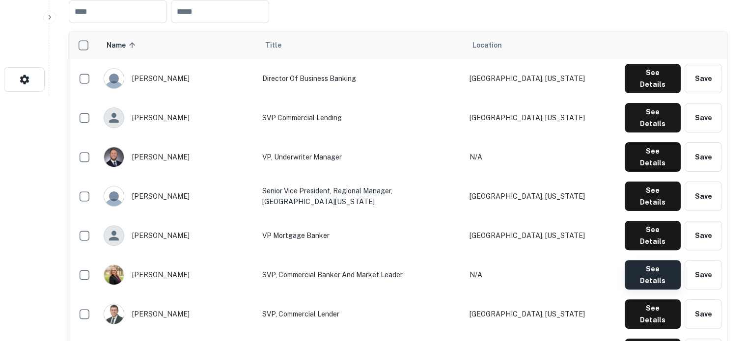
click at [644, 260] on button "See Details" at bounding box center [653, 274] width 56 height 29
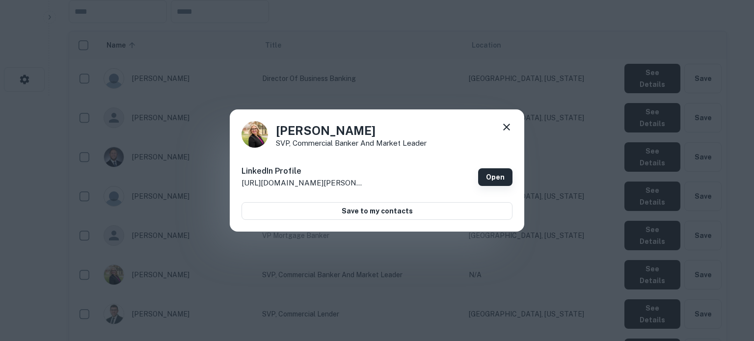
click at [493, 177] on link "Open" at bounding box center [495, 177] width 34 height 18
click at [510, 128] on icon at bounding box center [507, 127] width 12 height 12
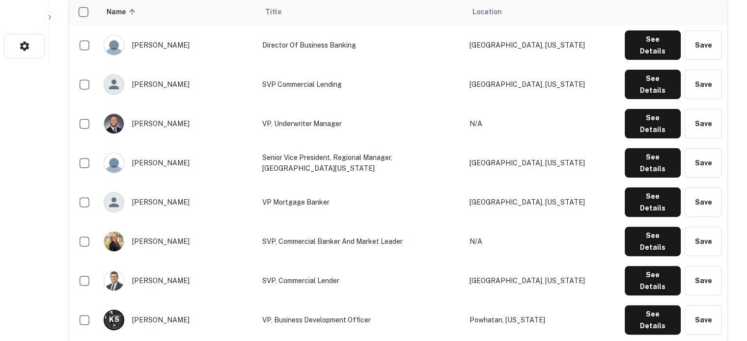
scroll to position [295, 0]
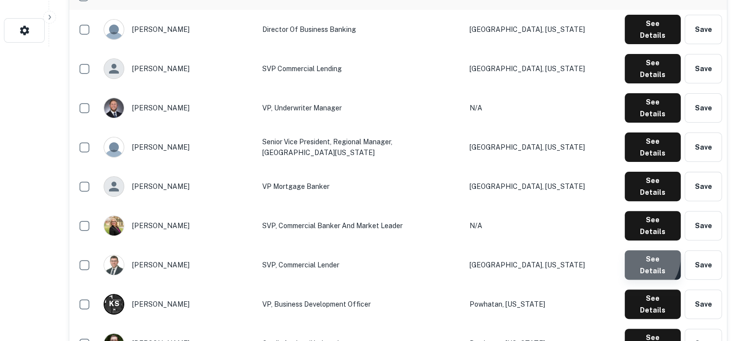
click at [638, 250] on button "See Details" at bounding box center [653, 264] width 56 height 29
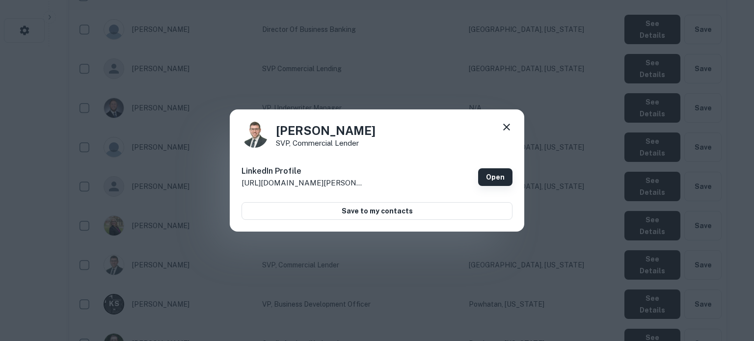
click at [495, 180] on link "Open" at bounding box center [495, 177] width 34 height 18
click at [505, 125] on icon at bounding box center [507, 127] width 12 height 12
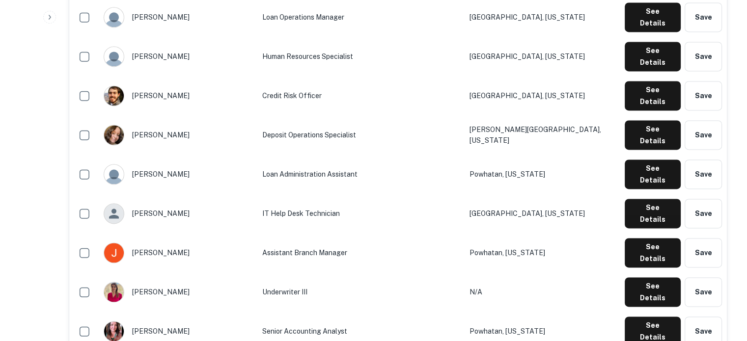
scroll to position [1424, 0]
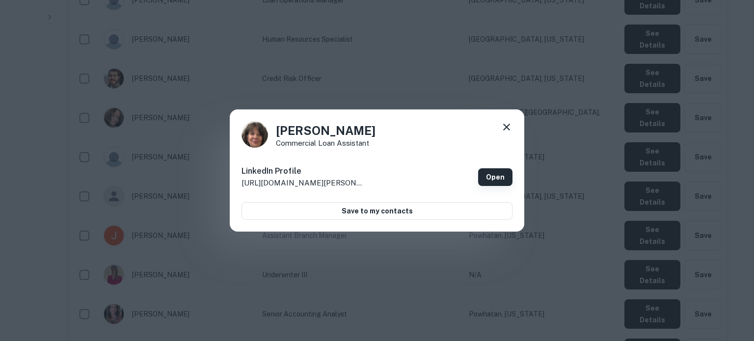
click at [495, 181] on link "Open" at bounding box center [495, 177] width 34 height 18
click at [504, 129] on icon at bounding box center [507, 127] width 12 height 12
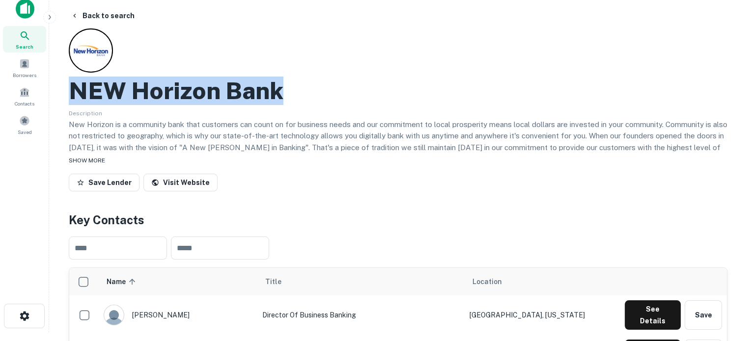
scroll to position [0, 0]
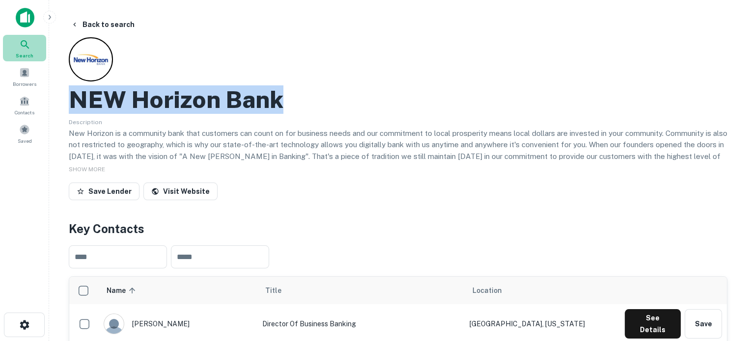
click at [30, 52] on span "Search" at bounding box center [25, 56] width 18 height 8
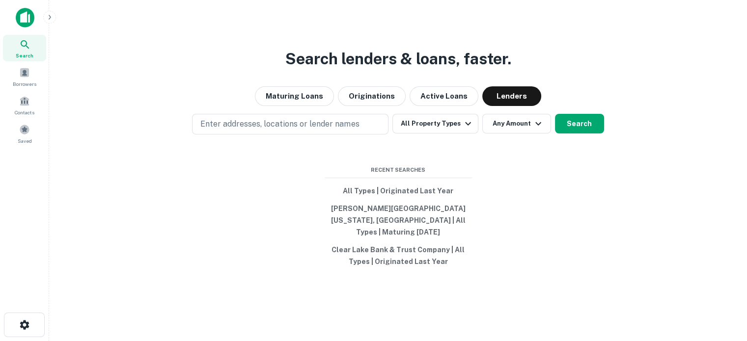
click at [246, 126] on p "Enter addresses, locations or lender names" at bounding box center [279, 124] width 159 height 12
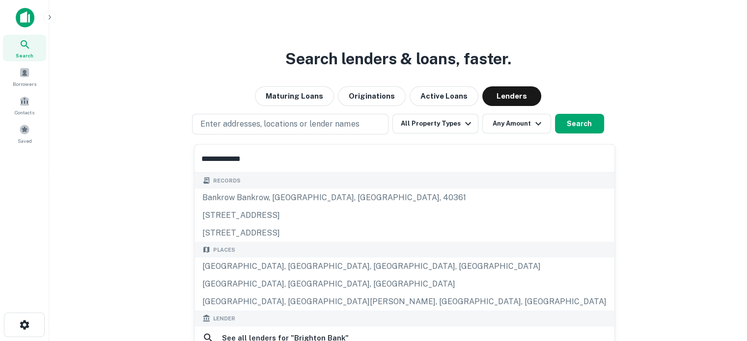
scroll to position [98, 0]
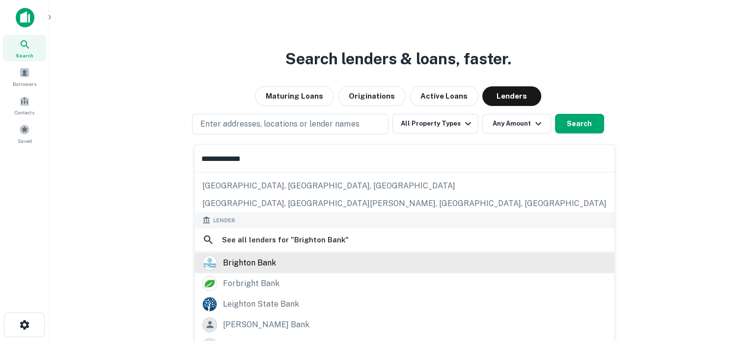
type input "**********"
click at [312, 270] on div "brighton bank" at bounding box center [404, 262] width 420 height 21
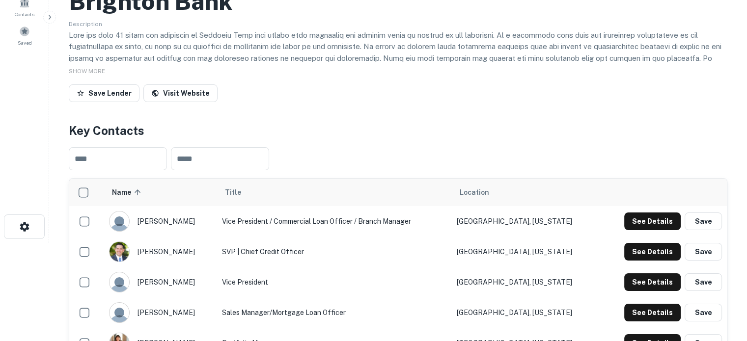
scroll to position [196, 0]
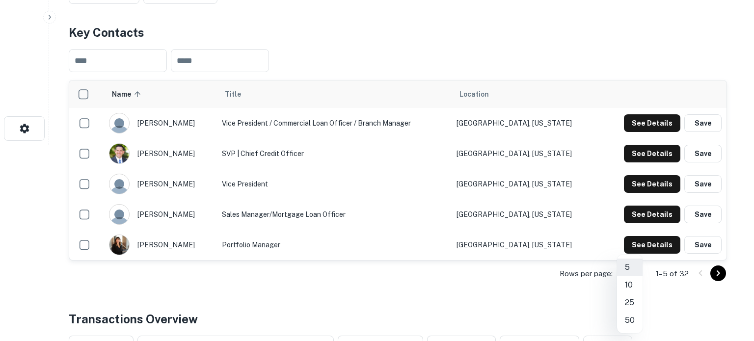
click at [634, 319] on li "50" at bounding box center [630, 321] width 26 height 18
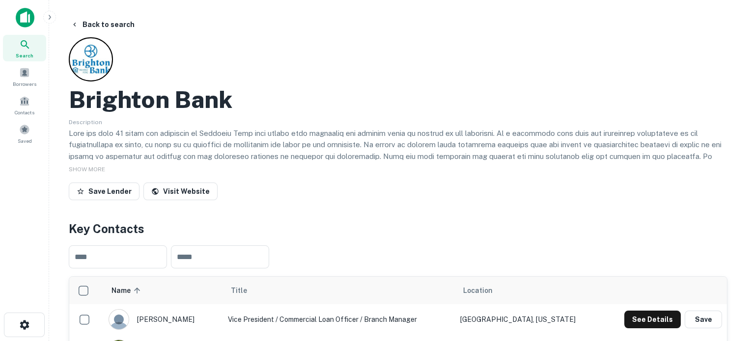
scroll to position [0, 0]
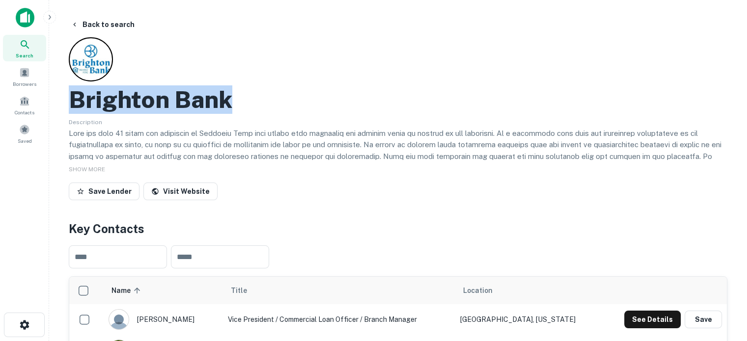
drag, startPoint x: 102, startPoint y: 103, endPoint x: 239, endPoint y: 104, distance: 136.5
click at [239, 104] on div "Brighton Bank" at bounding box center [398, 99] width 659 height 28
copy h2 "Brighton Bank"
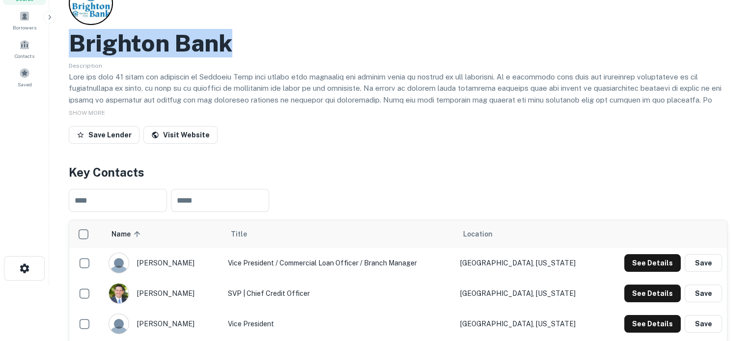
scroll to position [98, 0]
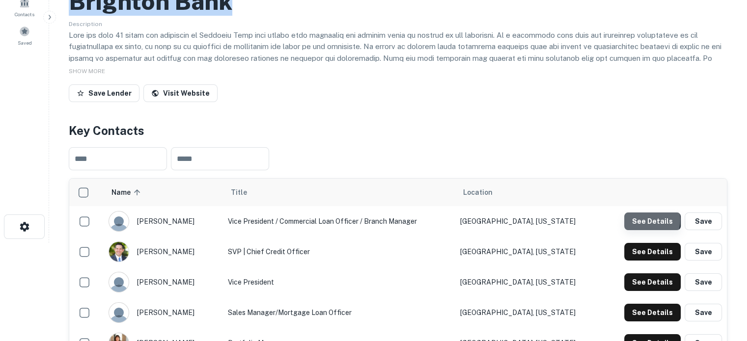
click at [644, 220] on button "See Details" at bounding box center [652, 222] width 56 height 18
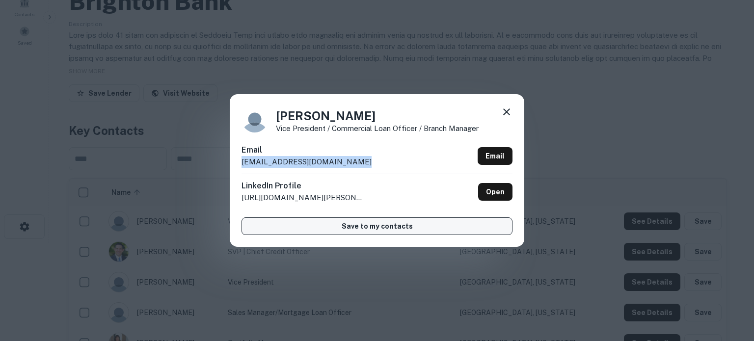
drag, startPoint x: 242, startPoint y: 165, endPoint x: 387, endPoint y: 229, distance: 158.3
click at [360, 163] on div "Email bburningham@brightonbank.com Email" at bounding box center [377, 158] width 271 height 29
copy p "bburningham@brightonbank.com"
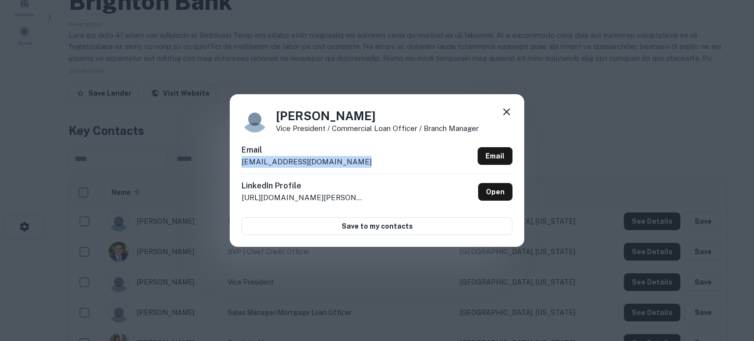
drag, startPoint x: 506, startPoint y: 112, endPoint x: 504, endPoint y: 119, distance: 7.0
click at [506, 112] on icon at bounding box center [506, 112] width 7 height 7
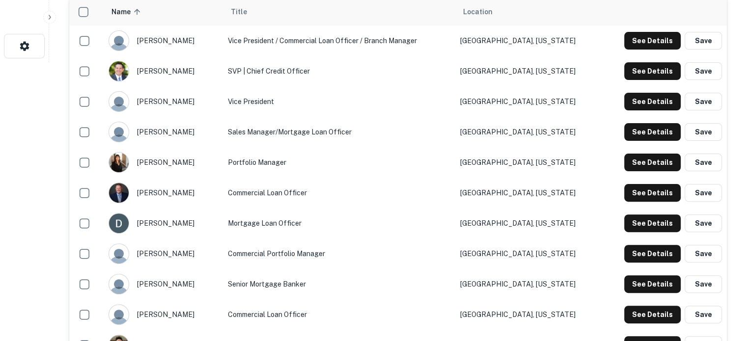
scroll to position [295, 0]
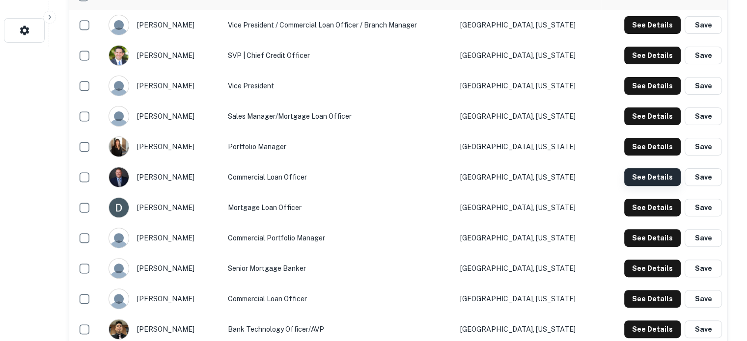
click at [653, 182] on button "See Details" at bounding box center [652, 177] width 56 height 18
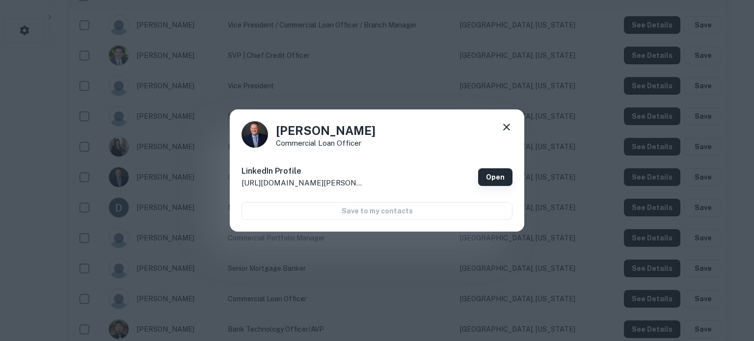
click at [497, 181] on link "Open" at bounding box center [495, 177] width 34 height 18
click at [514, 121] on div "Austin Arquette Commercial Loan Officer LinkedIn Profile http://www.linkedin.co…" at bounding box center [377, 171] width 295 height 123
click at [510, 124] on icon at bounding box center [507, 127] width 12 height 12
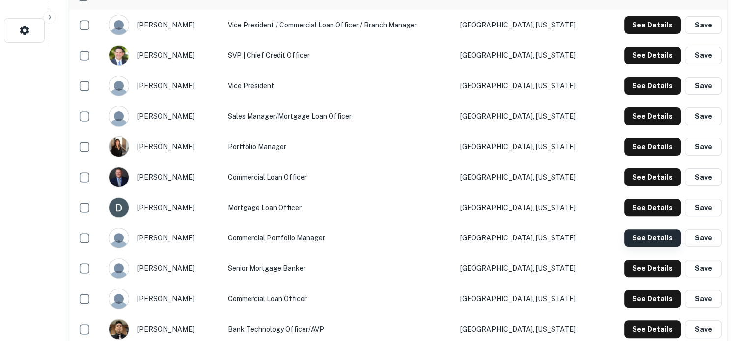
click at [642, 238] on button "See Details" at bounding box center [652, 238] width 56 height 18
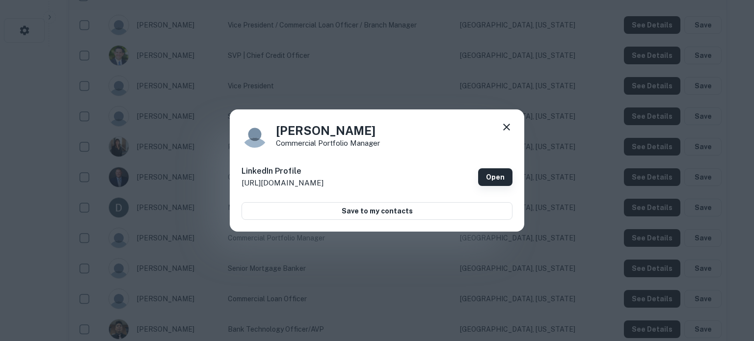
click at [492, 179] on link "Open" at bounding box center [495, 177] width 34 height 18
click at [506, 124] on icon at bounding box center [507, 127] width 12 height 12
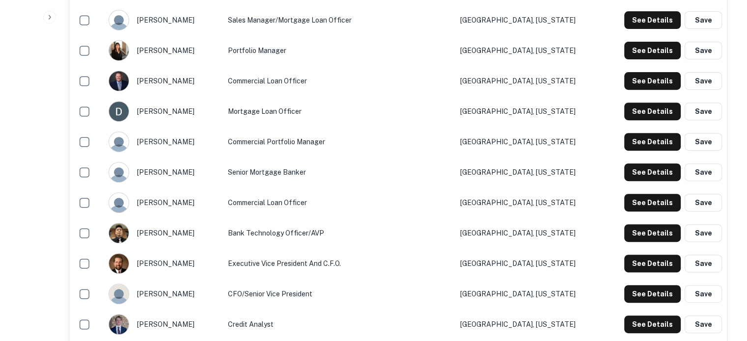
scroll to position [393, 0]
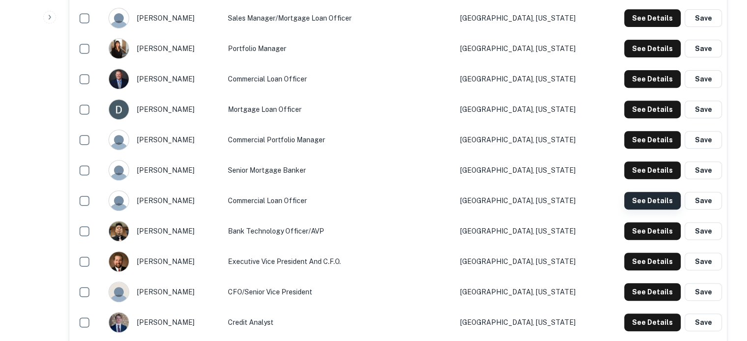
click at [649, 194] on button "See Details" at bounding box center [652, 201] width 56 height 18
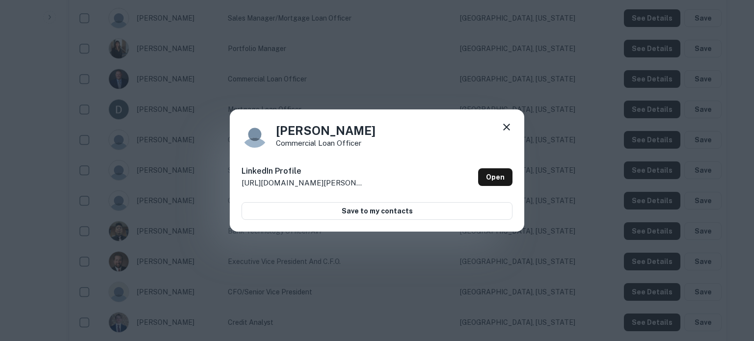
click at [504, 124] on icon at bounding box center [506, 127] width 7 height 7
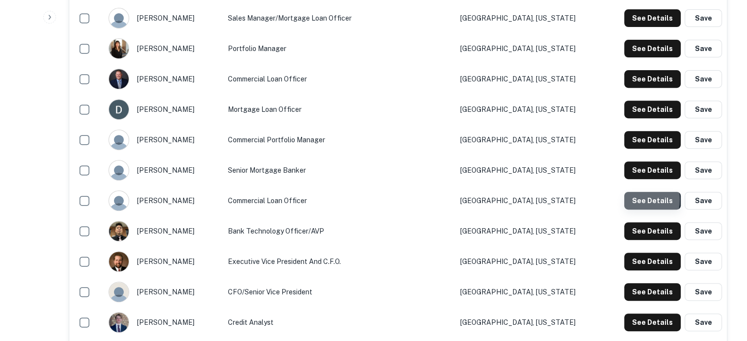
click at [633, 200] on button "See Details" at bounding box center [652, 201] width 56 height 18
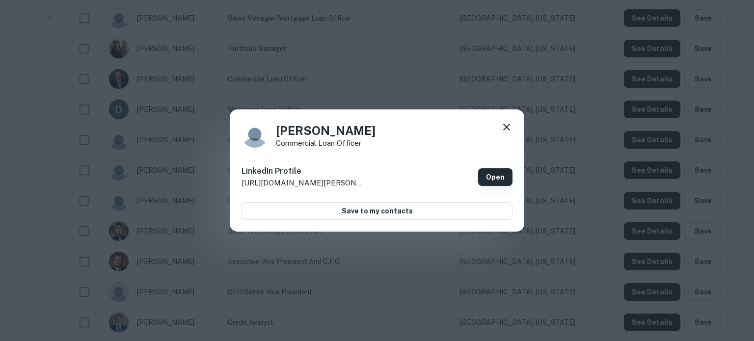
click at [492, 180] on link "Open" at bounding box center [495, 177] width 34 height 18
click at [509, 125] on icon at bounding box center [507, 127] width 12 height 12
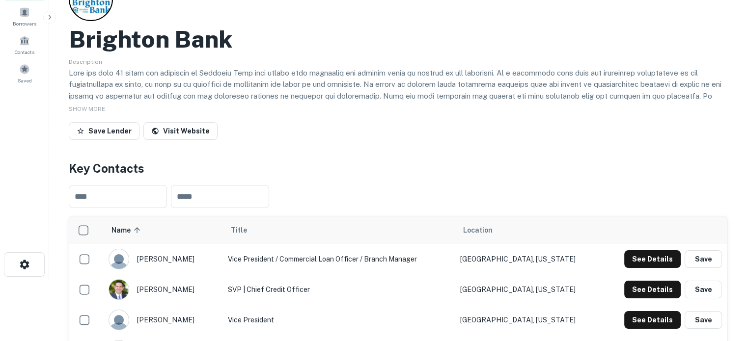
scroll to position [0, 0]
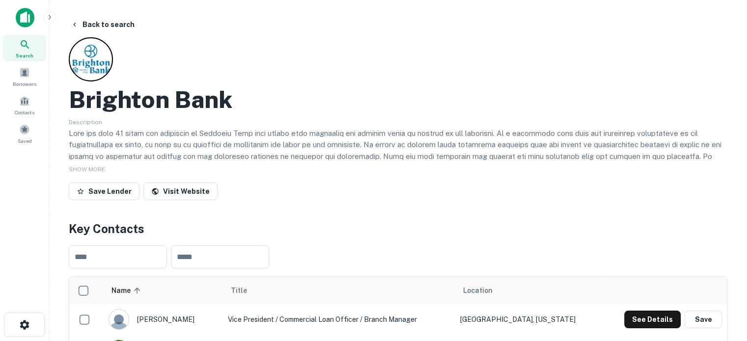
click at [26, 54] on span "Search" at bounding box center [25, 56] width 18 height 8
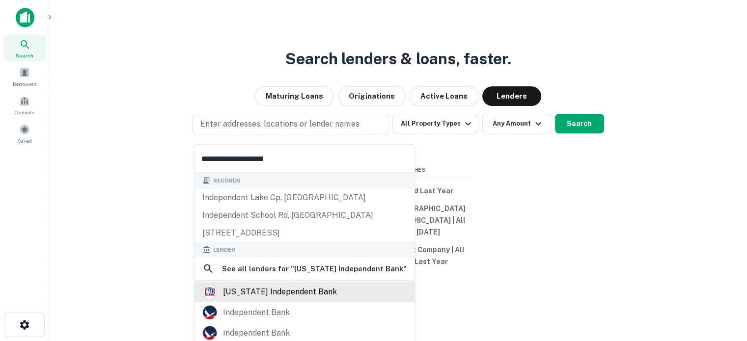
type input "**********"
click at [272, 288] on div "[US_STATE] independent bank" at bounding box center [280, 292] width 114 height 15
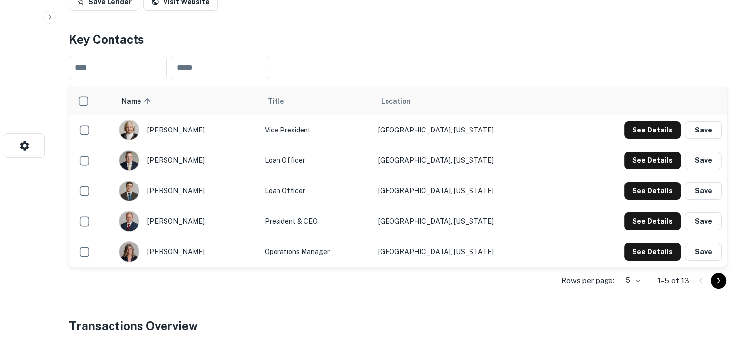
scroll to position [196, 0]
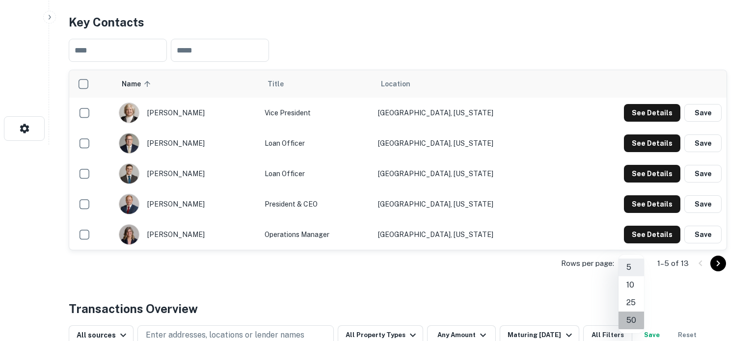
click at [631, 315] on li "50" at bounding box center [632, 321] width 26 height 18
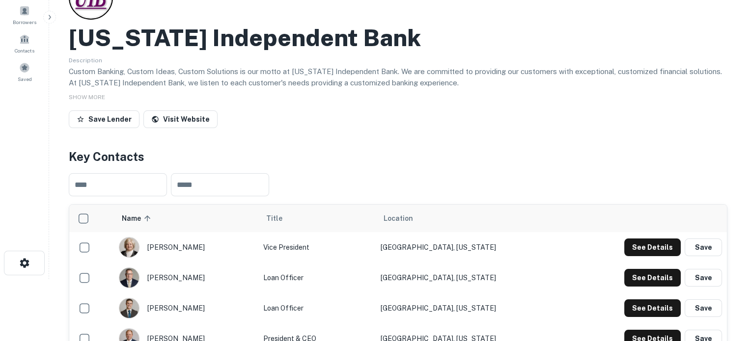
scroll to position [0, 0]
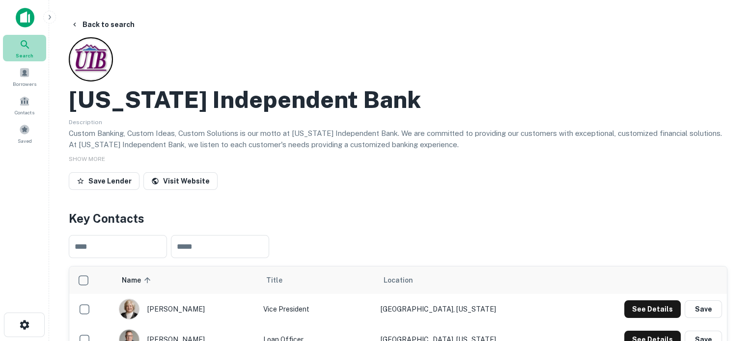
click at [31, 49] on div "Search" at bounding box center [24, 48] width 43 height 27
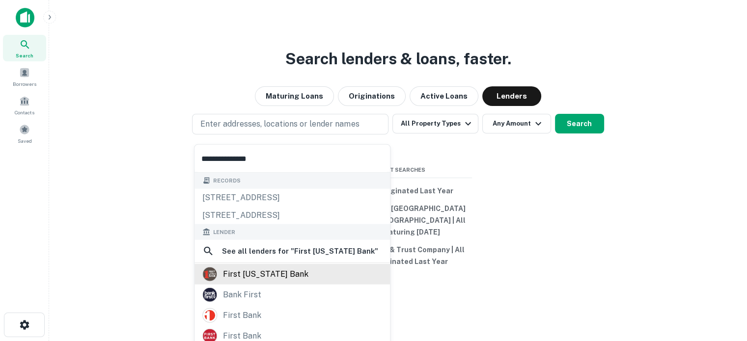
type input "**********"
click at [236, 275] on div "first [US_STATE] bank" at bounding box center [265, 274] width 85 height 15
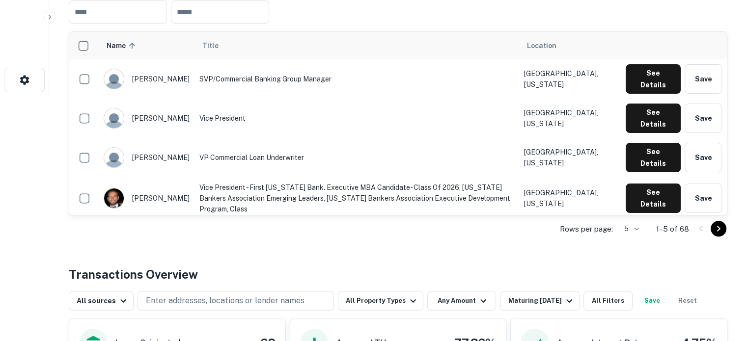
scroll to position [246, 0]
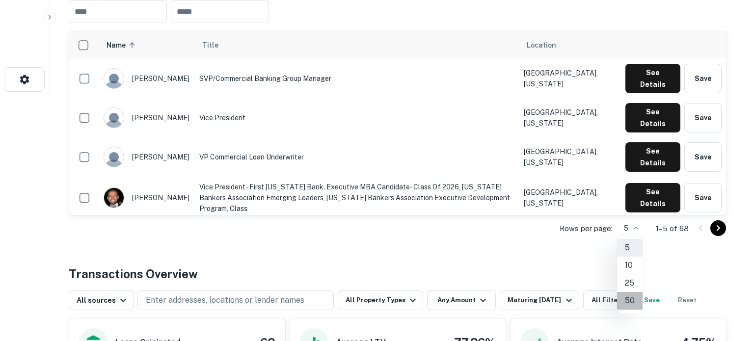
click at [630, 293] on li "50" at bounding box center [630, 301] width 26 height 18
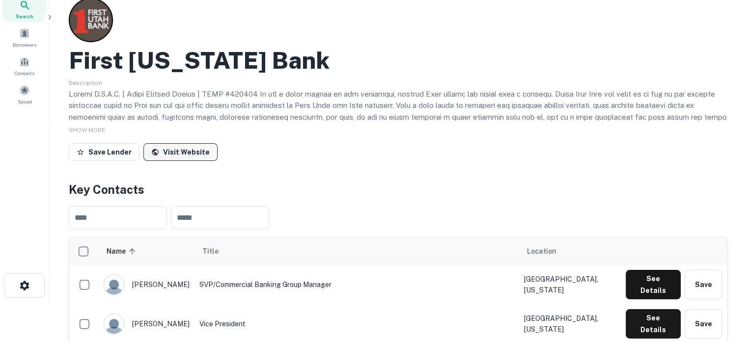
scroll to position [0, 0]
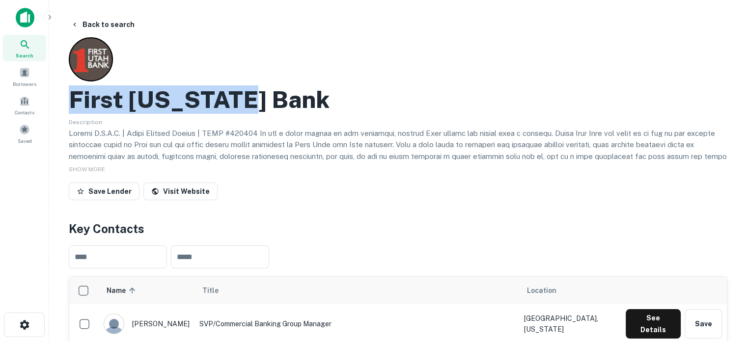
drag, startPoint x: 60, startPoint y: 93, endPoint x: 257, endPoint y: 99, distance: 197.5
copy h2 "First [US_STATE] Bank"
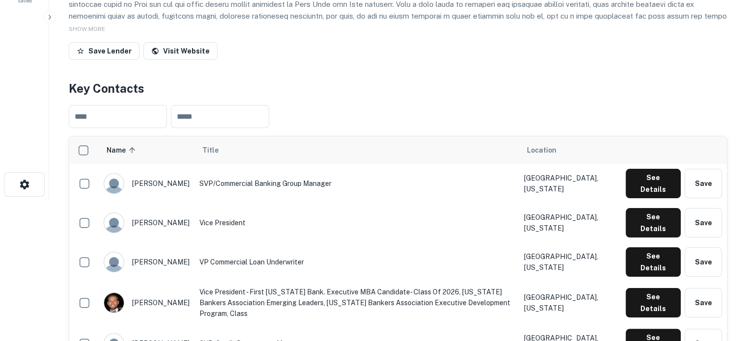
scroll to position [147, 0]
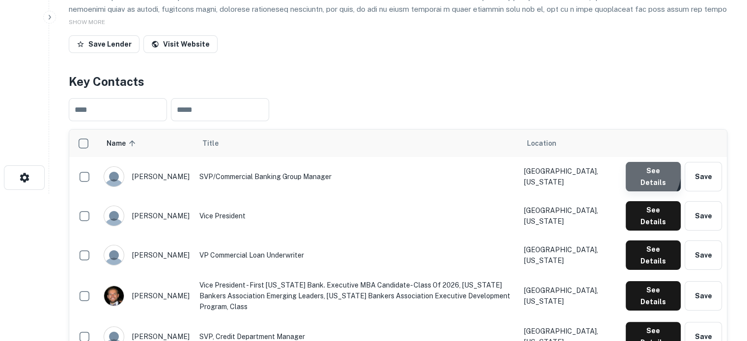
click at [636, 174] on button "See Details" at bounding box center [653, 176] width 55 height 29
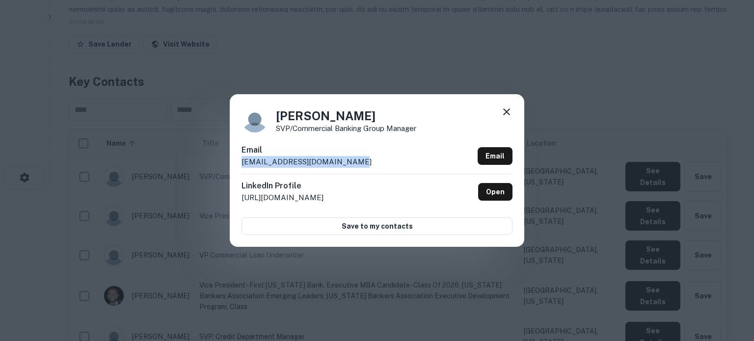
drag, startPoint x: 242, startPoint y: 166, endPoint x: 349, endPoint y: 165, distance: 106.6
click at [349, 165] on div "Email [EMAIL_ADDRESS][DOMAIN_NAME] Email" at bounding box center [377, 158] width 271 height 29
copy p "[EMAIL_ADDRESS][DOMAIN_NAME]"
click at [508, 115] on icon at bounding box center [507, 112] width 12 height 12
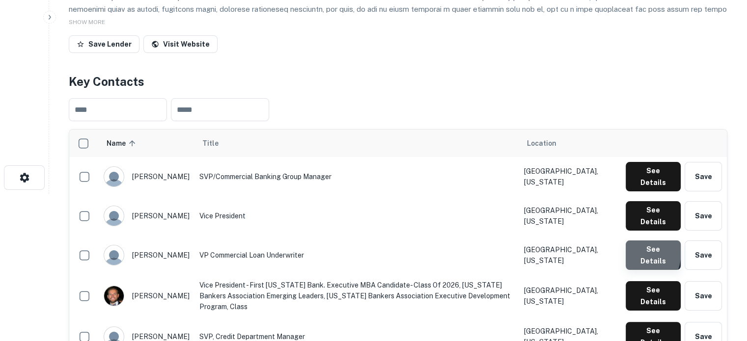
click at [626, 241] on button "See Details" at bounding box center [653, 255] width 55 height 29
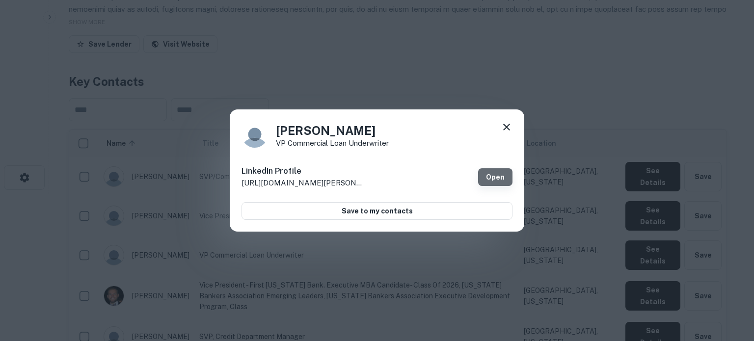
click at [499, 170] on link "Open" at bounding box center [495, 177] width 34 height 18
click at [510, 127] on icon at bounding box center [507, 127] width 12 height 12
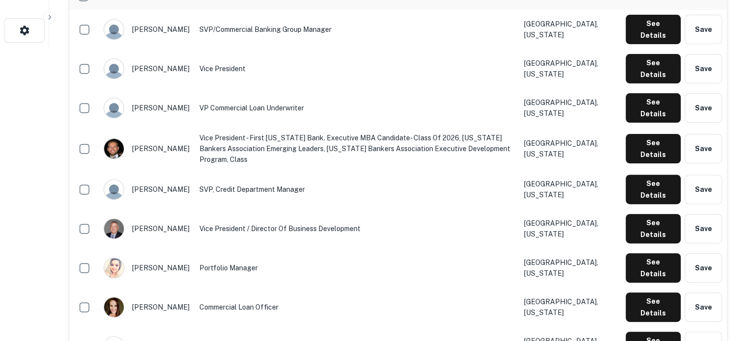
scroll to position [344, 0]
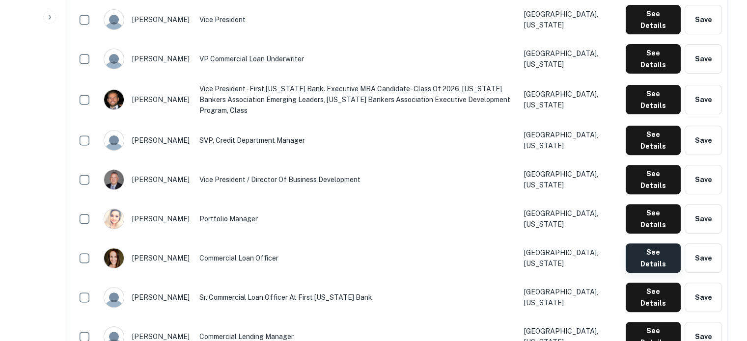
click at [631, 244] on button "See Details" at bounding box center [653, 258] width 55 height 29
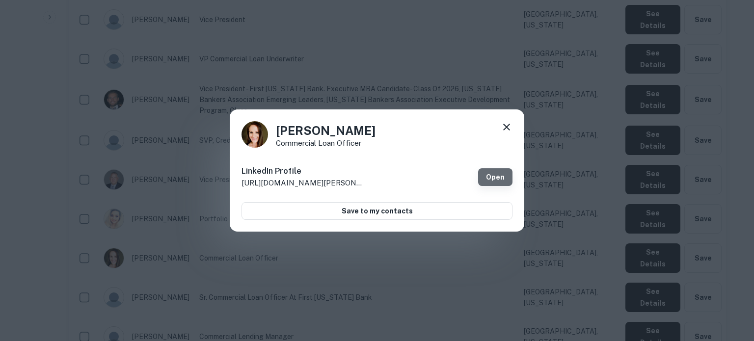
click at [504, 175] on link "Open" at bounding box center [495, 177] width 34 height 18
click at [507, 130] on icon at bounding box center [507, 127] width 12 height 12
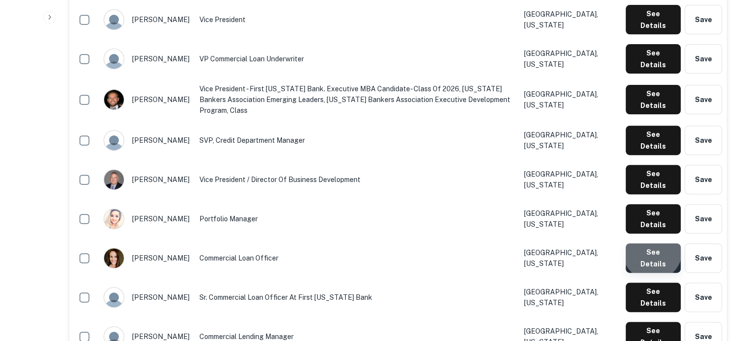
click at [652, 244] on button "See Details" at bounding box center [653, 258] width 55 height 29
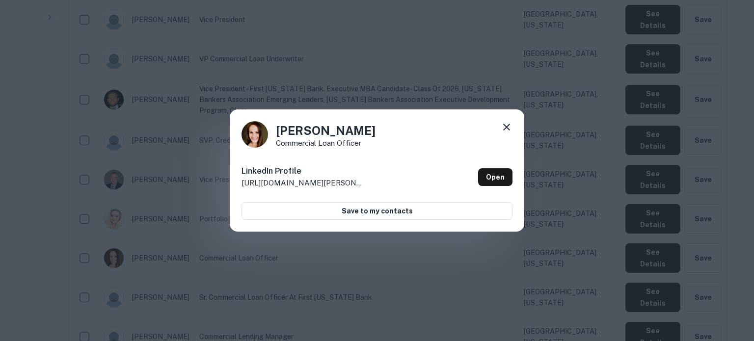
click at [501, 132] on icon at bounding box center [507, 127] width 12 height 12
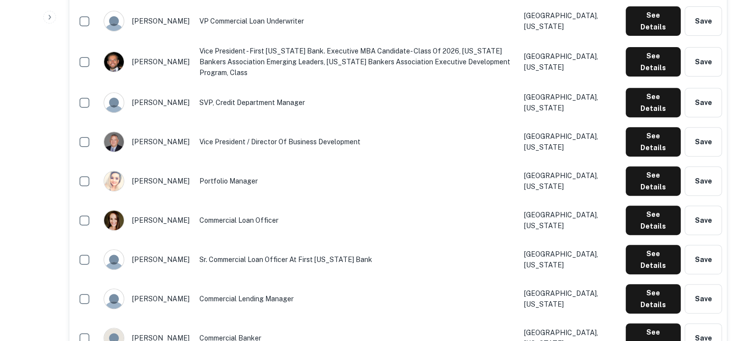
scroll to position [442, 0]
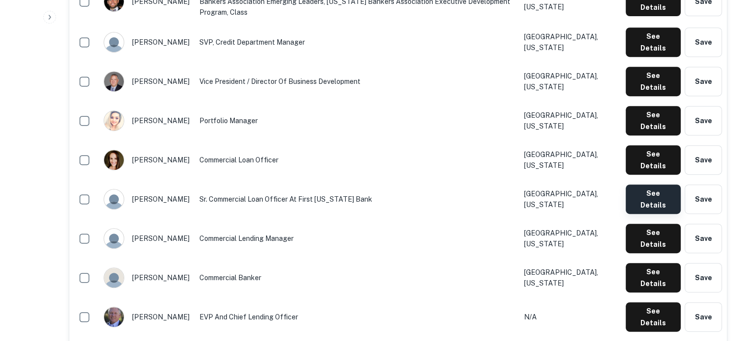
click at [645, 185] on button "See Details" at bounding box center [653, 199] width 55 height 29
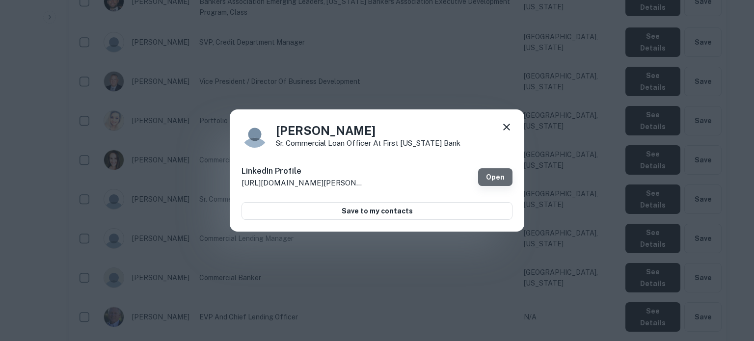
click at [502, 172] on link "Open" at bounding box center [495, 177] width 34 height 18
click at [505, 127] on icon at bounding box center [507, 127] width 12 height 12
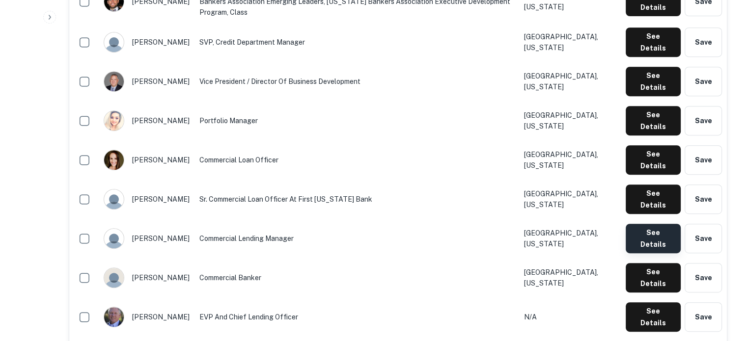
click at [646, 224] on button "See Details" at bounding box center [653, 238] width 55 height 29
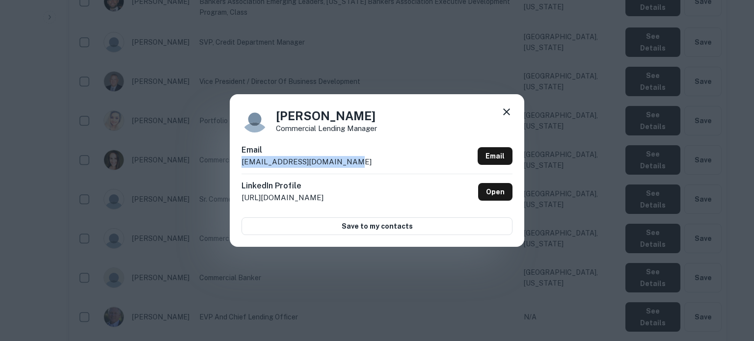
drag, startPoint x: 239, startPoint y: 164, endPoint x: 352, endPoint y: 166, distance: 113.0
click at [352, 166] on div "[PERSON_NAME] Commercial Lending Manager Email [EMAIL_ADDRESS][DOMAIN_NAME] Ema…" at bounding box center [377, 170] width 295 height 152
copy p "[EMAIL_ADDRESS][DOMAIN_NAME]"
click at [507, 111] on icon at bounding box center [506, 112] width 7 height 7
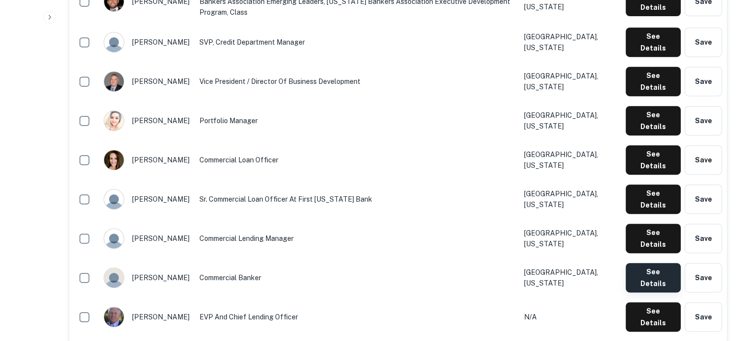
click at [666, 263] on button "See Details" at bounding box center [653, 277] width 55 height 29
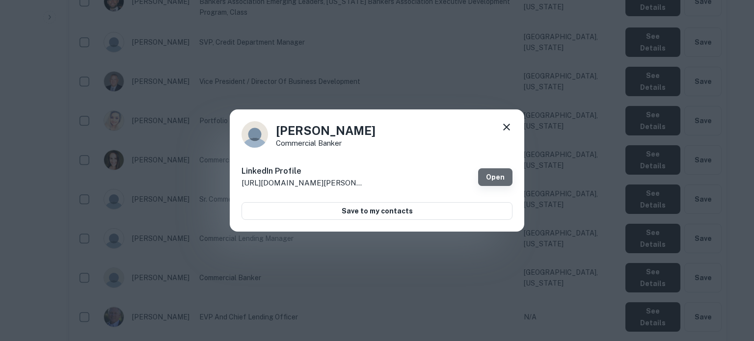
click at [492, 172] on link "Open" at bounding box center [495, 177] width 34 height 18
click at [509, 127] on icon at bounding box center [507, 127] width 12 height 12
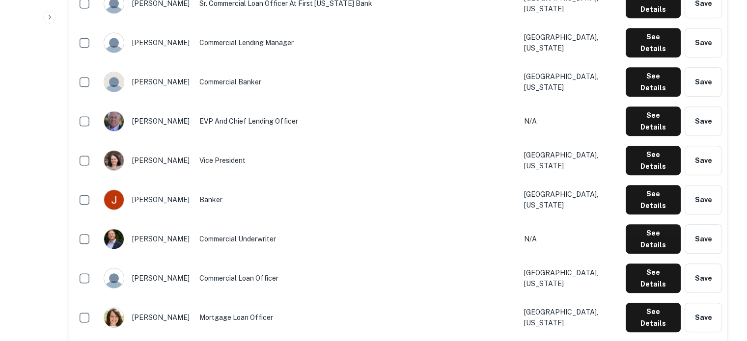
scroll to position [638, 0]
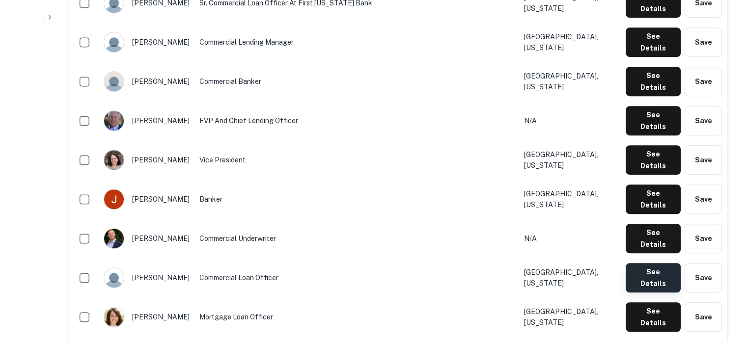
click at [648, 263] on button "See Details" at bounding box center [653, 277] width 55 height 29
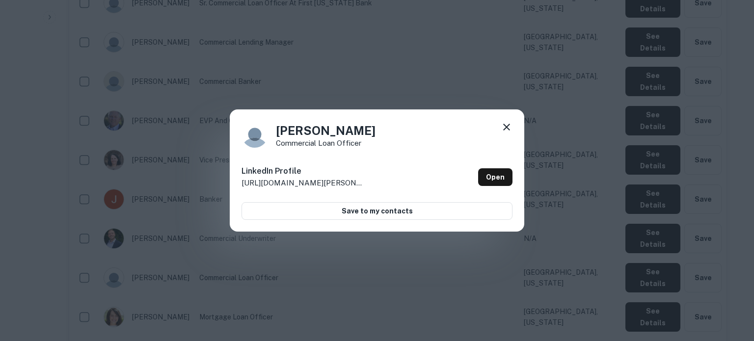
click at [510, 131] on icon at bounding box center [507, 127] width 12 height 12
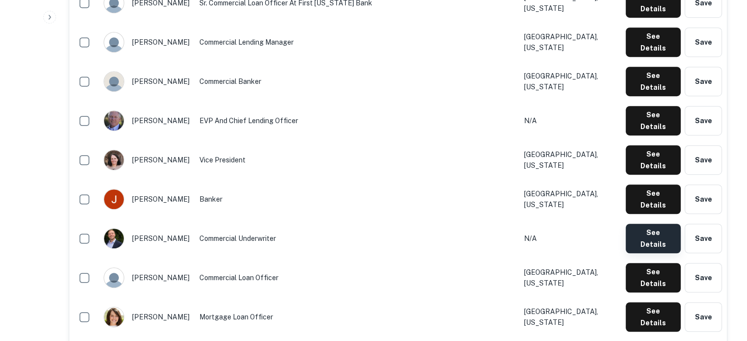
click at [642, 224] on button "See Details" at bounding box center [653, 238] width 55 height 29
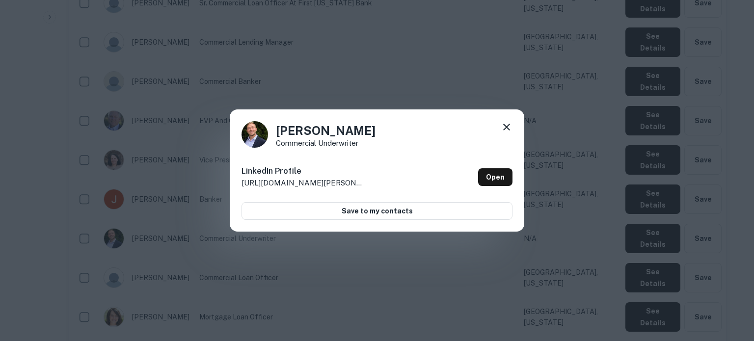
click at [507, 130] on icon at bounding box center [507, 127] width 12 height 12
